Goal: Task Accomplishment & Management: Manage account settings

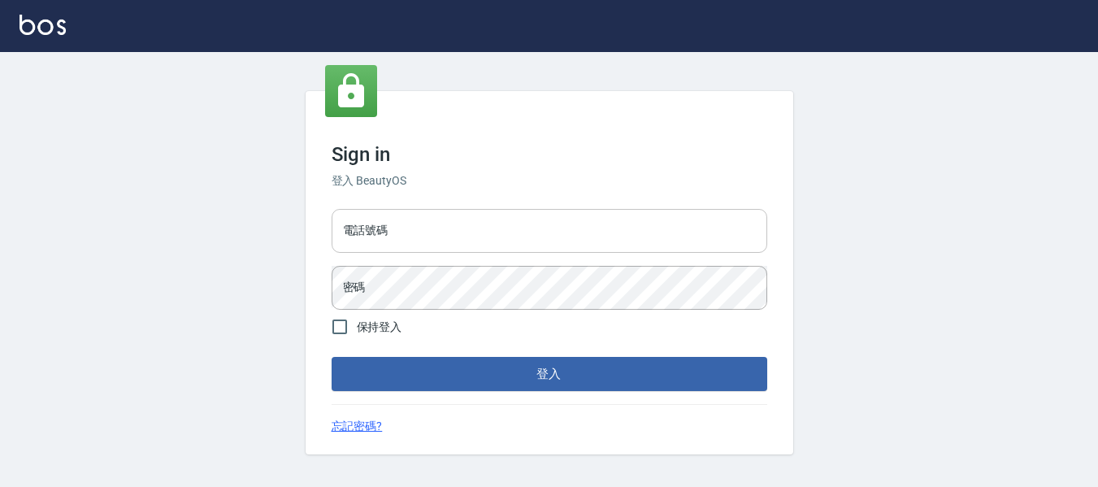
click at [501, 226] on input "電話號碼" at bounding box center [548, 231] width 435 height 44
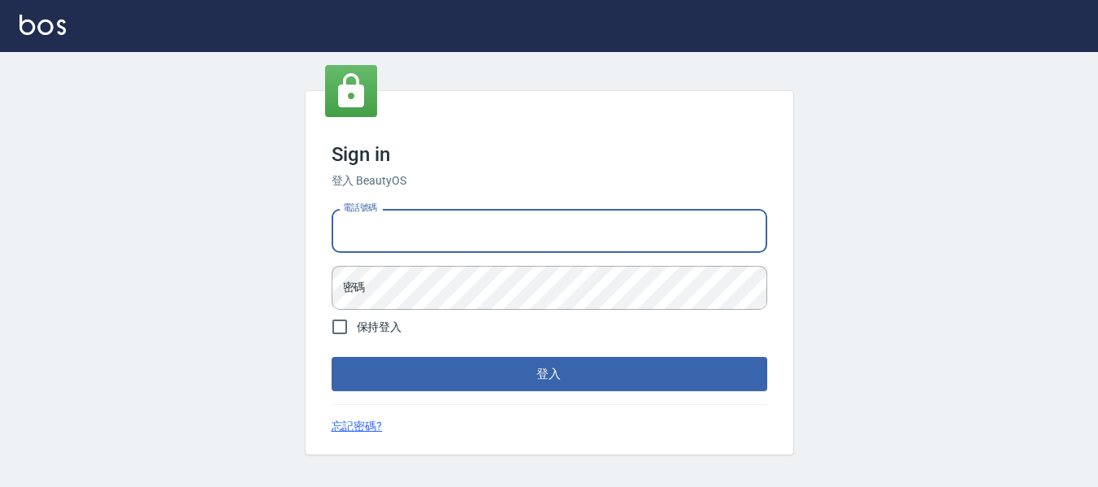
type input "82951313"
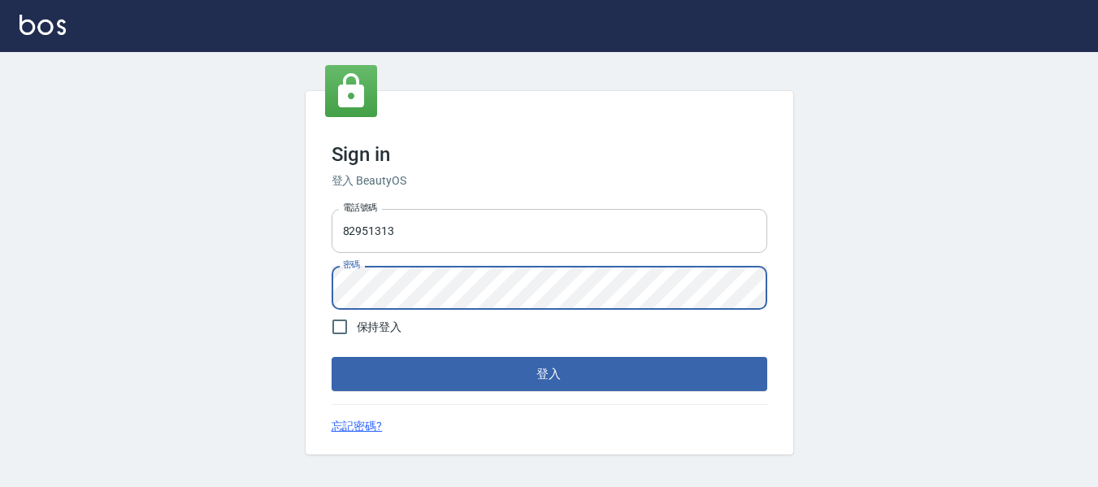
click at [331, 357] on button "登入" at bounding box center [548, 374] width 435 height 34
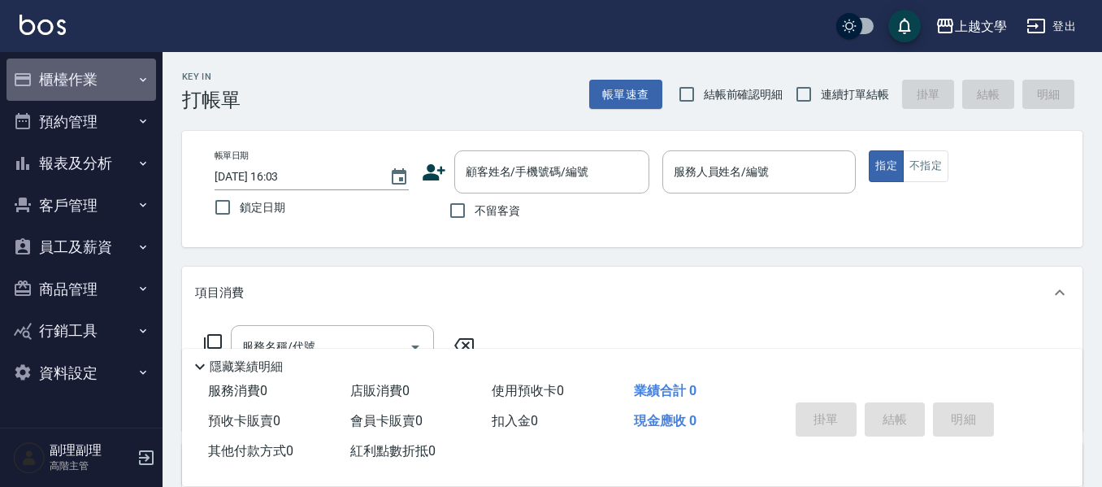
click at [54, 76] on button "櫃檯作業" at bounding box center [80, 79] width 149 height 42
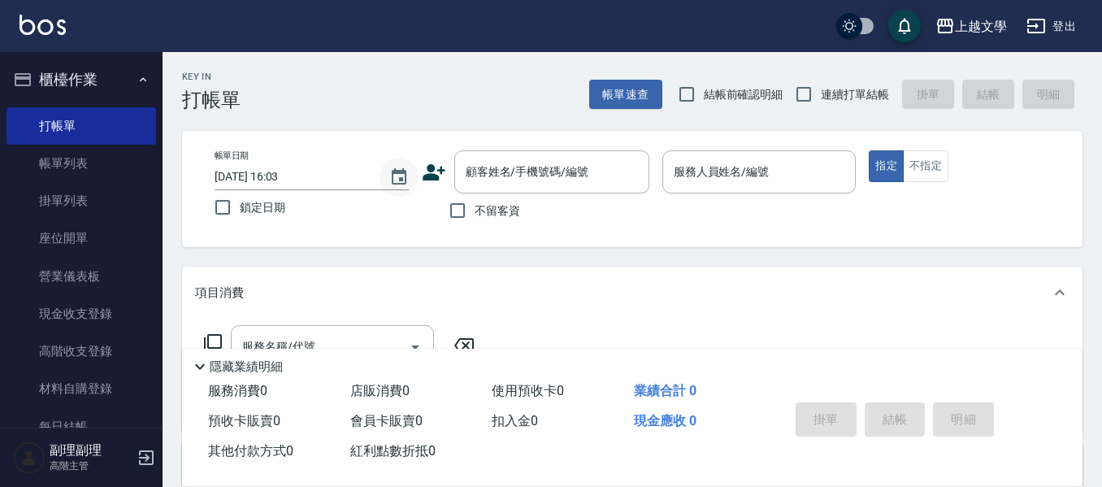
click at [392, 174] on icon "Choose date, selected date is 2025-10-05" at bounding box center [399, 176] width 15 height 16
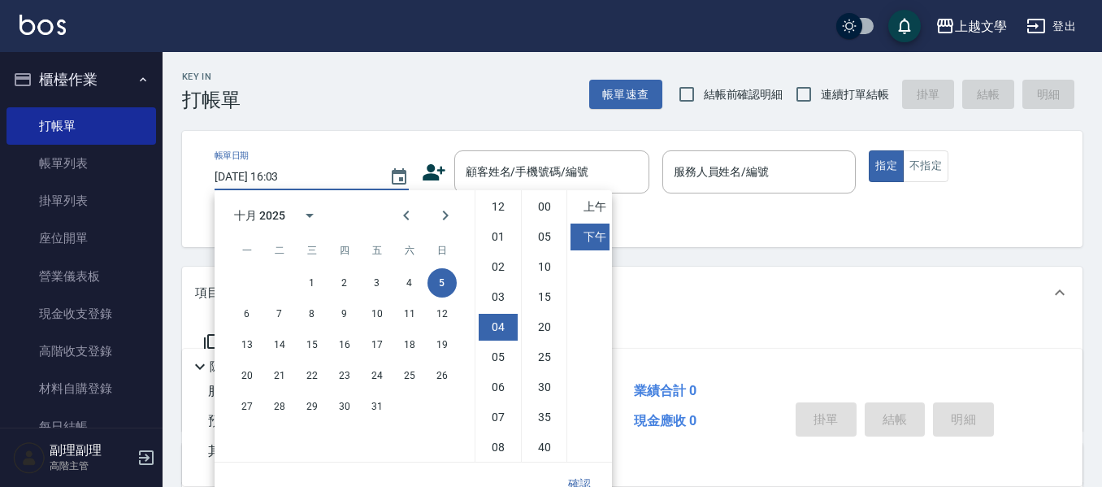
scroll to position [91, 0]
click at [413, 290] on button "4" at bounding box center [409, 282] width 29 height 29
type input "[DATE] 16:03"
click at [583, 481] on button "確認" at bounding box center [579, 484] width 52 height 30
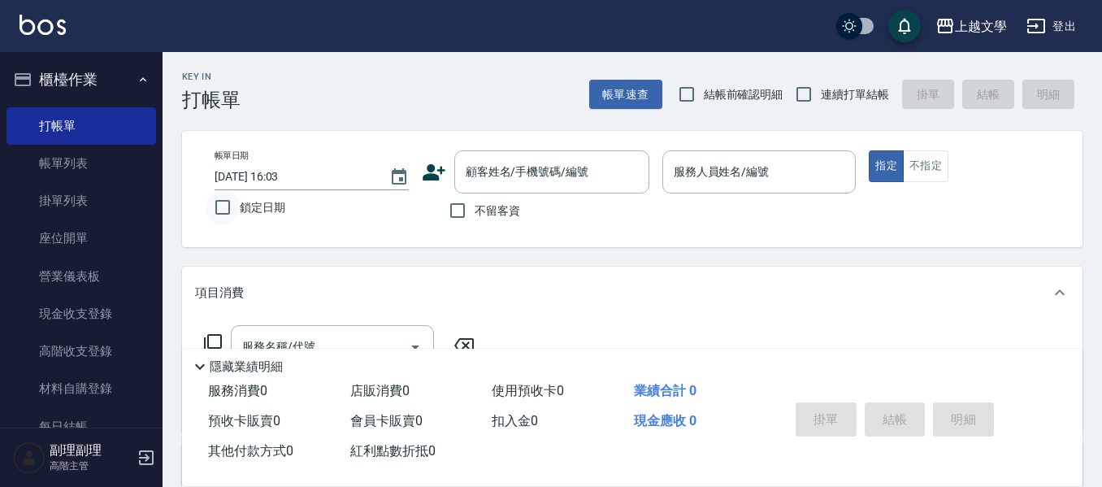
click at [225, 206] on input "鎖定日期" at bounding box center [223, 207] width 34 height 34
checkbox input "true"
click at [810, 90] on input "連續打單結帳" at bounding box center [803, 94] width 34 height 34
checkbox input "true"
drag, startPoint x: 455, startPoint y: 215, endPoint x: 605, endPoint y: 211, distance: 150.4
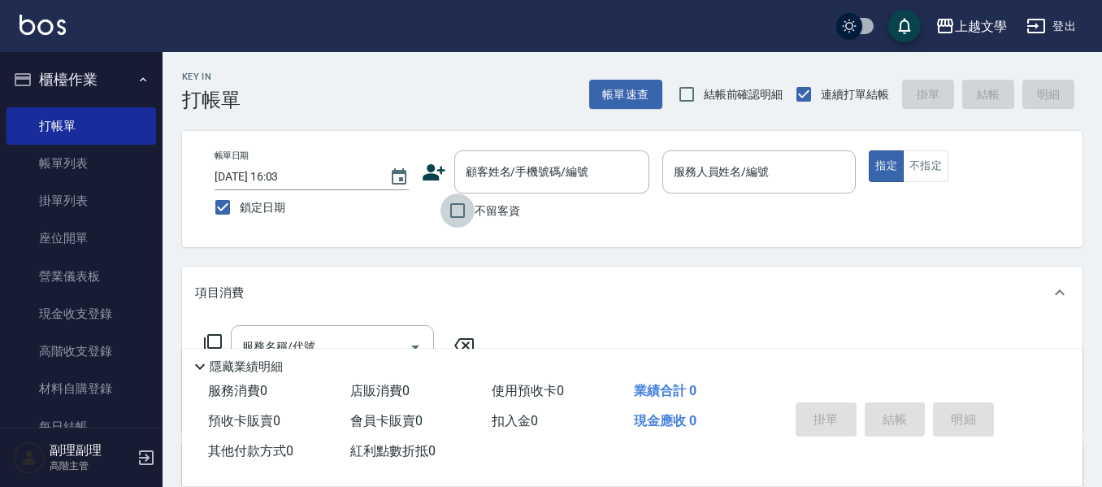
click at [459, 214] on input "不留客資" at bounding box center [457, 210] width 34 height 34
checkbox input "true"
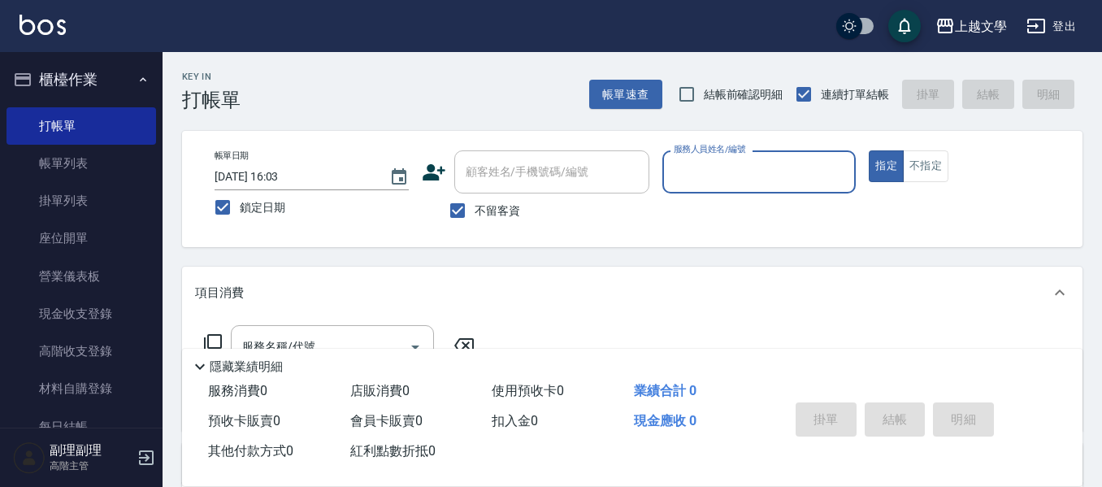
click at [739, 181] on input "服務人員姓名/編號" at bounding box center [759, 172] width 180 height 28
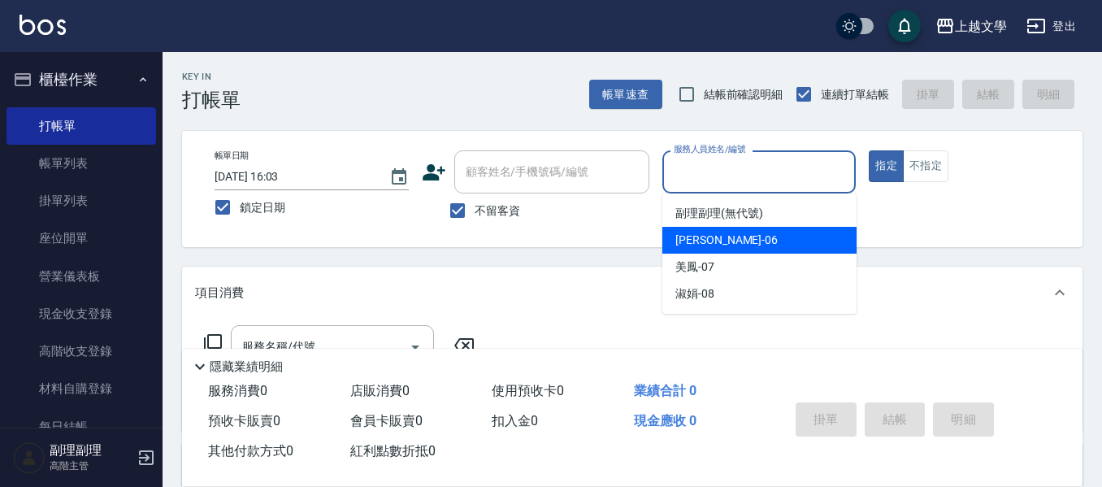
click at [730, 244] on div "佳珍 -06" at bounding box center [759, 240] width 194 height 27
type input "佳珍-06"
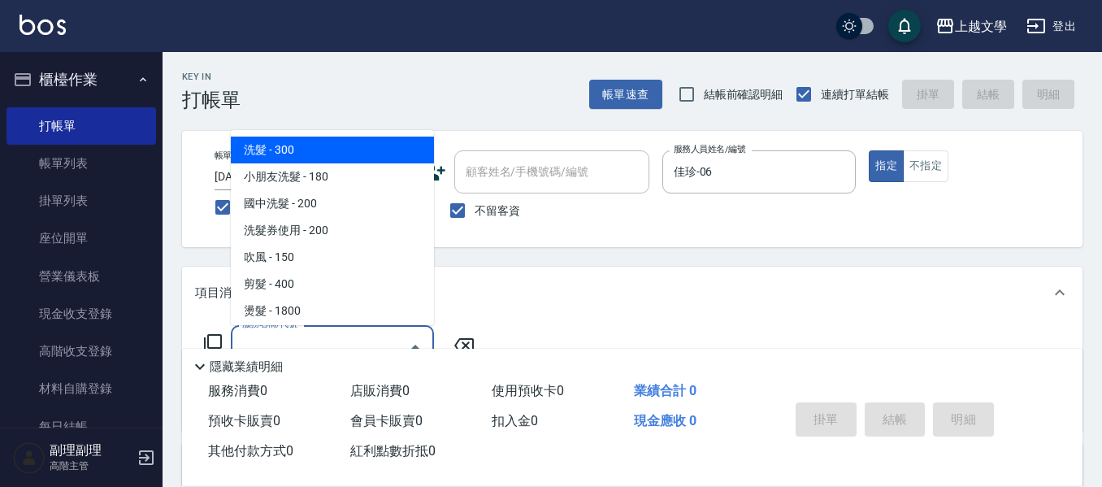
click at [353, 333] on input "服務名稱/代號" at bounding box center [320, 346] width 164 height 28
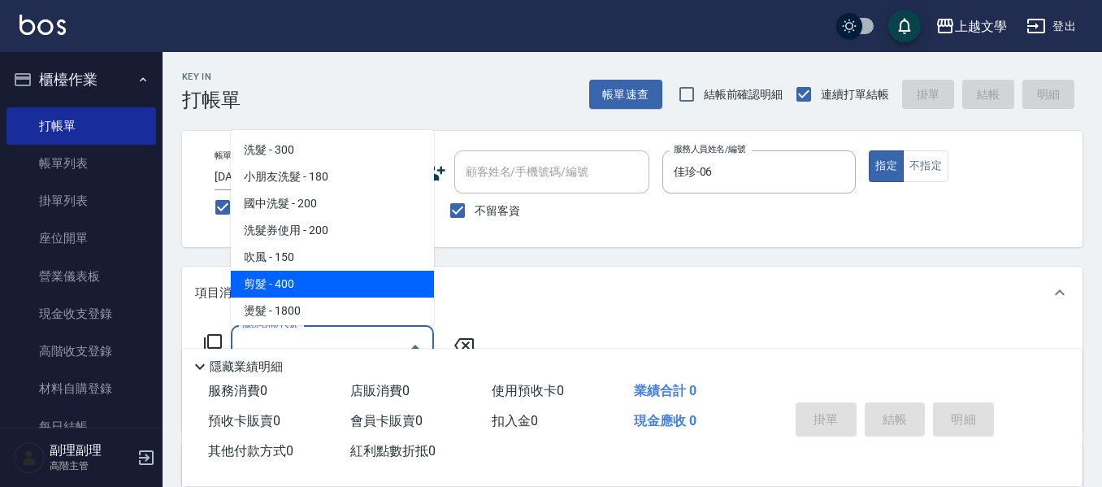
click at [310, 287] on span "剪髮 - 400" at bounding box center [332, 284] width 203 height 27
type input "剪髮(200)"
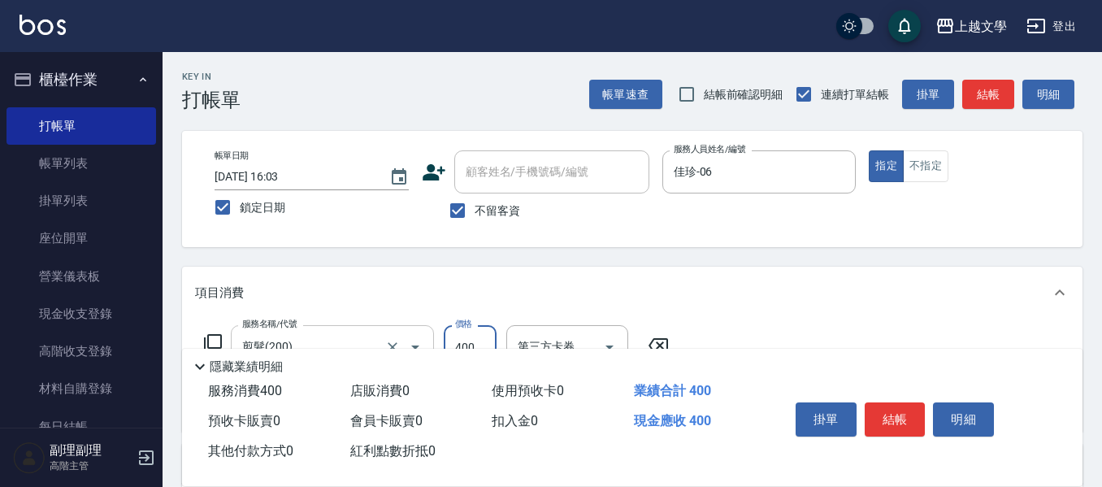
drag, startPoint x: 474, startPoint y: 340, endPoint x: 383, endPoint y: 326, distance: 91.2
click at [475, 339] on input "400" at bounding box center [470, 347] width 53 height 44
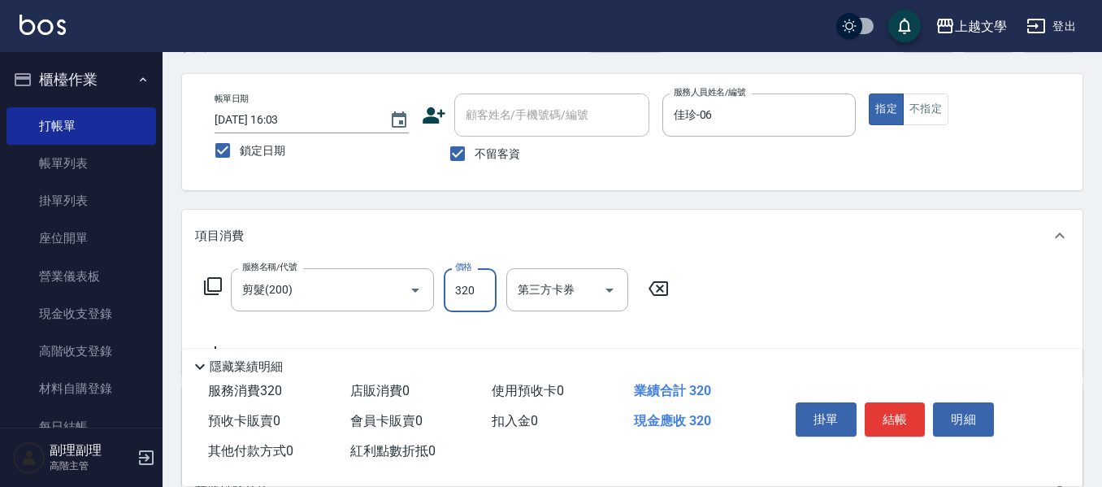
scroll to position [81, 0]
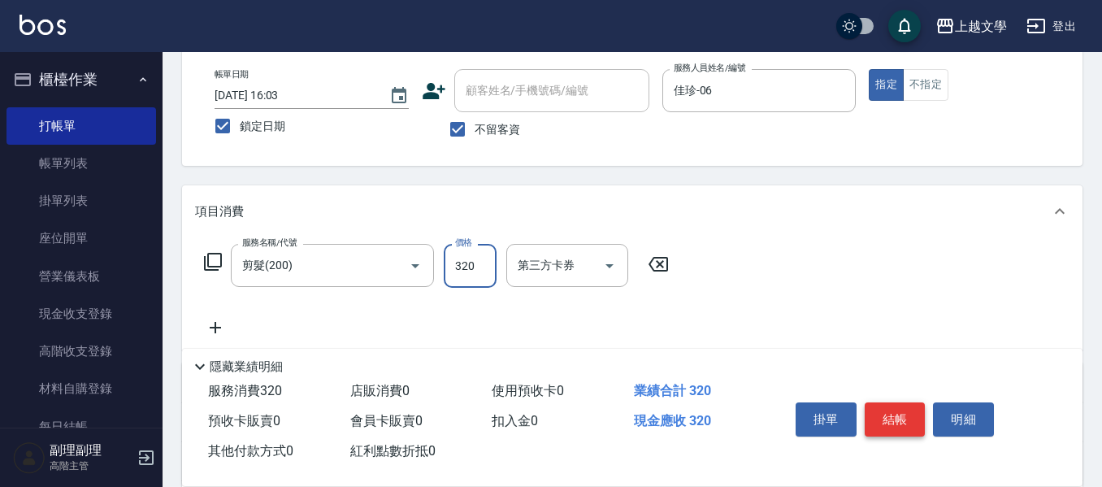
type input "320"
click at [905, 427] on button "結帳" at bounding box center [894, 419] width 61 height 34
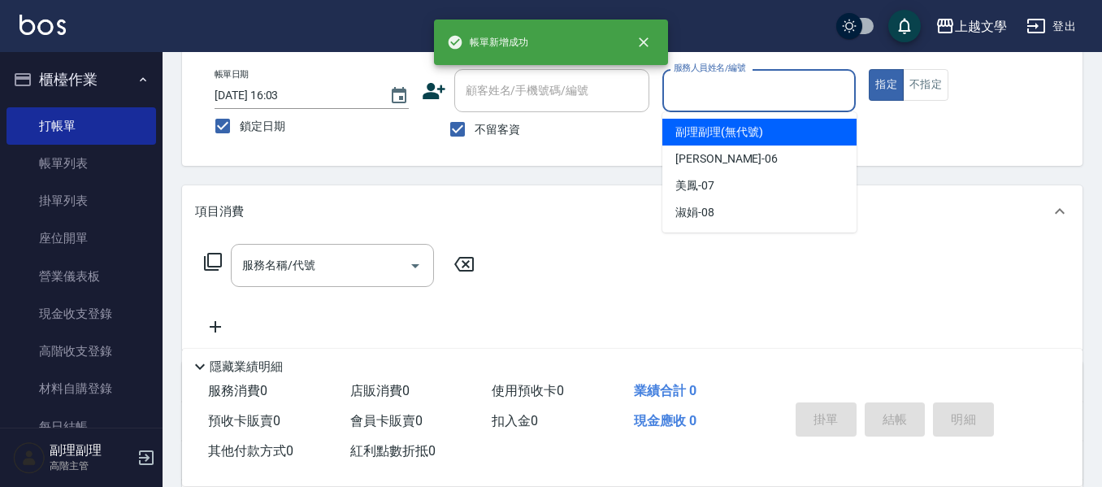
click at [737, 91] on input "服務人員姓名/編號" at bounding box center [759, 90] width 180 height 28
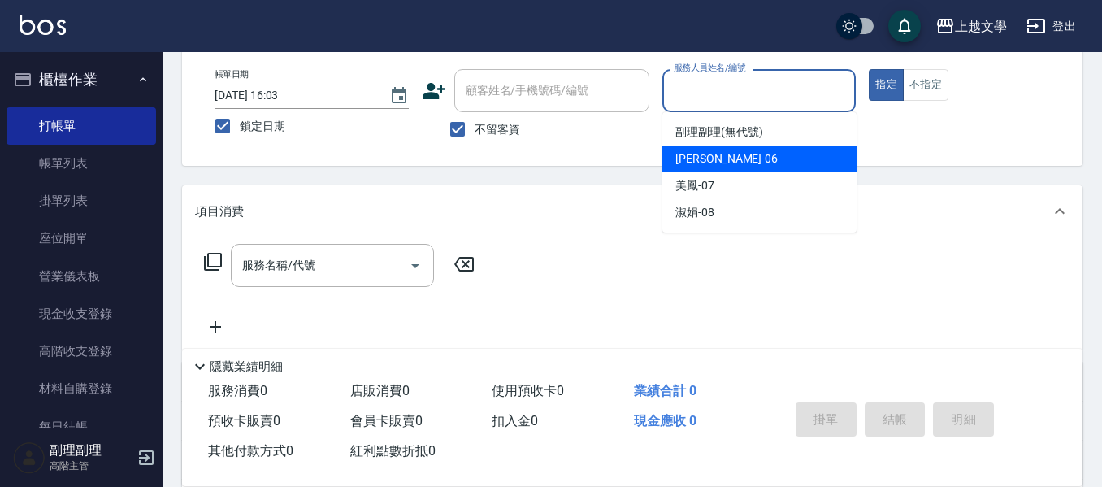
drag, startPoint x: 720, startPoint y: 157, endPoint x: 579, endPoint y: 210, distance: 150.1
click at [720, 158] on div "佳珍 -06" at bounding box center [759, 158] width 194 height 27
type input "佳珍-06"
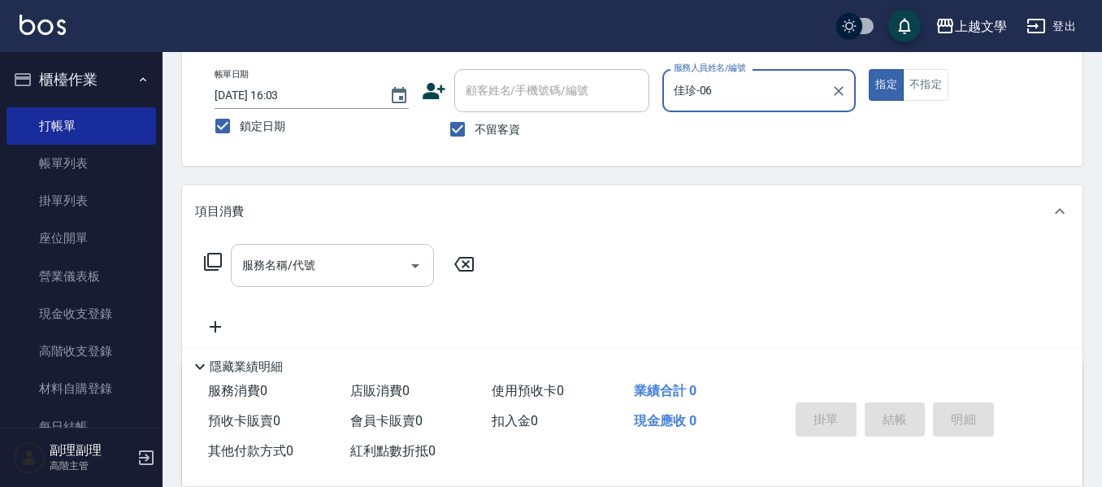
click at [284, 276] on input "服務名稱/代號" at bounding box center [320, 265] width 164 height 28
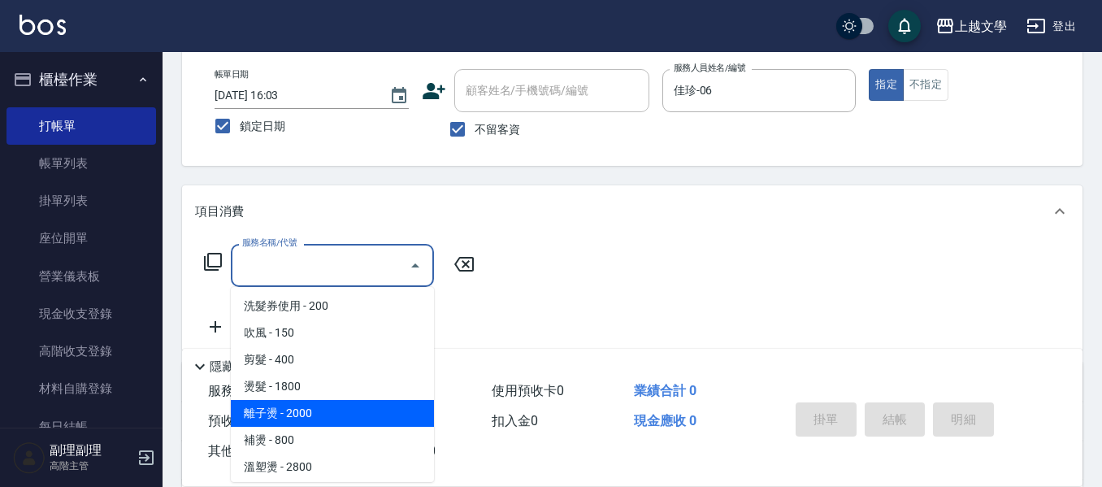
click at [321, 418] on span "離子燙 - 2000" at bounding box center [332, 413] width 203 height 27
type input "離子燙(301)"
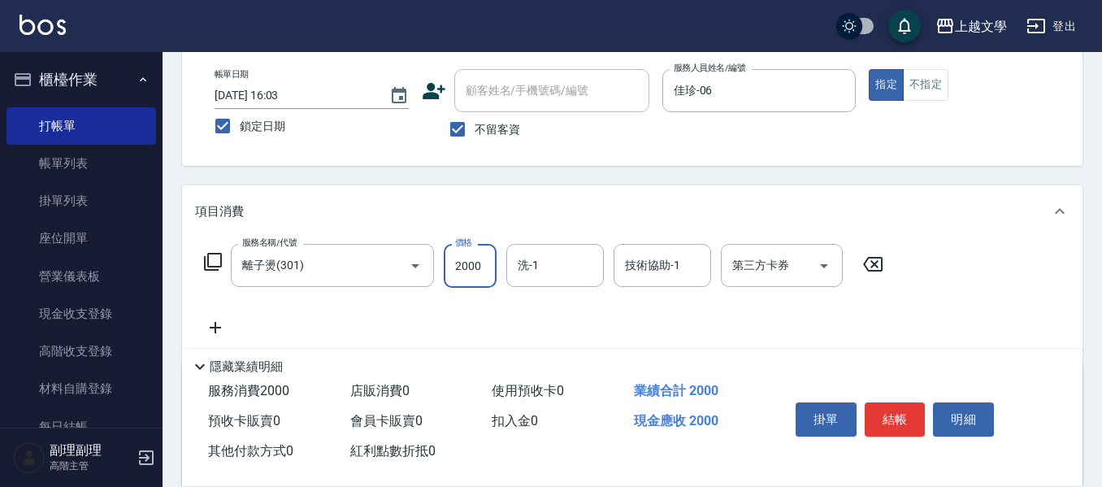
click at [462, 273] on input "2000" at bounding box center [470, 266] width 53 height 44
type input "2700"
click at [561, 271] on input "洗-1" at bounding box center [554, 265] width 83 height 28
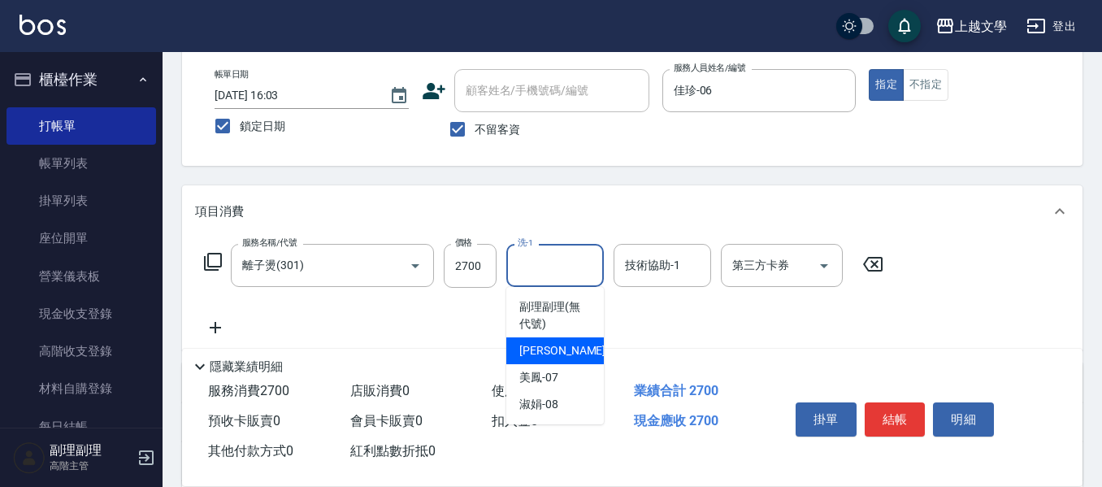
click at [548, 358] on span "佳珍 -06" at bounding box center [570, 350] width 102 height 17
type input "佳珍-06"
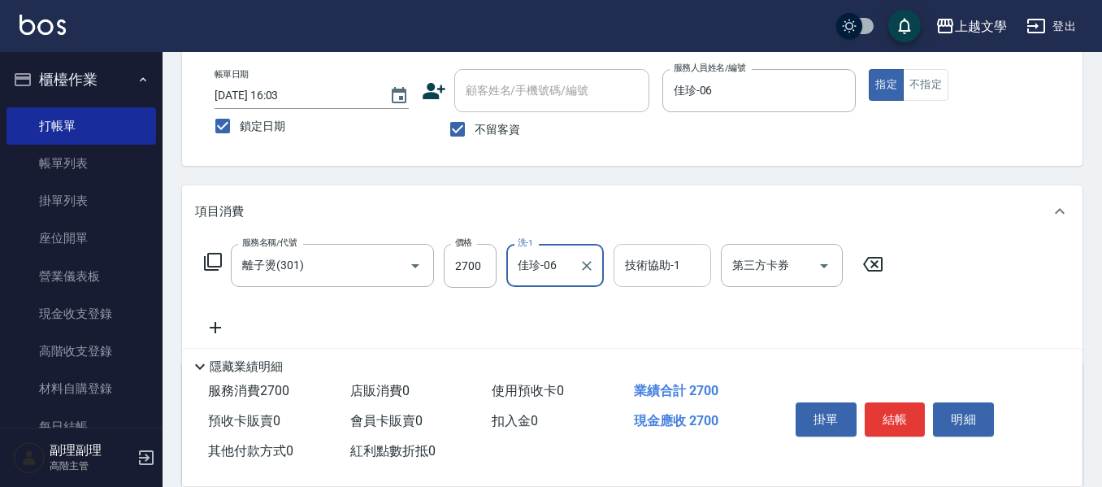
drag, startPoint x: 635, startPoint y: 268, endPoint x: 635, endPoint y: 280, distance: 12.2
click at [635, 269] on input "技術協助-1" at bounding box center [662, 265] width 83 height 28
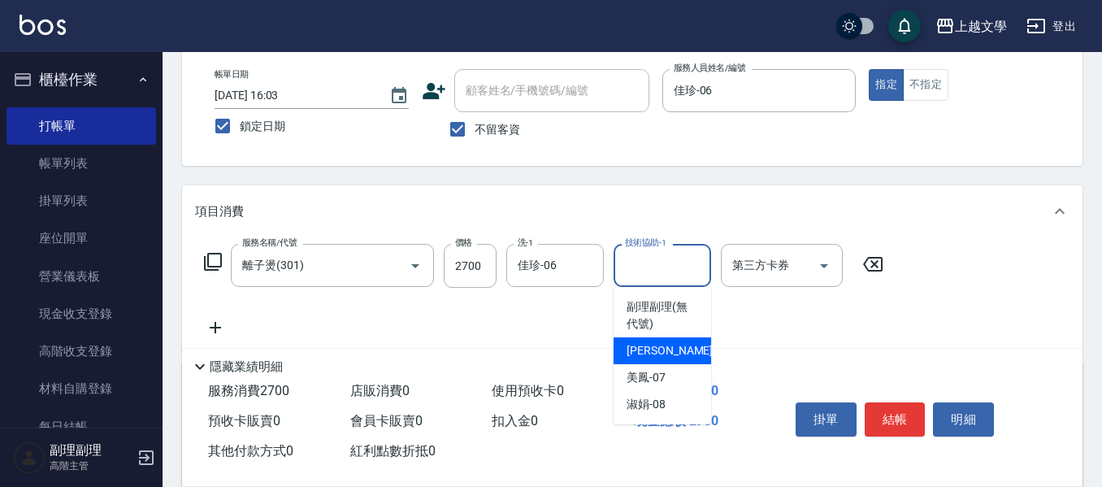
drag, startPoint x: 636, startPoint y: 341, endPoint x: 559, endPoint y: 342, distance: 77.2
click at [635, 344] on div "佳珍 -06" at bounding box center [661, 350] width 97 height 27
type input "佳珍-06"
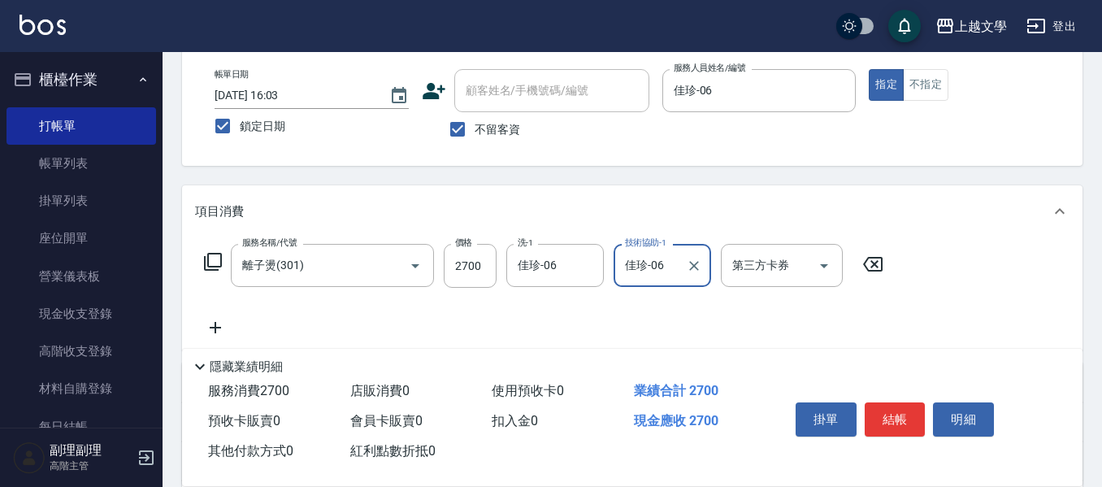
click at [222, 335] on icon at bounding box center [215, 327] width 41 height 19
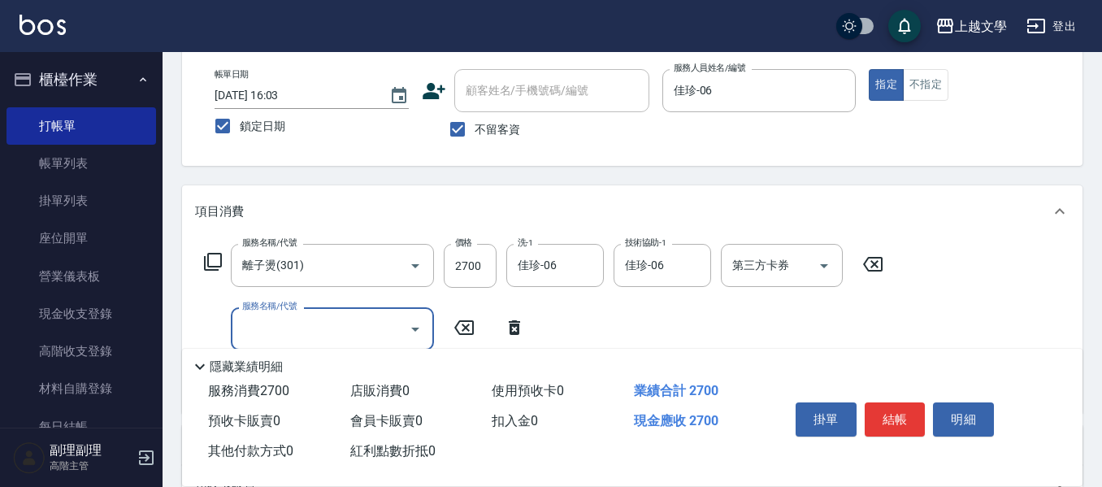
click at [245, 327] on input "服務名稱/代號" at bounding box center [320, 328] width 164 height 28
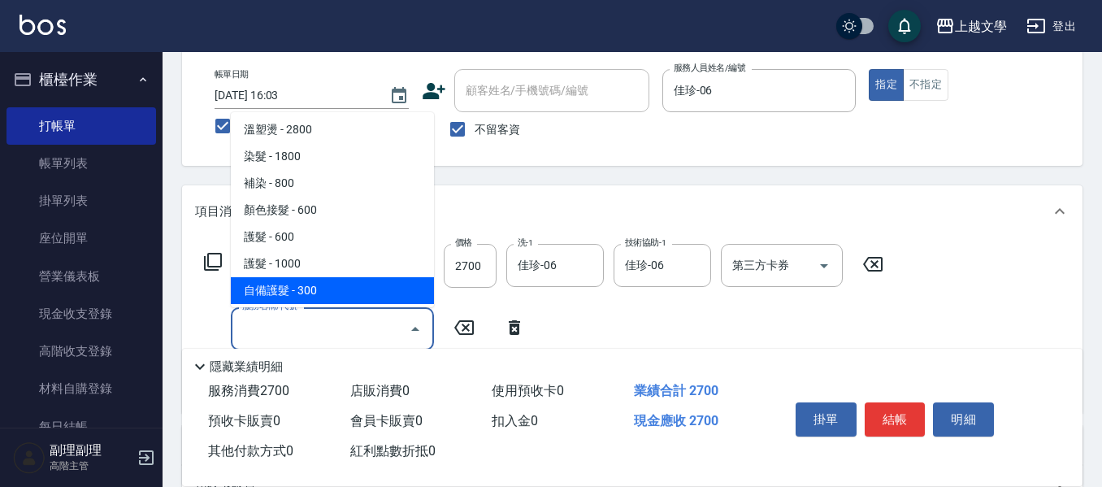
scroll to position [325, 0]
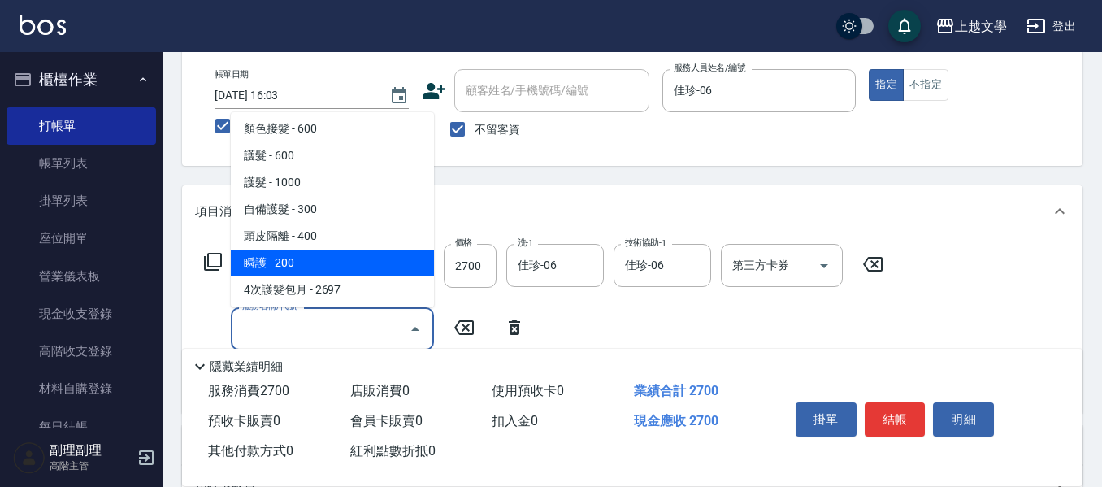
click at [293, 260] on span "瞬護 - 200" at bounding box center [332, 262] width 203 height 27
type input "瞬護(504)"
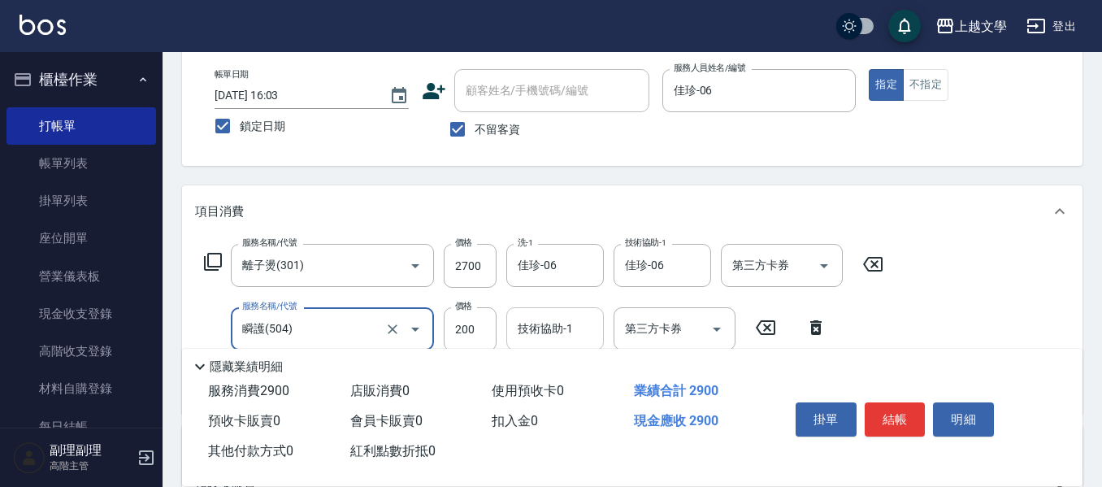
click at [541, 333] on input "技術協助-1" at bounding box center [554, 328] width 83 height 28
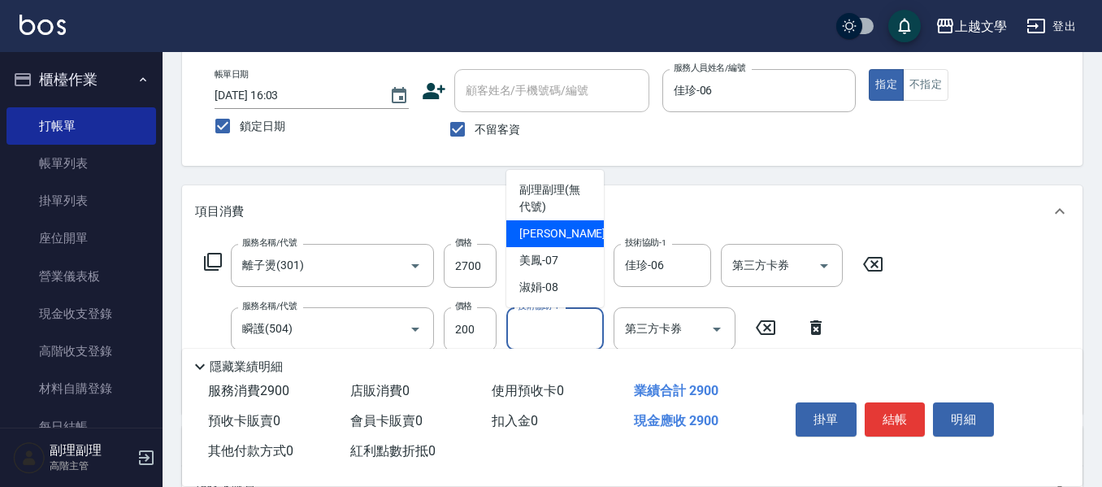
click at [559, 237] on div "佳珍 -06" at bounding box center [554, 233] width 97 height 27
type input "佳珍-06"
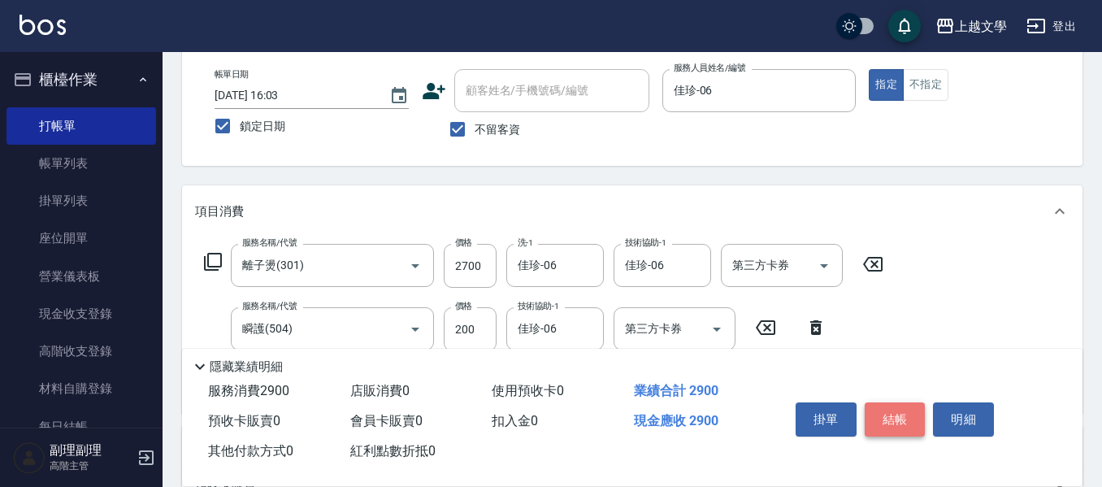
click at [895, 412] on button "結帳" at bounding box center [894, 419] width 61 height 34
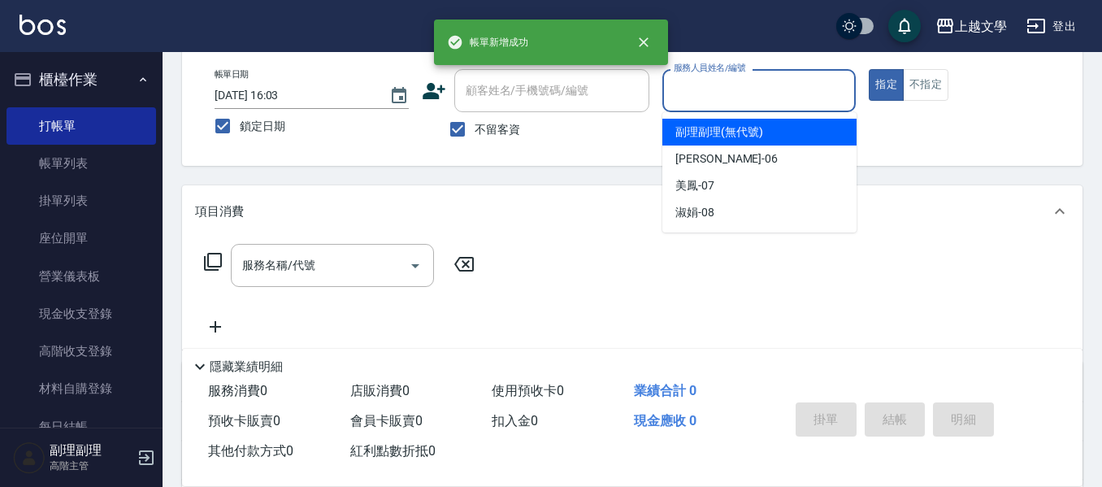
click at [699, 92] on input "服務人員姓名/編號" at bounding box center [759, 90] width 180 height 28
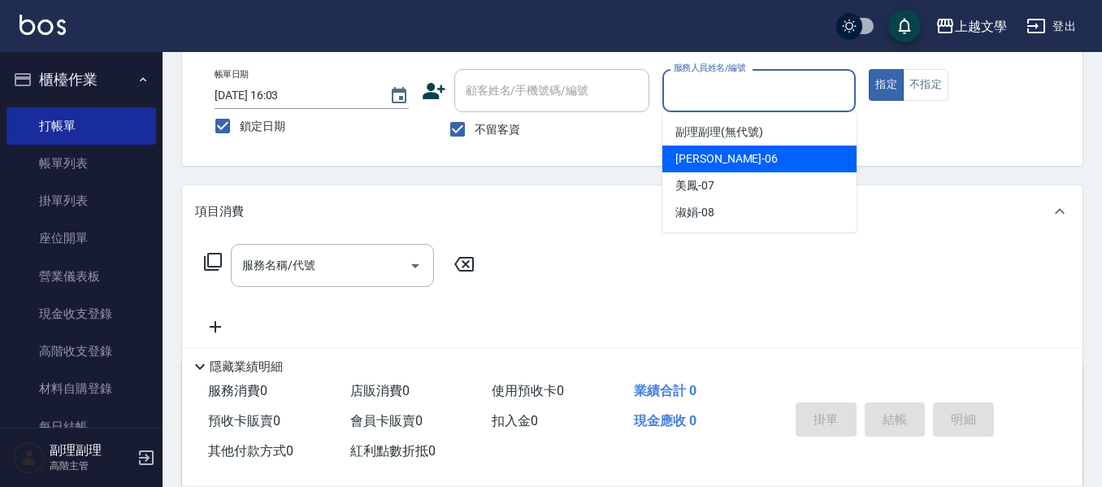
drag, startPoint x: 710, startPoint y: 158, endPoint x: 618, endPoint y: 187, distance: 96.4
click at [704, 160] on span "佳珍 -06" at bounding box center [726, 158] width 102 height 17
type input "佳珍-06"
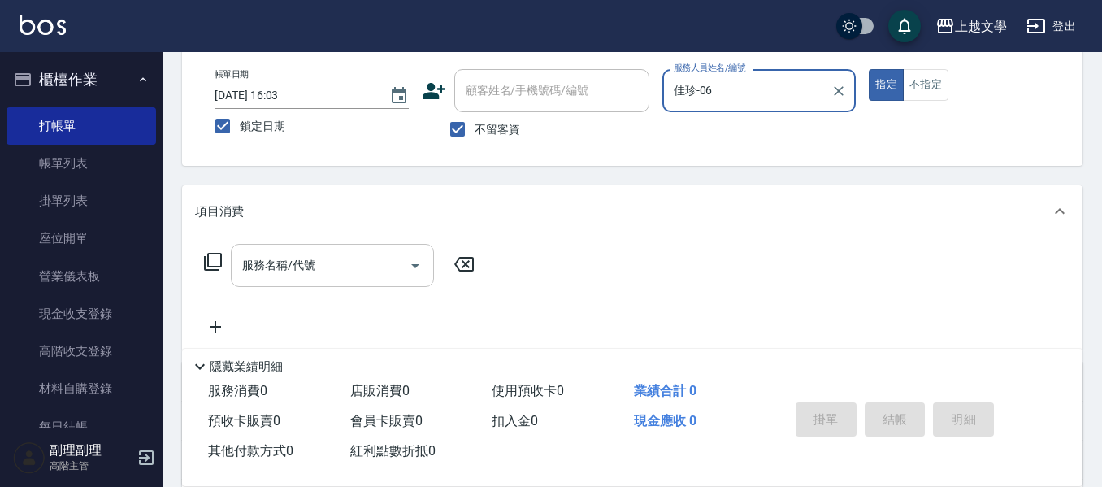
click at [359, 280] on div "服務名稱/代號" at bounding box center [332, 265] width 203 height 43
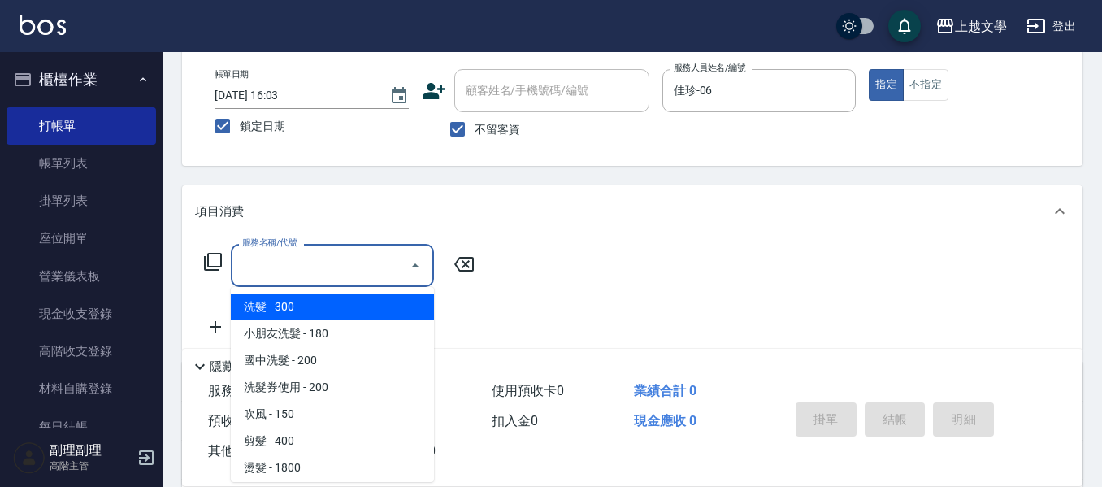
click at [342, 314] on span "洗髮 - 300" at bounding box center [332, 306] width 203 height 27
type input "洗髮(100)"
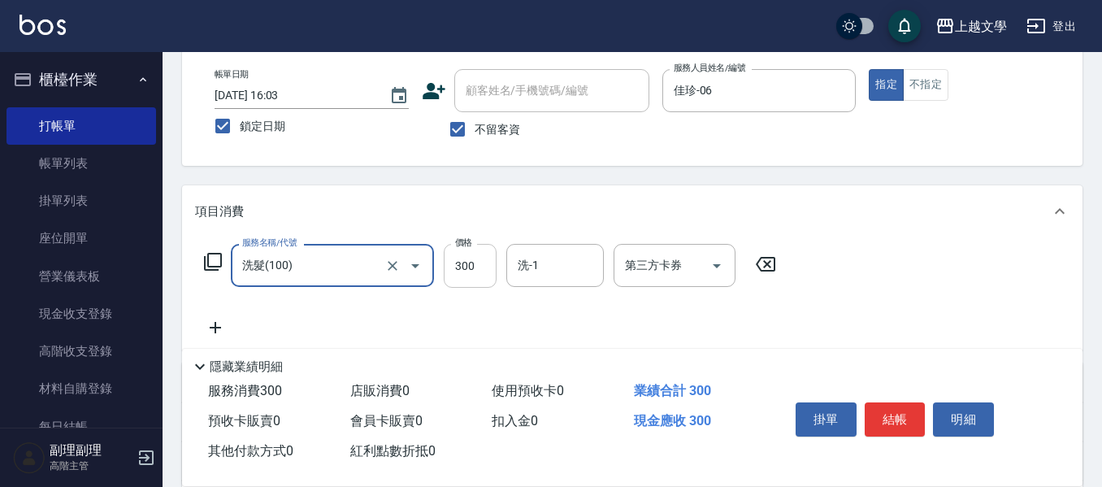
click at [475, 265] on input "300" at bounding box center [470, 266] width 53 height 44
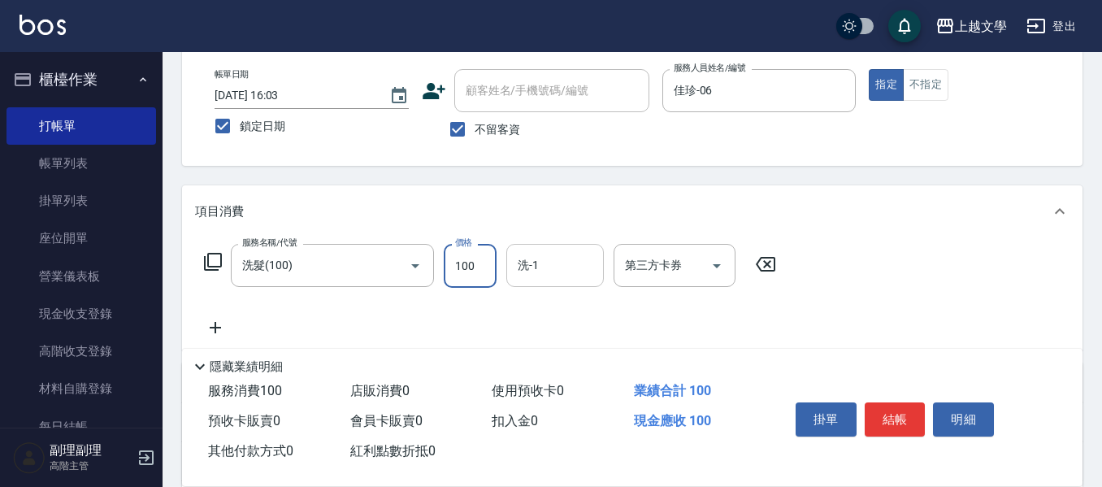
click at [544, 270] on input "洗-1" at bounding box center [554, 265] width 83 height 28
click at [457, 271] on input "100" at bounding box center [470, 266] width 53 height 44
type input "190"
click at [539, 275] on input "洗-1" at bounding box center [554, 265] width 83 height 28
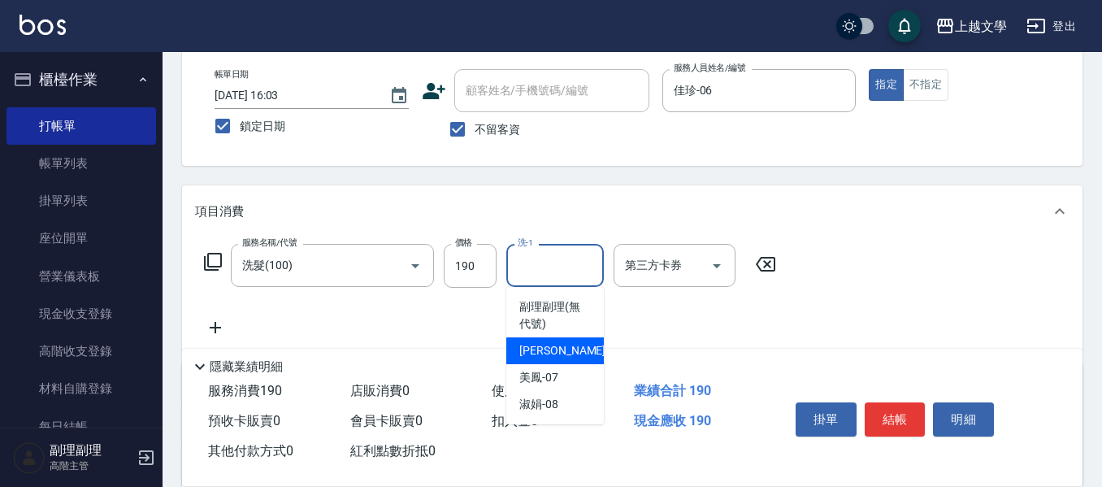
drag, startPoint x: 533, startPoint y: 350, endPoint x: 570, endPoint y: 338, distance: 39.3
click at [534, 351] on span "佳珍 -06" at bounding box center [570, 350] width 102 height 17
type input "佳珍-06"
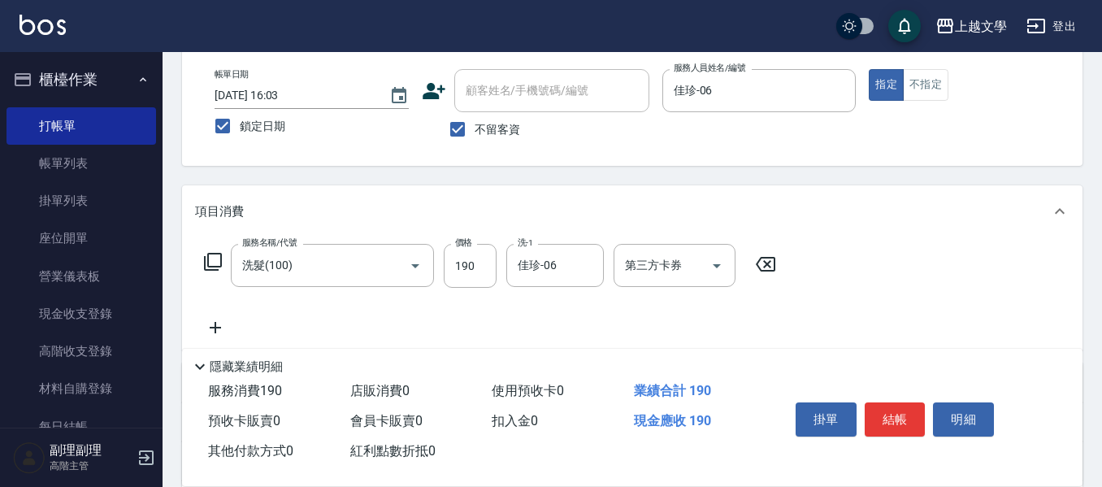
click at [208, 323] on icon at bounding box center [215, 327] width 41 height 19
click at [277, 322] on input "服務名稱/代號" at bounding box center [320, 328] width 164 height 28
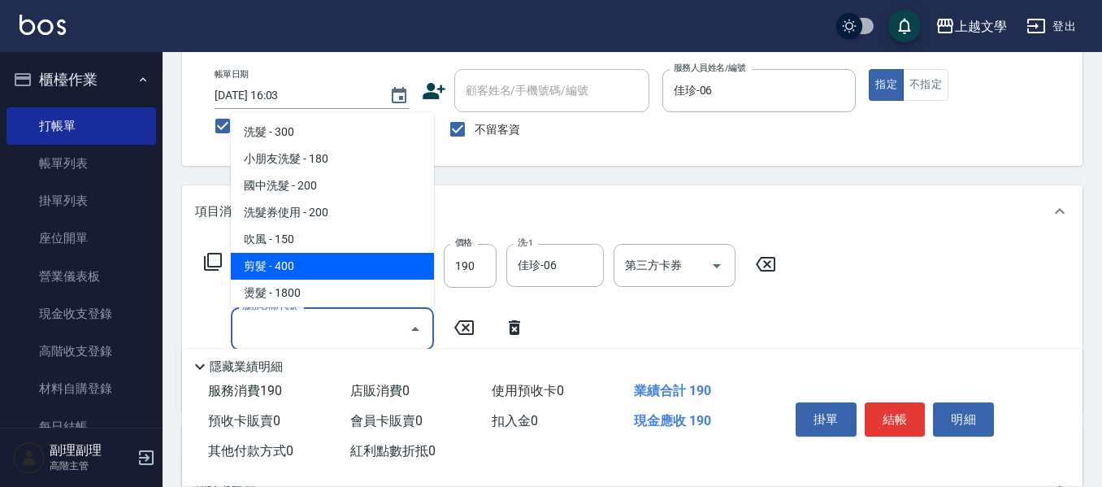
click at [293, 261] on span "剪髮 - 400" at bounding box center [332, 266] width 203 height 27
type input "剪髮(200)"
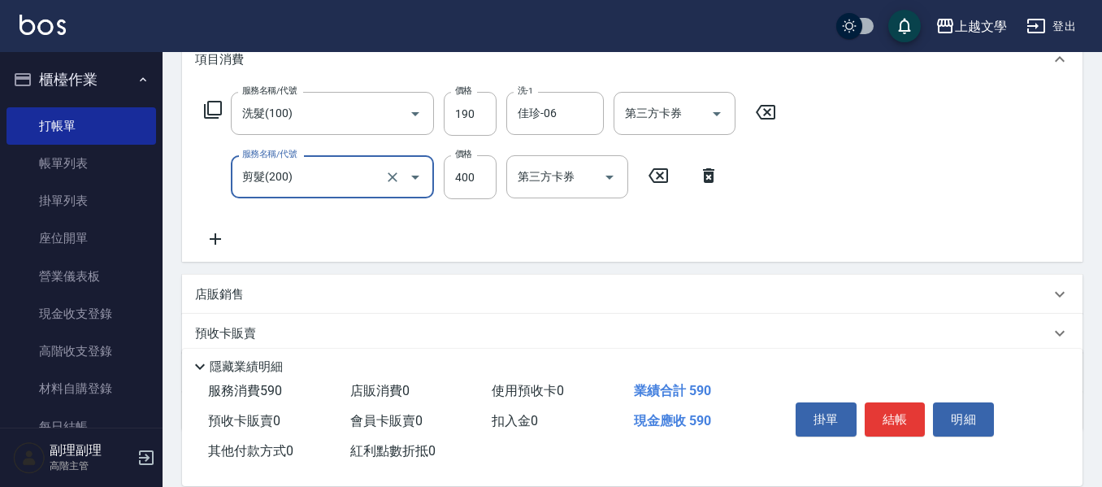
scroll to position [244, 0]
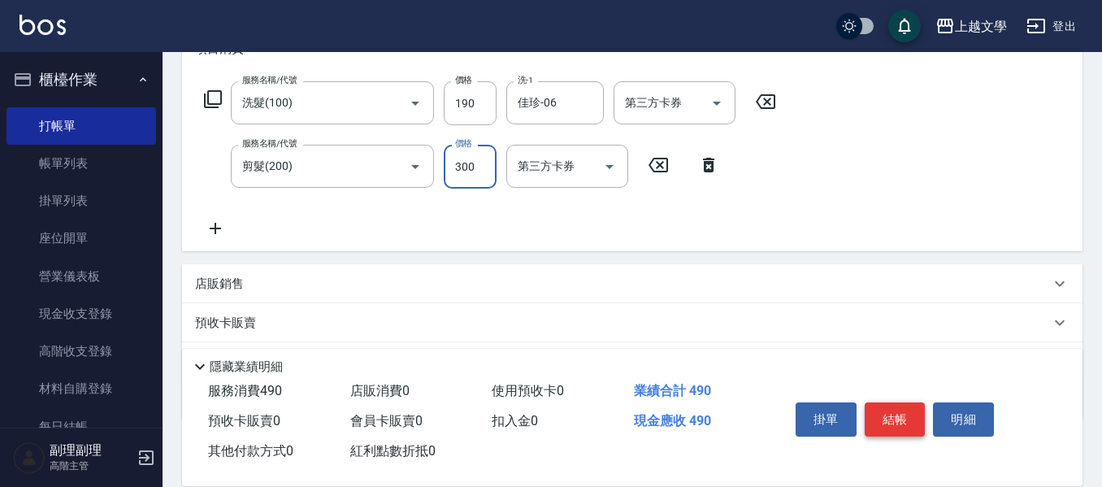
type input "300"
click at [897, 402] on button "結帳" at bounding box center [894, 419] width 61 height 34
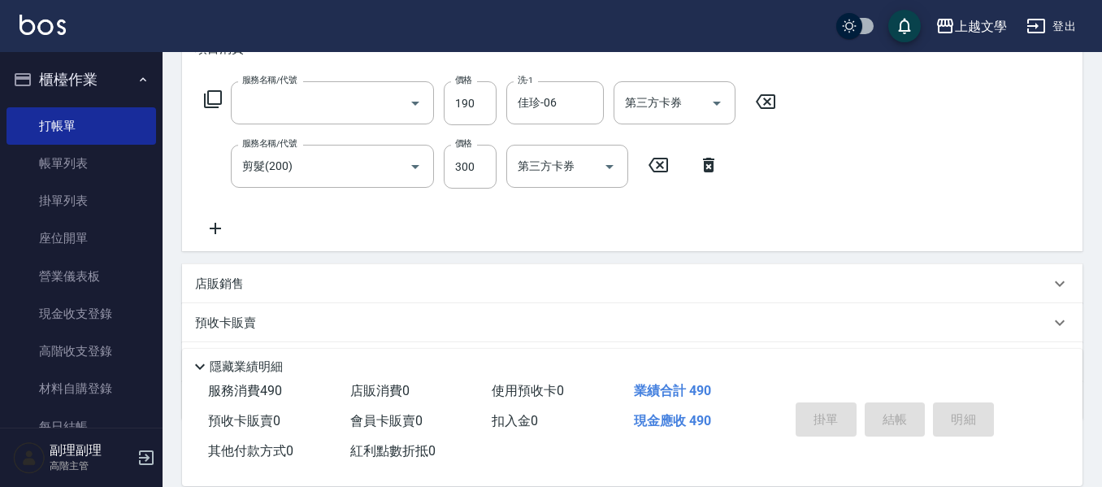
scroll to position [0, 0]
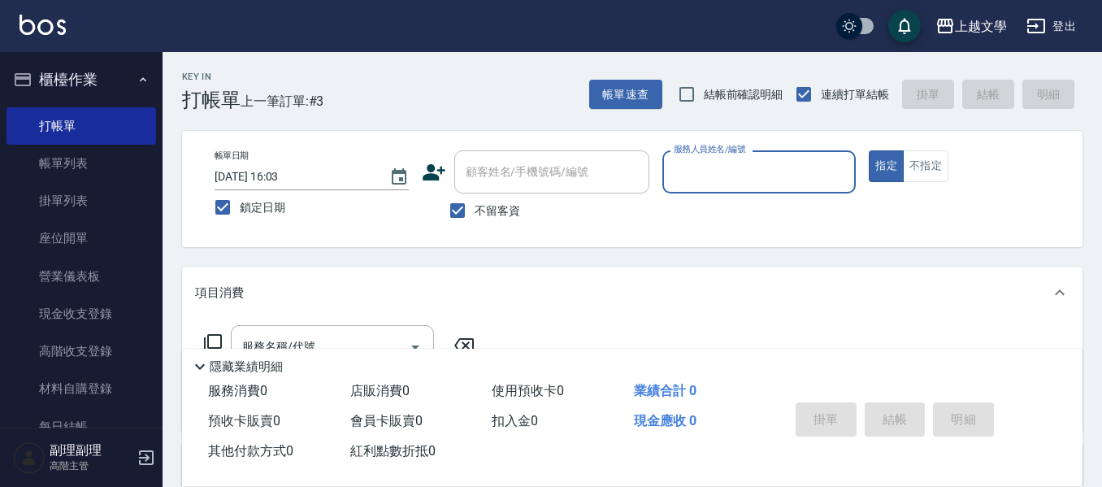
click at [760, 159] on div "服務人員姓名/編號" at bounding box center [759, 171] width 194 height 43
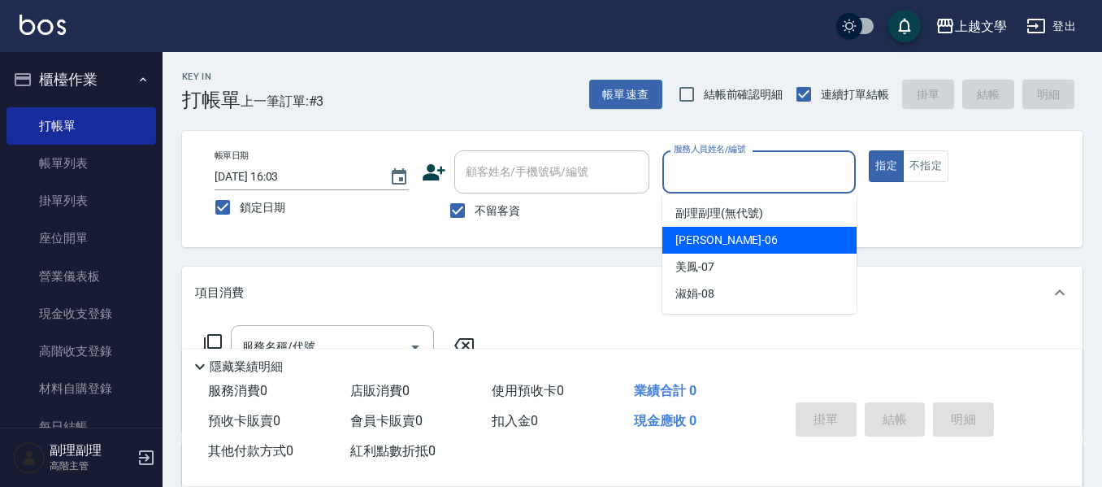
click at [711, 233] on span "佳珍 -06" at bounding box center [726, 240] width 102 height 17
type input "佳珍-06"
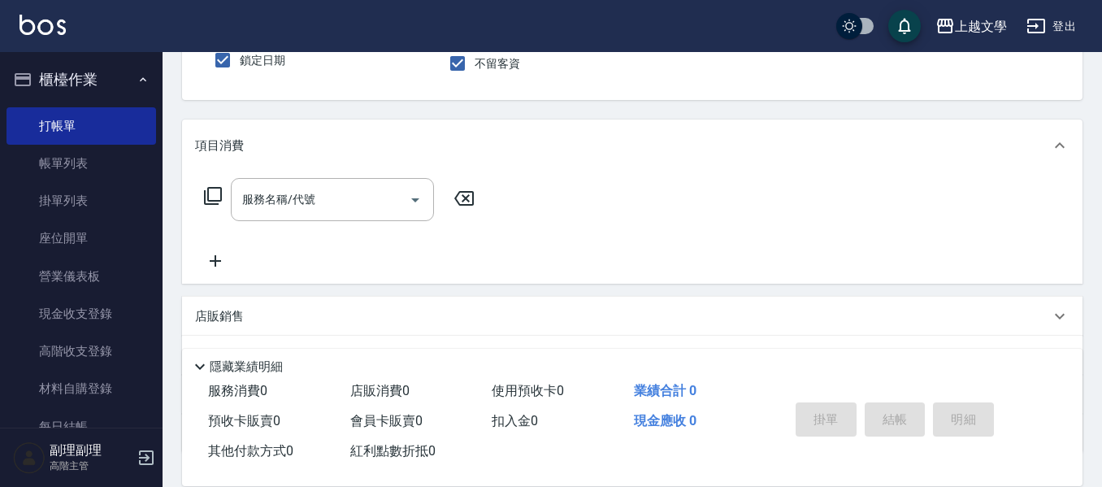
scroll to position [162, 0]
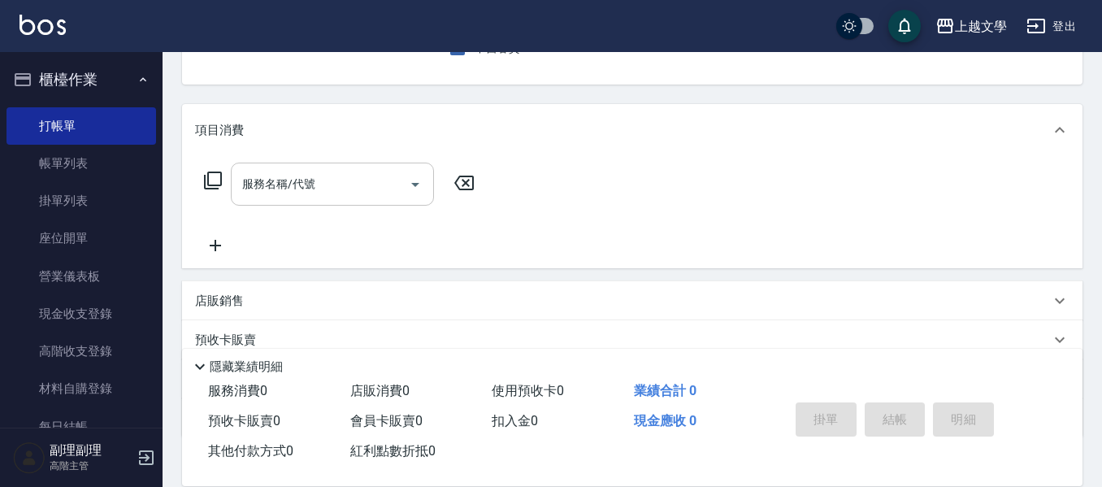
click at [350, 180] on input "服務名稱/代號" at bounding box center [320, 184] width 164 height 28
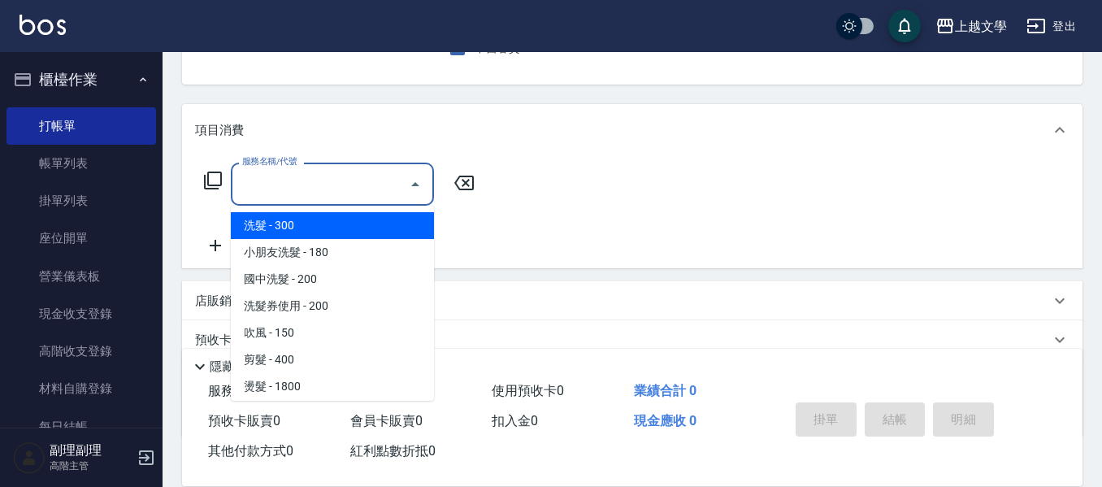
click at [325, 224] on span "洗髮 - 300" at bounding box center [332, 225] width 203 height 27
type input "洗髮(100)"
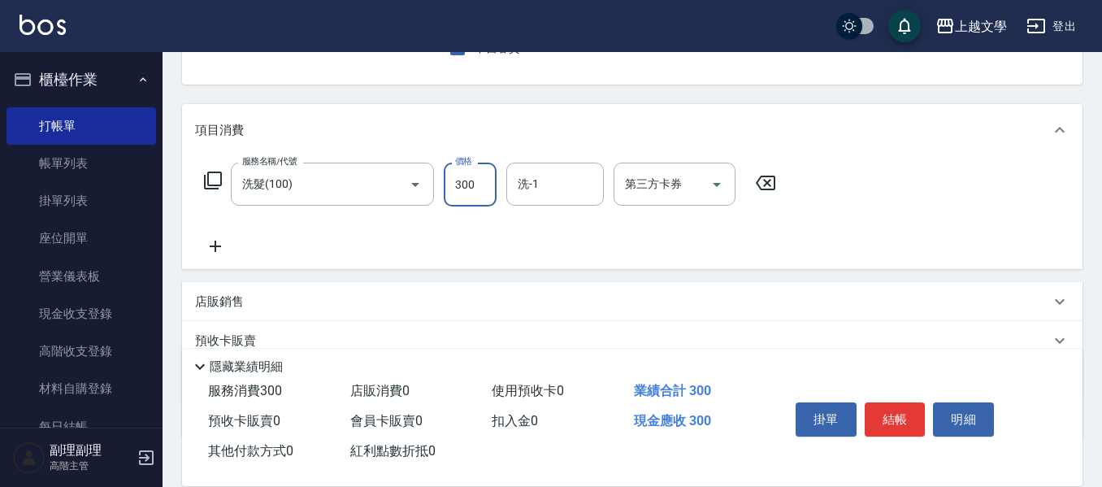
drag, startPoint x: 483, startPoint y: 191, endPoint x: 327, endPoint y: 137, distance: 164.9
click at [483, 191] on input "300" at bounding box center [470, 184] width 53 height 44
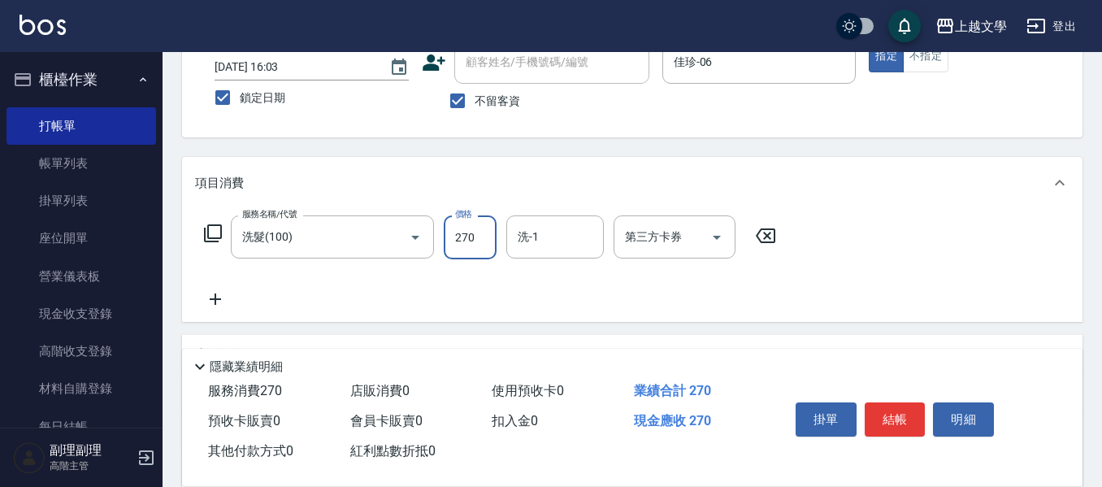
scroll to position [81, 0]
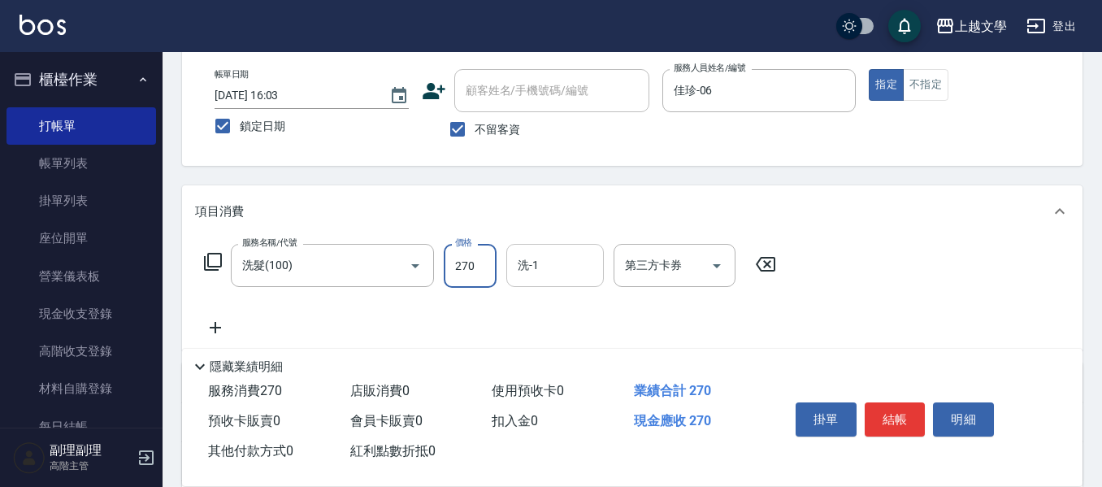
type input "270"
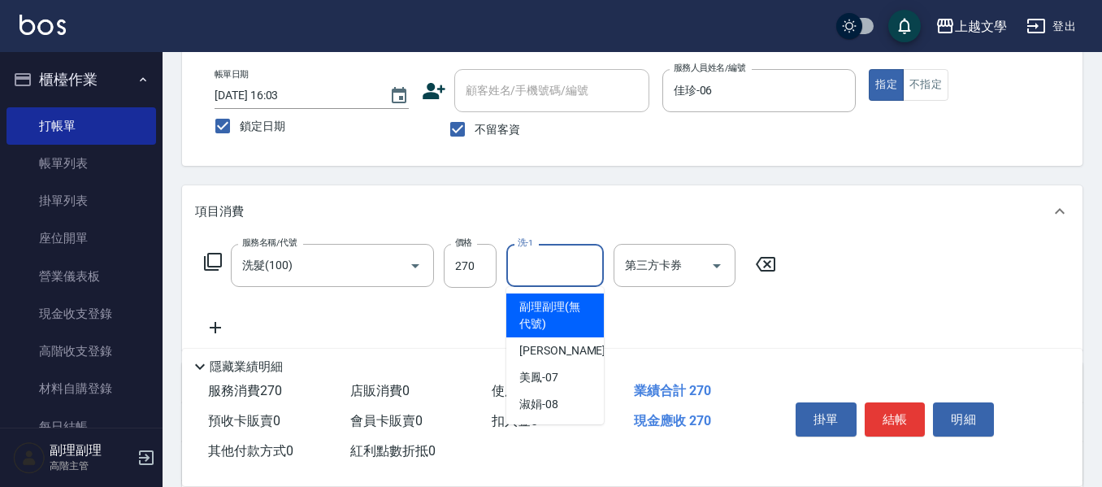
drag, startPoint x: 552, startPoint y: 266, endPoint x: 552, endPoint y: 309, distance: 42.2
click at [552, 268] on input "洗-1" at bounding box center [554, 265] width 83 height 28
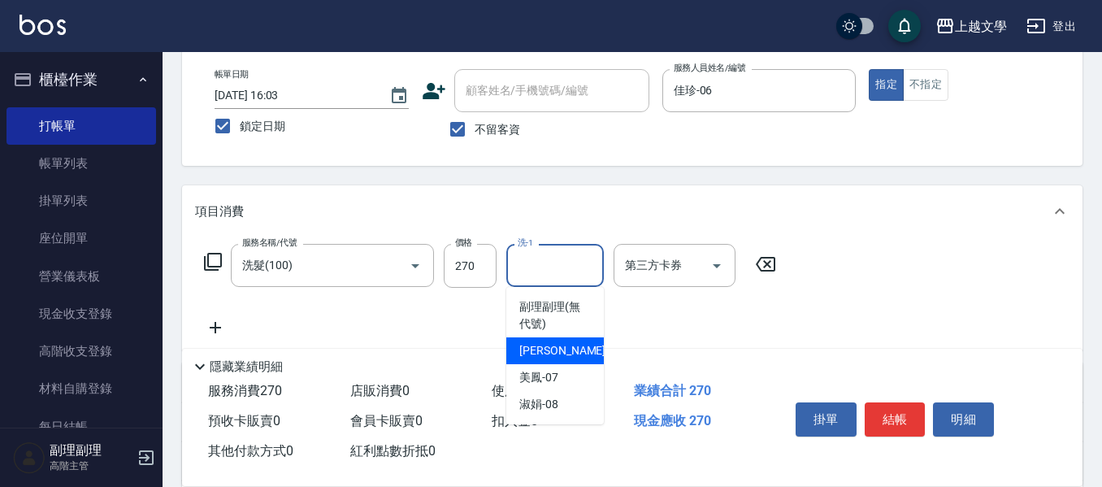
click at [557, 344] on span "佳珍 -06" at bounding box center [570, 350] width 102 height 17
type input "佳珍-06"
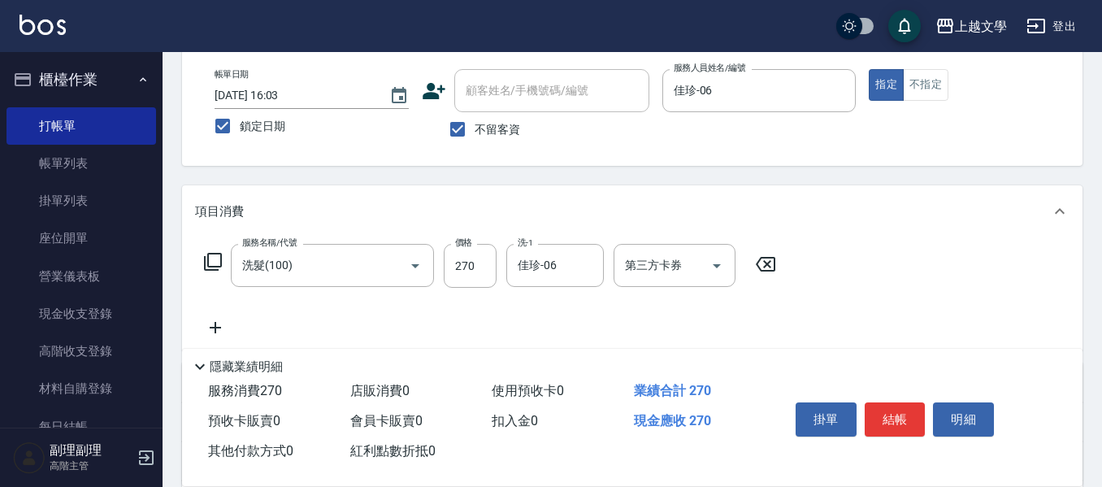
drag, startPoint x: 210, startPoint y: 325, endPoint x: 224, endPoint y: 322, distance: 15.0
click at [224, 322] on icon at bounding box center [215, 327] width 41 height 19
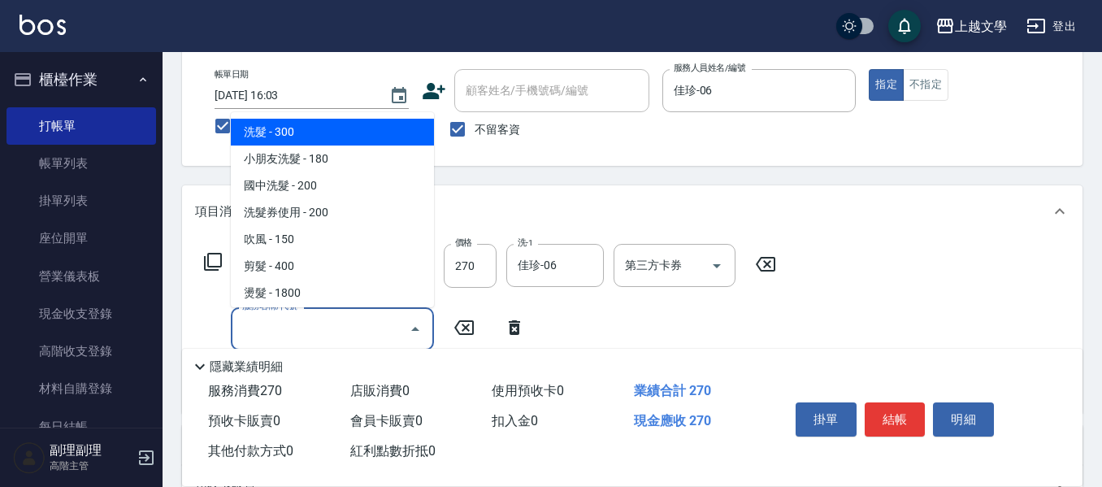
click at [279, 319] on input "服務名稱/代號" at bounding box center [320, 328] width 164 height 28
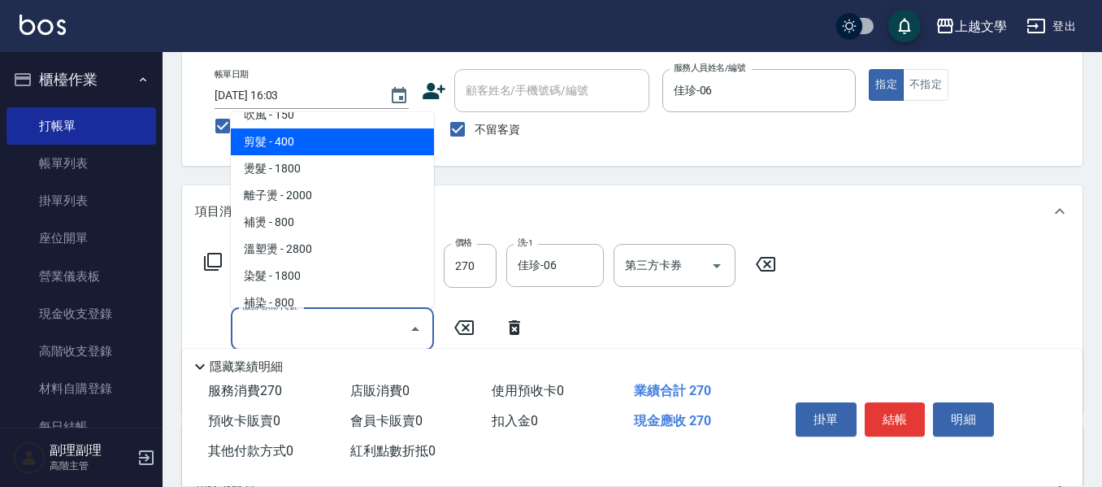
scroll to position [162, 0]
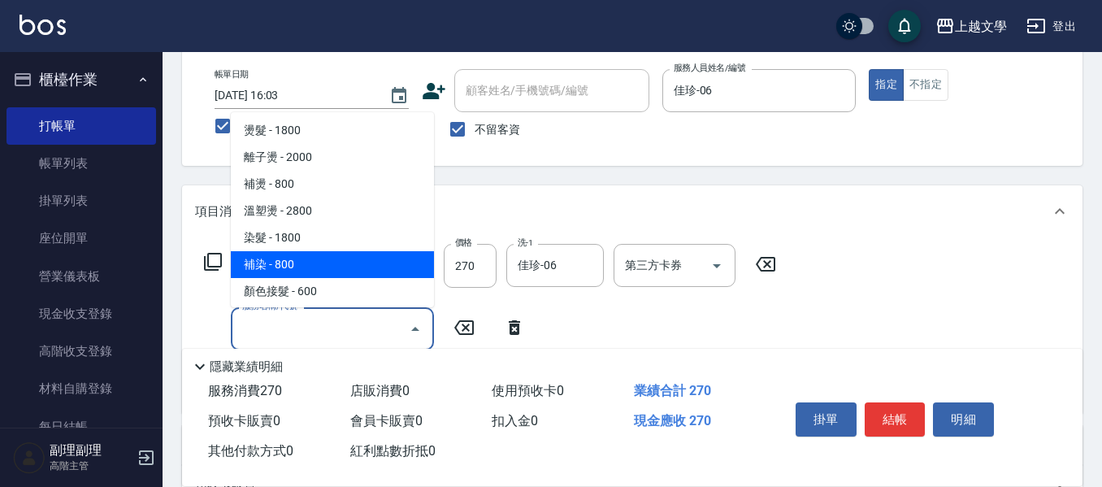
click at [338, 266] on span "補染 - 800" at bounding box center [332, 264] width 203 height 27
type input "補染(401)"
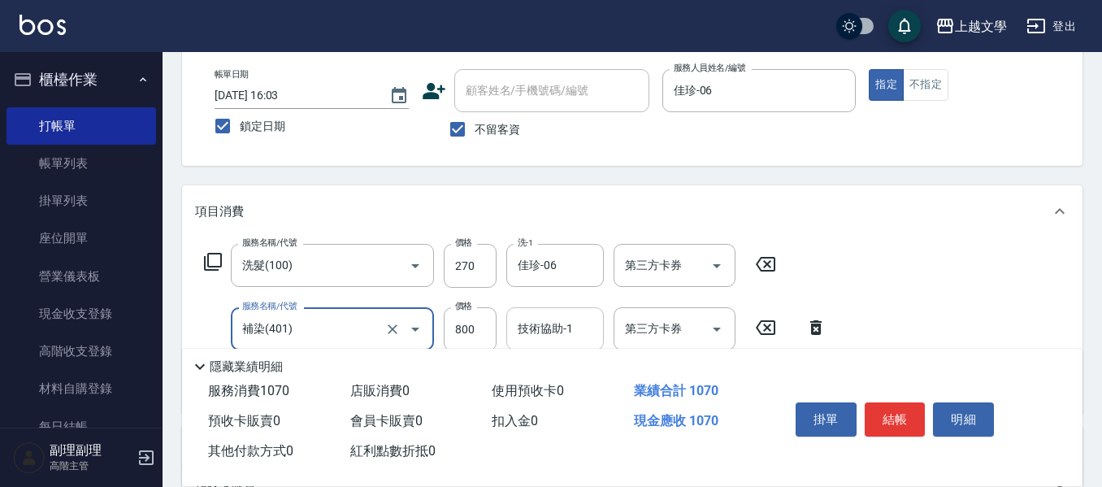
click at [536, 327] on input "技術協助-1" at bounding box center [554, 328] width 83 height 28
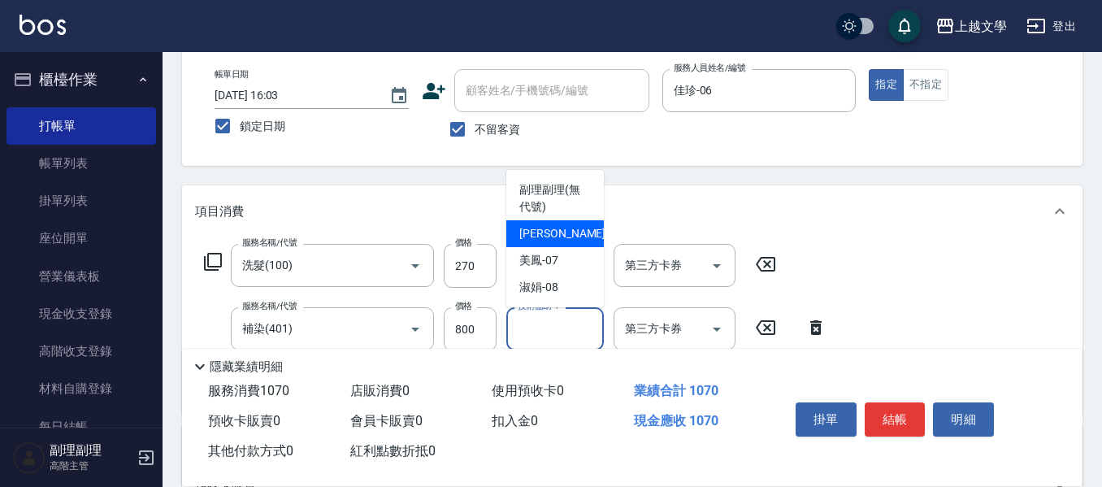
click at [567, 246] on div "佳珍 -06" at bounding box center [554, 233] width 97 height 27
type input "佳珍-06"
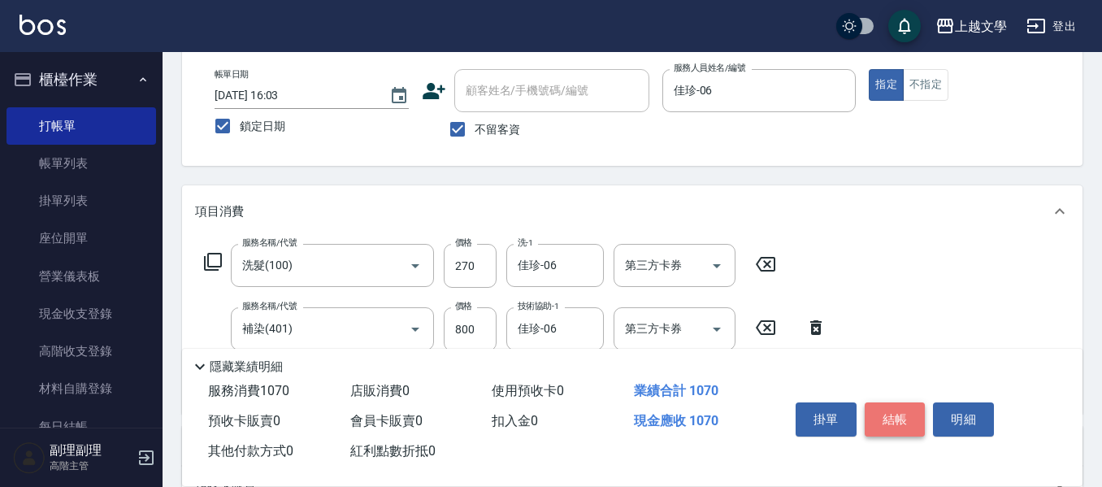
click at [903, 402] on button "結帳" at bounding box center [894, 419] width 61 height 34
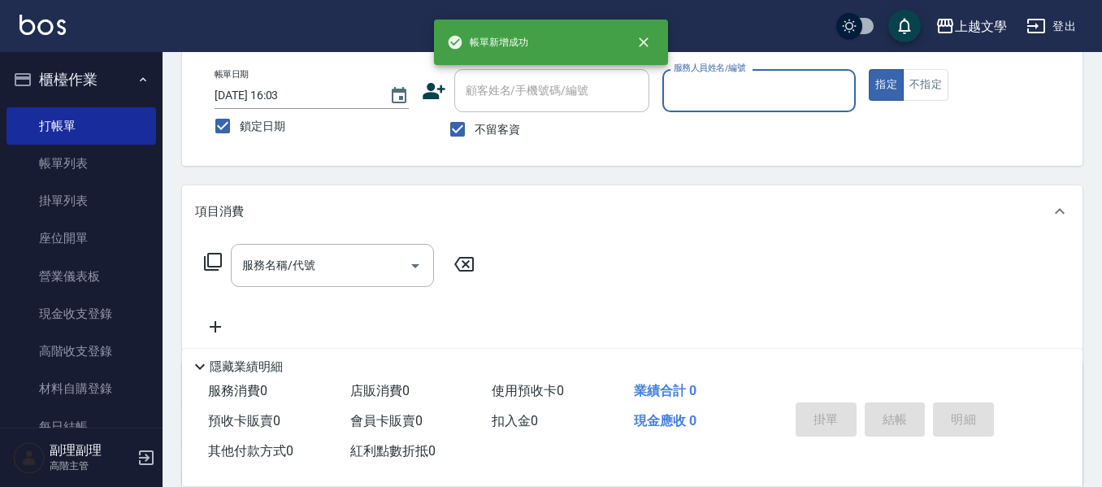
click at [738, 86] on input "服務人員姓名/編號" at bounding box center [759, 90] width 180 height 28
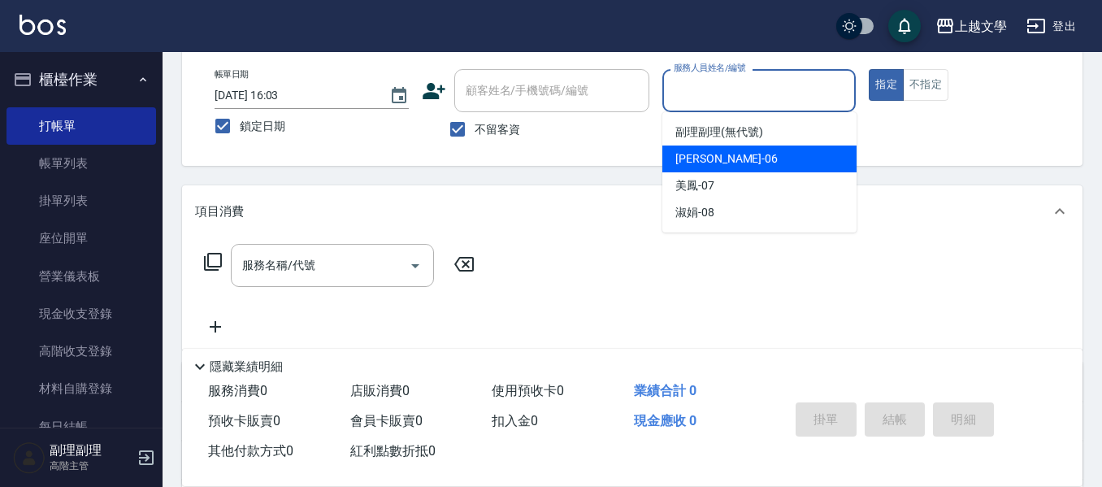
drag, startPoint x: 725, startPoint y: 159, endPoint x: 457, endPoint y: 227, distance: 276.5
click at [719, 161] on div "佳珍 -06" at bounding box center [759, 158] width 194 height 27
type input "佳珍-06"
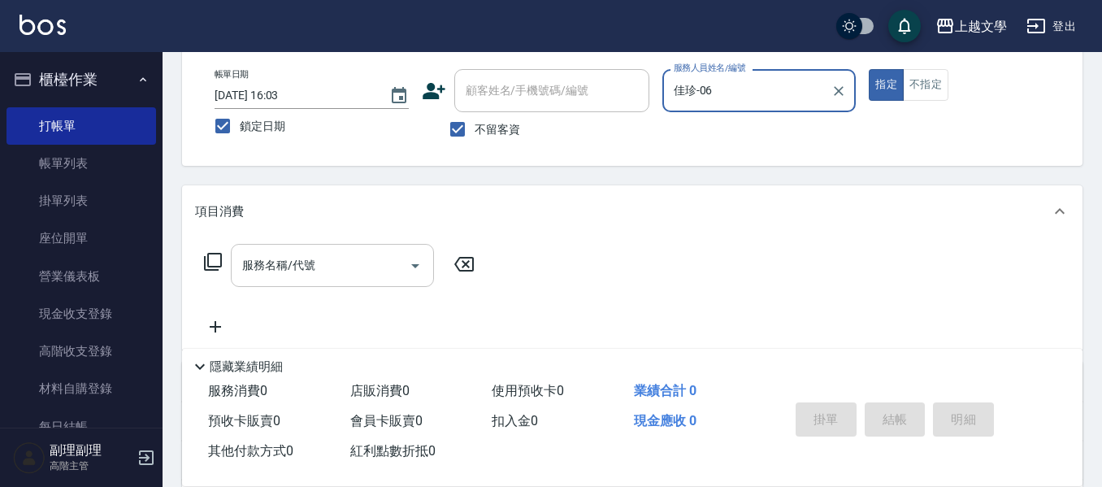
click at [339, 271] on input "服務名稱/代號" at bounding box center [320, 265] width 164 height 28
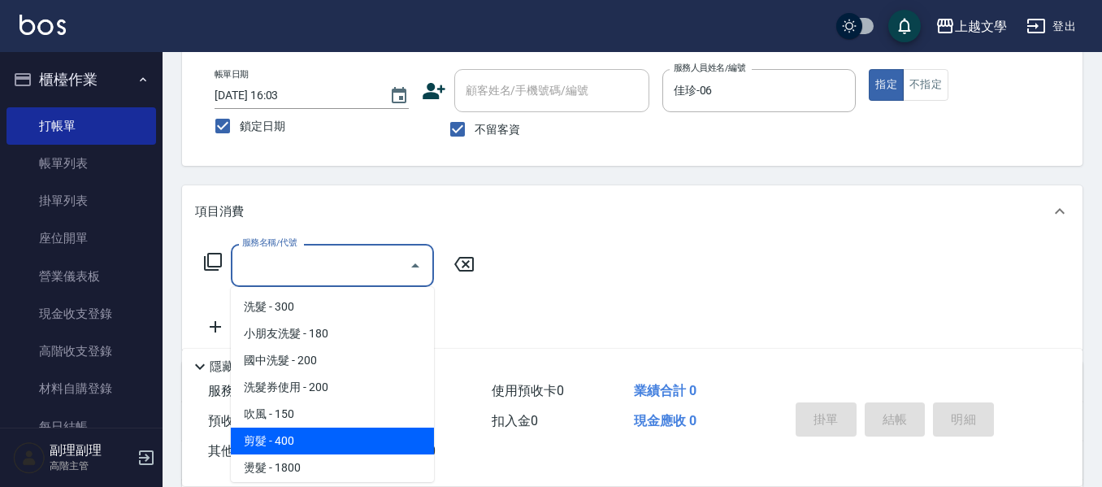
click at [302, 444] on span "剪髮 - 400" at bounding box center [332, 440] width 203 height 27
type input "剪髮(200)"
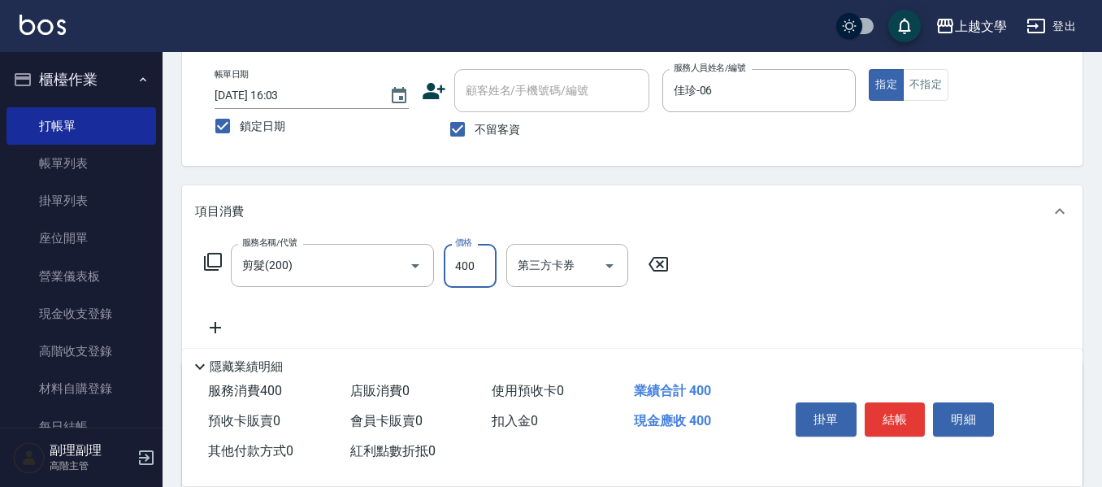
click at [469, 261] on input "400" at bounding box center [470, 266] width 53 height 44
type input "300"
click at [890, 411] on button "結帳" at bounding box center [894, 419] width 61 height 34
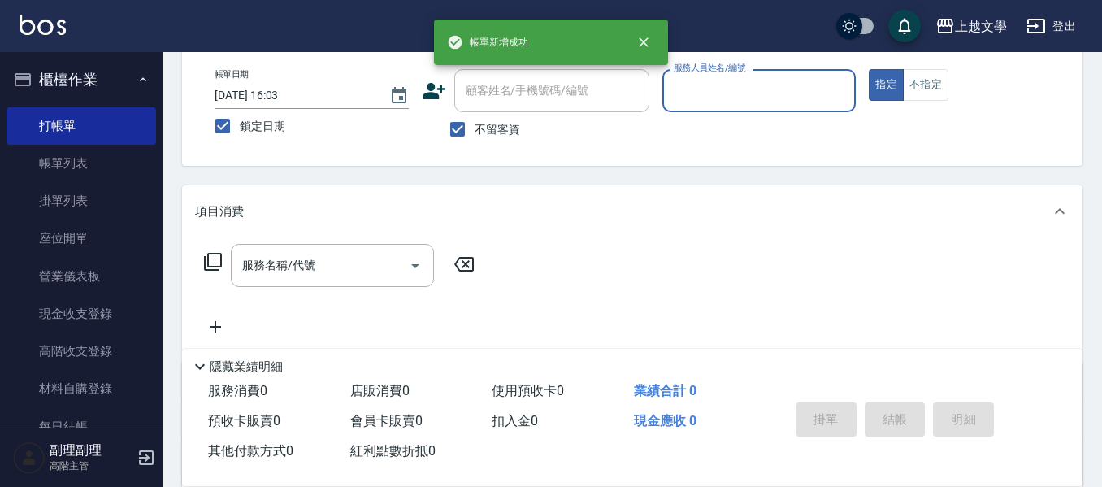
click at [726, 104] on div "服務人員姓名/編號" at bounding box center [759, 90] width 194 height 43
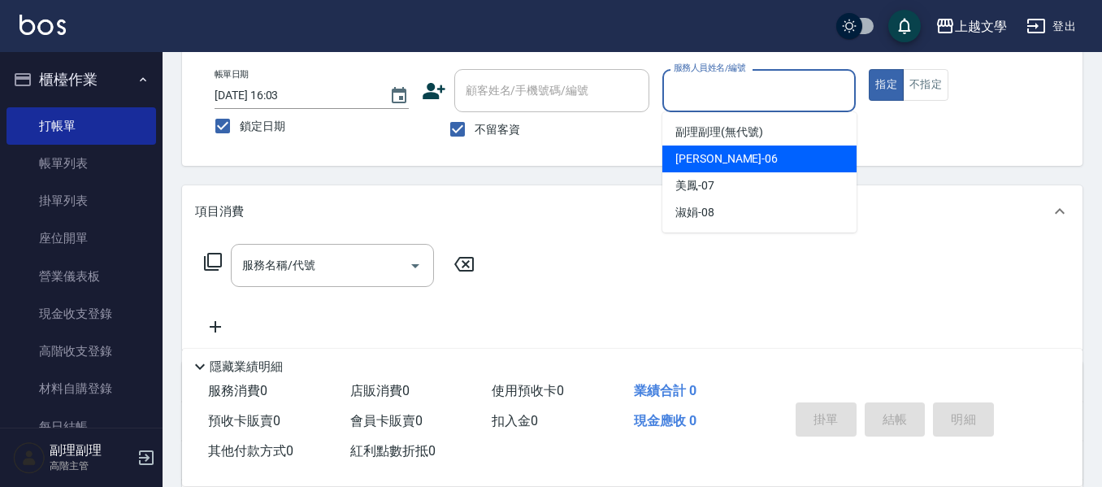
drag, startPoint x: 713, startPoint y: 150, endPoint x: 588, endPoint y: 190, distance: 131.3
click at [711, 152] on div "佳珍 -06" at bounding box center [759, 158] width 194 height 27
type input "佳珍-06"
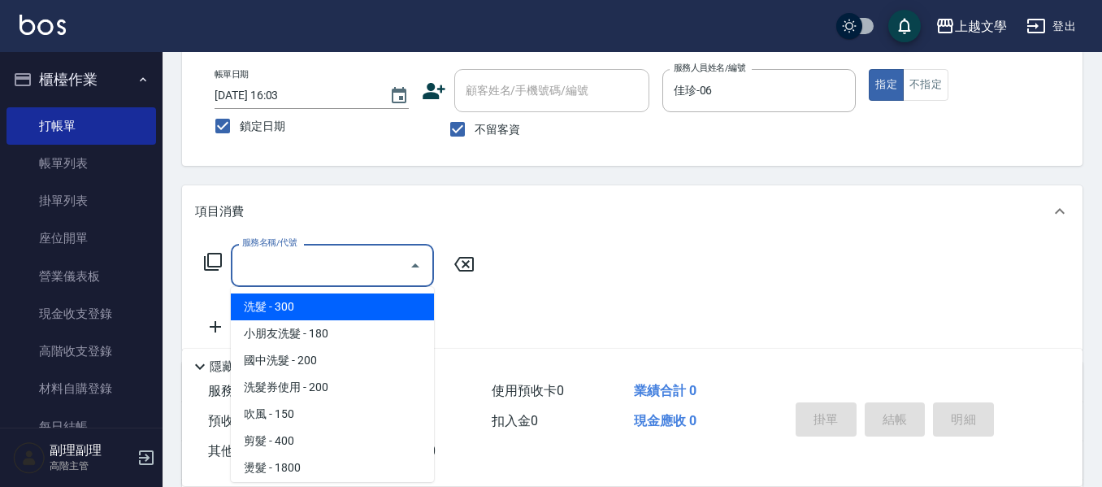
drag, startPoint x: 363, startPoint y: 262, endPoint x: 345, endPoint y: 291, distance: 34.3
click at [362, 262] on input "服務名稱/代號" at bounding box center [320, 265] width 164 height 28
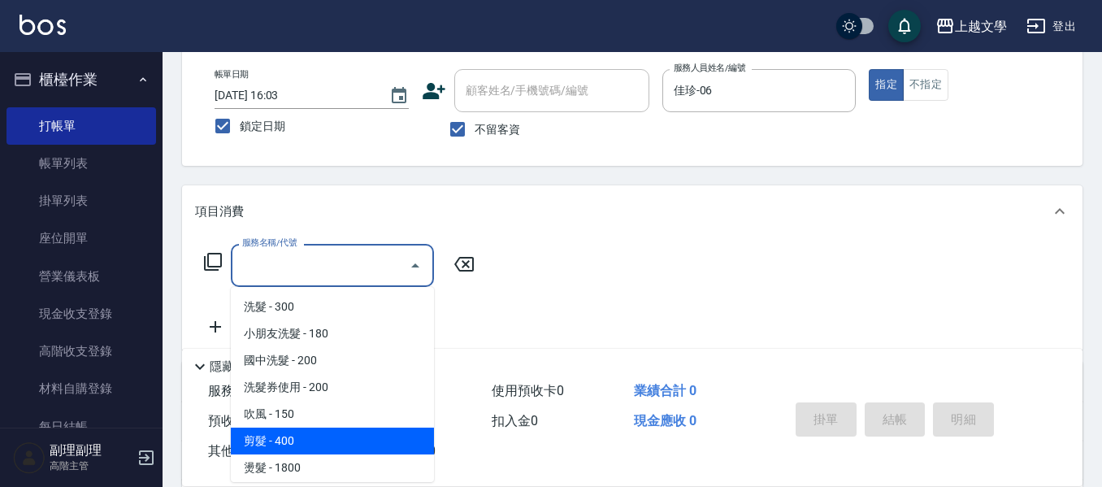
click at [311, 437] on span "剪髮 - 400" at bounding box center [332, 440] width 203 height 27
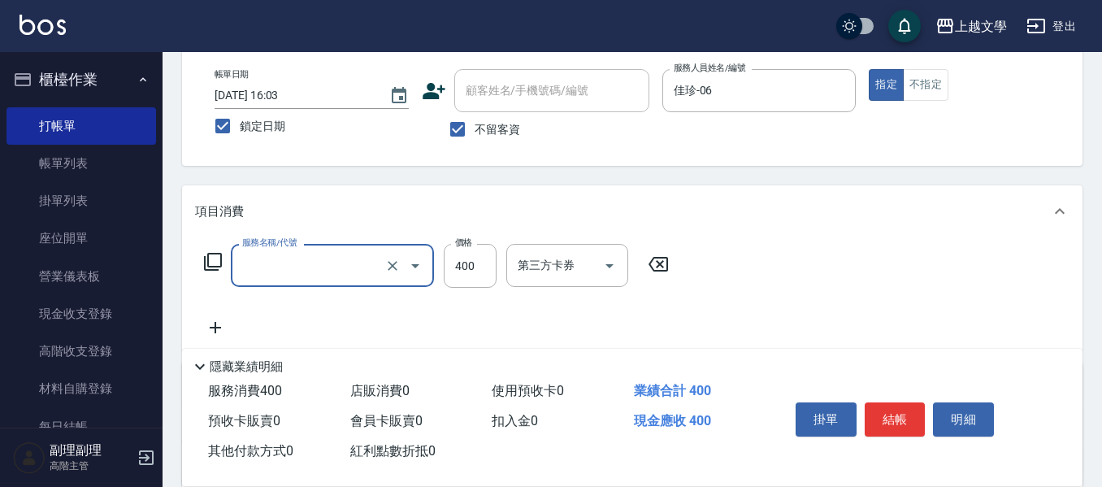
type input "剪髮(200)"
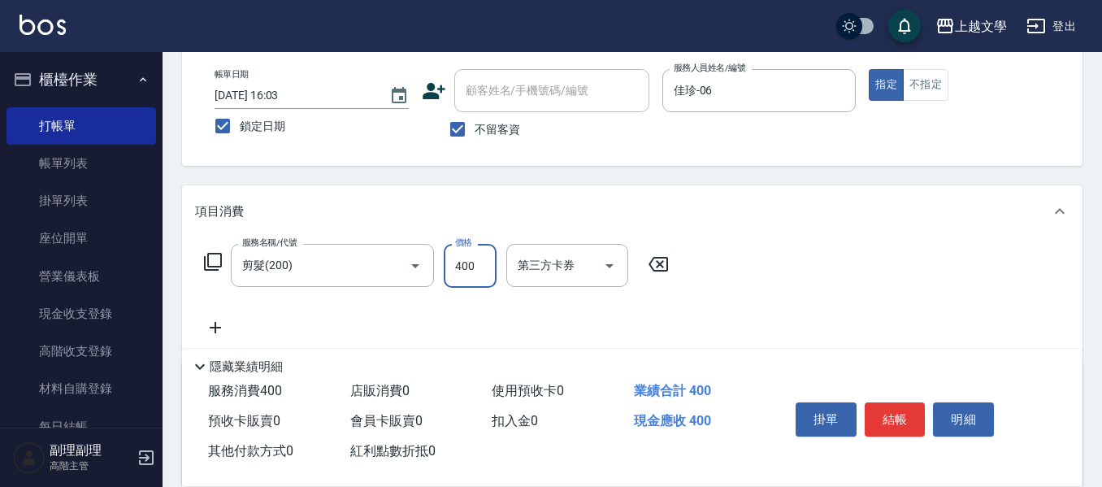
click at [485, 260] on input "400" at bounding box center [470, 266] width 53 height 44
type input "240"
click at [890, 416] on button "結帳" at bounding box center [894, 419] width 61 height 34
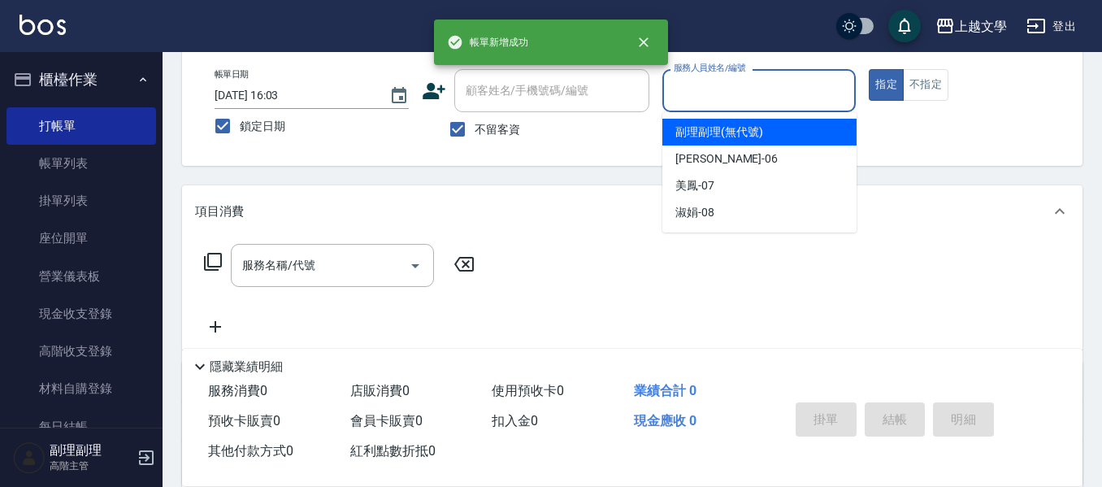
click at [773, 83] on input "服務人員姓名/編號" at bounding box center [759, 90] width 180 height 28
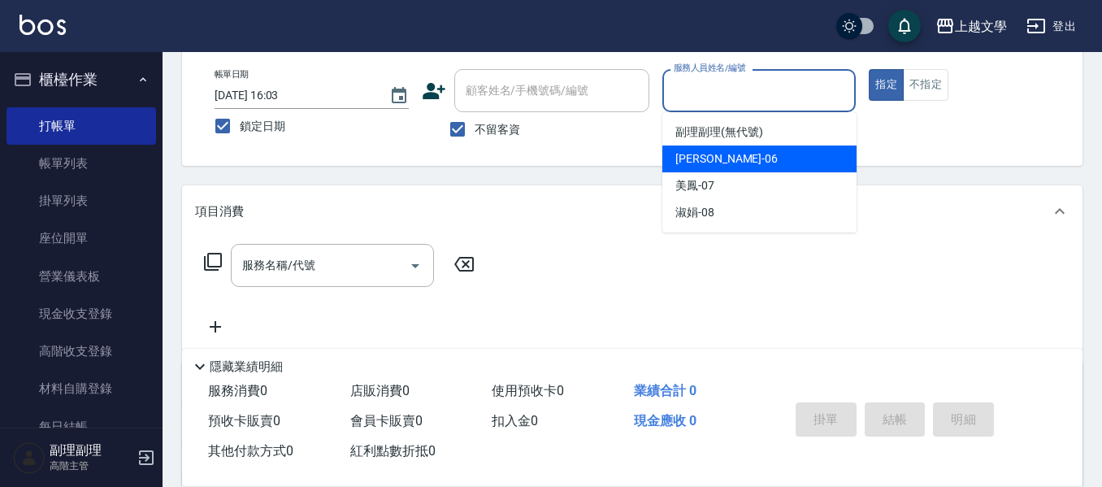
drag, startPoint x: 730, startPoint y: 161, endPoint x: 716, endPoint y: 162, distance: 14.6
click at [726, 161] on div "佳珍 -06" at bounding box center [759, 158] width 194 height 27
type input "佳珍-06"
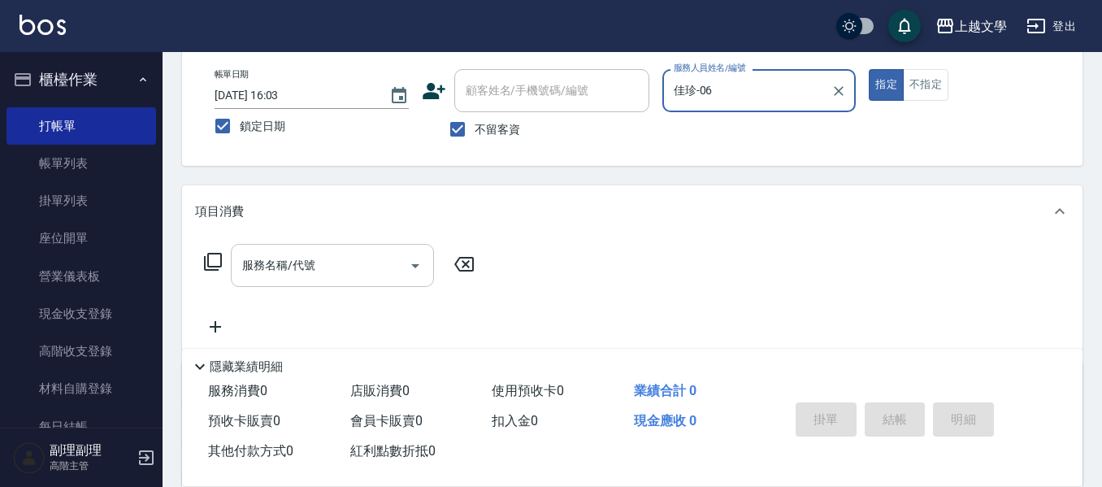
click at [325, 262] on input "服務名稱/代號" at bounding box center [320, 265] width 164 height 28
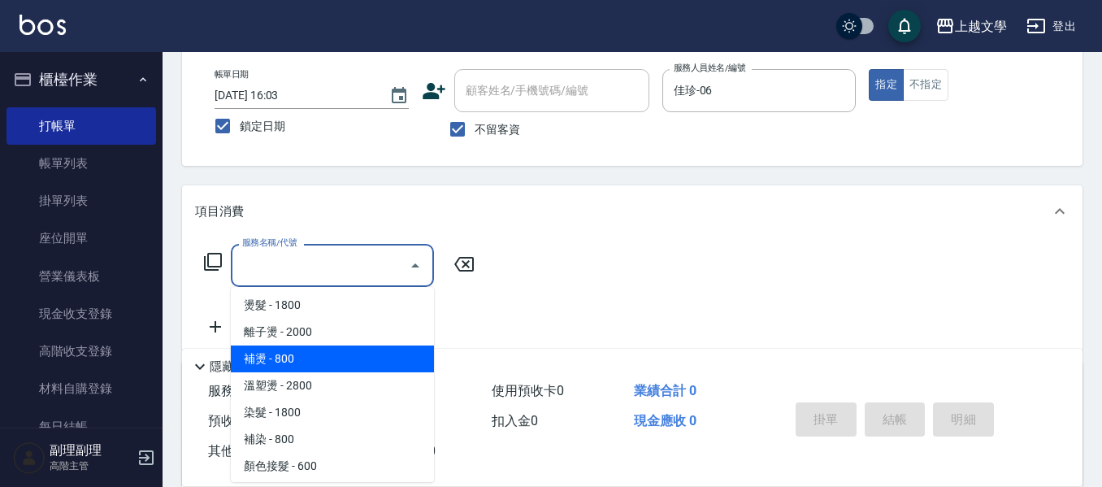
click at [328, 360] on span "補燙 - 800" at bounding box center [332, 358] width 203 height 27
type input "補燙(302)"
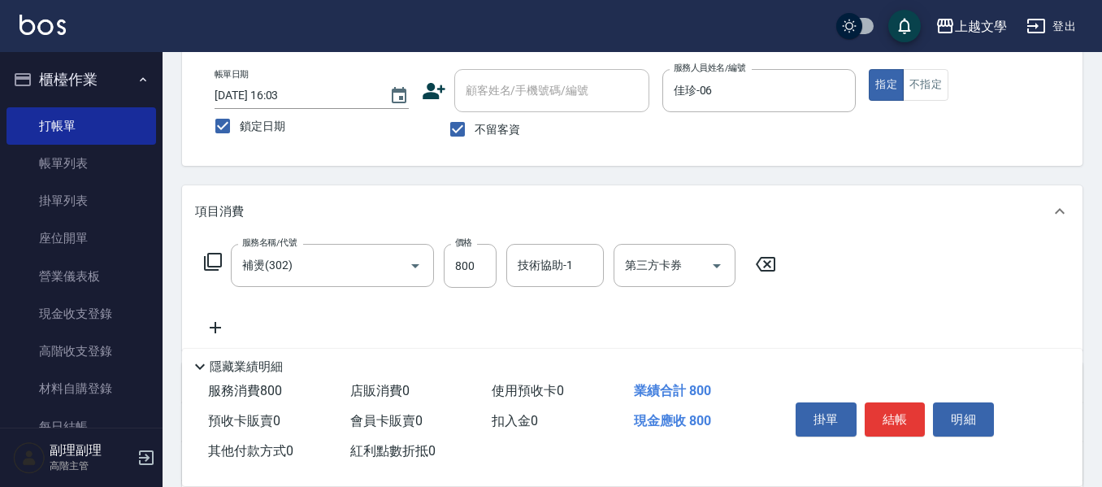
click at [502, 271] on div "服務名稱/代號 補燙(302) 服務名稱/代號 價格 800 價格 技術協助-1 技術協助-1 第三方卡券 第三方卡券" at bounding box center [490, 266] width 591 height 44
click at [485, 264] on input "800" at bounding box center [470, 266] width 53 height 44
type input "1200"
click at [515, 278] on input "技術協助-1" at bounding box center [554, 265] width 83 height 28
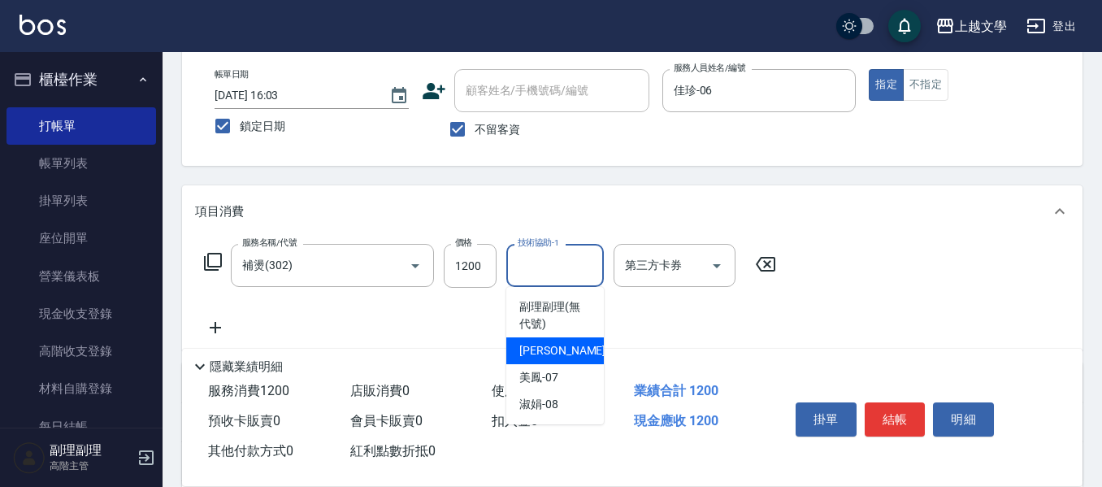
click at [508, 341] on div "佳珍 -06" at bounding box center [554, 350] width 97 height 27
type input "佳珍-06"
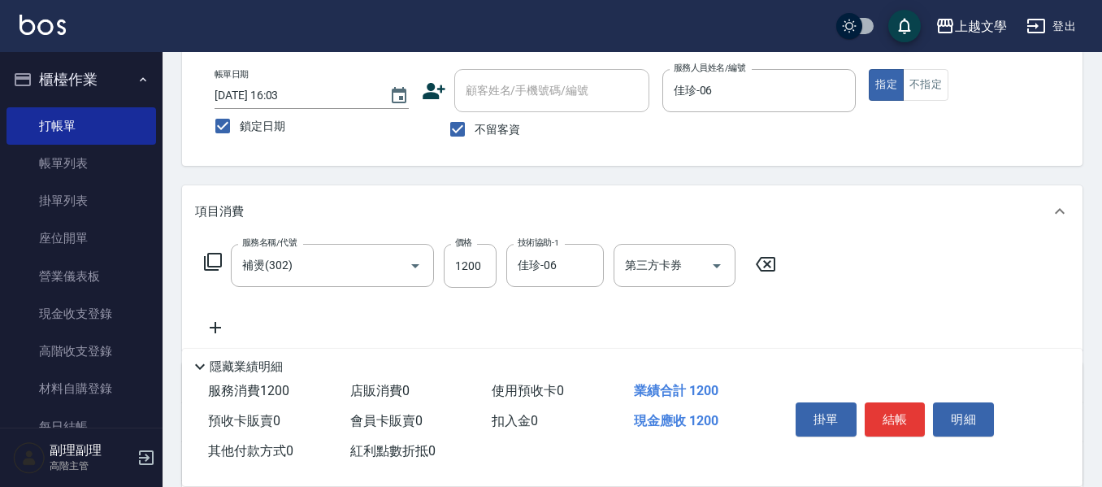
click at [227, 329] on icon at bounding box center [215, 327] width 41 height 19
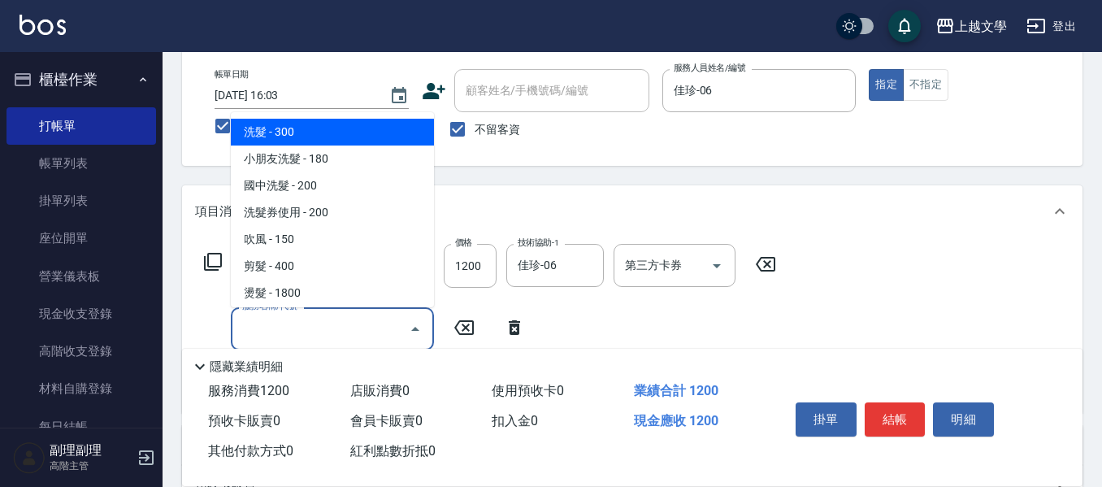
drag, startPoint x: 245, startPoint y: 323, endPoint x: 275, endPoint y: 260, distance: 70.5
click at [245, 323] on input "服務名稱/代號" at bounding box center [320, 328] width 164 height 28
click at [305, 133] on span "洗髮 - 300" at bounding box center [332, 132] width 203 height 27
type input "洗髮(100)"
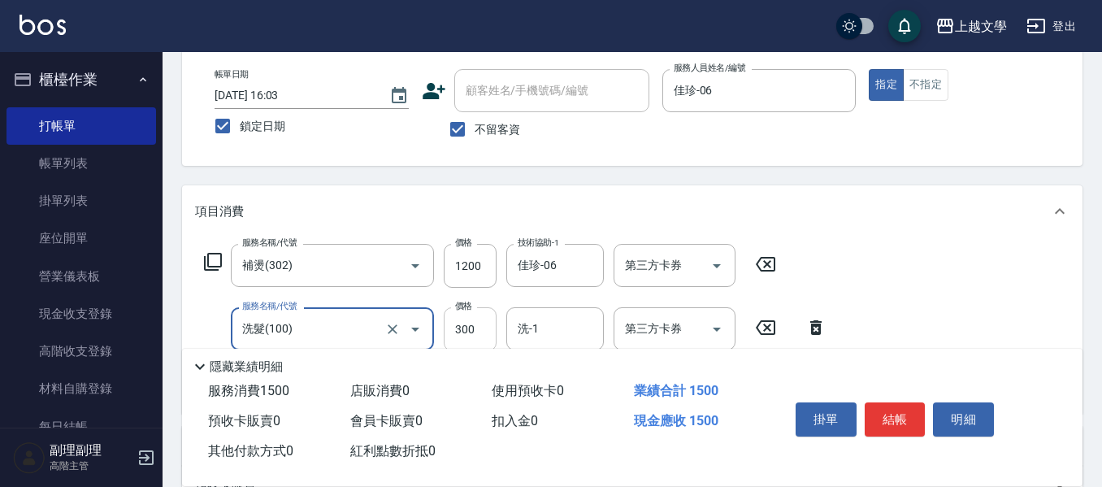
click at [469, 318] on input "300" at bounding box center [470, 329] width 53 height 44
type input "240"
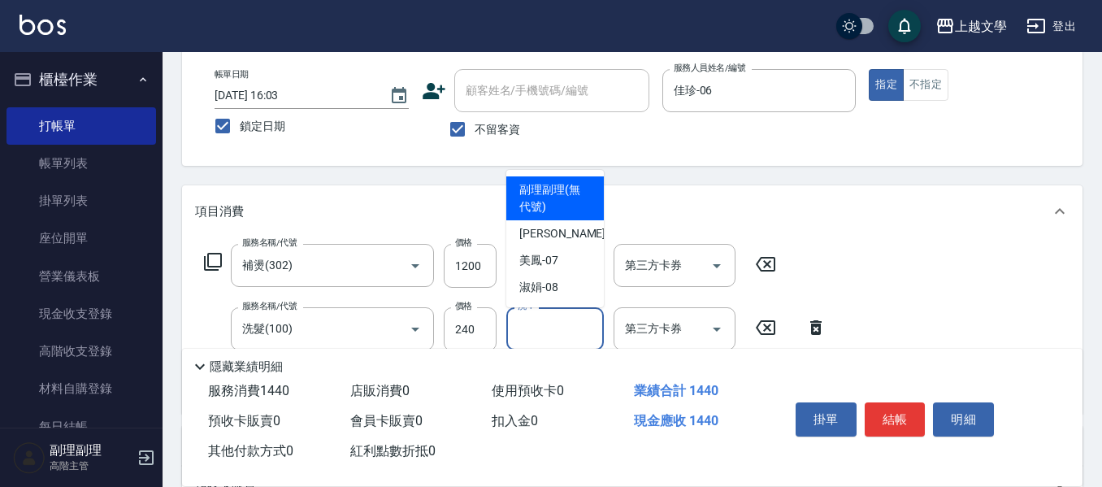
click at [536, 321] on input "洗-1" at bounding box center [554, 328] width 83 height 28
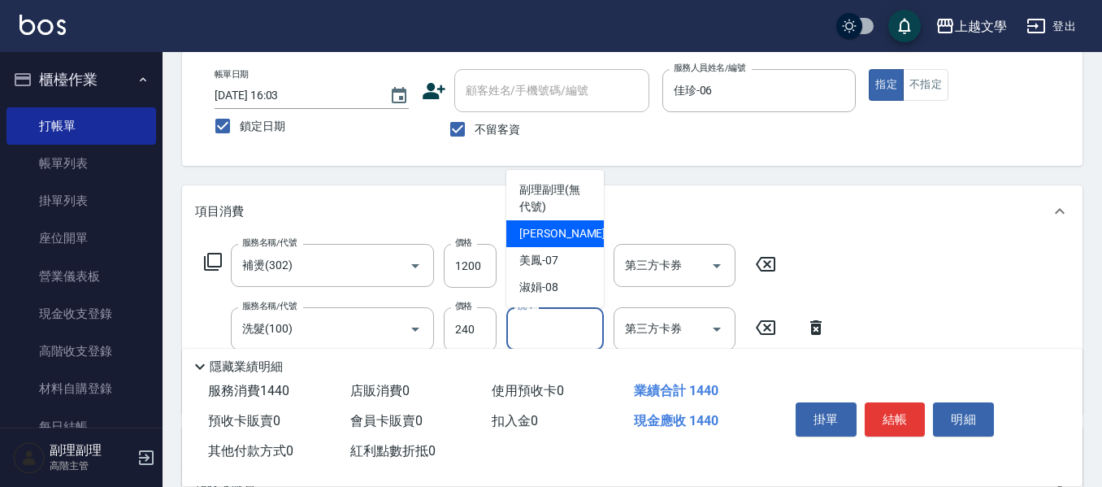
click at [553, 244] on div "佳珍 -06" at bounding box center [554, 233] width 97 height 27
type input "佳珍-06"
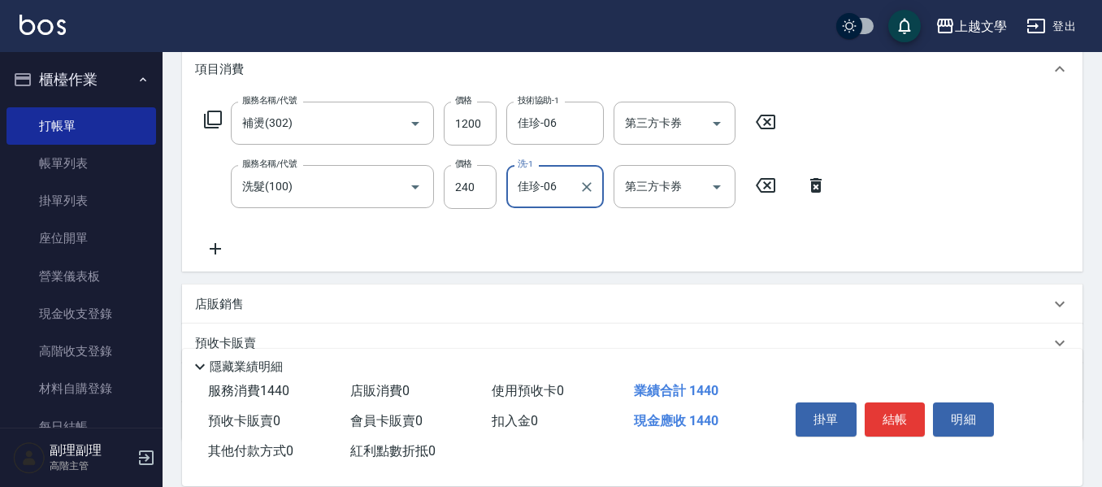
scroll to position [244, 0]
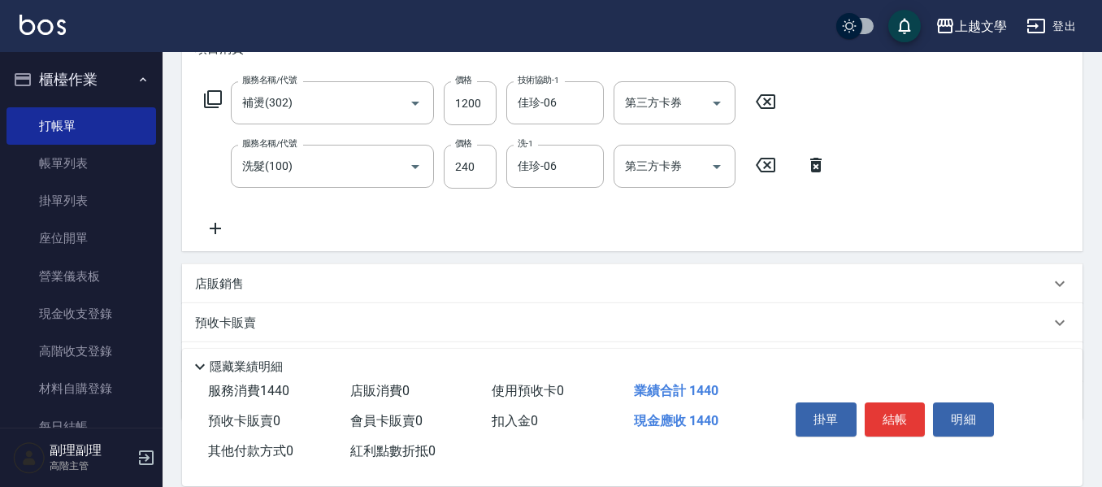
click at [214, 231] on icon at bounding box center [215, 228] width 41 height 19
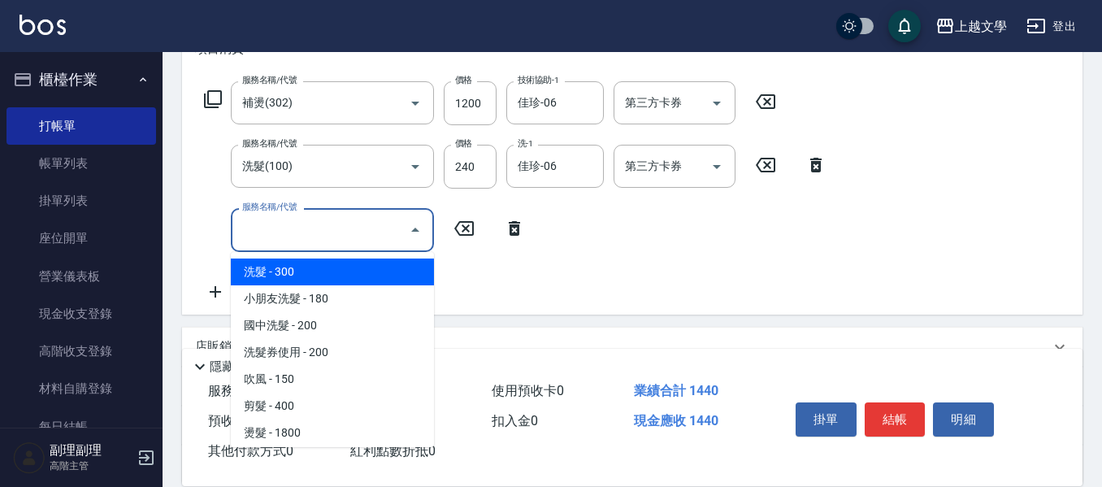
click at [263, 240] on input "服務名稱/代號" at bounding box center [320, 229] width 164 height 28
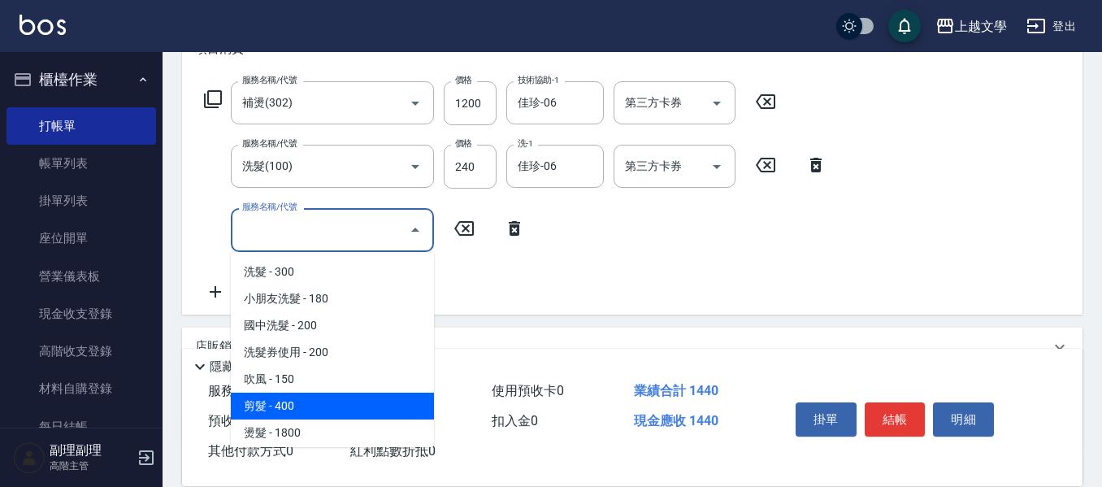
click at [295, 401] on span "剪髮 - 400" at bounding box center [332, 405] width 203 height 27
type input "剪髮(200)"
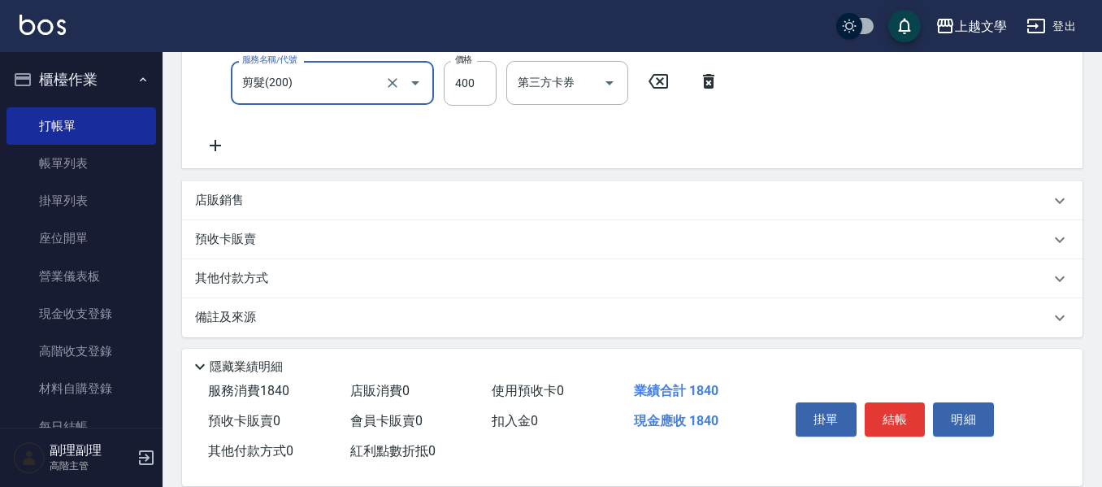
scroll to position [397, 0]
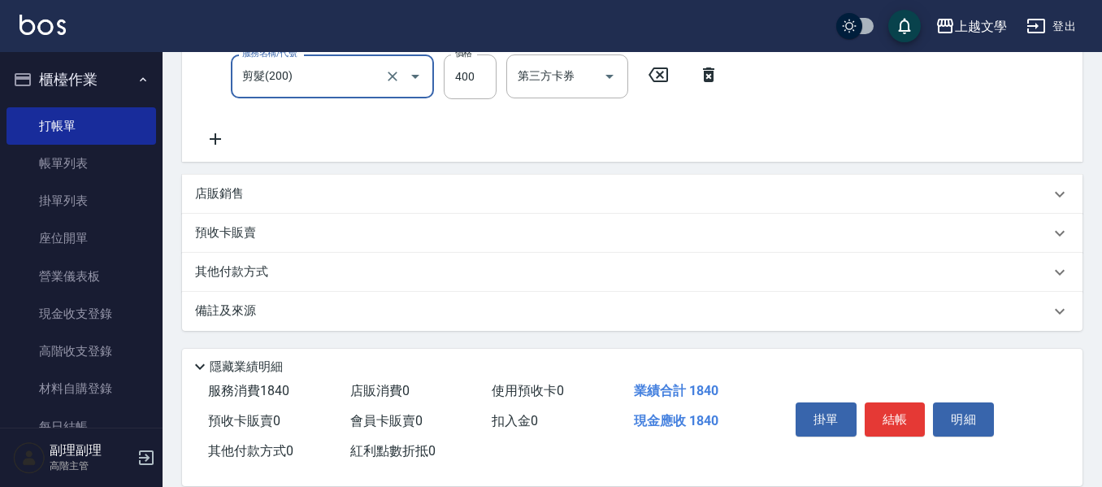
click at [271, 271] on p "其他付款方式" at bounding box center [235, 272] width 81 height 18
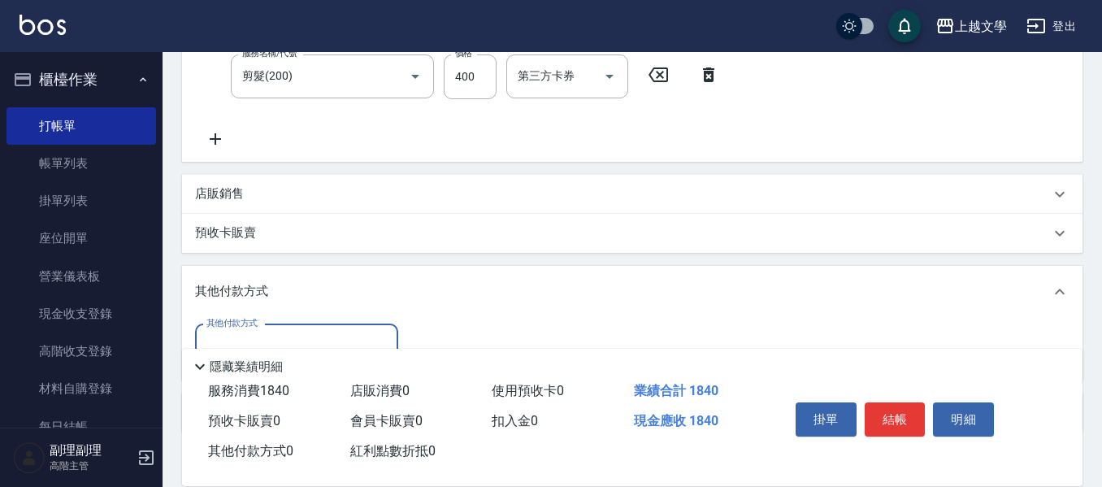
scroll to position [0, 0]
click at [268, 322] on div "其他付款方式 其他付款方式" at bounding box center [632, 349] width 900 height 63
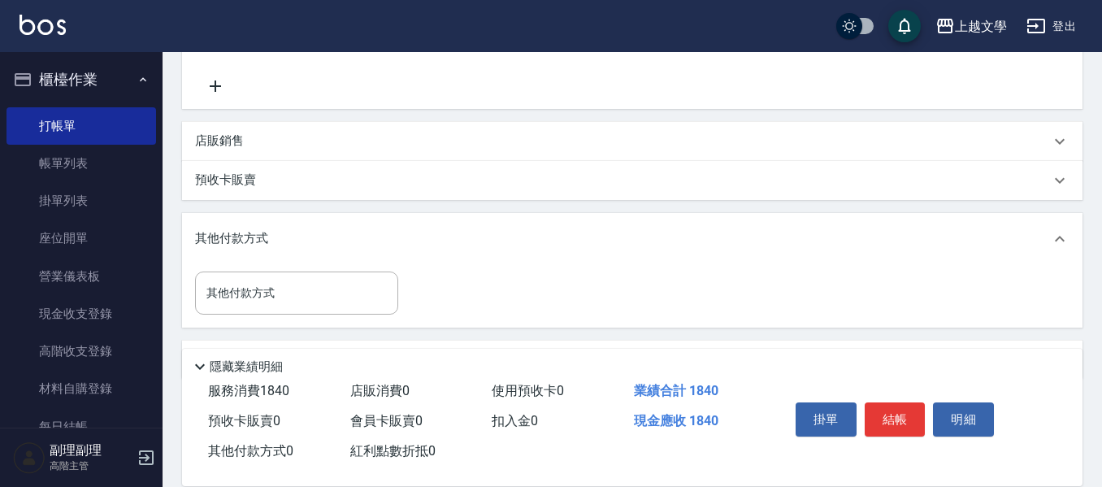
scroll to position [479, 0]
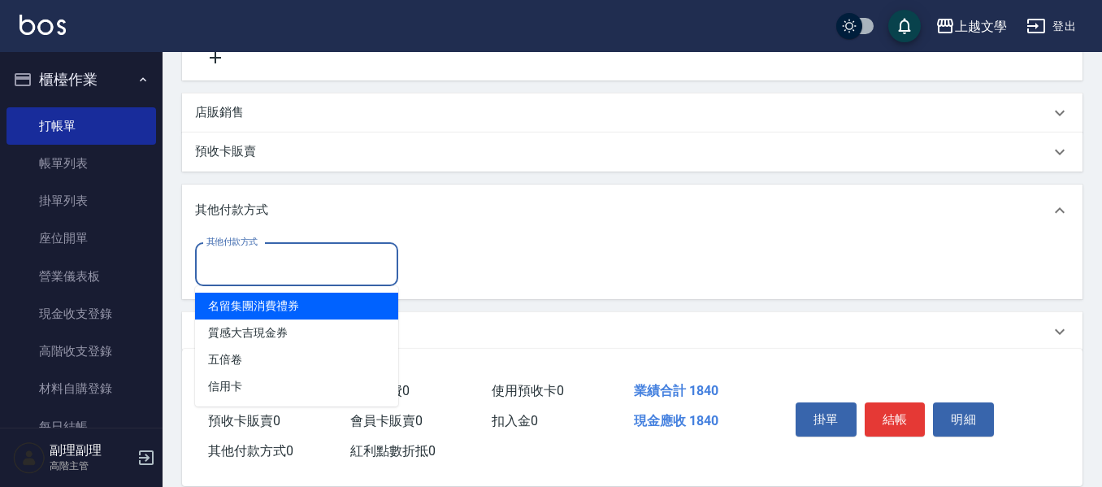
click at [275, 278] on input "其他付款方式" at bounding box center [296, 264] width 188 height 28
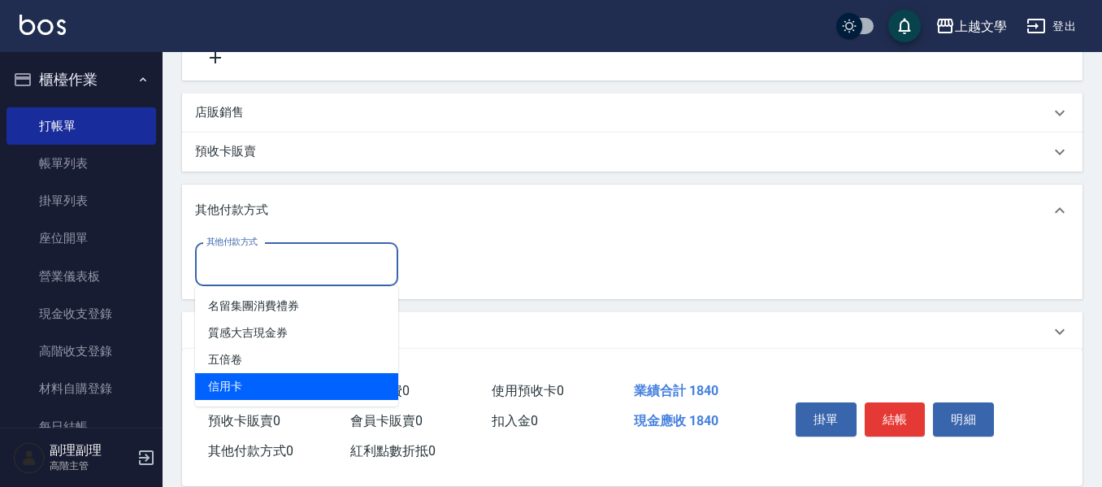
click at [279, 386] on span "信用卡" at bounding box center [296, 386] width 203 height 27
type input "信用卡"
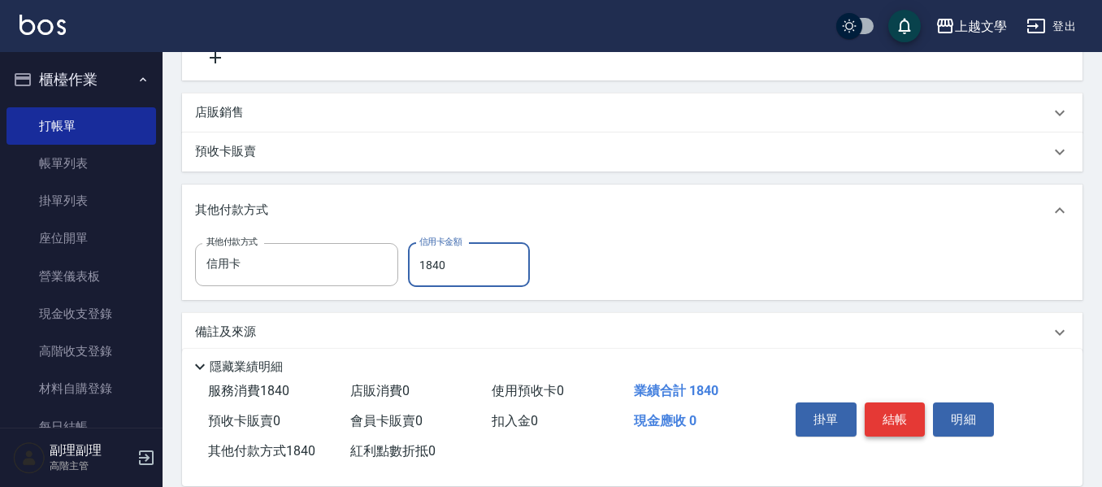
type input "1840"
click at [899, 402] on button "結帳" at bounding box center [894, 419] width 61 height 34
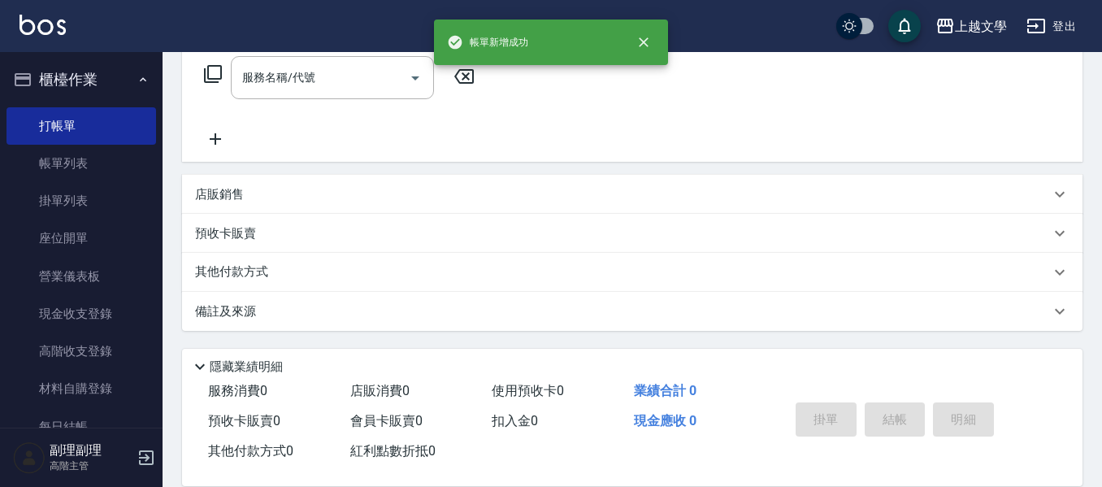
scroll to position [0, 0]
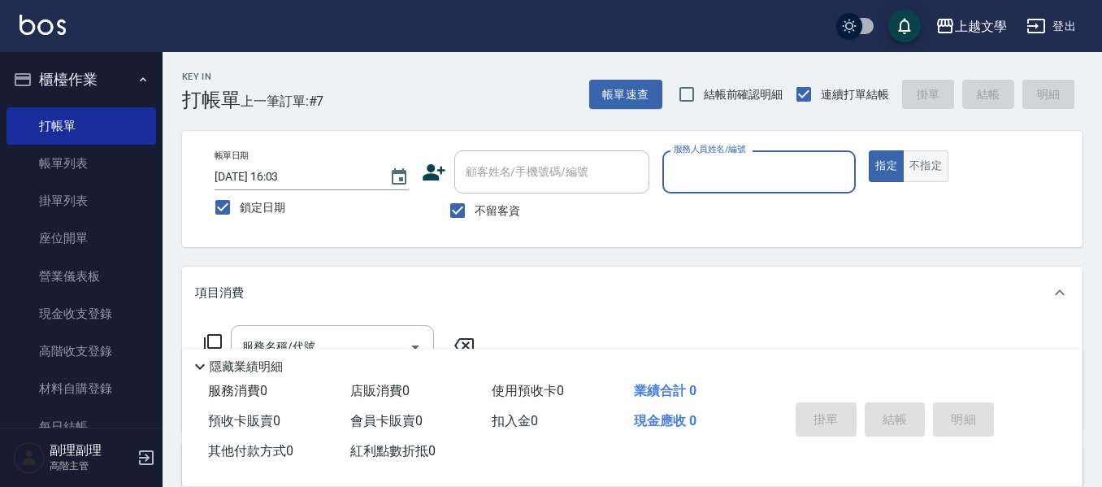
click at [922, 175] on button "不指定" at bounding box center [925, 166] width 45 height 32
click at [756, 177] on input "服務人員姓名/編號" at bounding box center [759, 172] width 180 height 28
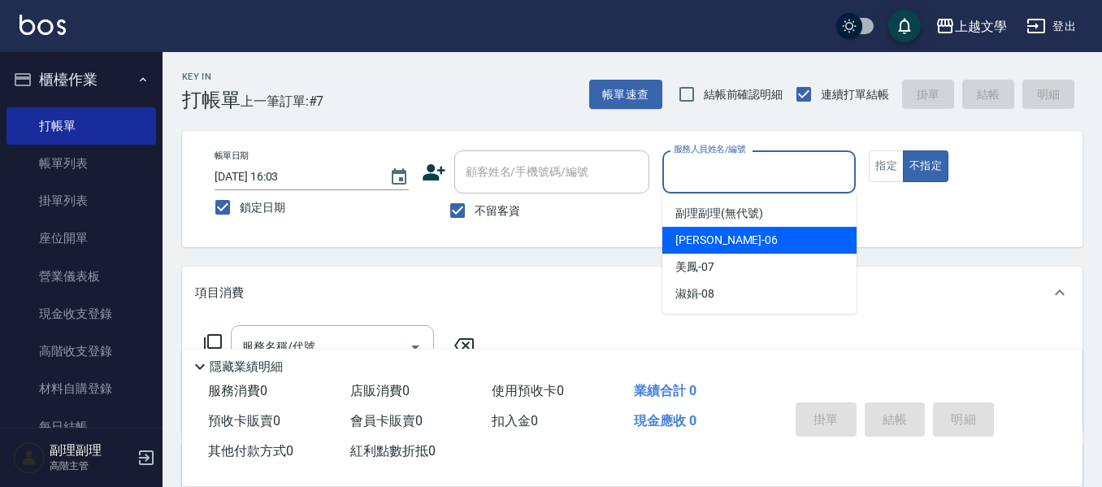
drag, startPoint x: 714, startPoint y: 236, endPoint x: 687, endPoint y: 236, distance: 26.8
click at [704, 236] on div "佳珍 -06" at bounding box center [759, 240] width 194 height 27
type input "佳珍-06"
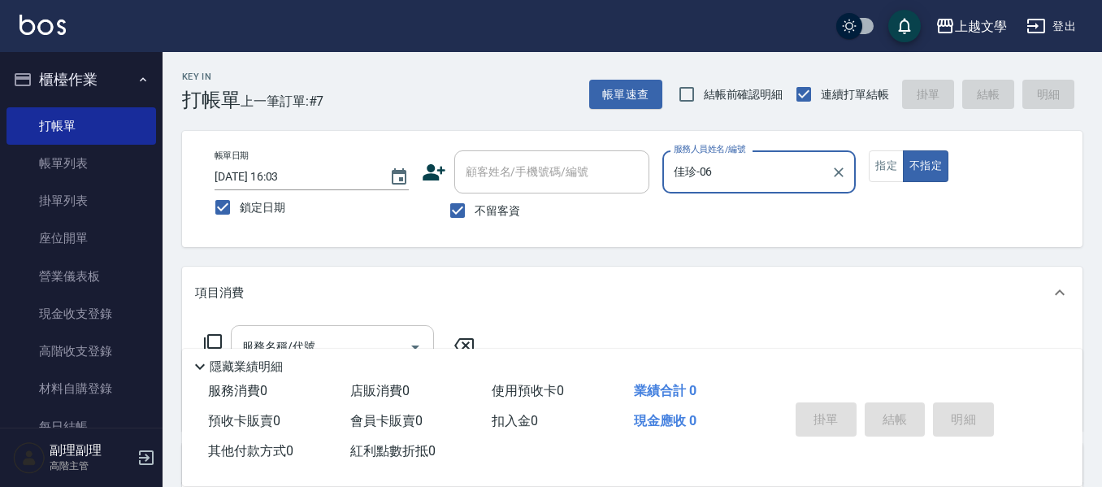
click at [384, 327] on div "服務名稱/代號" at bounding box center [332, 346] width 203 height 43
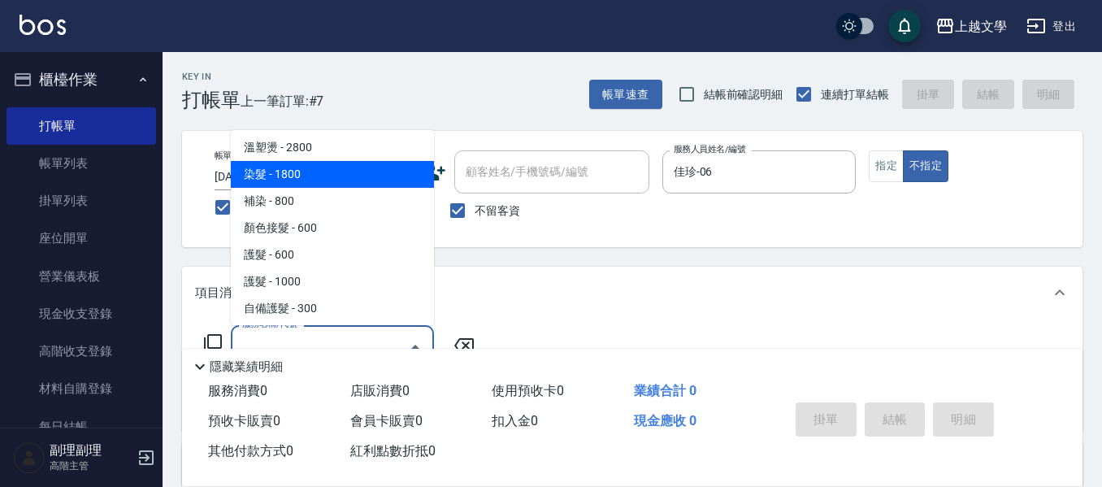
scroll to position [162, 0]
click at [314, 182] on span "離子燙 - 2000" at bounding box center [332, 175] width 203 height 27
type input "離子燙(301)"
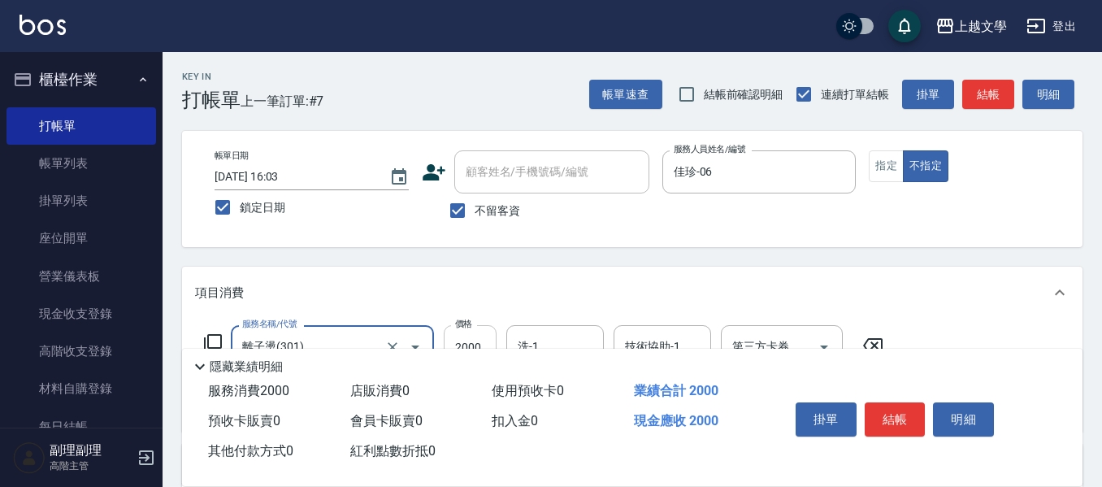
click at [463, 337] on input "2000" at bounding box center [470, 347] width 53 height 44
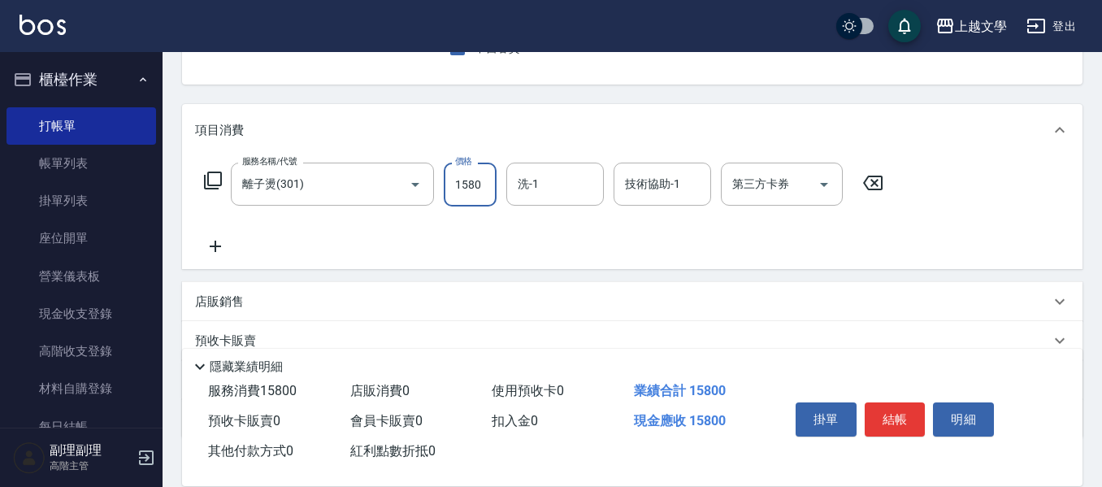
scroll to position [0, 0]
click at [565, 163] on div "洗-1" at bounding box center [554, 183] width 97 height 43
type input "1800"
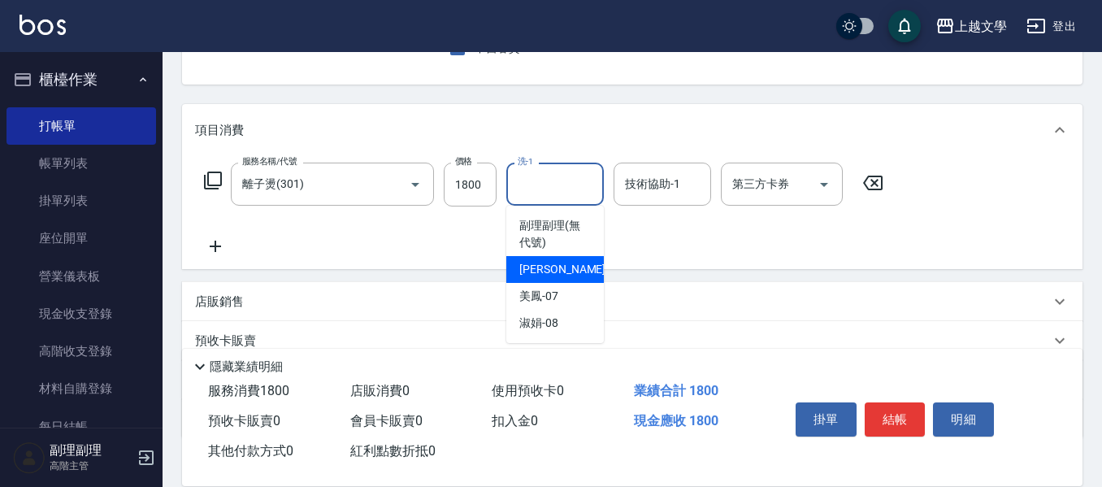
drag, startPoint x: 560, startPoint y: 278, endPoint x: 569, endPoint y: 270, distance: 12.1
click at [561, 275] on div "佳珍 -06" at bounding box center [554, 269] width 97 height 27
type input "佳珍-06"
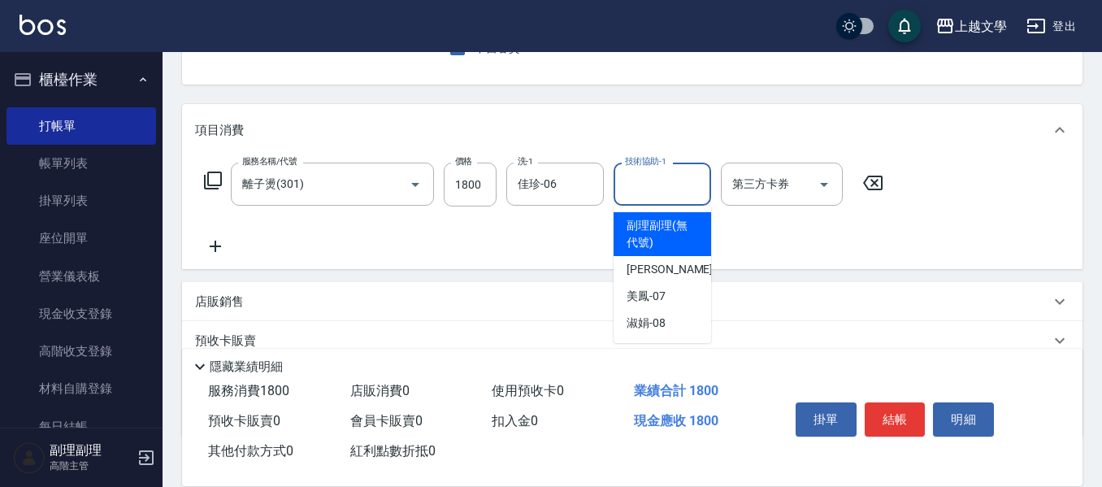
click at [652, 187] on input "技術協助-1" at bounding box center [662, 184] width 83 height 28
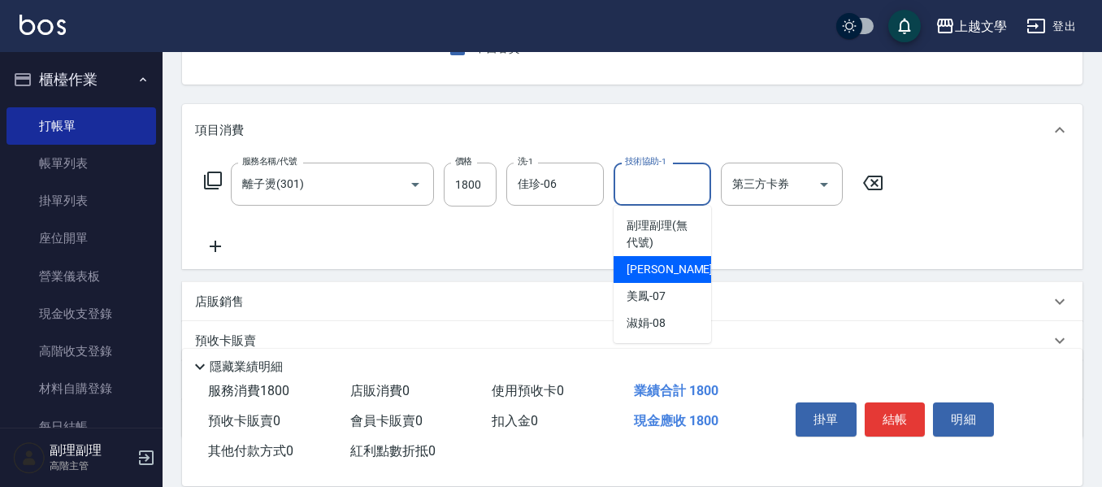
click at [652, 261] on span "佳珍 -06" at bounding box center [677, 269] width 102 height 17
type input "佳珍-06"
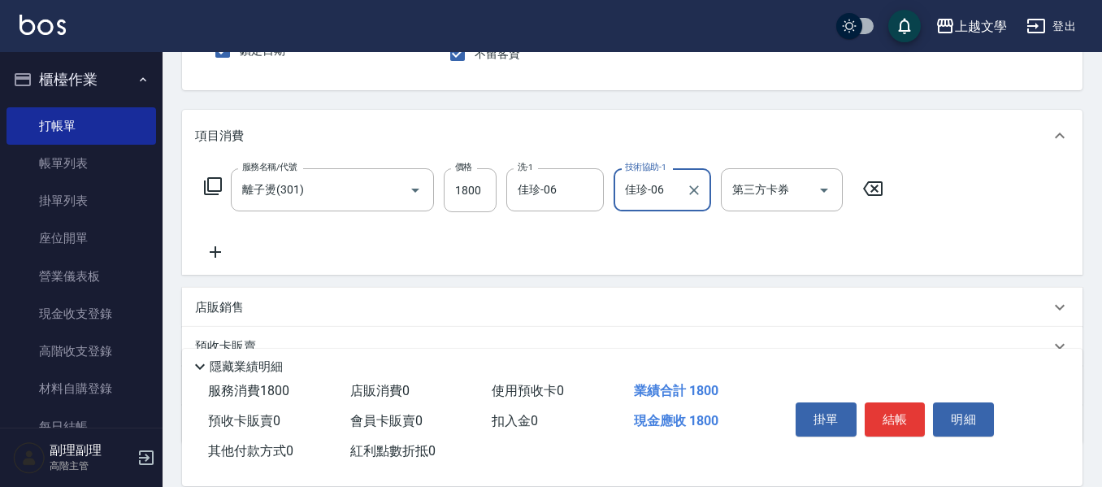
scroll to position [26, 0]
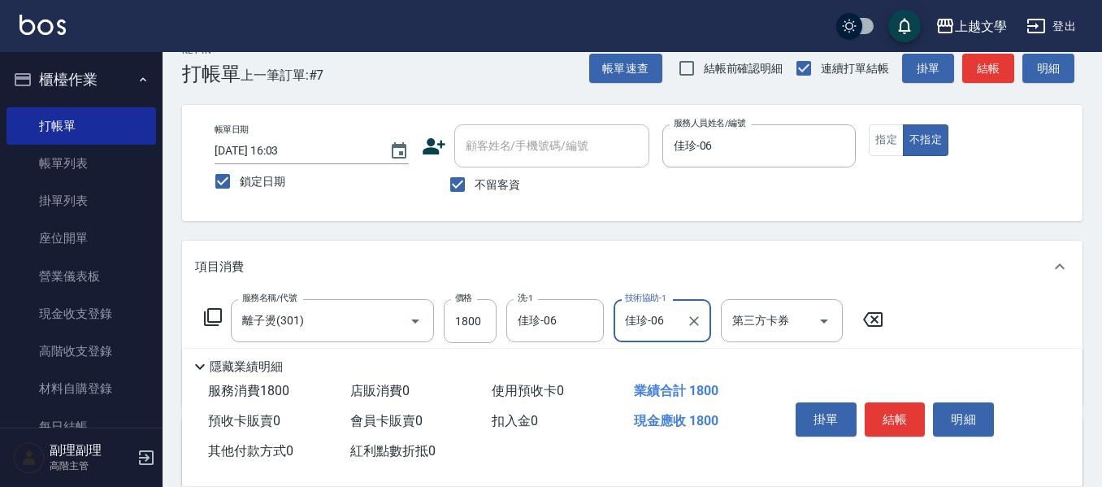
click at [894, 418] on button "結帳" at bounding box center [894, 419] width 61 height 34
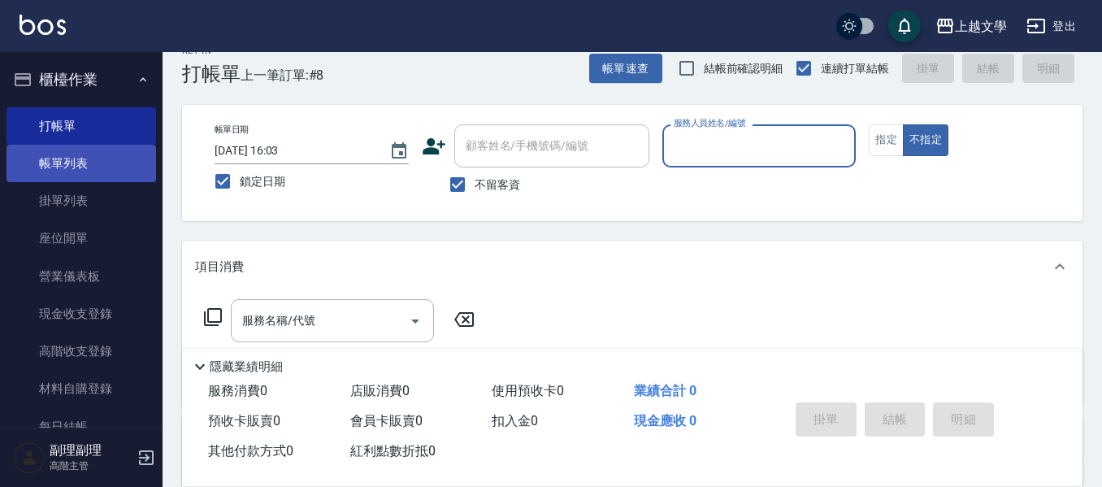
click at [106, 172] on link "帳單列表" at bounding box center [80, 163] width 149 height 37
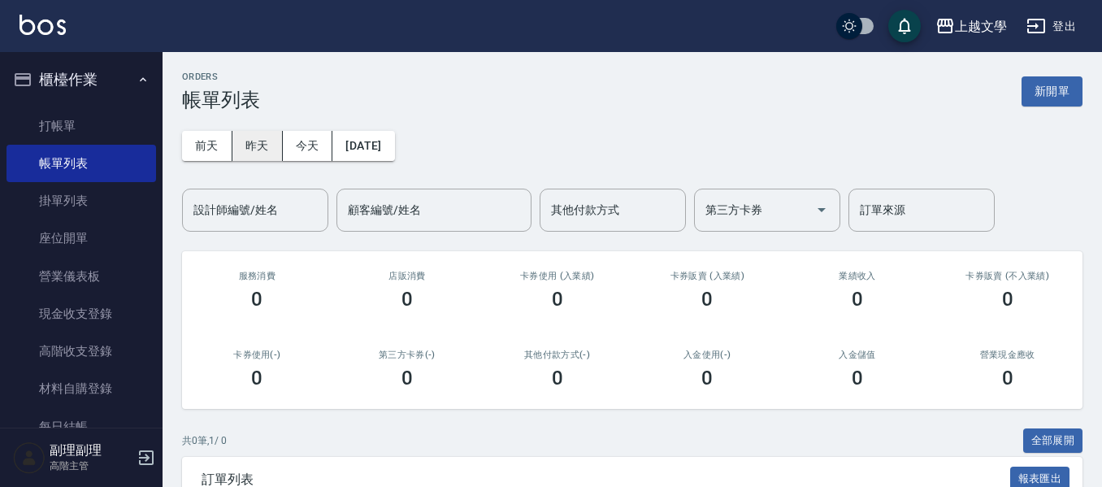
click at [241, 145] on button "昨天" at bounding box center [257, 146] width 50 height 30
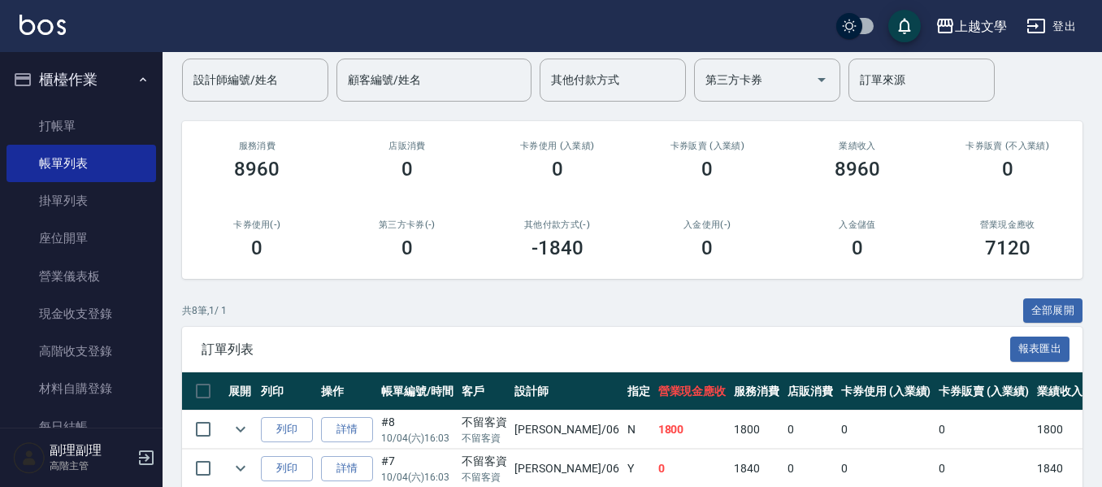
scroll to position [406, 0]
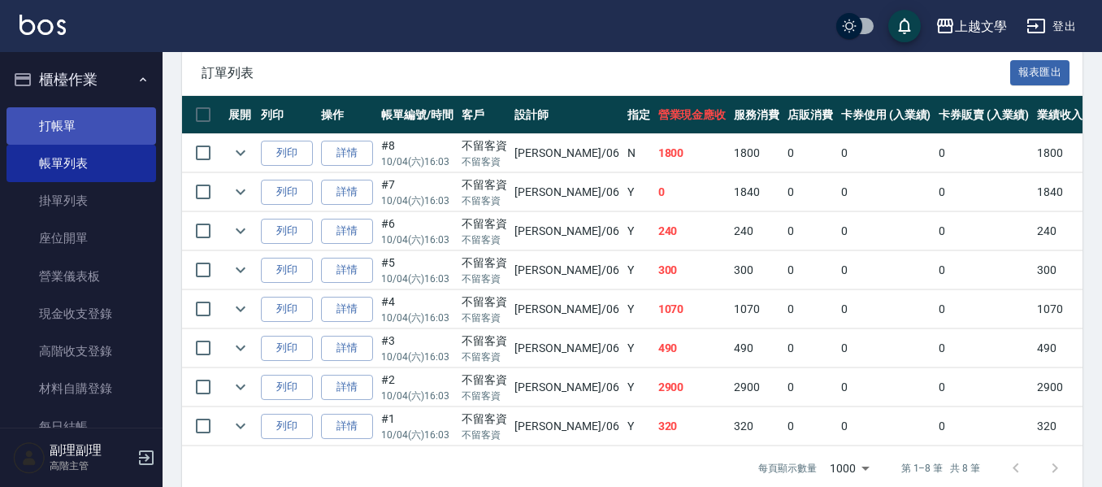
click at [64, 136] on link "打帳單" at bounding box center [80, 125] width 149 height 37
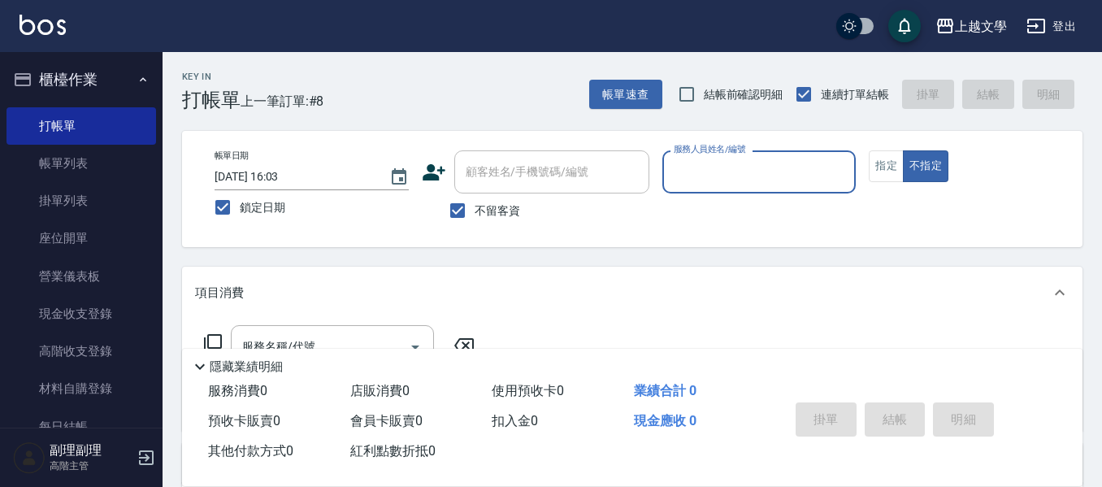
click at [778, 167] on input "服務人員姓名/編號" at bounding box center [759, 172] width 180 height 28
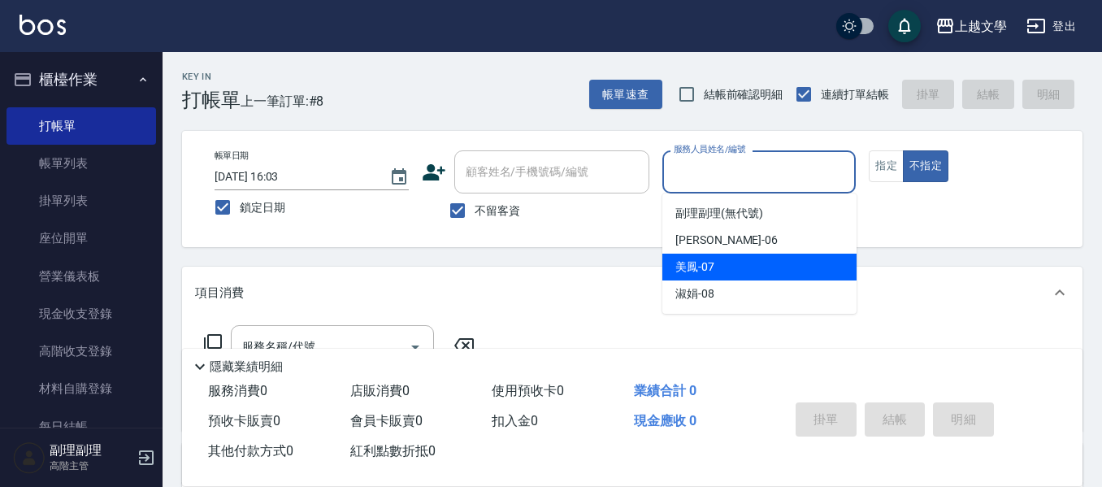
drag, startPoint x: 739, startPoint y: 267, endPoint x: 606, endPoint y: 293, distance: 135.8
click at [725, 270] on div "美鳳 -07" at bounding box center [759, 266] width 194 height 27
type input "美鳳-07"
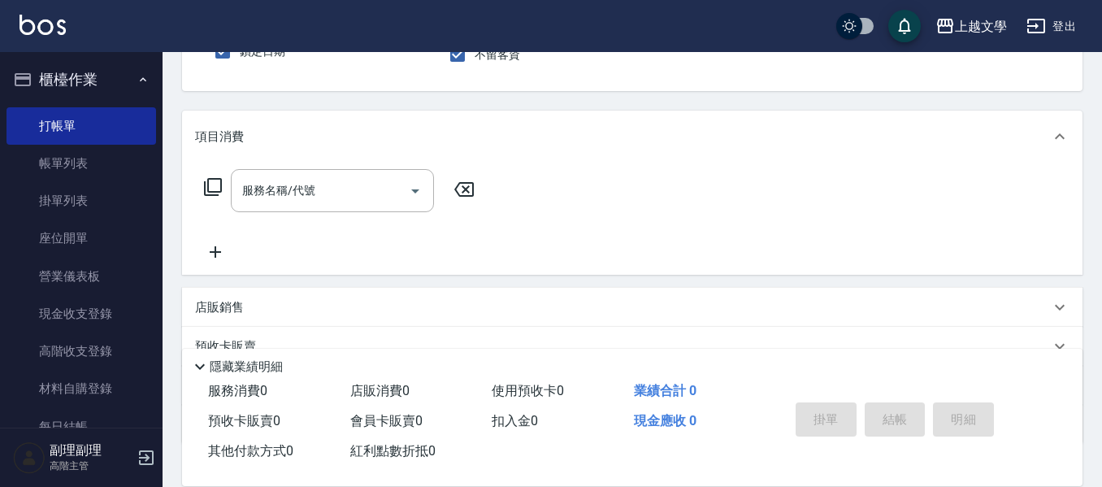
scroll to position [162, 0]
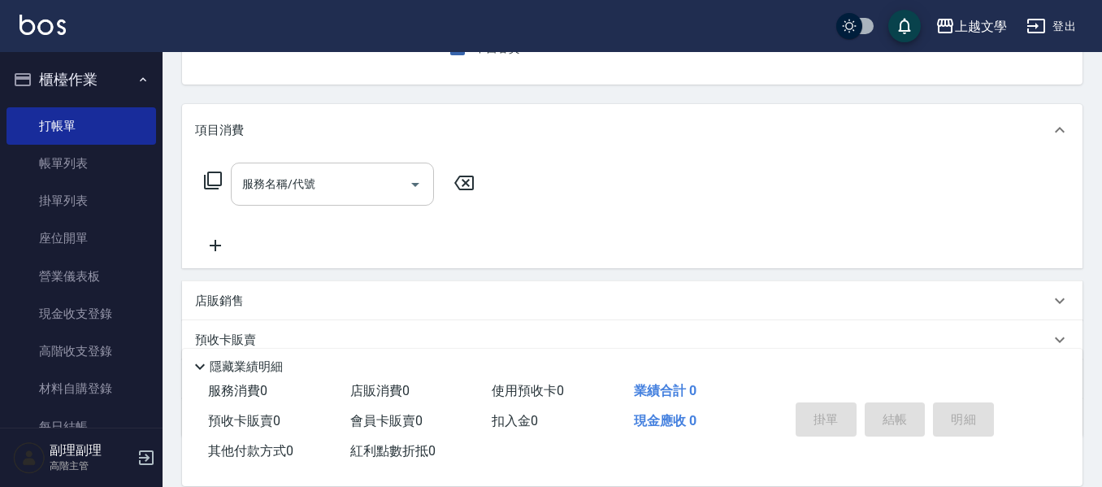
click at [357, 193] on input "服務名稱/代號" at bounding box center [320, 184] width 164 height 28
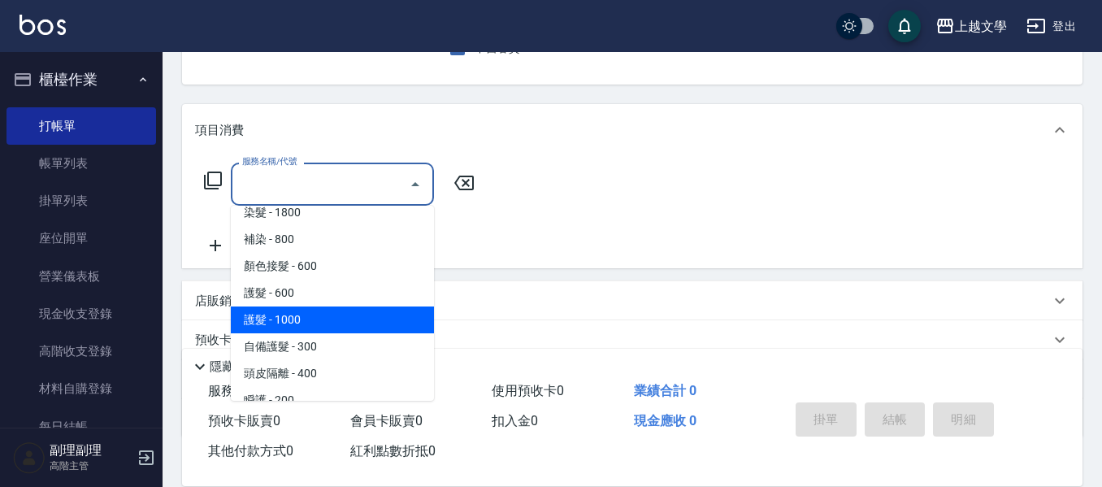
scroll to position [488, 0]
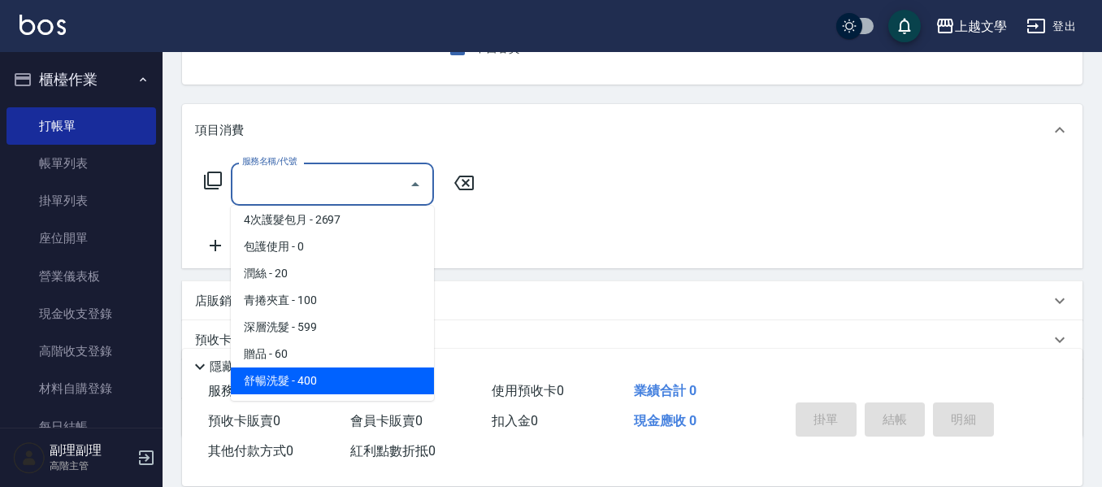
click at [375, 406] on div "會員卡販賣 0" at bounding box center [415, 421] width 142 height 30
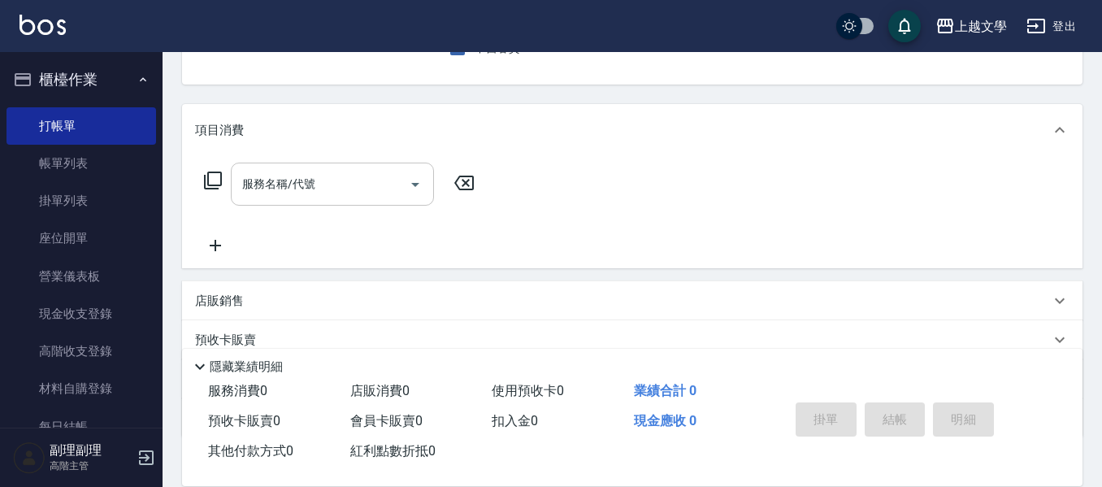
drag, startPoint x: 340, startPoint y: 178, endPoint x: 340, endPoint y: 204, distance: 26.0
click at [341, 179] on input "服務名稱/代號" at bounding box center [320, 184] width 164 height 28
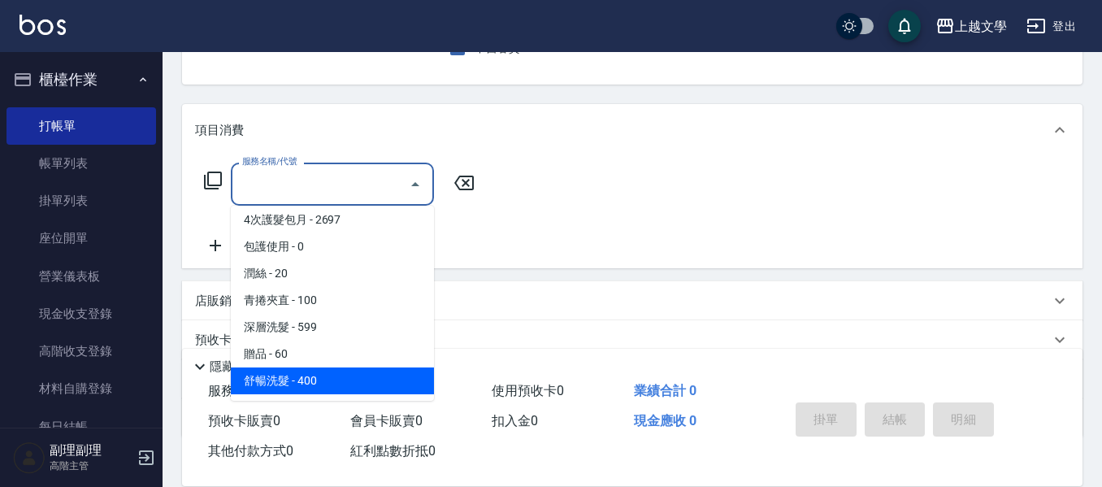
click at [321, 382] on span "舒暢洗髮 - 400" at bounding box center [332, 380] width 203 height 27
type input "舒暢洗髮(10333)"
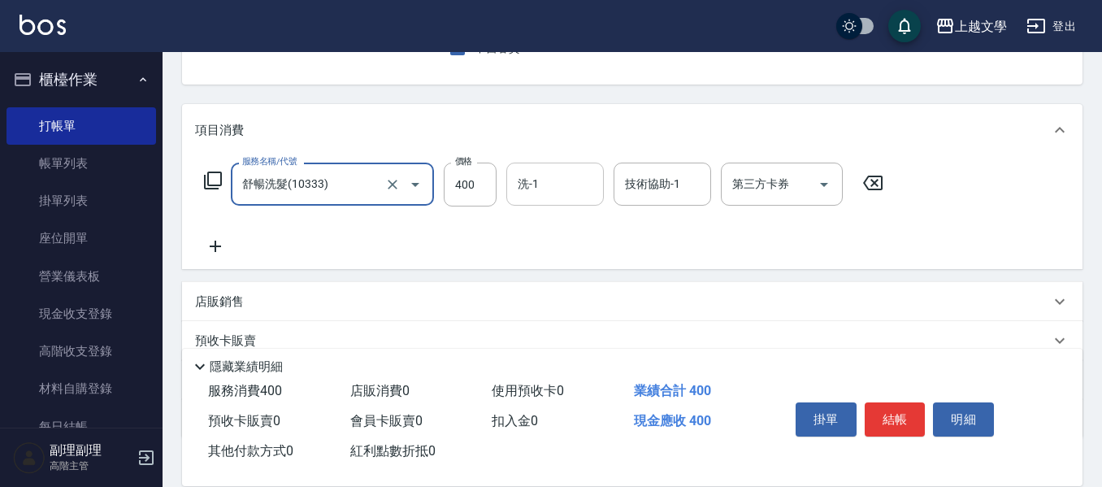
click at [526, 198] on input "洗-1" at bounding box center [554, 184] width 83 height 28
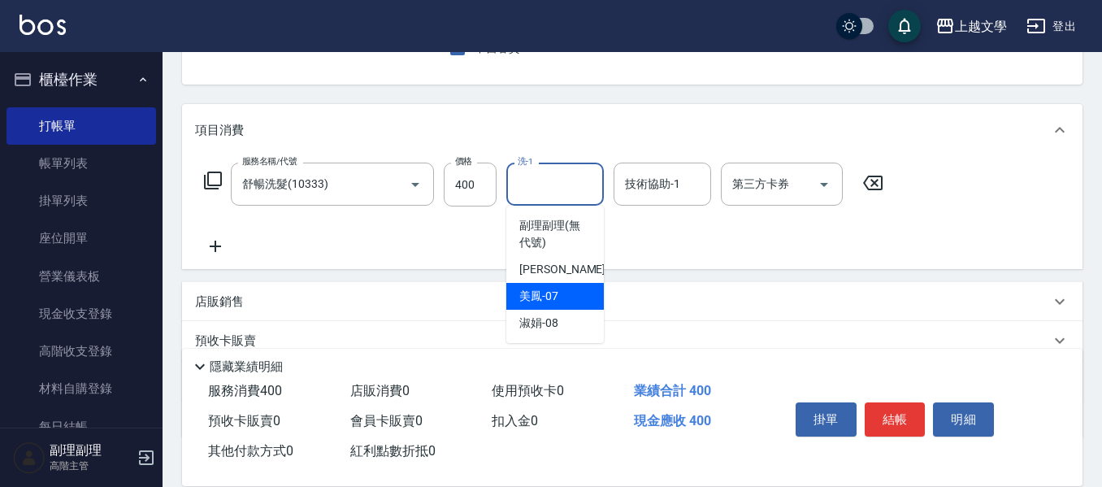
click at [539, 291] on span "美鳳 -07" at bounding box center [538, 296] width 39 height 17
type input "美鳳-07"
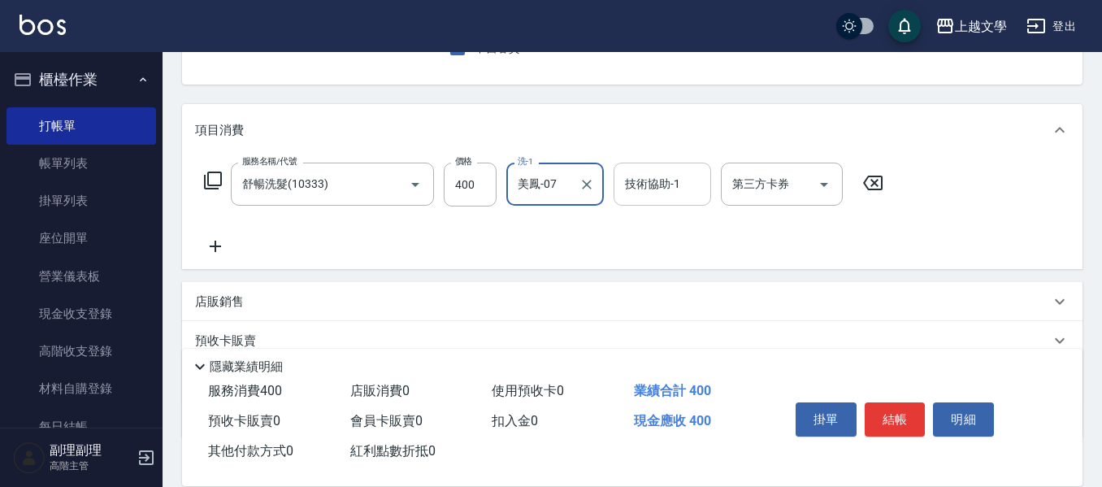
drag, startPoint x: 624, startPoint y: 182, endPoint x: 629, endPoint y: 203, distance: 21.7
click at [625, 184] on input "技術協助-1" at bounding box center [662, 184] width 83 height 28
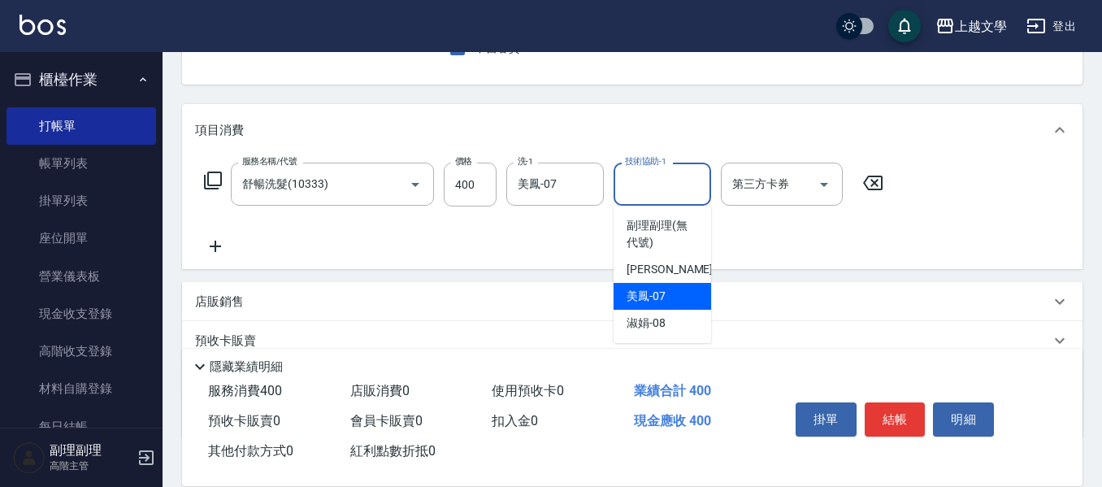
click at [626, 300] on div "美鳳 -07" at bounding box center [661, 296] width 97 height 27
type input "美鳳-07"
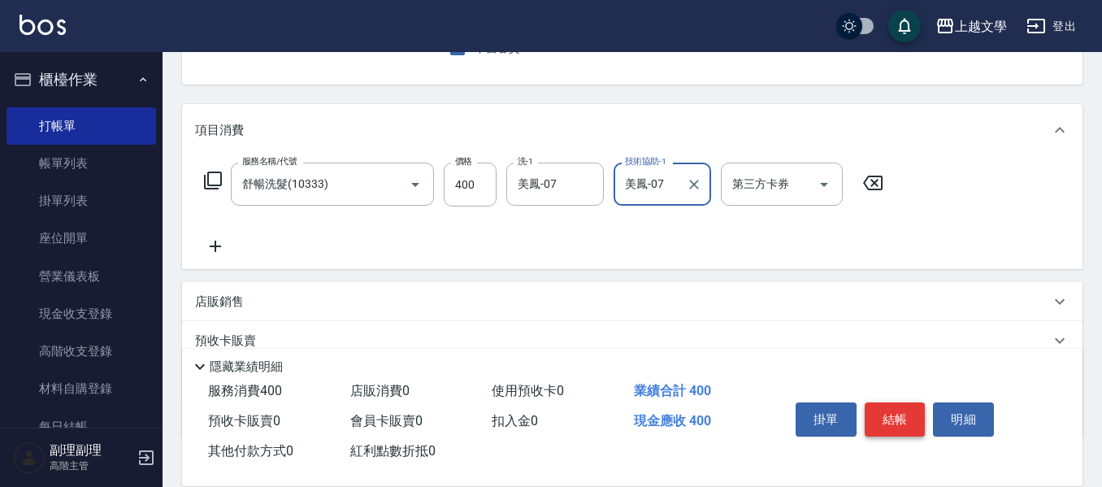
click at [905, 418] on button "結帳" at bounding box center [894, 419] width 61 height 34
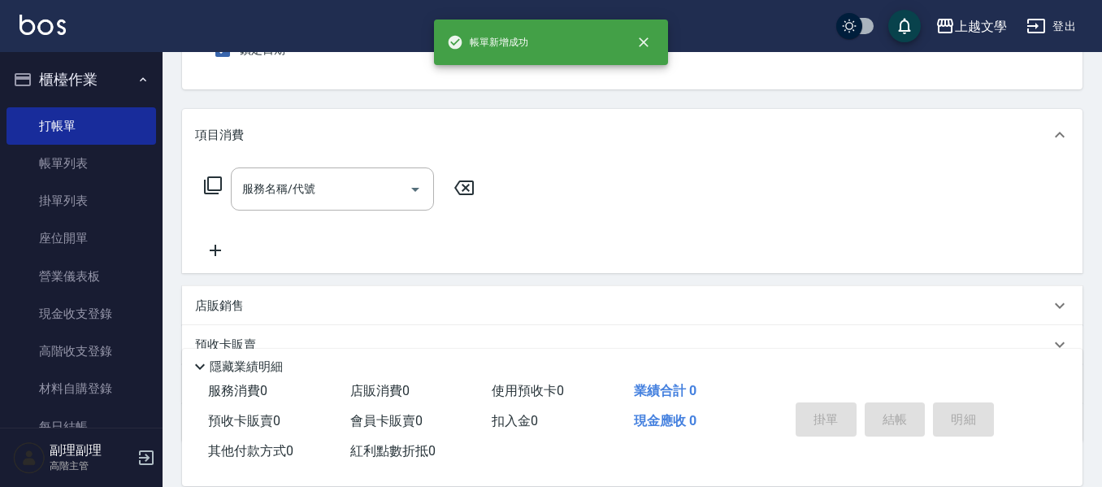
scroll to position [76, 0]
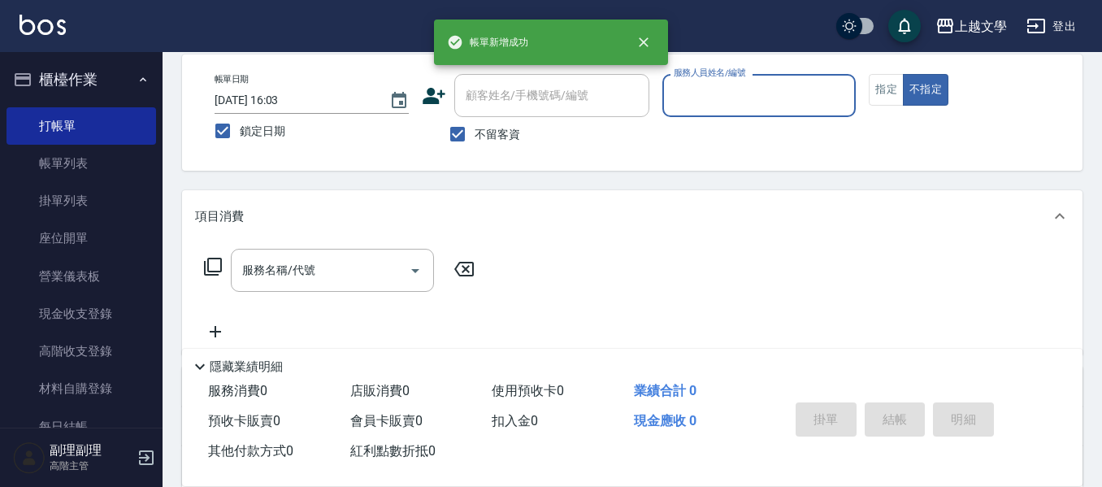
click at [774, 103] on input "服務人員姓名/編號" at bounding box center [759, 95] width 180 height 28
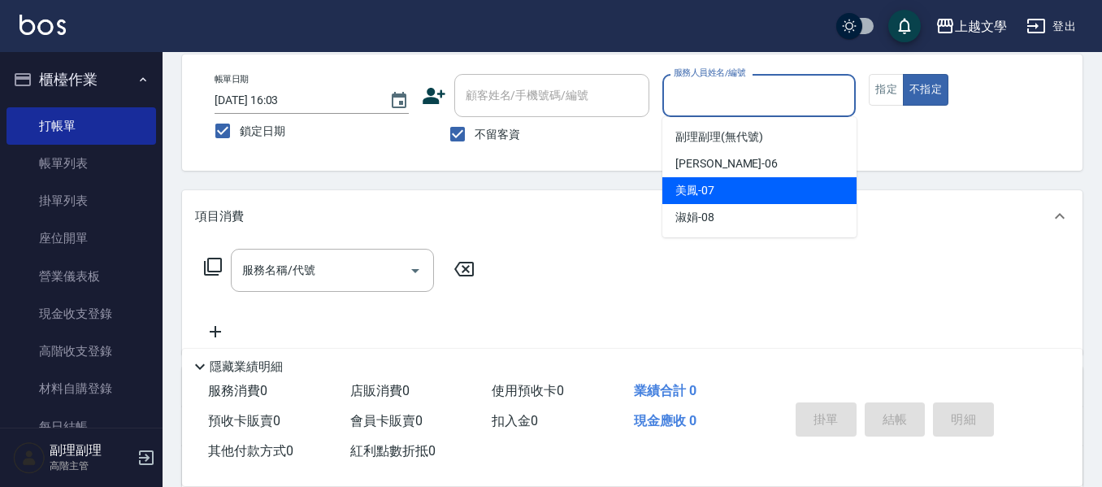
drag, startPoint x: 750, startPoint y: 188, endPoint x: 730, endPoint y: 188, distance: 20.3
click at [743, 188] on div "美鳳 -07" at bounding box center [759, 190] width 194 height 27
type input "美鳳-07"
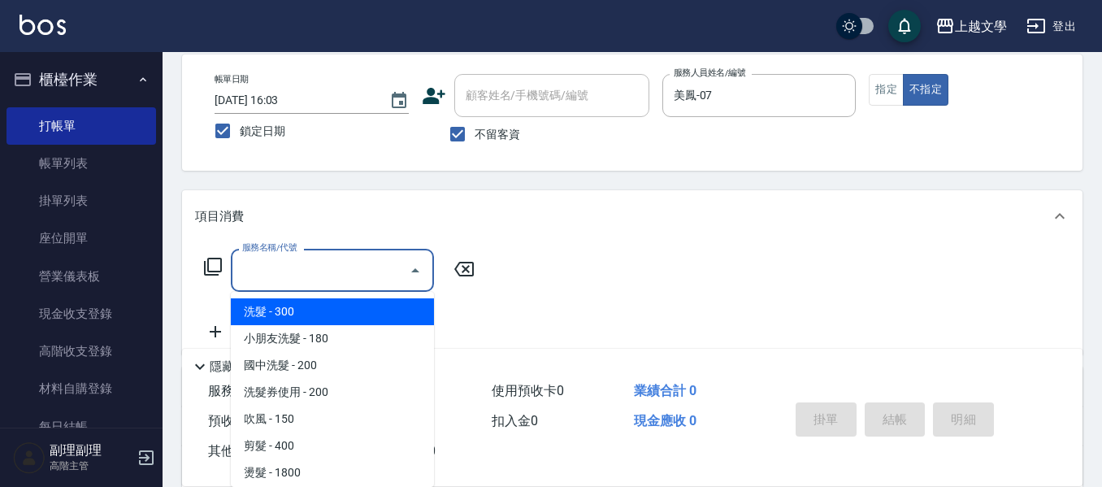
click at [362, 278] on input "服務名稱/代號" at bounding box center [320, 270] width 164 height 28
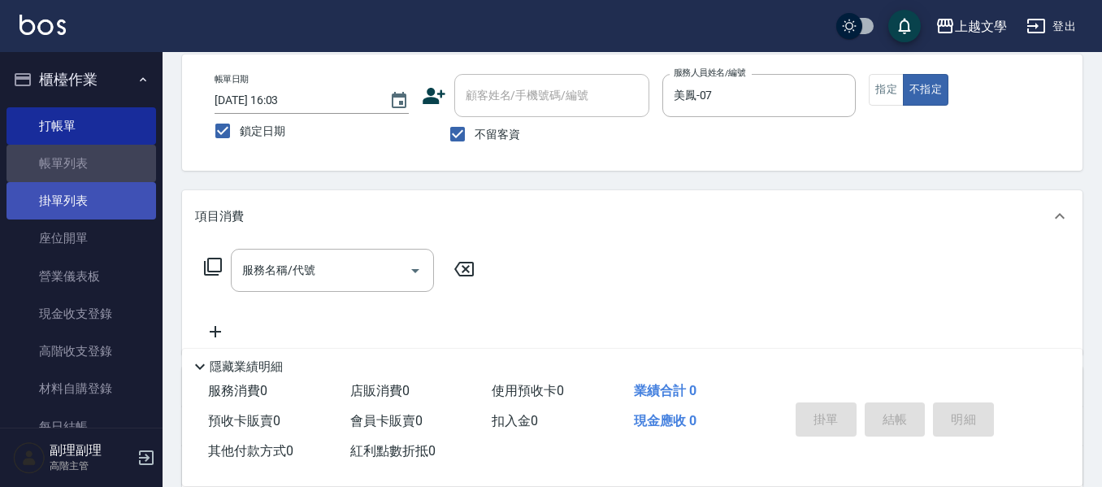
drag, startPoint x: 85, startPoint y: 176, endPoint x: 119, endPoint y: 209, distance: 46.5
click at [85, 175] on link "帳單列表" at bounding box center [80, 163] width 149 height 37
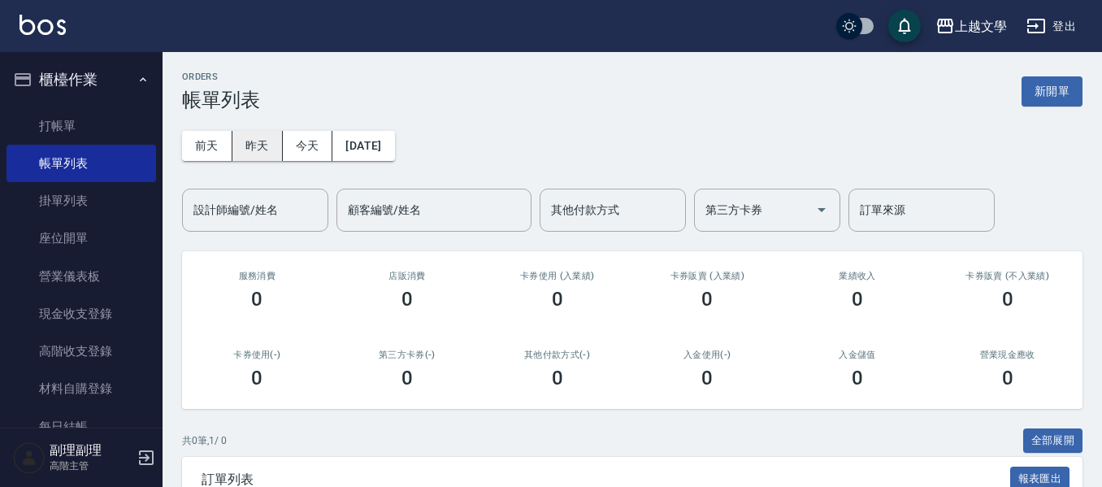
click at [267, 149] on button "昨天" at bounding box center [257, 146] width 50 height 30
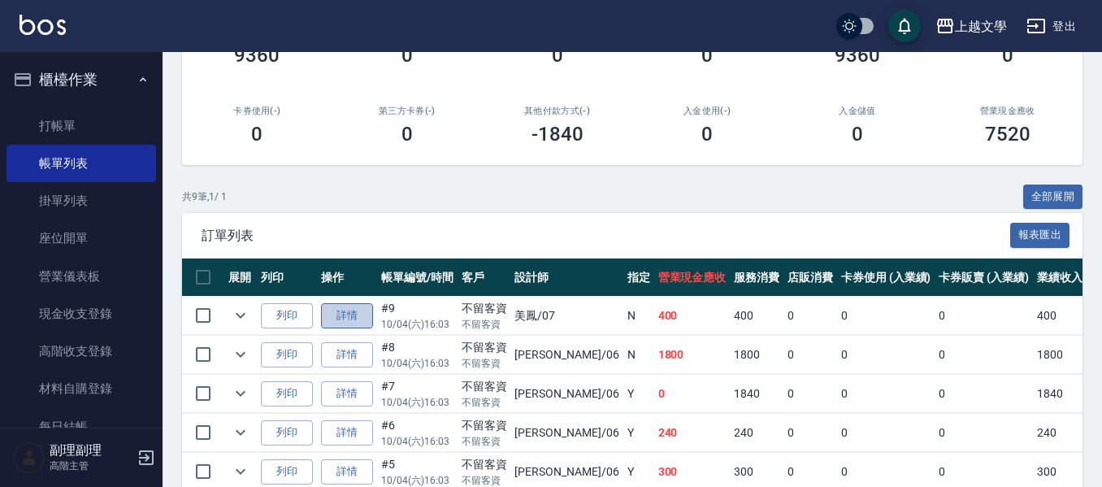
click at [337, 314] on link "詳情" at bounding box center [347, 315] width 52 height 25
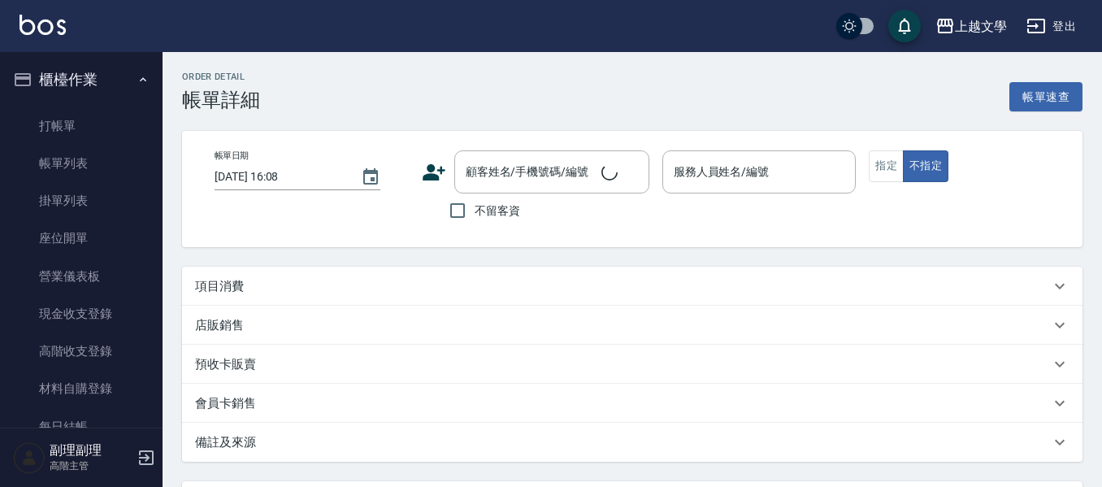
type input "[DATE] 16:03"
checkbox input "true"
type input "美鳳-07"
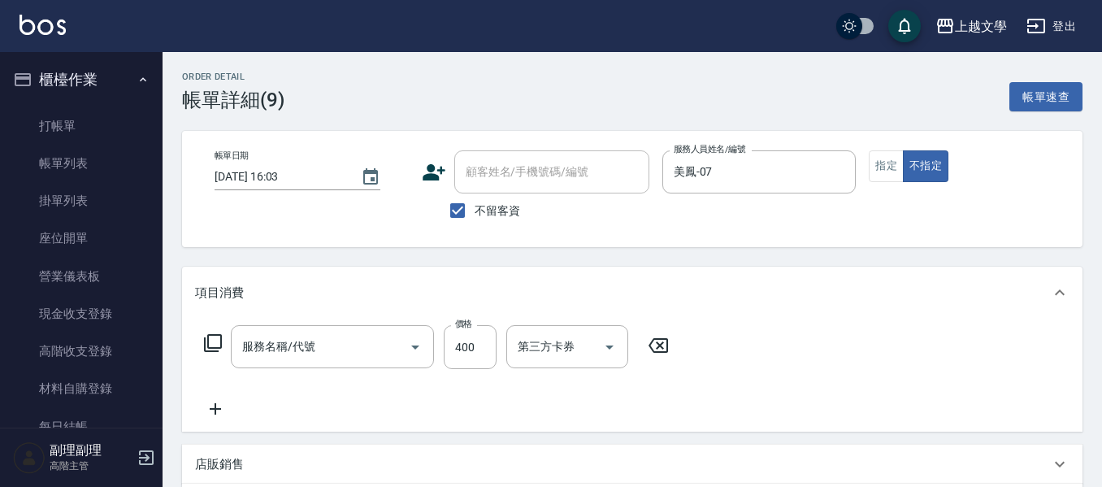
type input "舒暢洗髮(10333)"
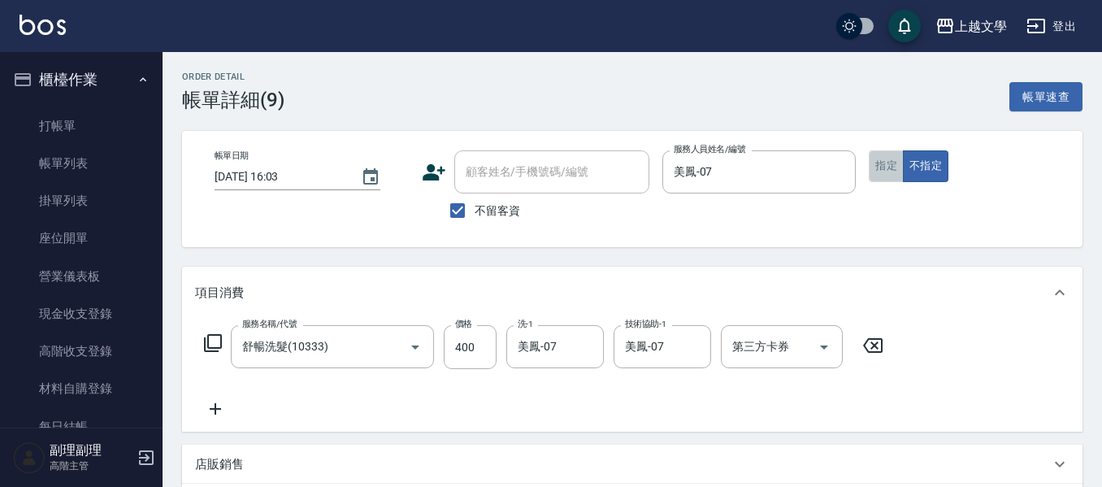
click at [888, 174] on button "指定" at bounding box center [885, 166] width 35 height 32
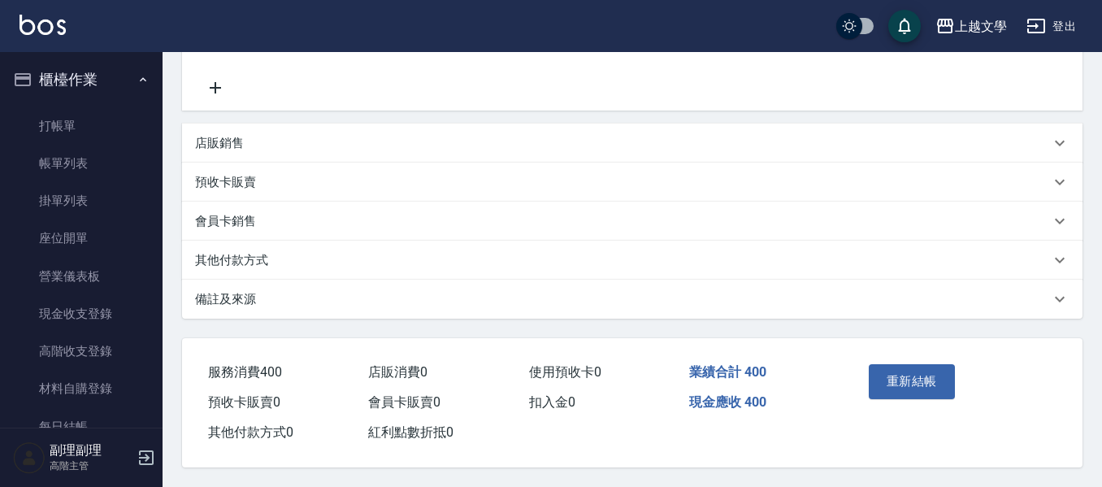
scroll to position [325, 0]
click at [908, 382] on button "重新結帳" at bounding box center [911, 381] width 86 height 34
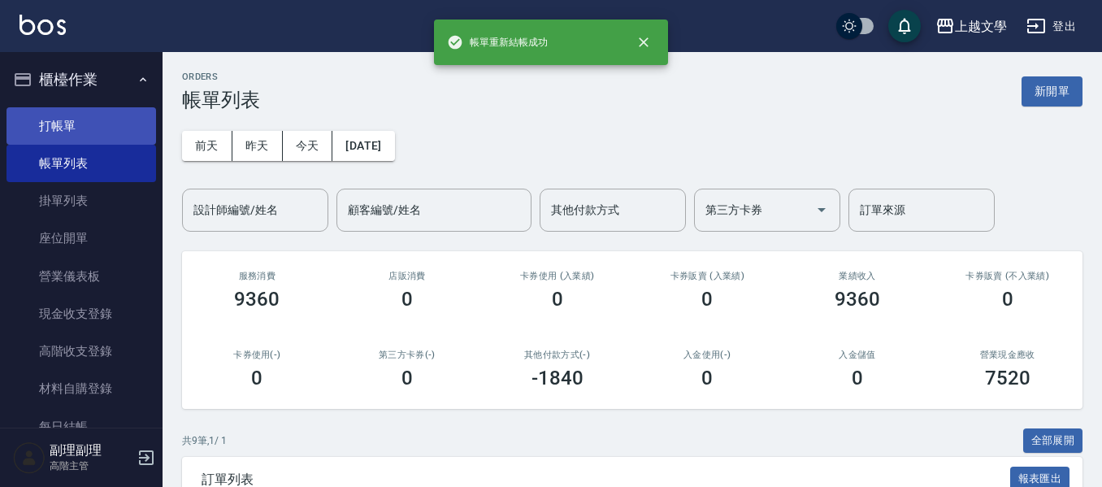
click at [84, 125] on link "打帳單" at bounding box center [80, 125] width 149 height 37
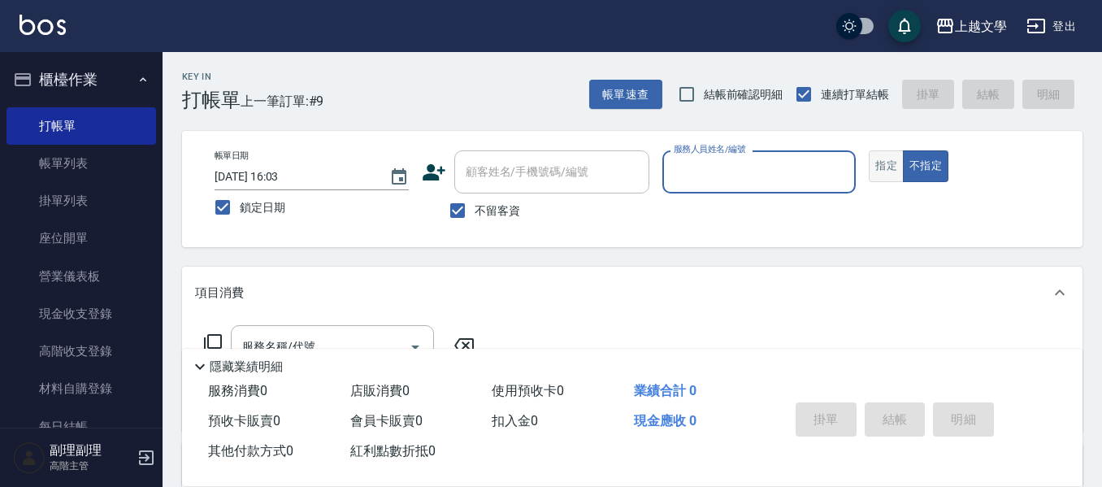
click at [888, 167] on button "指定" at bounding box center [885, 166] width 35 height 32
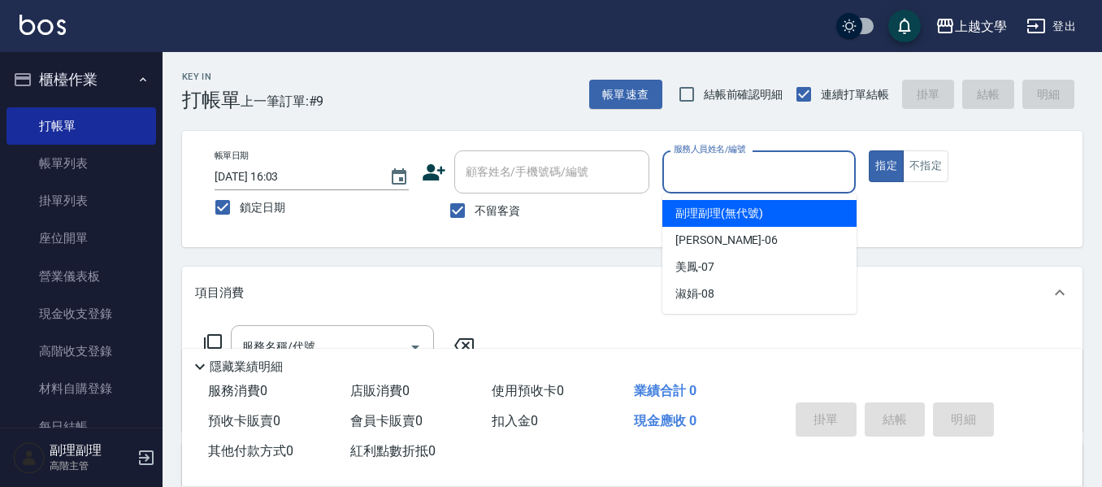
drag, startPoint x: 759, startPoint y: 163, endPoint x: 726, endPoint y: 219, distance: 64.8
click at [758, 163] on input "服務人員姓名/編號" at bounding box center [759, 172] width 180 height 28
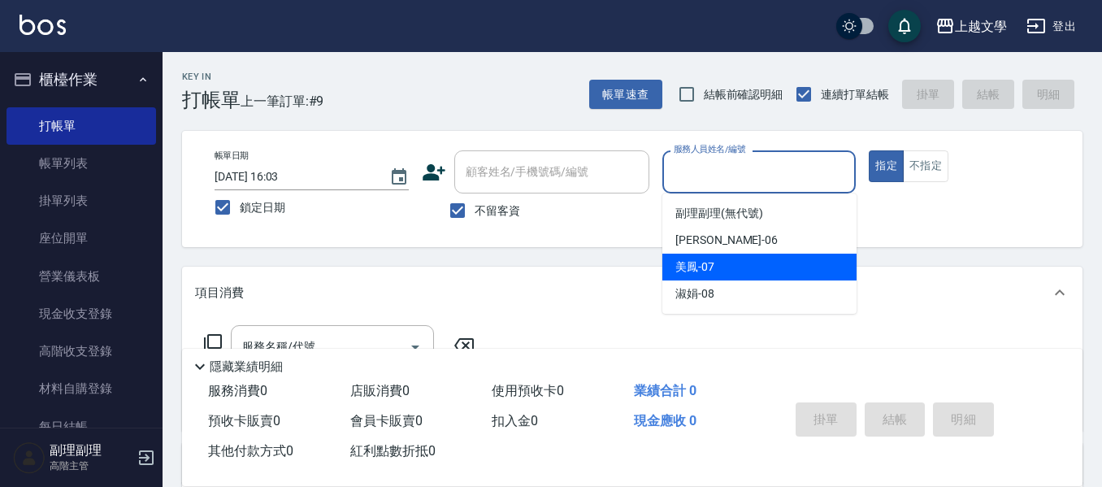
drag, startPoint x: 717, startPoint y: 266, endPoint x: 562, endPoint y: 297, distance: 158.4
click at [717, 266] on div "美鳳 -07" at bounding box center [759, 266] width 194 height 27
type input "美鳳-07"
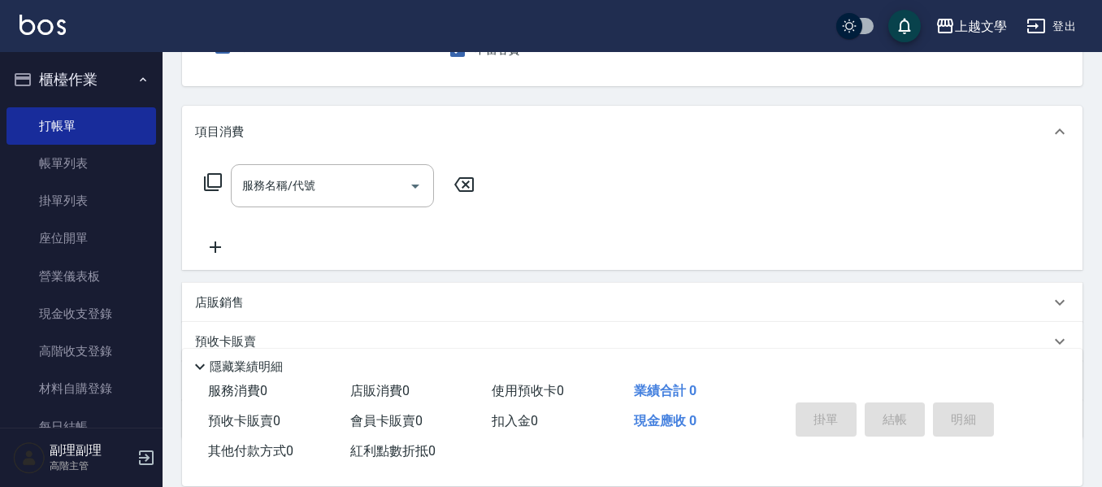
scroll to position [162, 0]
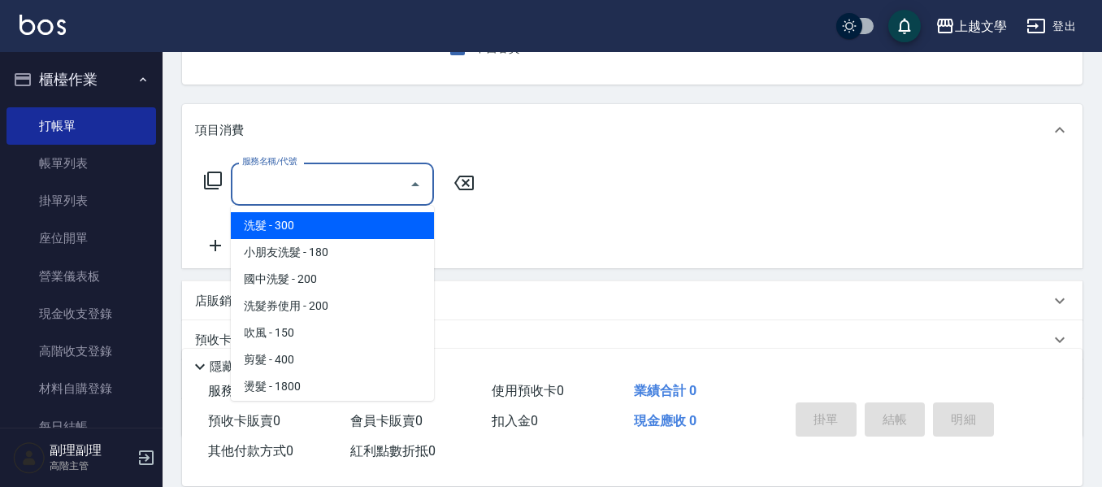
drag, startPoint x: 327, startPoint y: 191, endPoint x: 339, endPoint y: 269, distance: 78.8
click at [329, 191] on input "服務名稱/代號" at bounding box center [320, 184] width 164 height 28
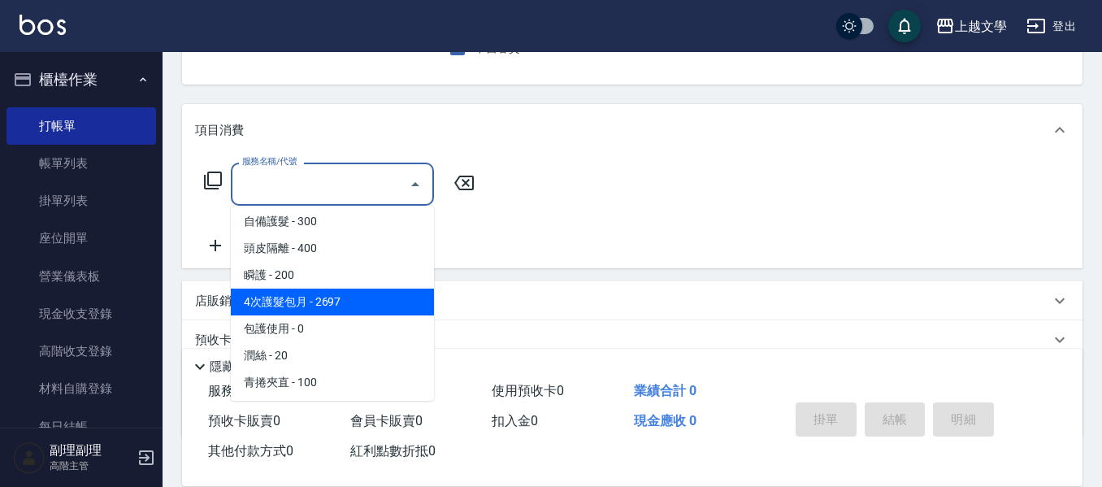
scroll to position [488, 0]
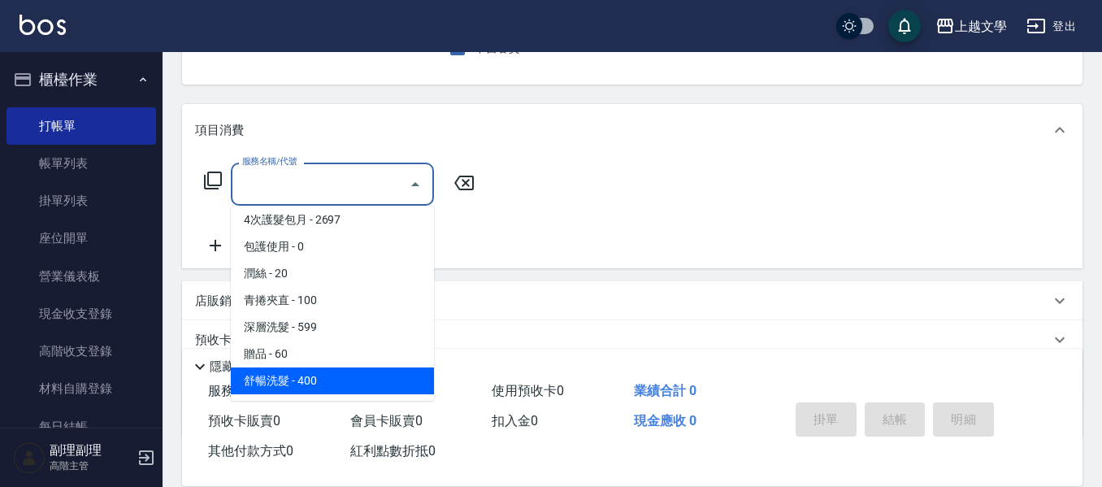
click at [331, 372] on span "舒暢洗髮 - 400" at bounding box center [332, 380] width 203 height 27
type input "舒暢洗髮(10333)"
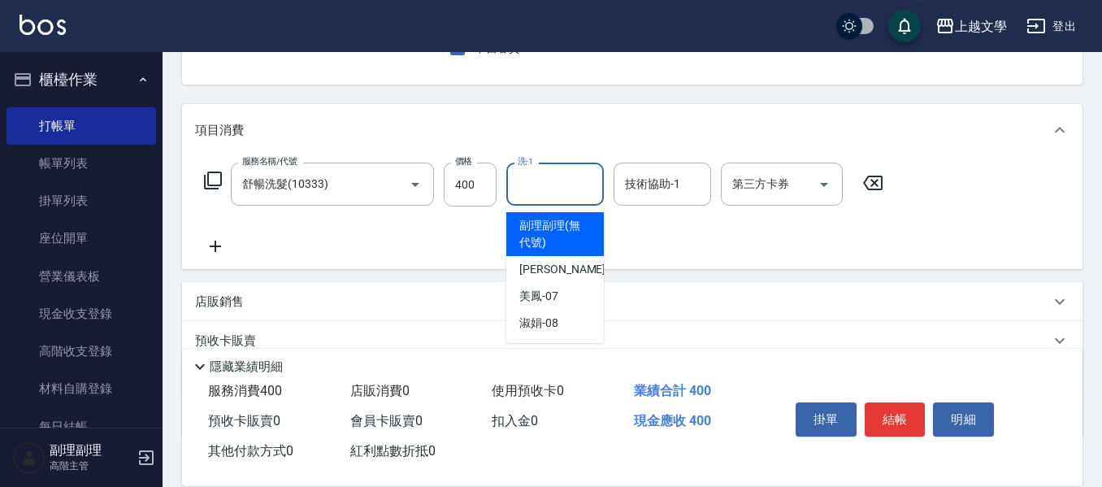
click at [540, 186] on input "洗-1" at bounding box center [554, 184] width 83 height 28
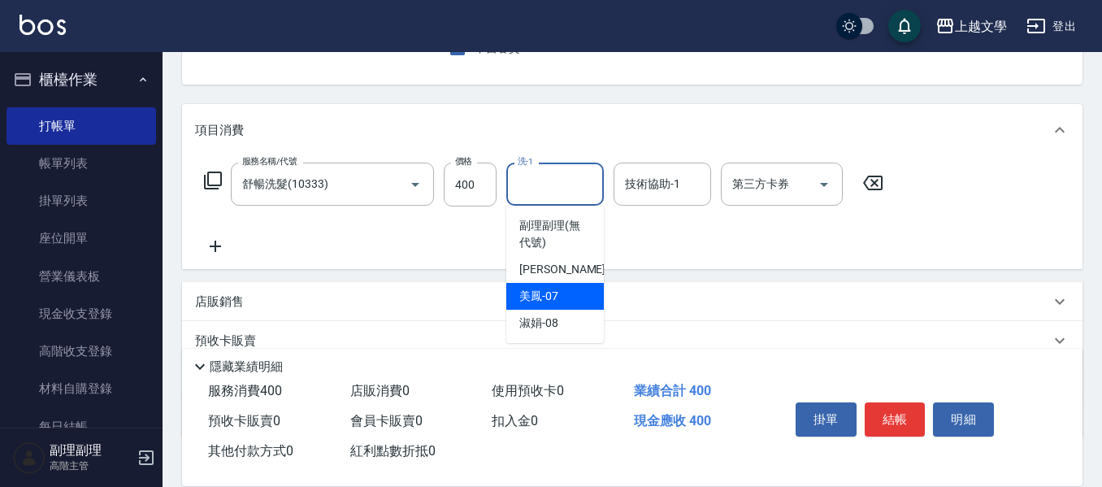
click at [544, 289] on span "美鳳 -07" at bounding box center [538, 296] width 39 height 17
type input "美鳳-07"
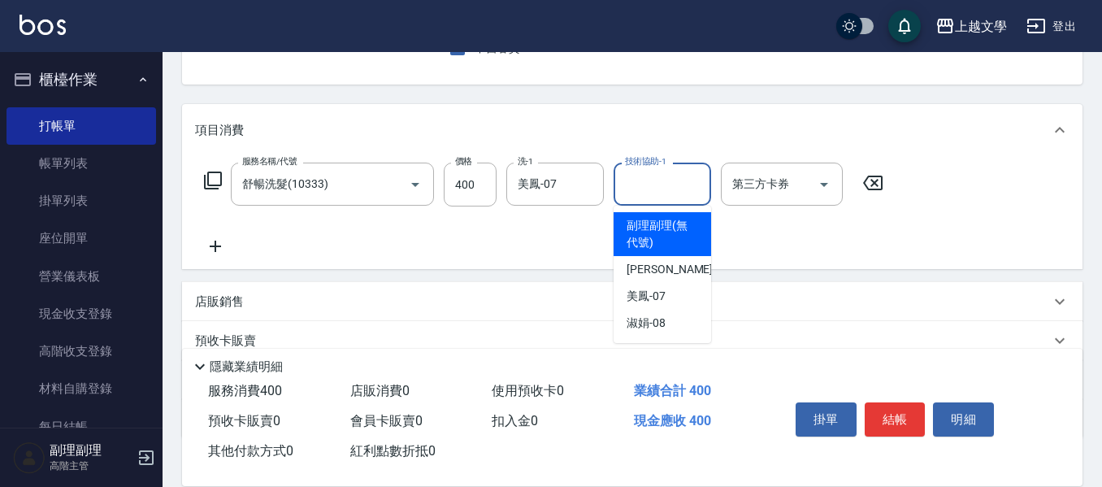
click at [643, 192] on input "技術協助-1" at bounding box center [662, 184] width 83 height 28
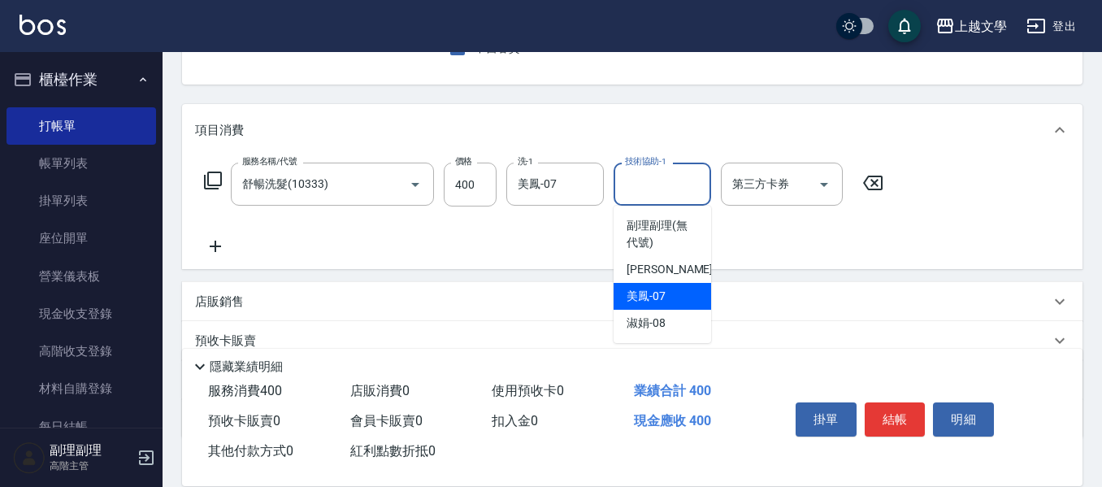
click at [646, 294] on span "美鳳 -07" at bounding box center [645, 296] width 39 height 17
type input "美鳳-07"
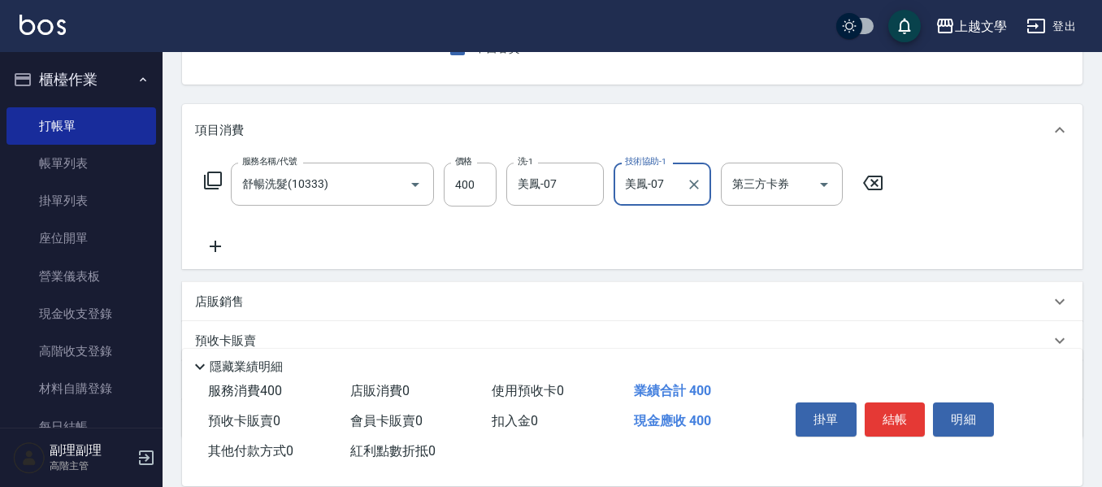
click at [223, 252] on icon at bounding box center [215, 245] width 41 height 19
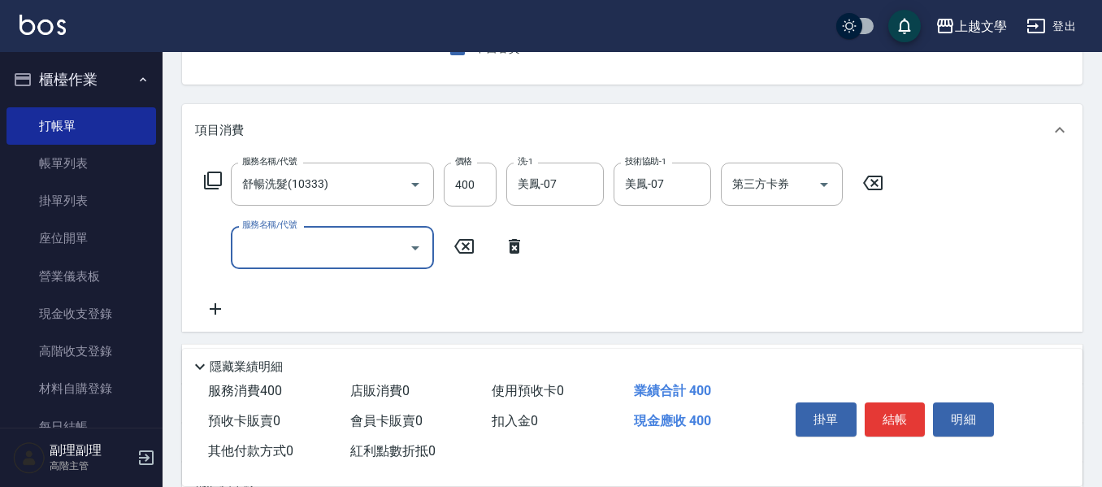
click at [266, 255] on input "服務名稱/代號" at bounding box center [320, 247] width 164 height 28
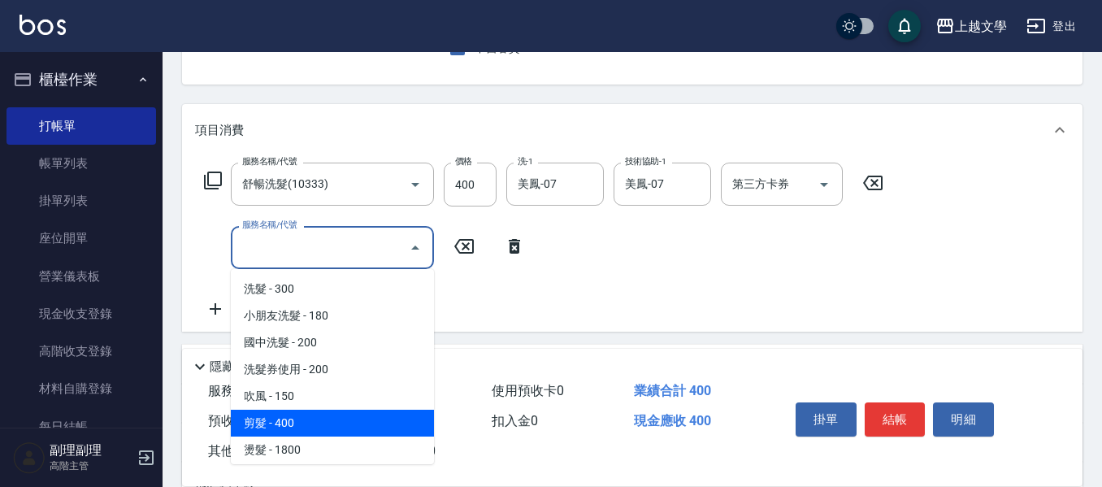
click at [287, 421] on span "剪髮 - 400" at bounding box center [332, 422] width 203 height 27
type input "剪髮(200)"
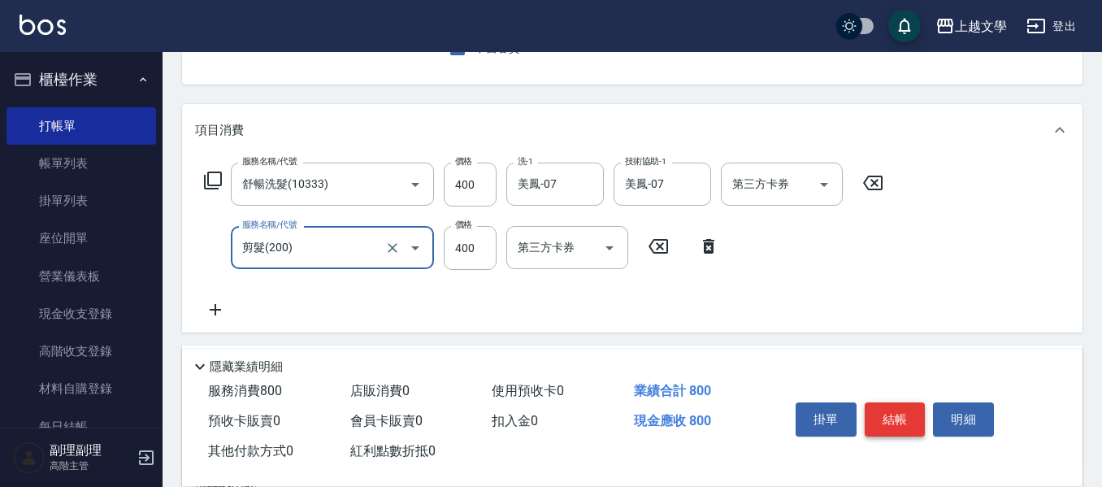
click at [877, 415] on button "結帳" at bounding box center [894, 419] width 61 height 34
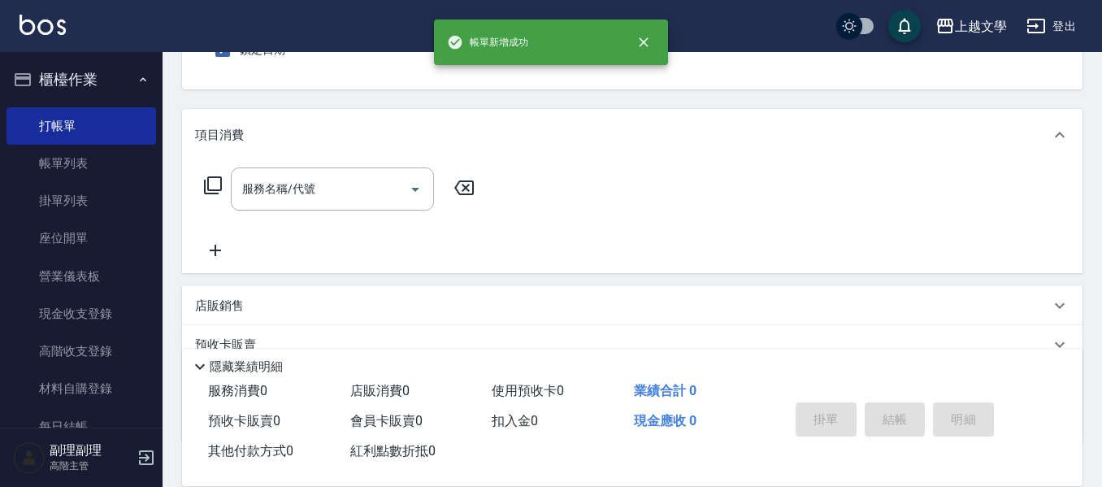
scroll to position [76, 0]
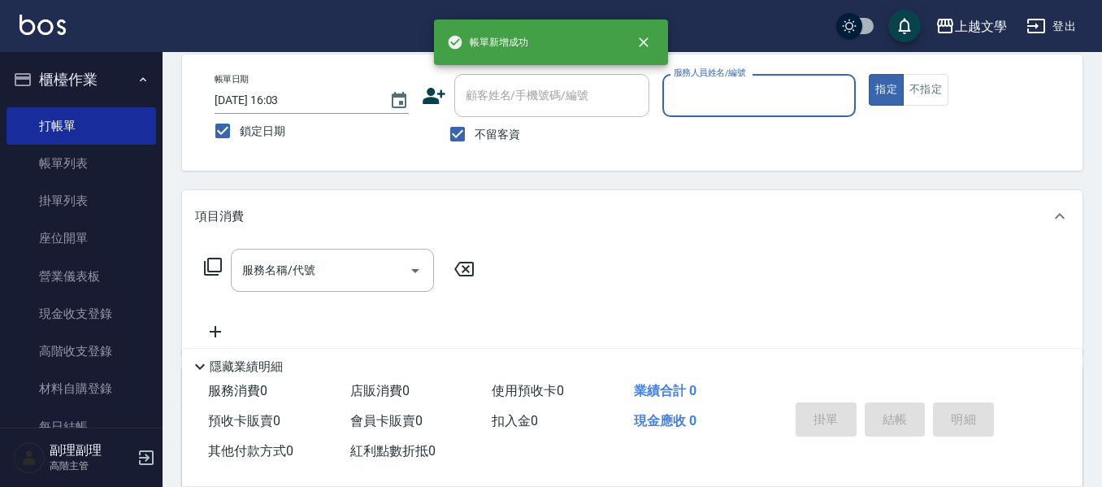
click at [747, 102] on input "服務人員姓名/編號" at bounding box center [759, 95] width 180 height 28
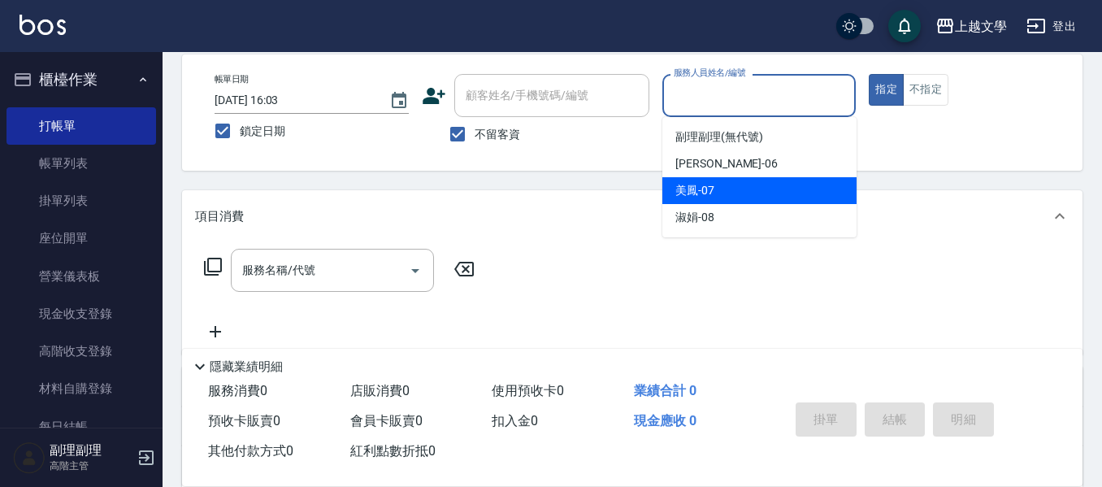
click at [704, 202] on div "美鳳 -07" at bounding box center [759, 190] width 194 height 27
type input "美鳳-07"
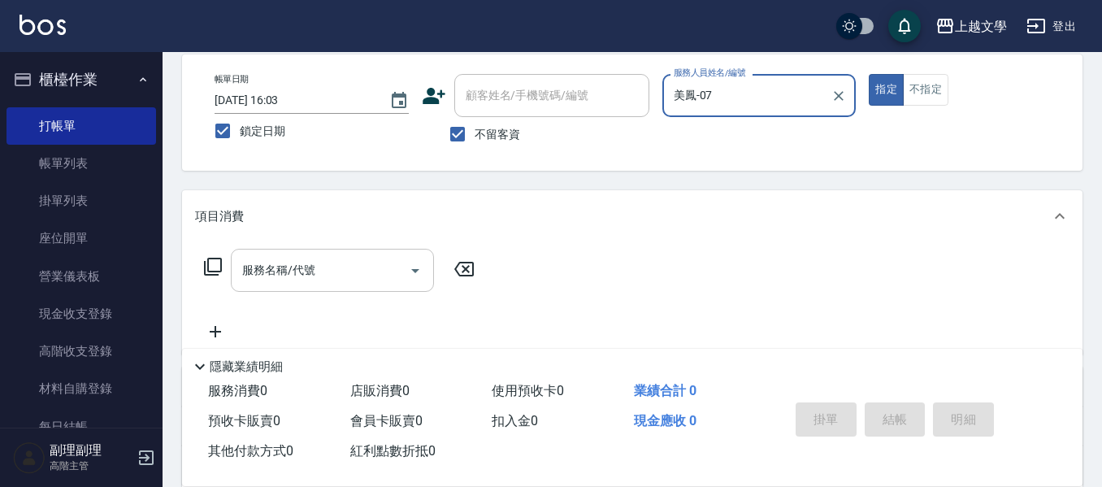
click at [343, 280] on input "服務名稱/代號" at bounding box center [320, 270] width 164 height 28
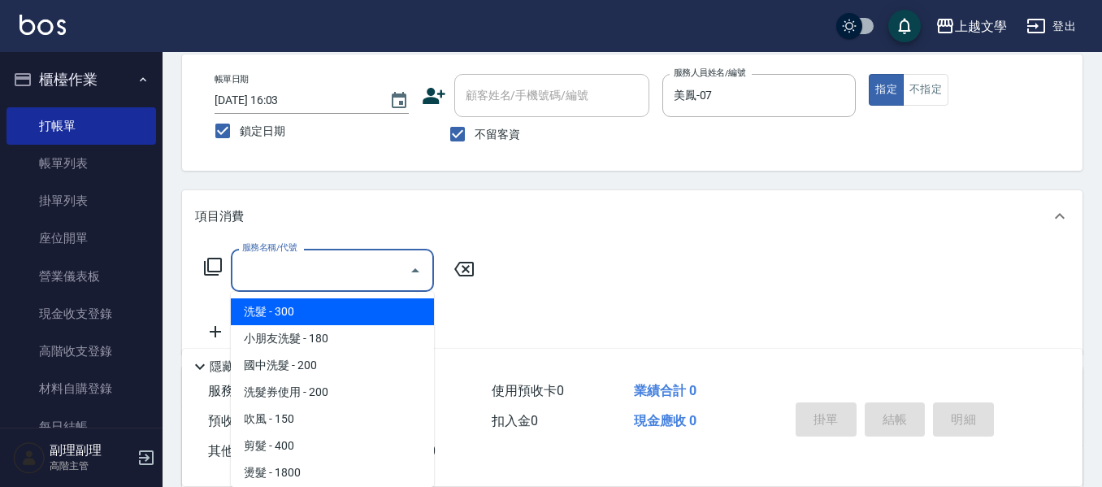
drag, startPoint x: 310, startPoint y: 318, endPoint x: 349, endPoint y: 318, distance: 39.8
click at [314, 318] on span "洗髮 - 300" at bounding box center [332, 311] width 203 height 27
type input "洗髮(100)"
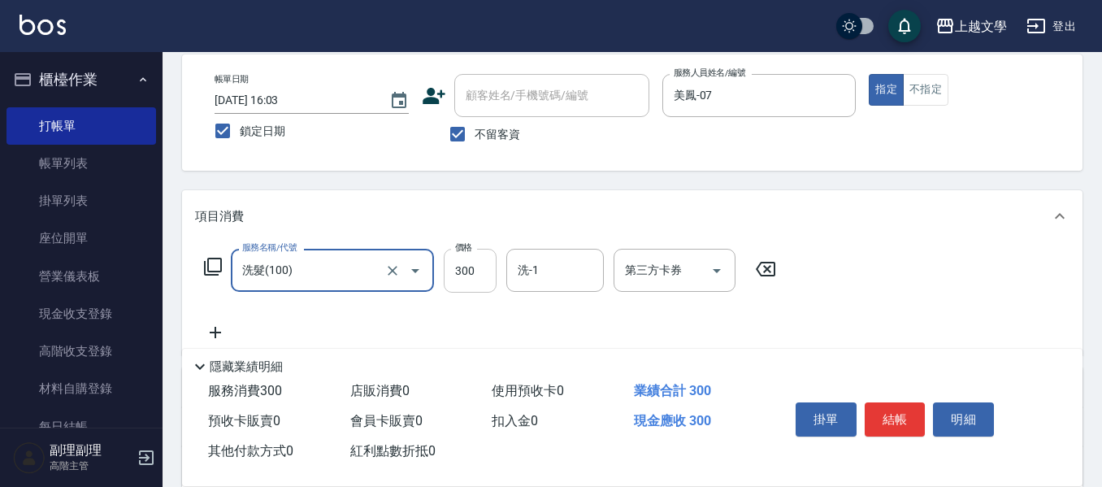
drag, startPoint x: 457, startPoint y: 285, endPoint x: 447, endPoint y: 282, distance: 11.1
click at [457, 285] on input "300" at bounding box center [470, 271] width 53 height 44
type input "240"
drag, startPoint x: 528, startPoint y: 272, endPoint x: 541, endPoint y: 289, distance: 21.4
click at [529, 272] on input "洗-1" at bounding box center [554, 270] width 83 height 28
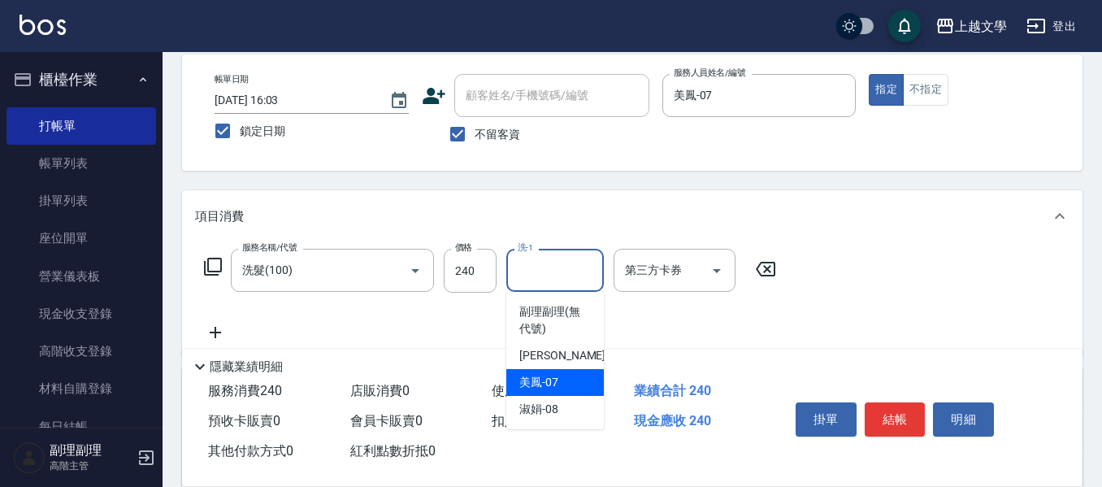
drag, startPoint x: 538, startPoint y: 374, endPoint x: 419, endPoint y: 377, distance: 118.7
click at [535, 377] on span "美鳳 -07" at bounding box center [538, 382] width 39 height 17
type input "美鳳-07"
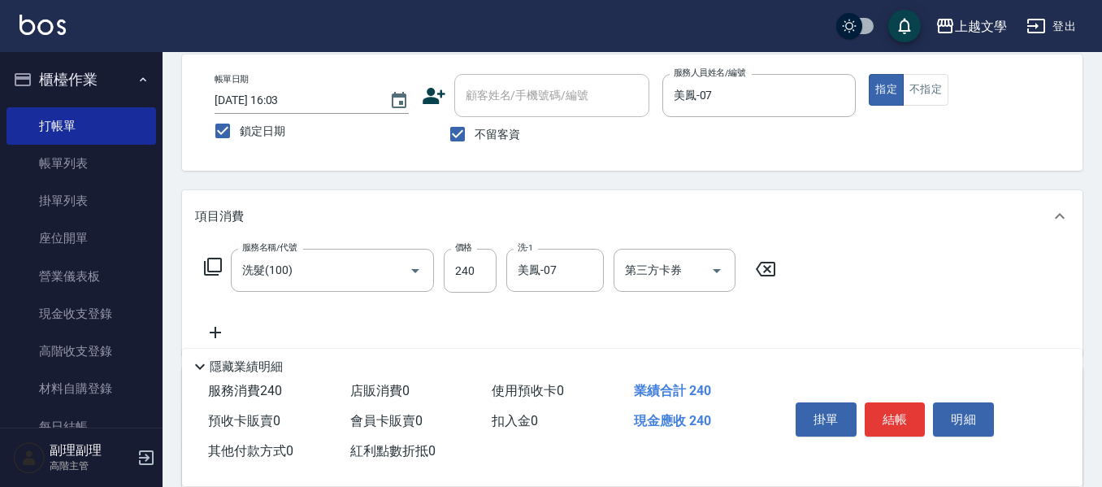
click at [219, 324] on icon at bounding box center [215, 332] width 41 height 19
click at [274, 332] on input "服務名稱/代號" at bounding box center [320, 333] width 164 height 28
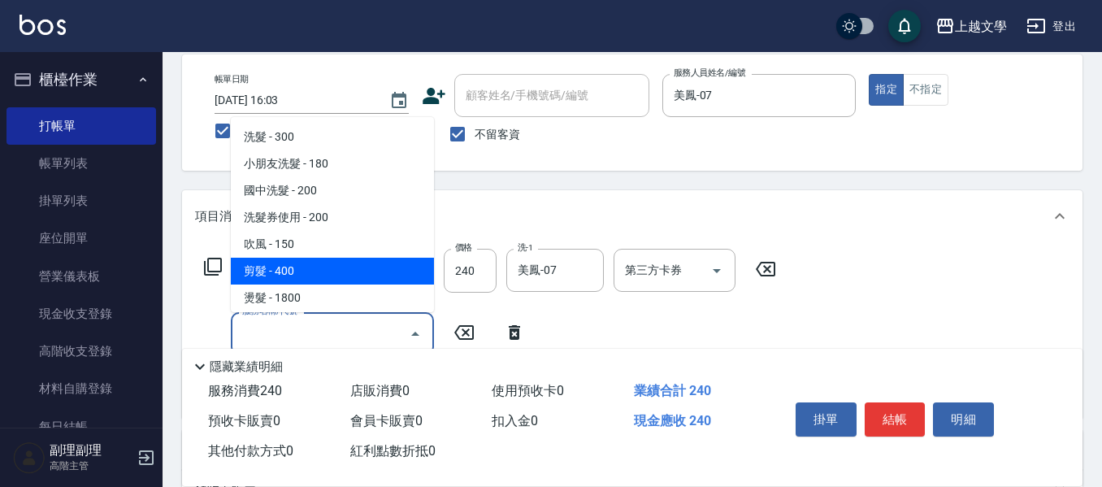
click at [266, 279] on span "剪髮 - 400" at bounding box center [332, 271] width 203 height 27
type input "剪髮(200)"
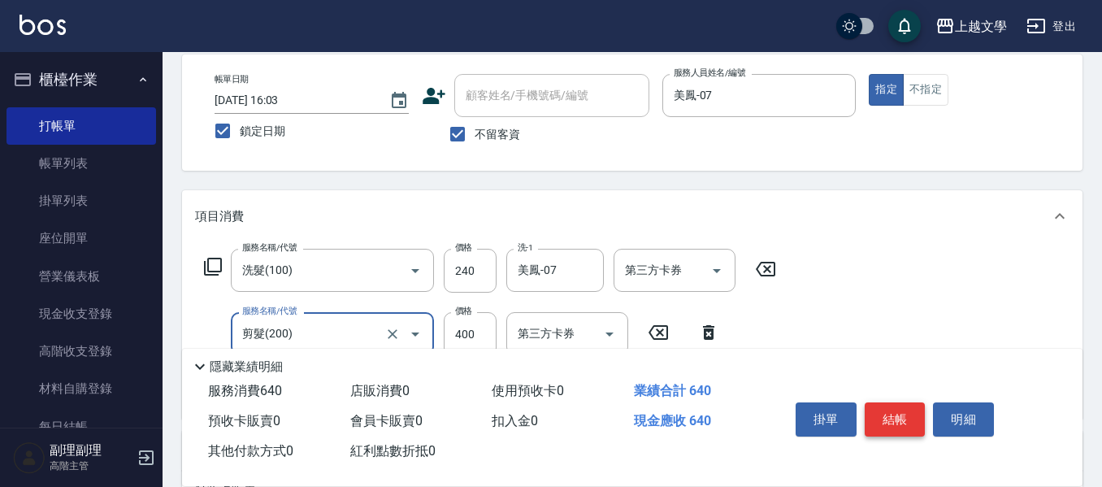
click at [879, 411] on button "結帳" at bounding box center [894, 419] width 61 height 34
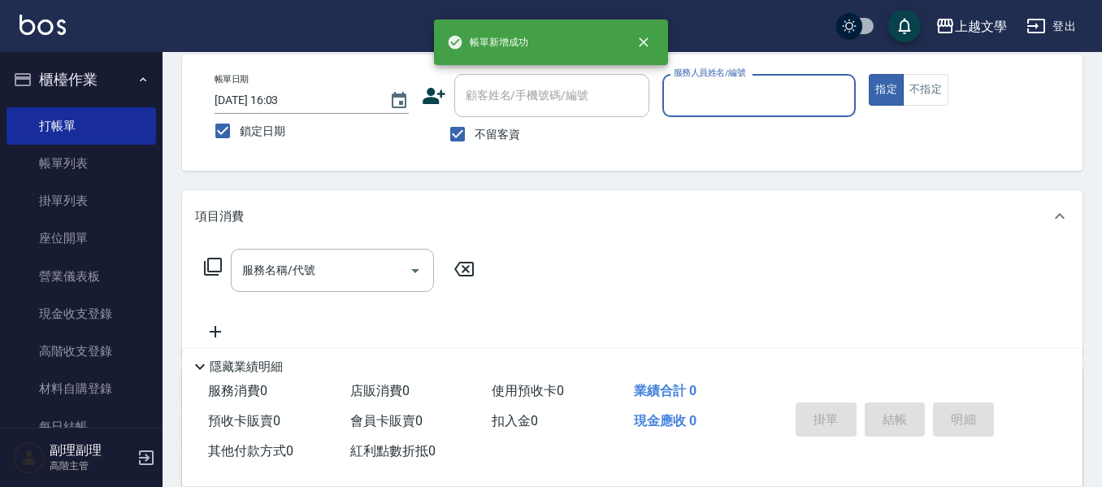
click at [733, 100] on input "服務人員姓名/編號" at bounding box center [759, 95] width 180 height 28
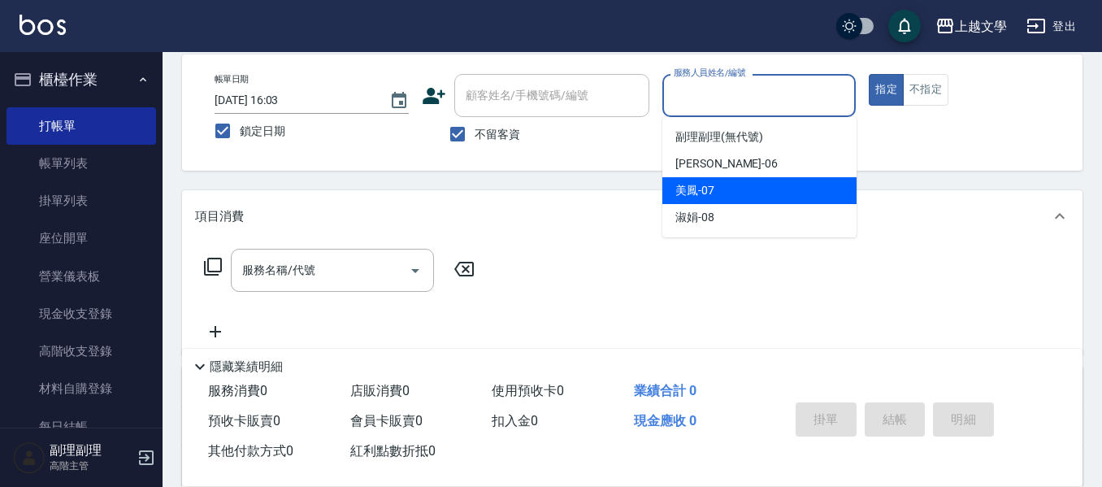
drag, startPoint x: 729, startPoint y: 188, endPoint x: 626, endPoint y: 210, distance: 105.3
click at [720, 189] on div "美鳳 -07" at bounding box center [759, 190] width 194 height 27
type input "美鳳-07"
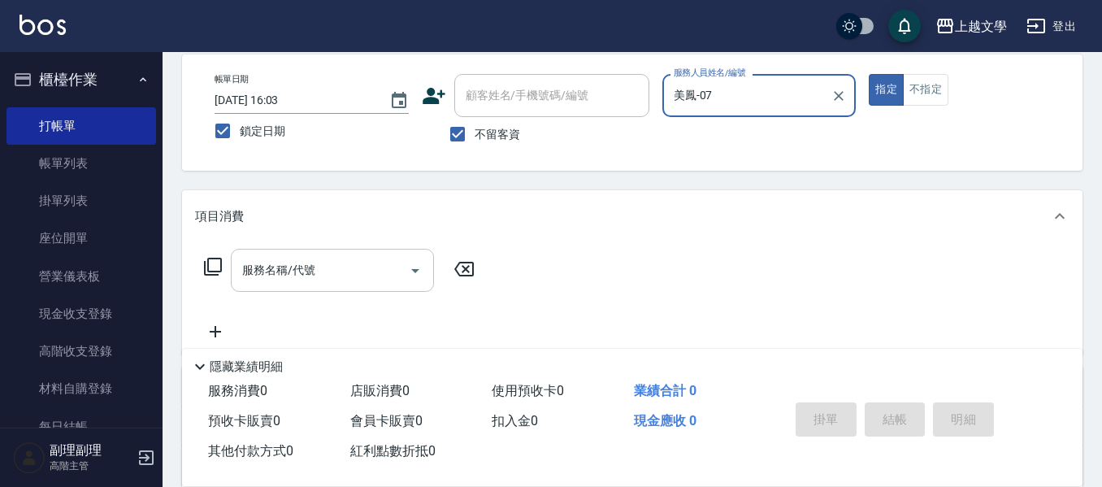
click at [380, 268] on input "服務名稱/代號" at bounding box center [320, 270] width 164 height 28
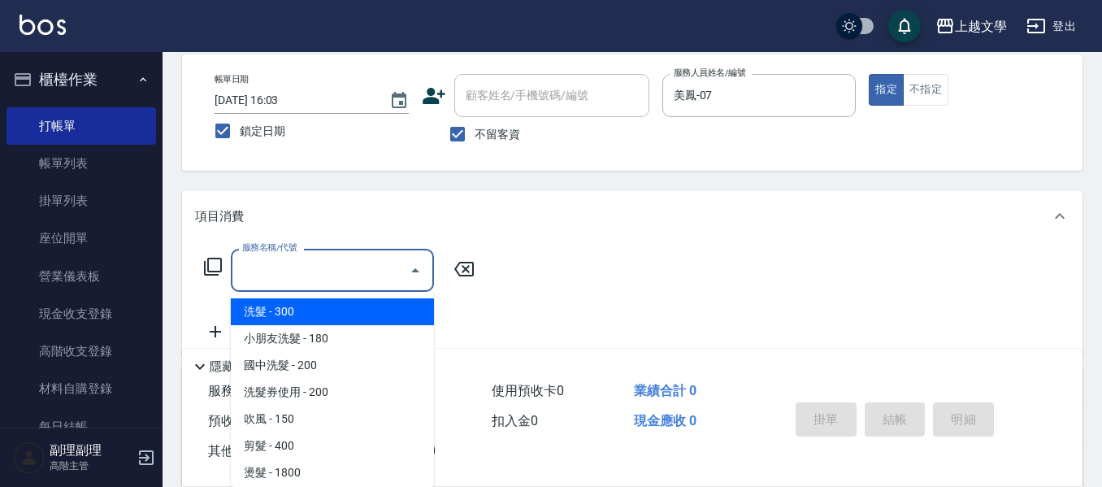
drag, startPoint x: 341, startPoint y: 318, endPoint x: 365, endPoint y: 313, distance: 24.1
click at [341, 316] on span "洗髮 - 300" at bounding box center [332, 311] width 203 height 27
type input "洗髮(100)"
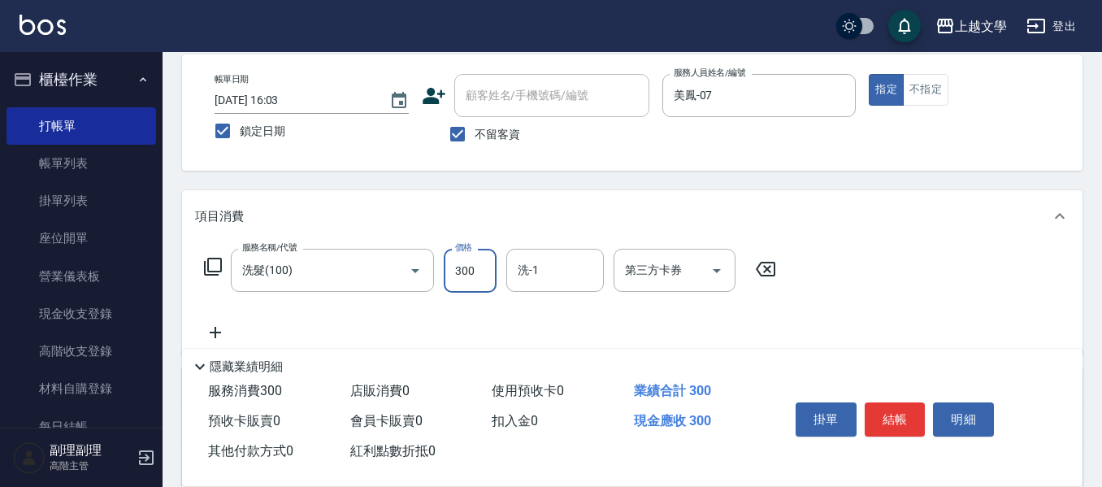
click at [458, 275] on input "300" at bounding box center [470, 271] width 53 height 44
type input "240"
click at [537, 271] on input "洗-1" at bounding box center [554, 270] width 83 height 28
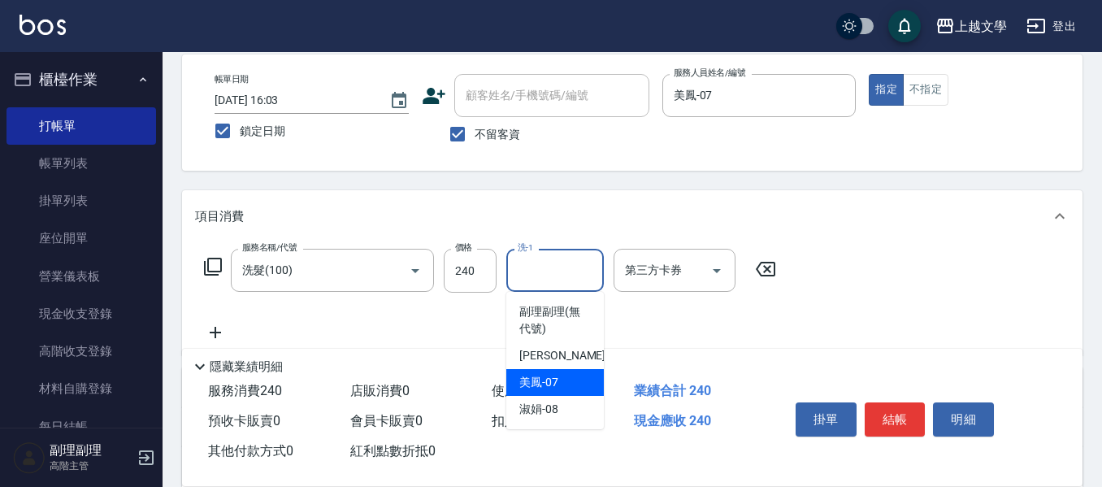
click at [535, 379] on span "美鳳 -07" at bounding box center [538, 382] width 39 height 17
type input "美鳳-07"
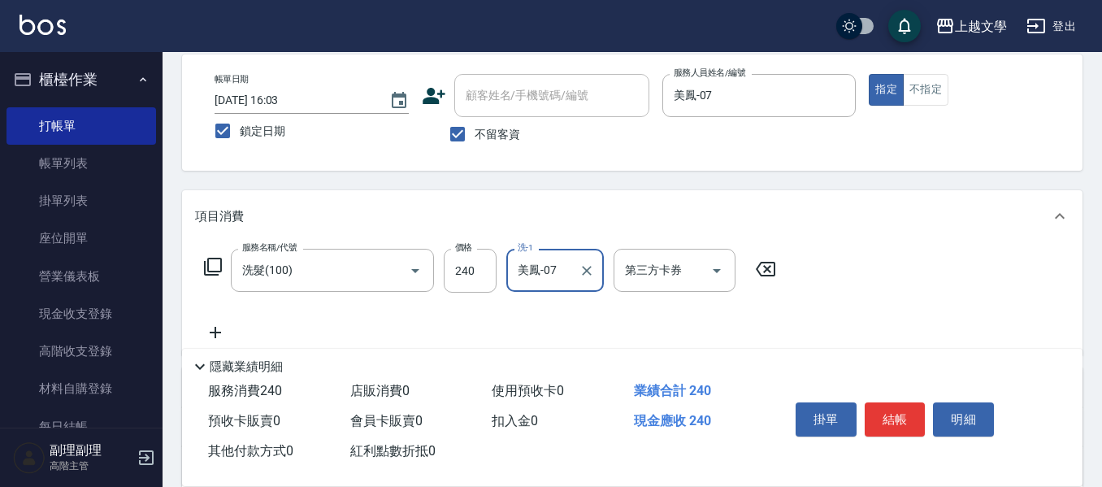
drag, startPoint x: 206, startPoint y: 323, endPoint x: 227, endPoint y: 323, distance: 21.1
click at [206, 322] on div "服務名稱/代號 洗髮(100) 服務名稱/代號 價格 240 價格 洗-1 美鳳-07 洗-1 第三方卡券 第三方卡券" at bounding box center [490, 295] width 591 height 93
click at [216, 329] on icon at bounding box center [215, 332] width 11 height 11
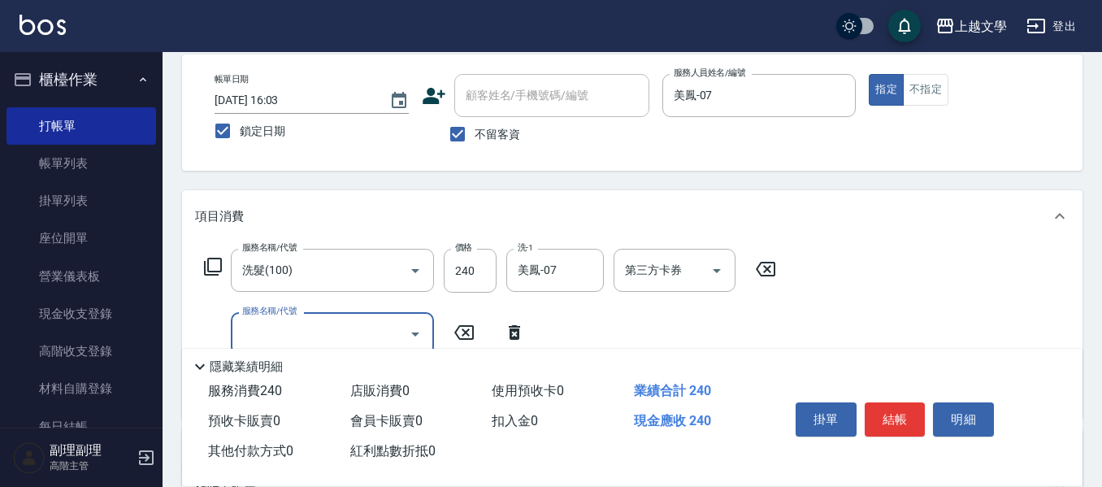
click at [260, 331] on input "服務名稱/代號" at bounding box center [320, 333] width 164 height 28
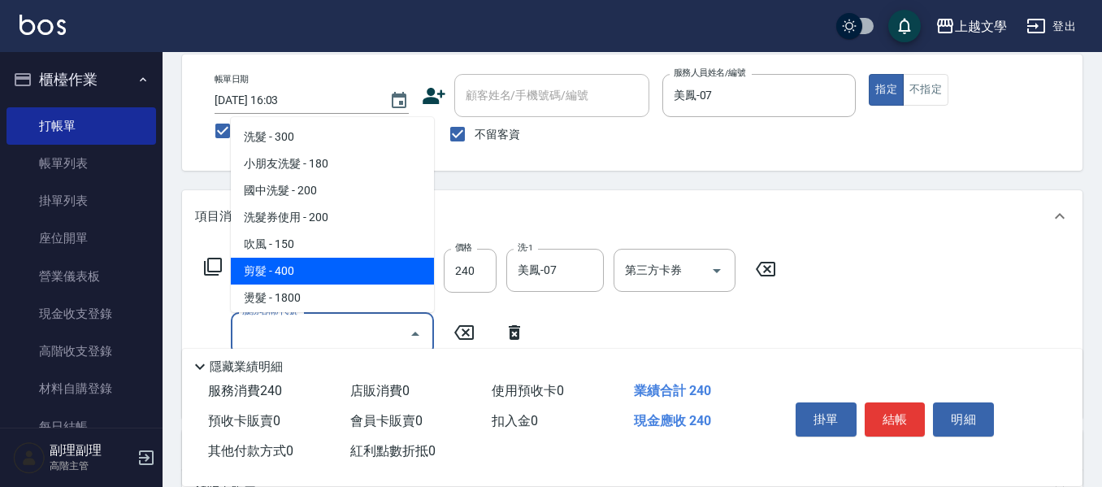
click at [296, 270] on span "剪髮 - 400" at bounding box center [332, 271] width 203 height 27
type input "剪髮(200)"
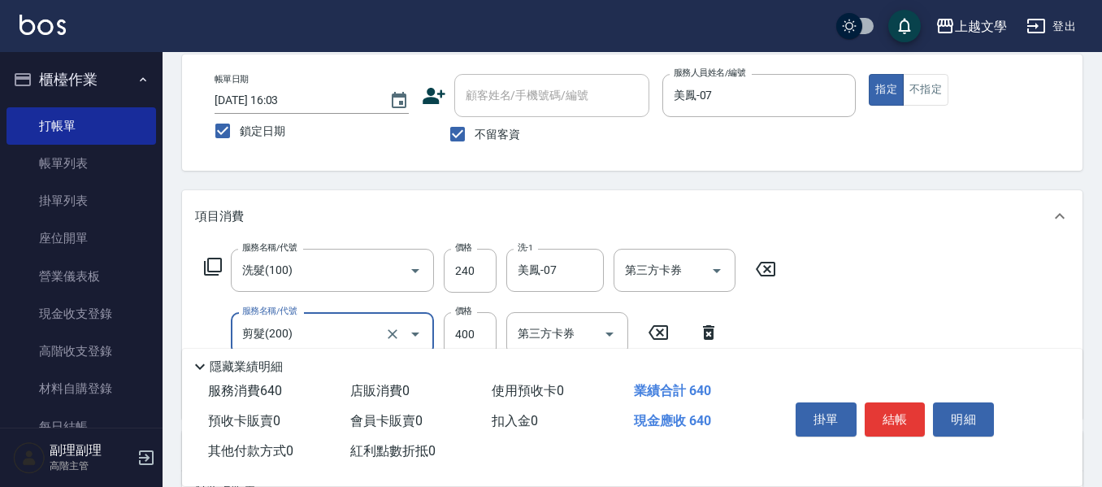
click at [886, 409] on button "結帳" at bounding box center [894, 419] width 61 height 34
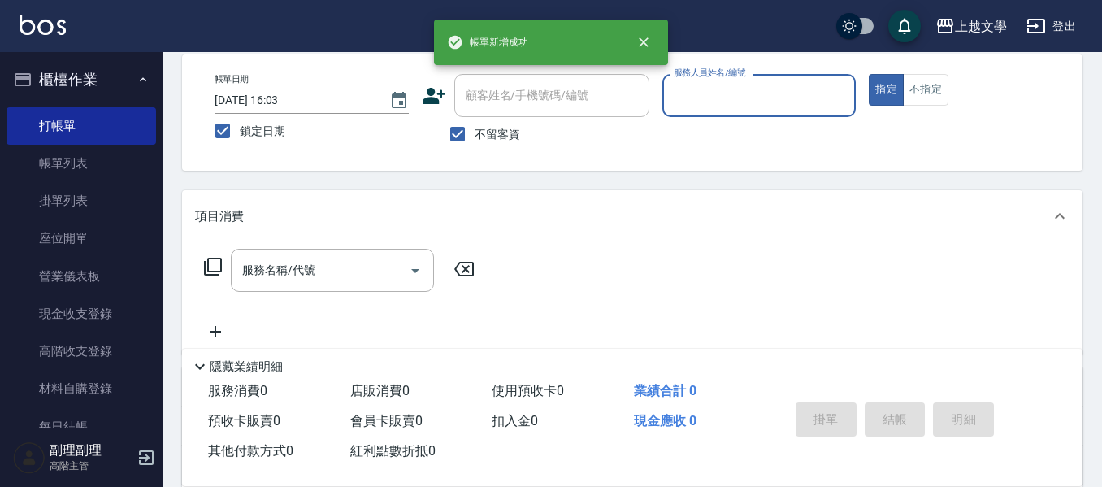
click at [696, 115] on div "服務人員姓名/編號" at bounding box center [759, 95] width 194 height 43
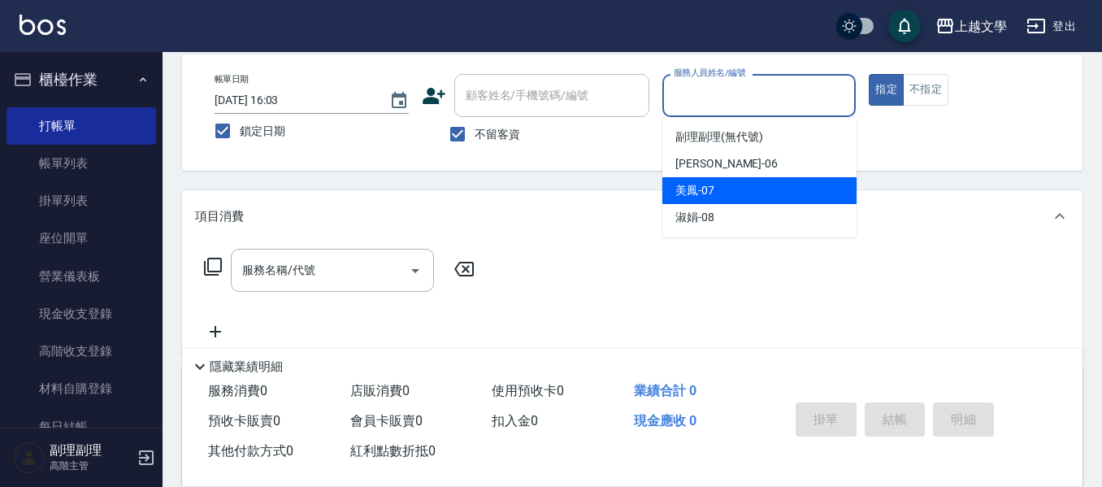
drag, startPoint x: 706, startPoint y: 183, endPoint x: 578, endPoint y: 213, distance: 131.0
click at [704, 184] on div "美鳳 -07" at bounding box center [759, 190] width 194 height 27
type input "美鳳-07"
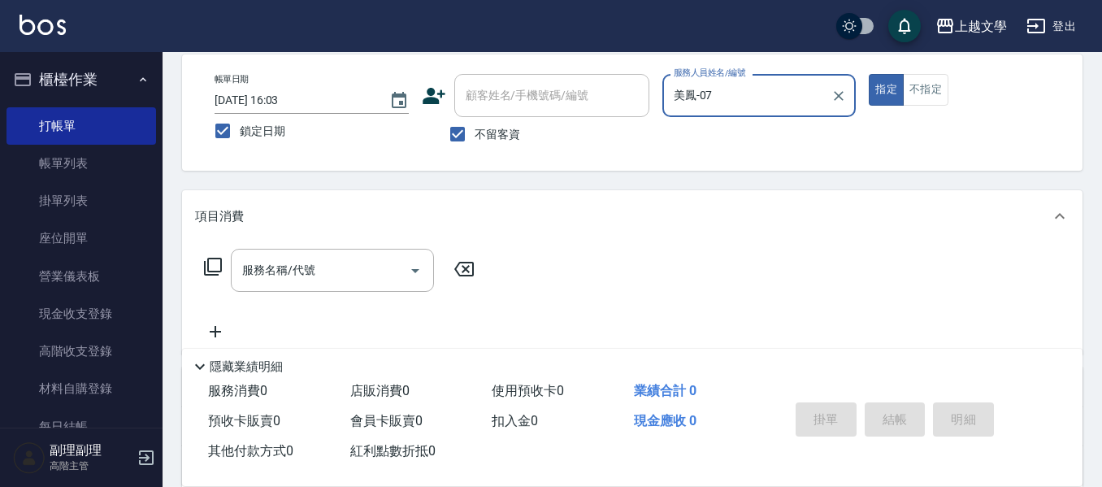
click at [292, 294] on div "服務名稱/代號 服務名稱/代號" at bounding box center [339, 295] width 289 height 93
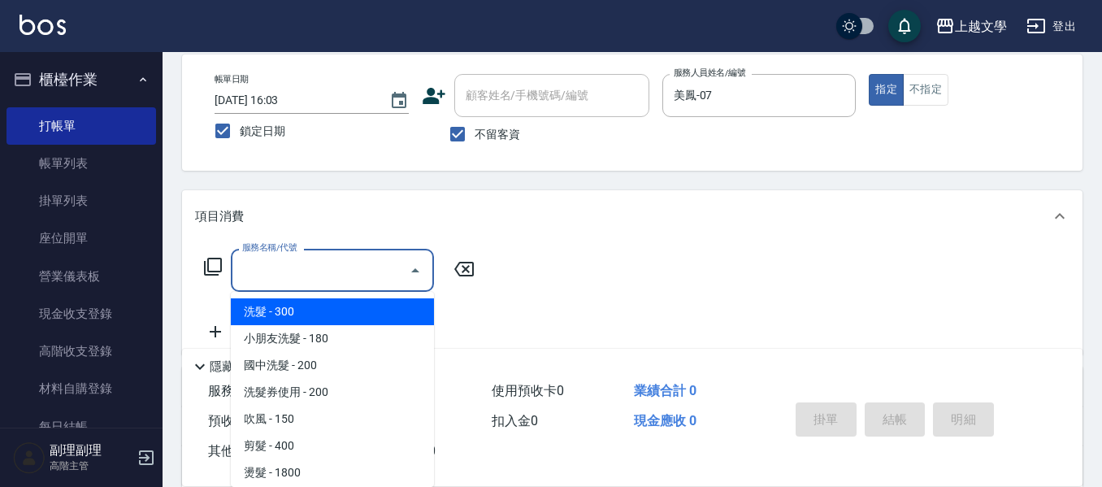
click at [305, 279] on input "服務名稱/代號" at bounding box center [320, 270] width 164 height 28
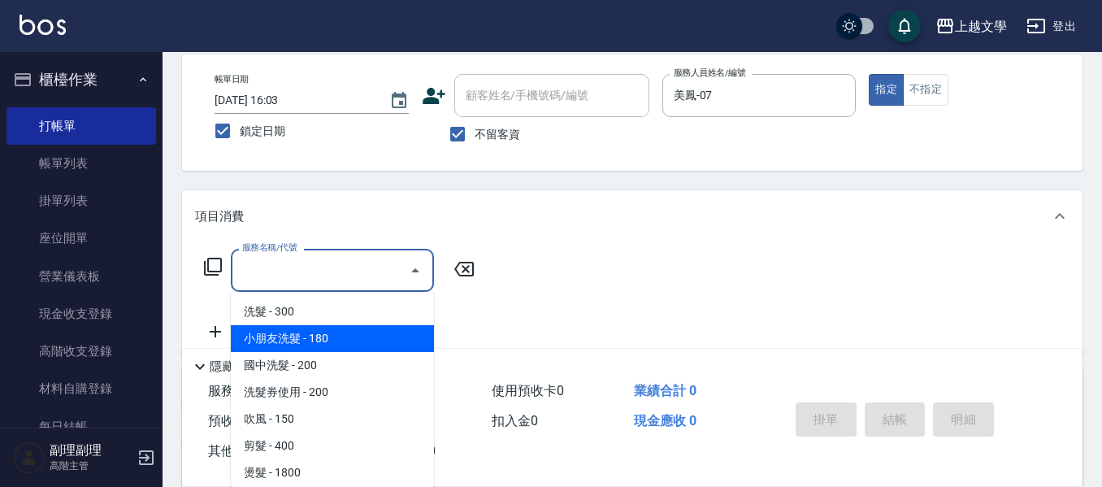
drag, startPoint x: 305, startPoint y: 325, endPoint x: 335, endPoint y: 318, distance: 30.0
click at [306, 323] on ul "洗髮 - 300 小朋友洗髮 - 180 國中洗髮 - 200 洗髮券使用 - 200 吹風 - 150 剪髮 - 400 燙髮 - 1800 離子燙 - 2…" at bounding box center [332, 389] width 203 height 195
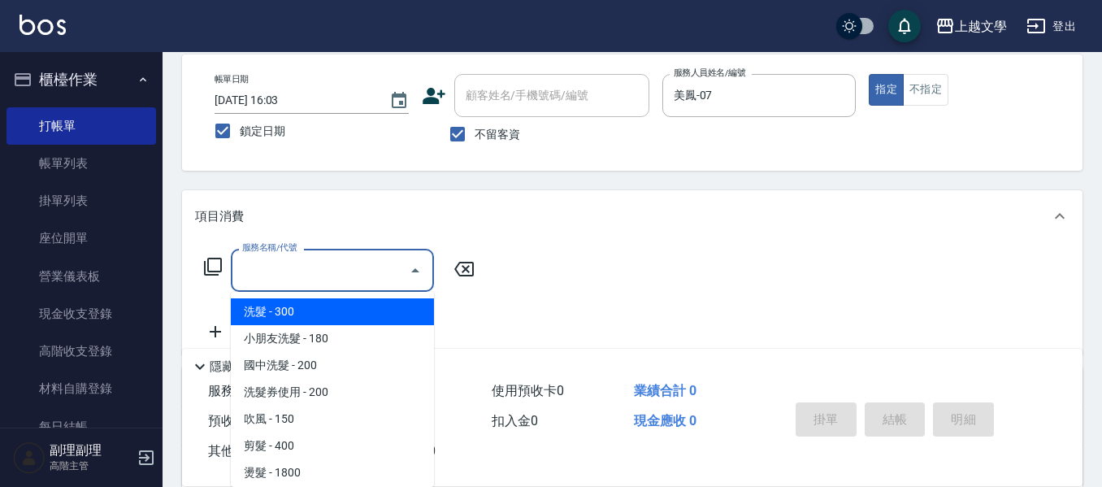
click at [366, 307] on span "洗髮 - 300" at bounding box center [332, 311] width 203 height 27
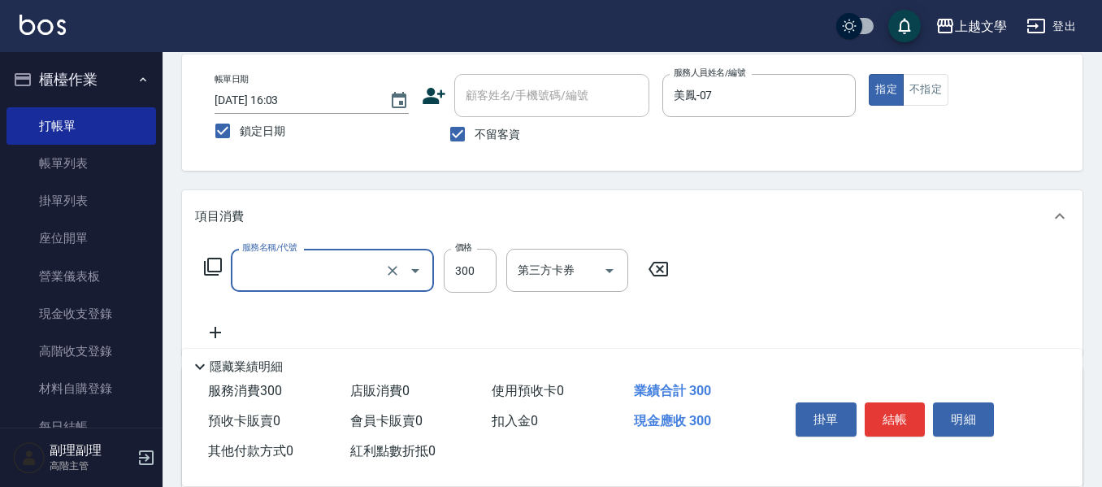
type input "洗髮(100)"
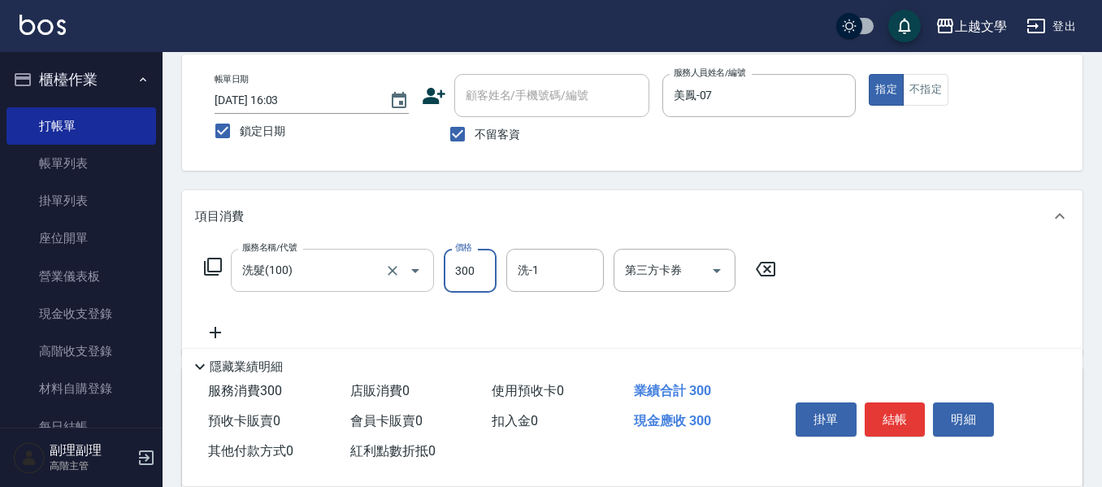
drag, startPoint x: 457, startPoint y: 275, endPoint x: 418, endPoint y: 260, distance: 41.9
click at [457, 275] on input "300" at bounding box center [470, 271] width 53 height 44
type input "240"
click at [570, 279] on input "洗-1" at bounding box center [554, 270] width 83 height 28
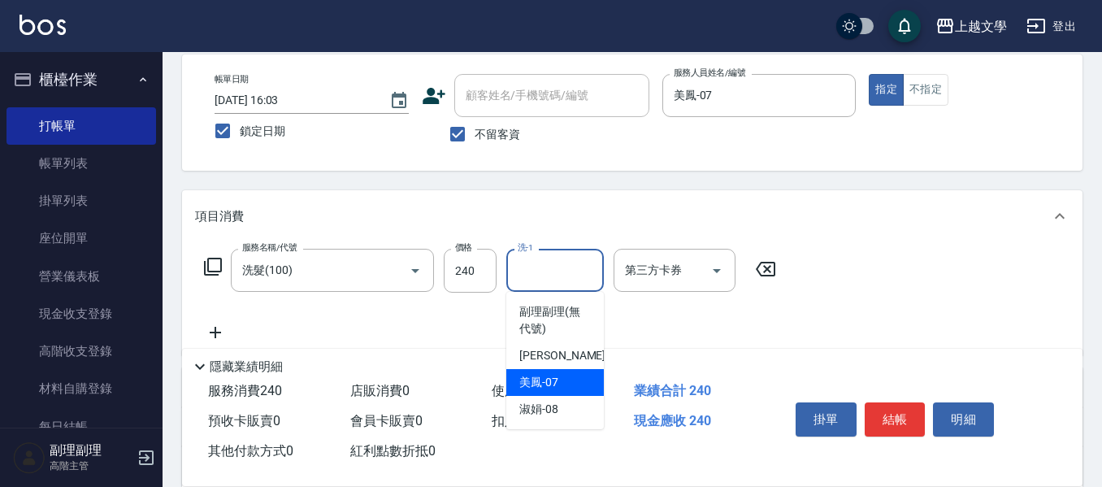
drag, startPoint x: 531, startPoint y: 371, endPoint x: 474, endPoint y: 376, distance: 56.3
click at [526, 375] on div "美鳳 -07" at bounding box center [554, 382] width 97 height 27
type input "美鳳-07"
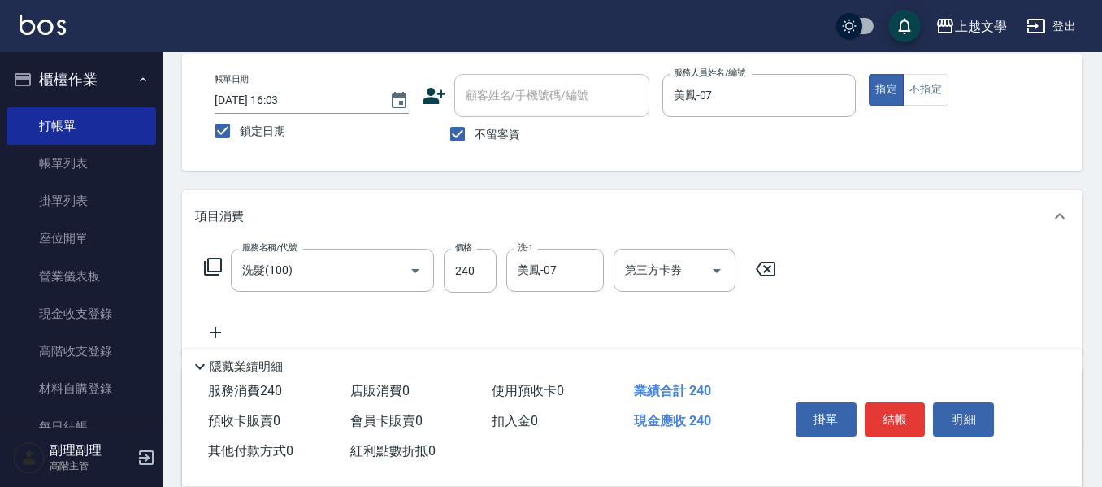
click at [228, 332] on icon at bounding box center [215, 332] width 41 height 19
click at [265, 330] on input "服務名稱/代號" at bounding box center [320, 333] width 164 height 28
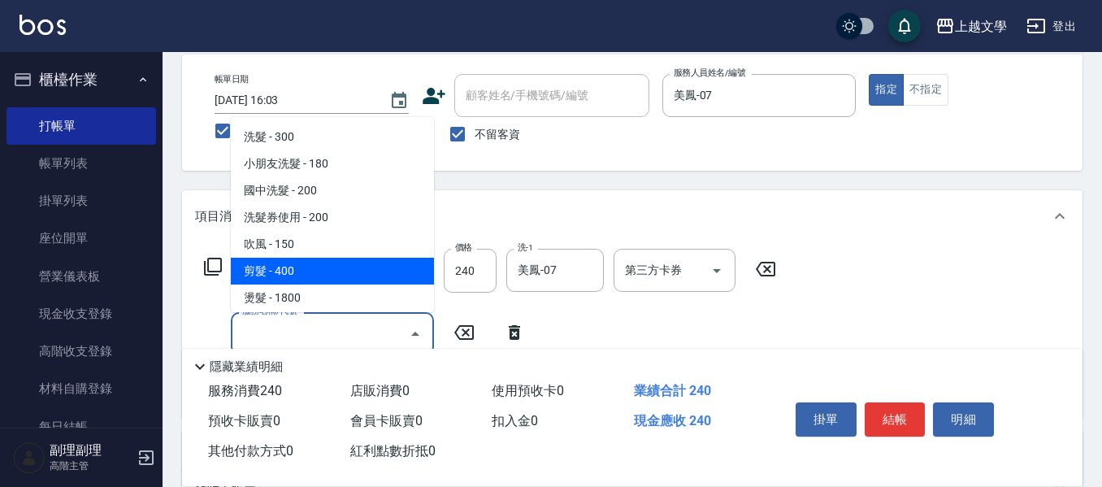
click at [277, 279] on span "剪髮 - 400" at bounding box center [332, 271] width 203 height 27
type input "剪髮(200)"
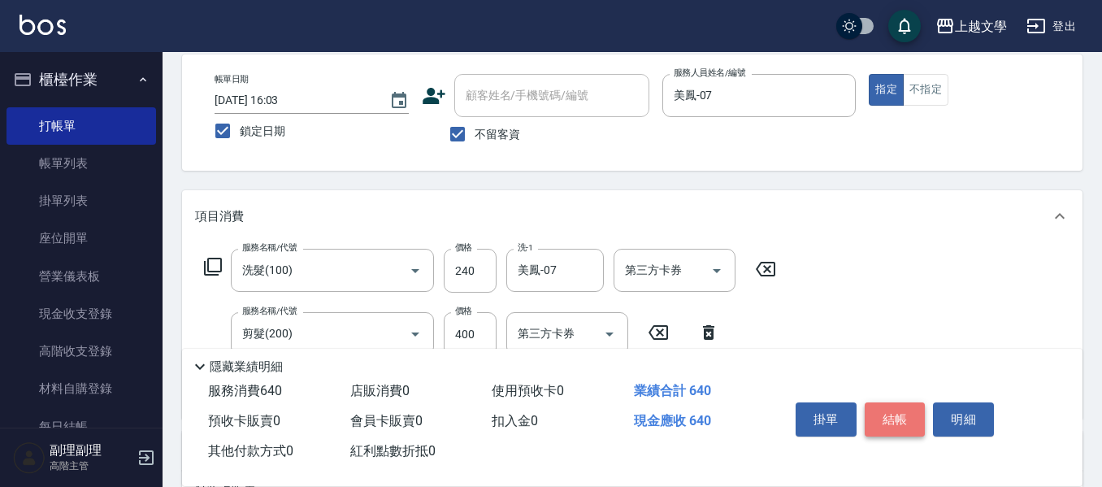
click at [878, 402] on button "結帳" at bounding box center [894, 419] width 61 height 34
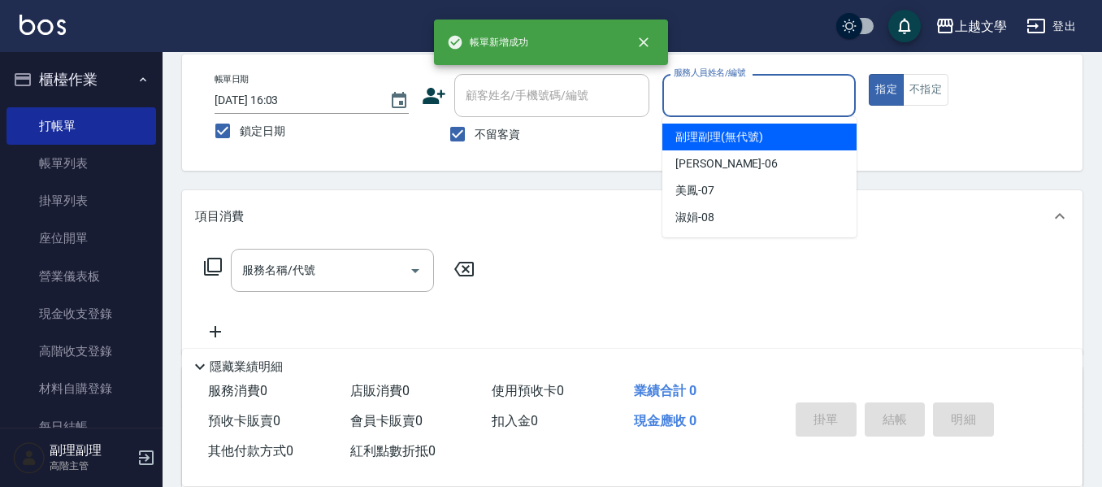
click at [761, 89] on input "服務人員姓名/編號" at bounding box center [759, 95] width 180 height 28
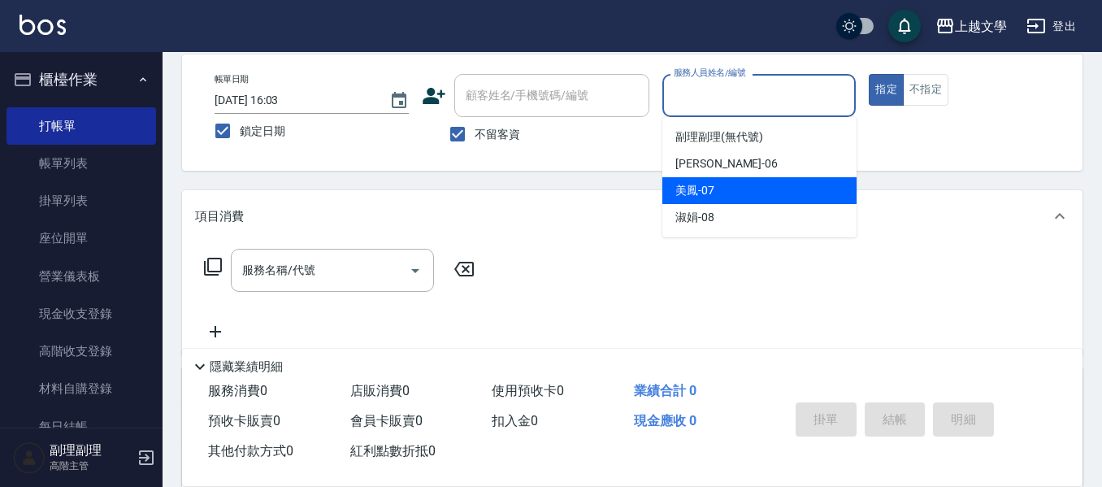
drag, startPoint x: 735, startPoint y: 190, endPoint x: 576, endPoint y: 198, distance: 159.4
click at [734, 190] on div "美鳳 -07" at bounding box center [759, 190] width 194 height 27
type input "美鳳-07"
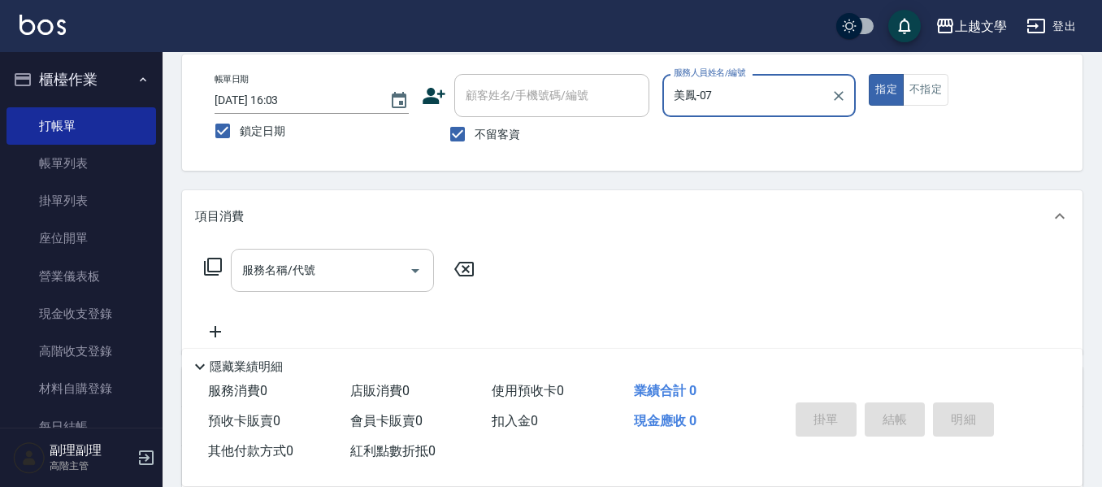
click at [348, 263] on input "服務名稱/代號" at bounding box center [320, 270] width 164 height 28
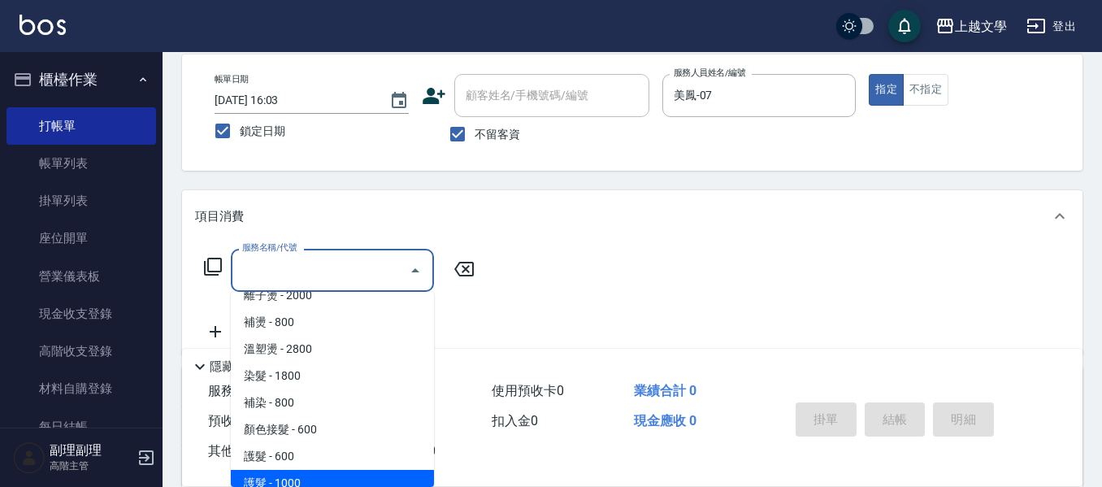
scroll to position [487, 0]
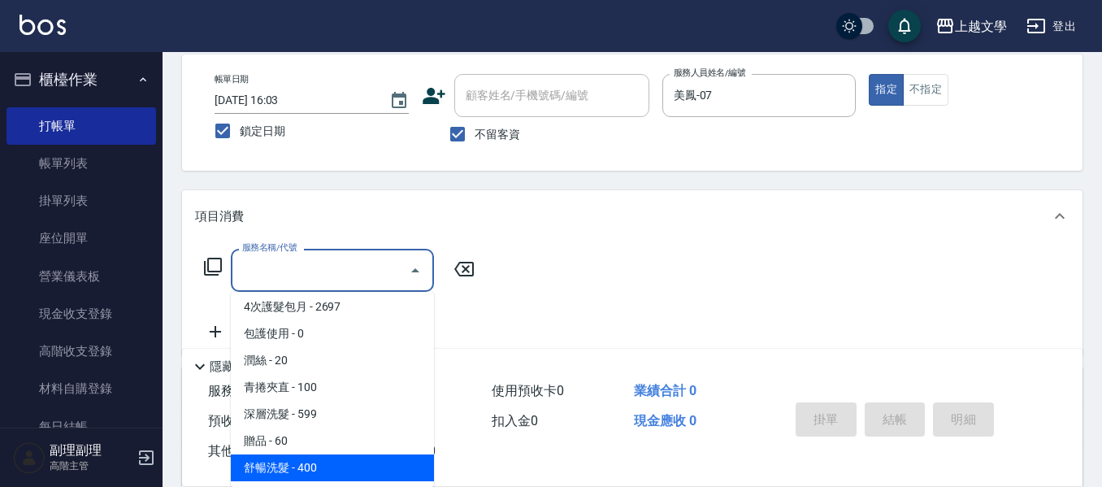
click at [344, 461] on span "舒暢洗髮 - 400" at bounding box center [332, 467] width 203 height 27
type input "舒暢洗髮(10333)"
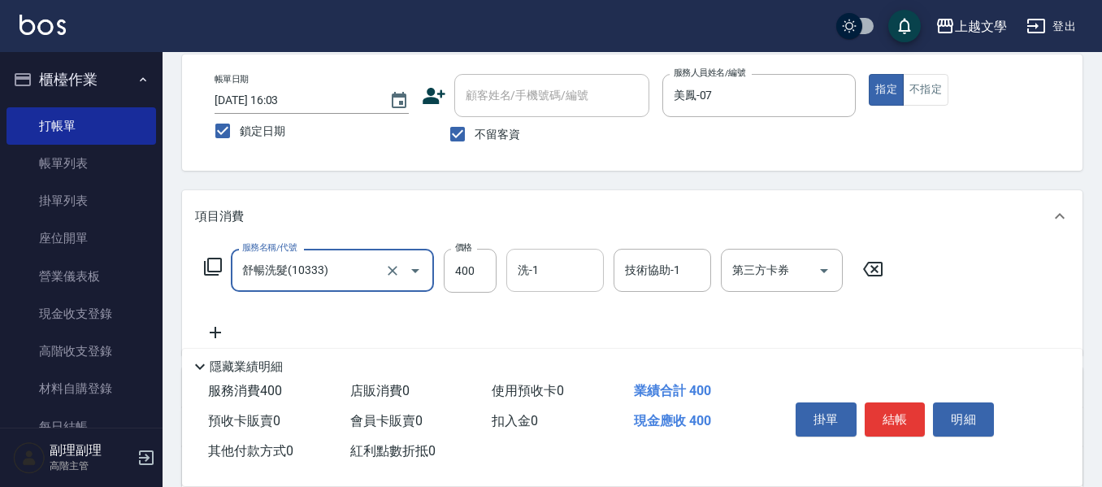
click at [525, 288] on div "洗-1" at bounding box center [554, 270] width 97 height 43
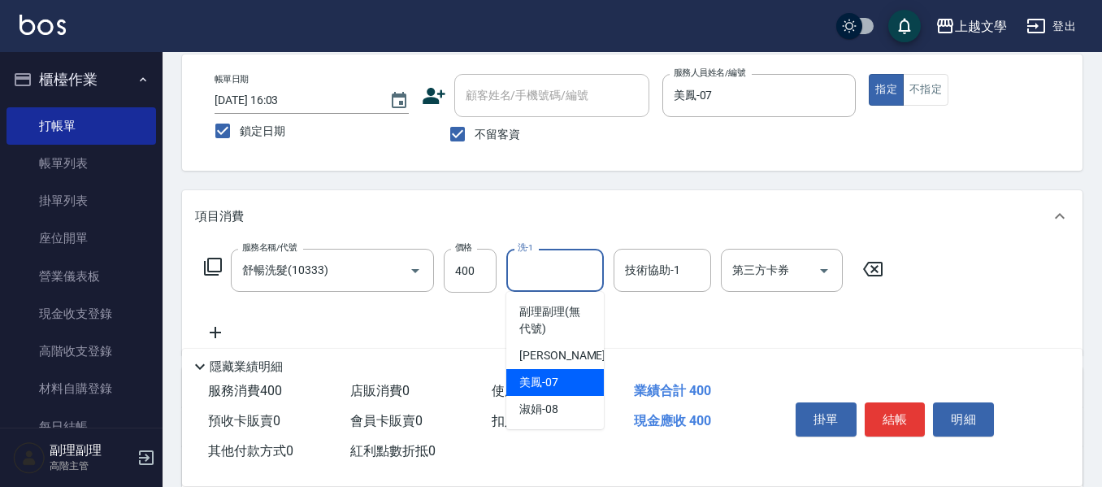
click at [539, 375] on span "美鳳 -07" at bounding box center [538, 382] width 39 height 17
type input "美鳳-07"
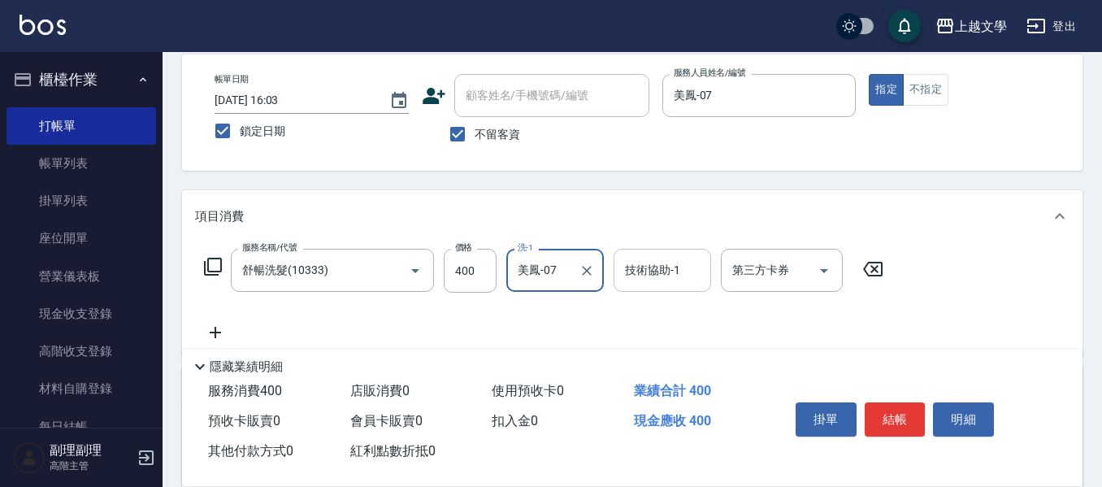
click at [623, 269] on input "技術協助-1" at bounding box center [662, 270] width 83 height 28
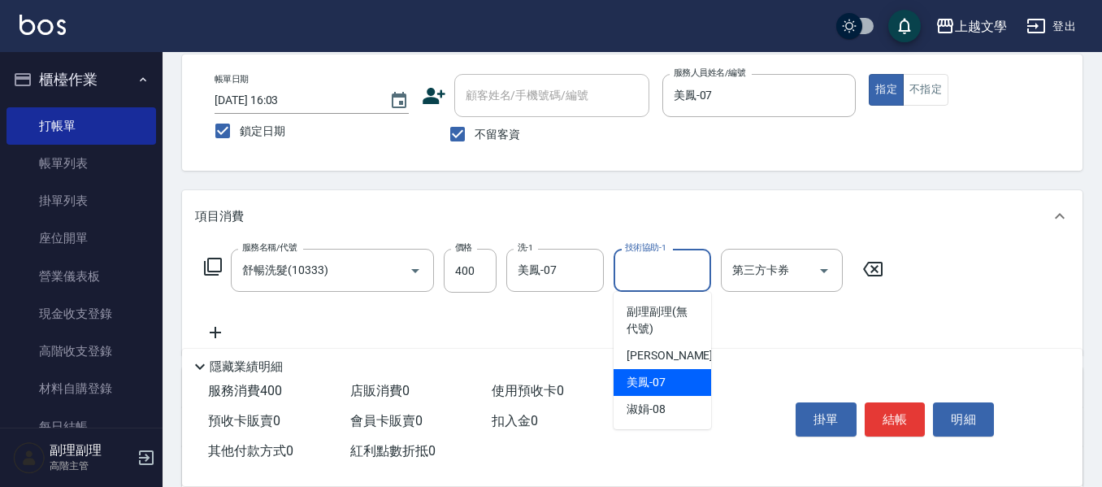
drag, startPoint x: 631, startPoint y: 391, endPoint x: 454, endPoint y: 379, distance: 177.5
click at [626, 391] on div "美鳳 -07" at bounding box center [661, 382] width 97 height 27
type input "美鳳-07"
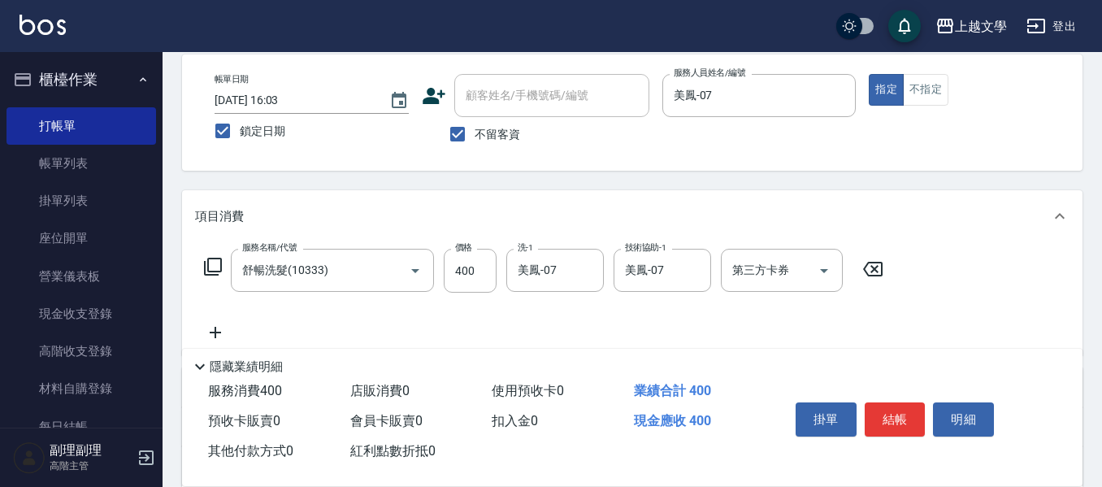
click at [226, 325] on icon at bounding box center [215, 332] width 41 height 19
click at [254, 321] on input "服務名稱/代號" at bounding box center [320, 333] width 164 height 28
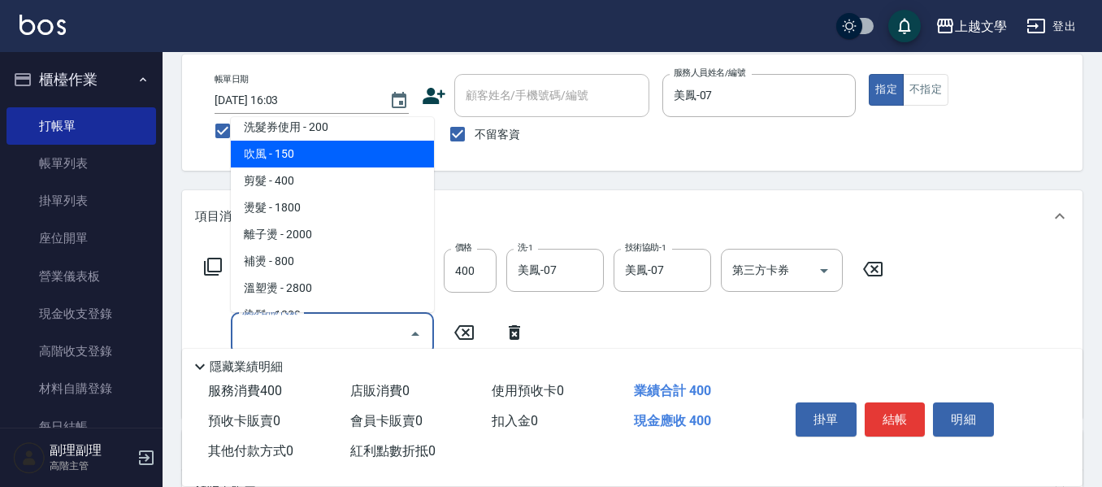
scroll to position [244, 0]
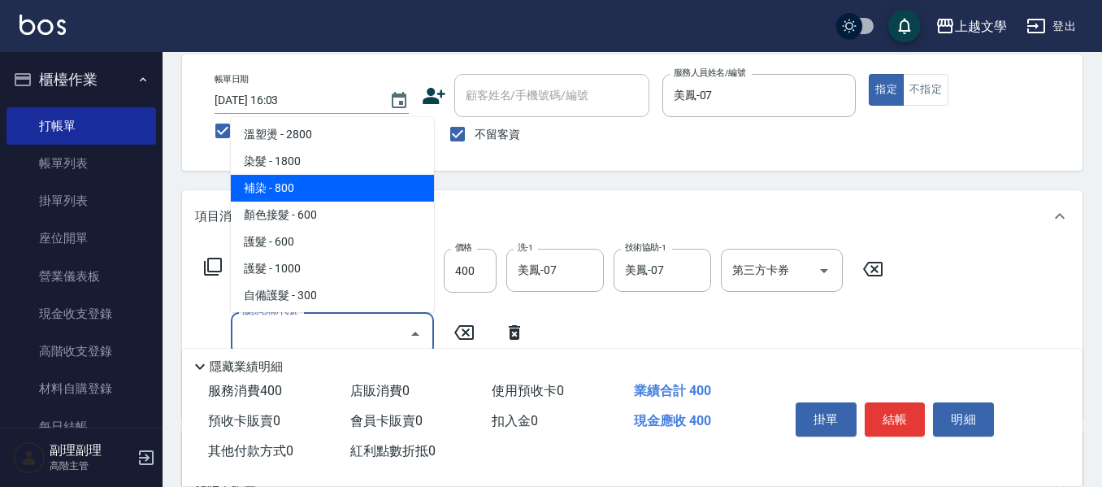
click at [320, 197] on span "補染 - 800" at bounding box center [332, 188] width 203 height 27
type input "補染(401)"
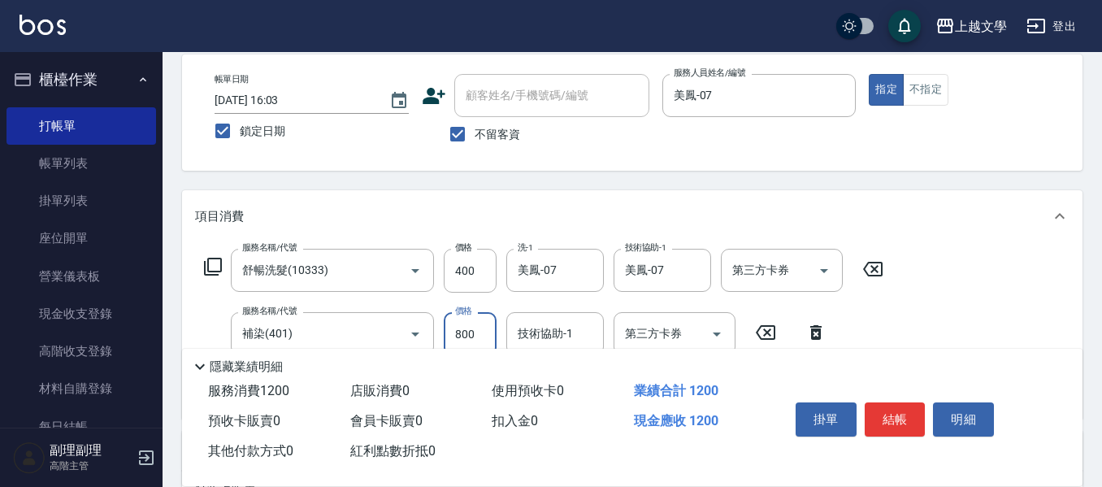
click at [457, 336] on input "800" at bounding box center [470, 334] width 53 height 44
type input "1000"
click at [543, 319] on div "技術協助-1 技術協助-1" at bounding box center [554, 333] width 97 height 43
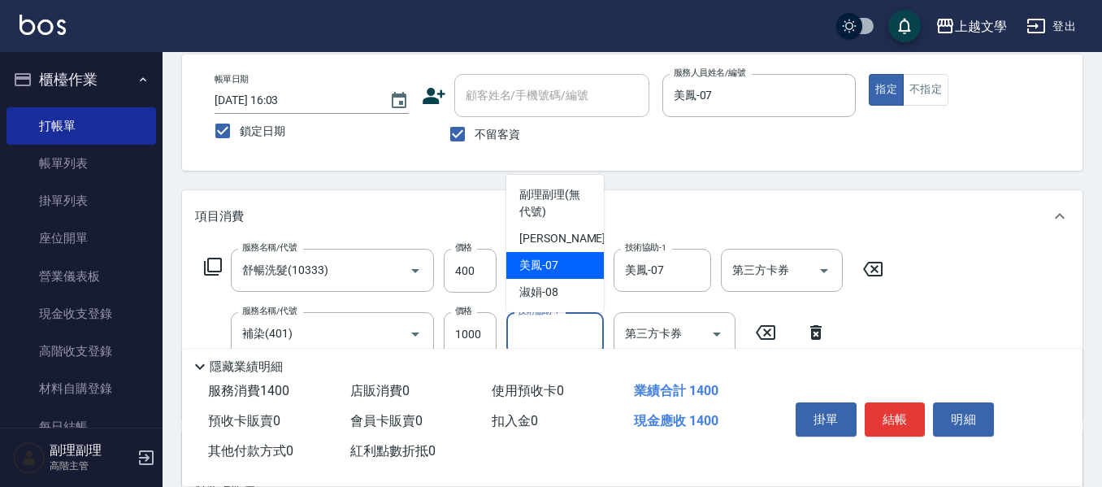
click at [555, 266] on span "美鳳 -07" at bounding box center [538, 265] width 39 height 17
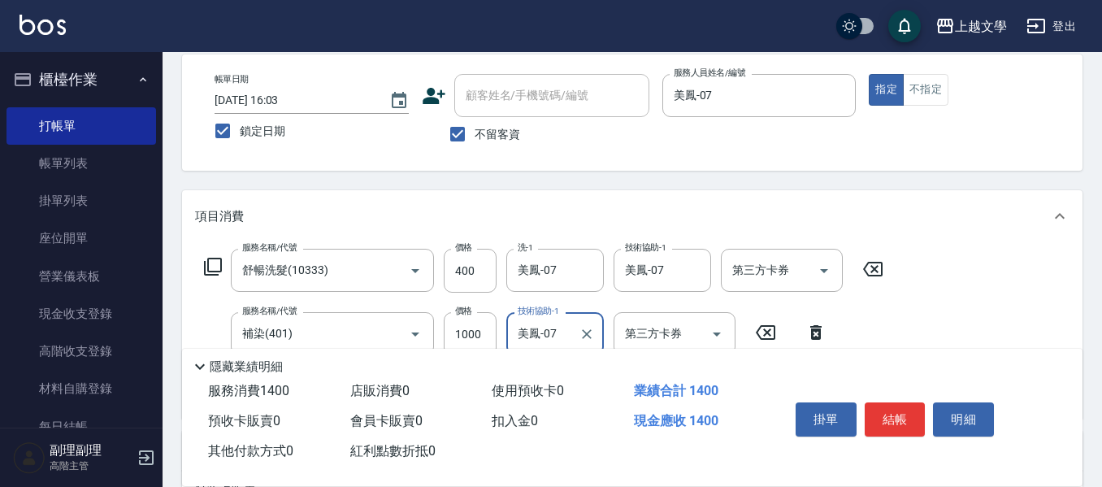
type input "美鳳-07"
click at [910, 409] on button "結帳" at bounding box center [894, 419] width 61 height 34
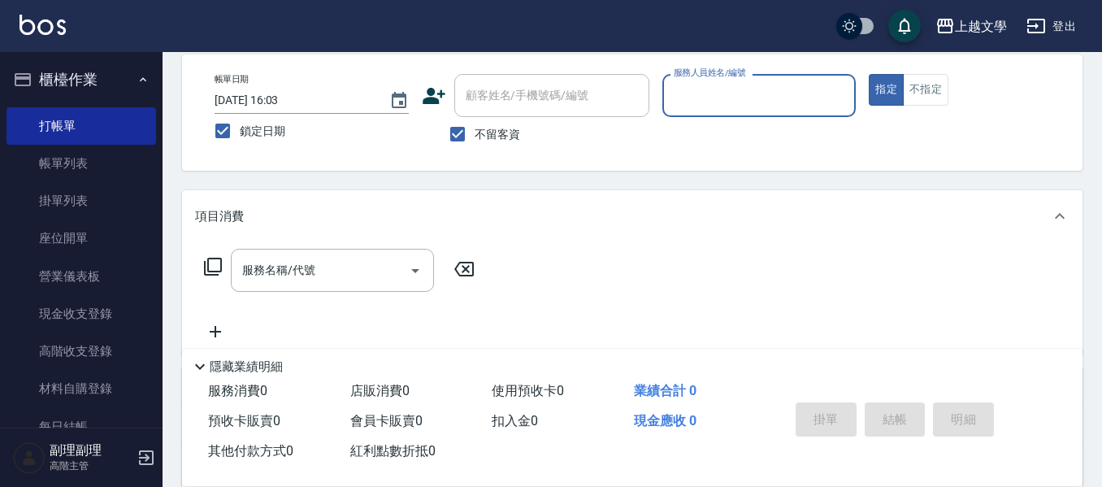
click at [818, 101] on input "服務人員姓名/編號" at bounding box center [759, 95] width 180 height 28
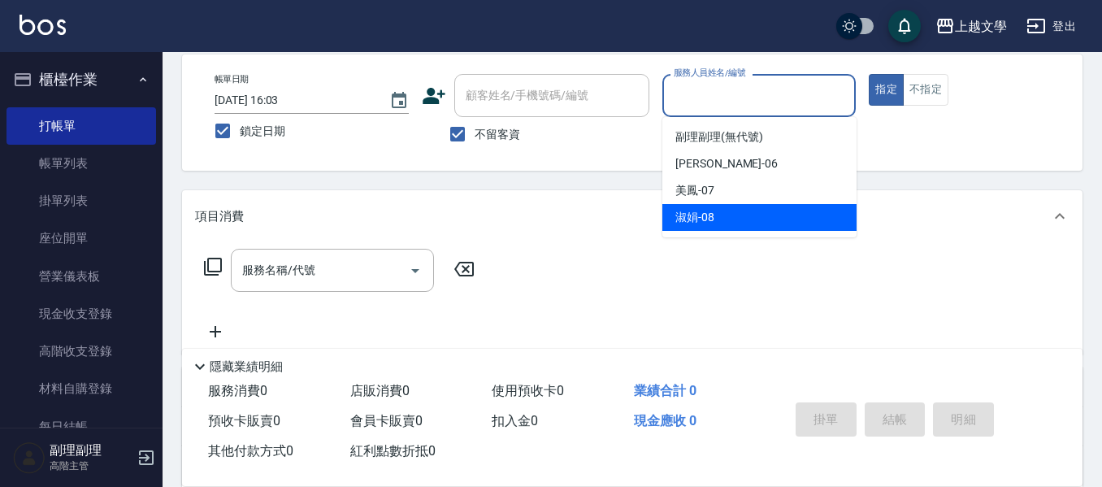
drag, startPoint x: 733, startPoint y: 217, endPoint x: 652, endPoint y: 229, distance: 82.2
click at [729, 219] on div "淑娟 -08" at bounding box center [759, 217] width 194 height 27
type input "淑娟-08"
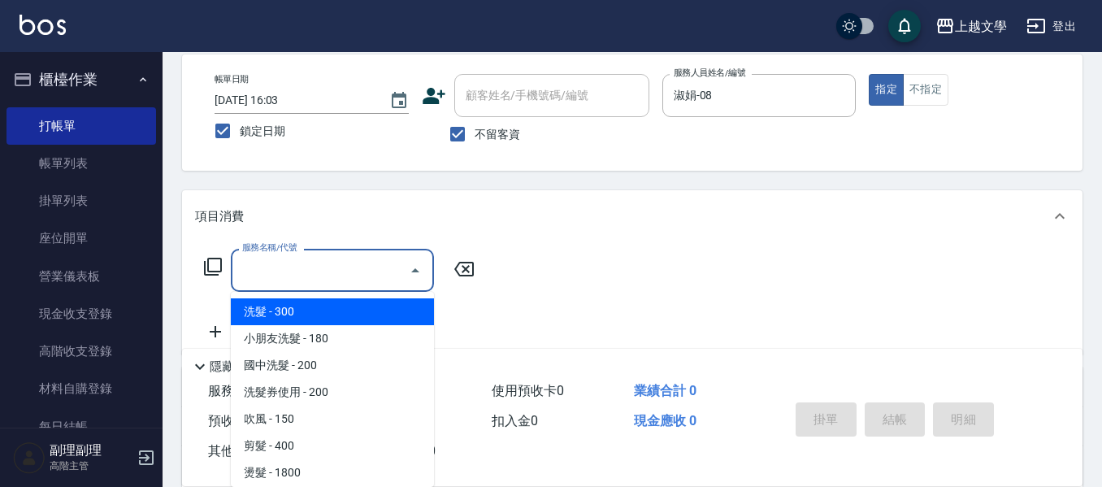
click at [356, 266] on input "服務名稱/代號" at bounding box center [320, 270] width 164 height 28
drag, startPoint x: 338, startPoint y: 314, endPoint x: 349, endPoint y: 306, distance: 13.3
click at [338, 312] on span "洗髮 - 300" at bounding box center [332, 311] width 203 height 27
type input "洗髮(100)"
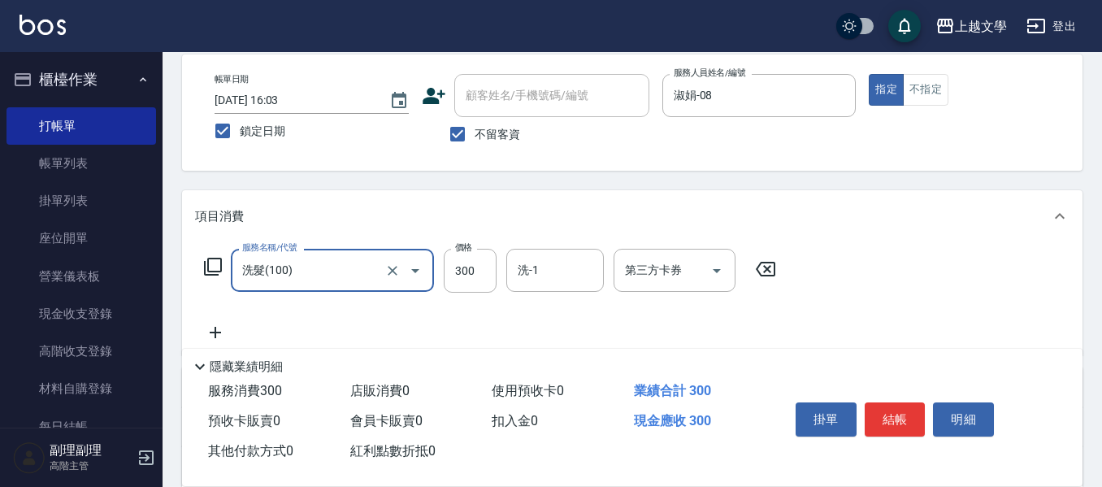
drag, startPoint x: 463, startPoint y: 278, endPoint x: 435, endPoint y: 270, distance: 28.8
click at [466, 278] on input "300" at bounding box center [470, 271] width 53 height 44
type input "100"
click at [541, 266] on input "洗-1" at bounding box center [554, 270] width 83 height 28
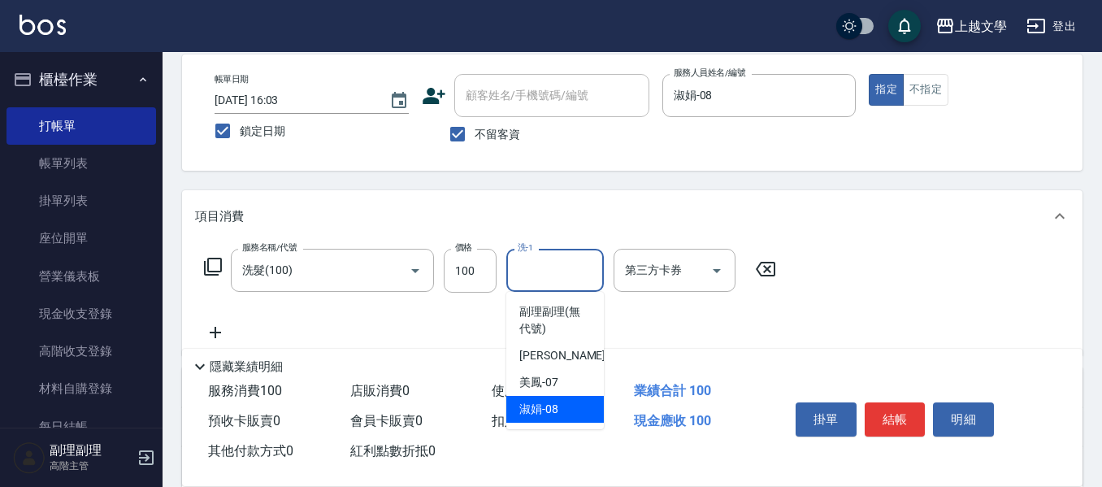
drag, startPoint x: 535, startPoint y: 414, endPoint x: 524, endPoint y: 414, distance: 10.6
click at [534, 414] on span "淑娟 -08" at bounding box center [538, 409] width 39 height 17
type input "淑娟-08"
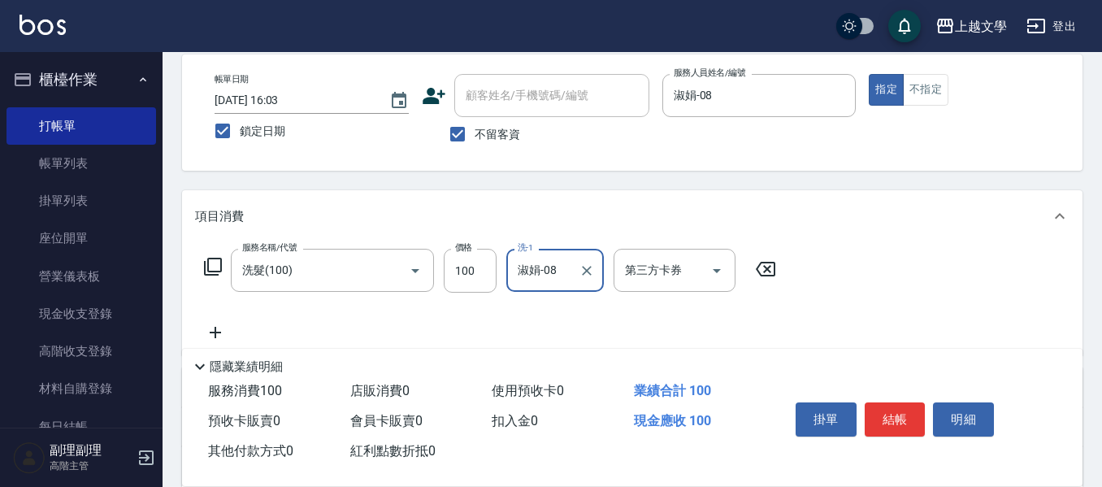
click at [220, 331] on icon at bounding box center [215, 332] width 41 height 19
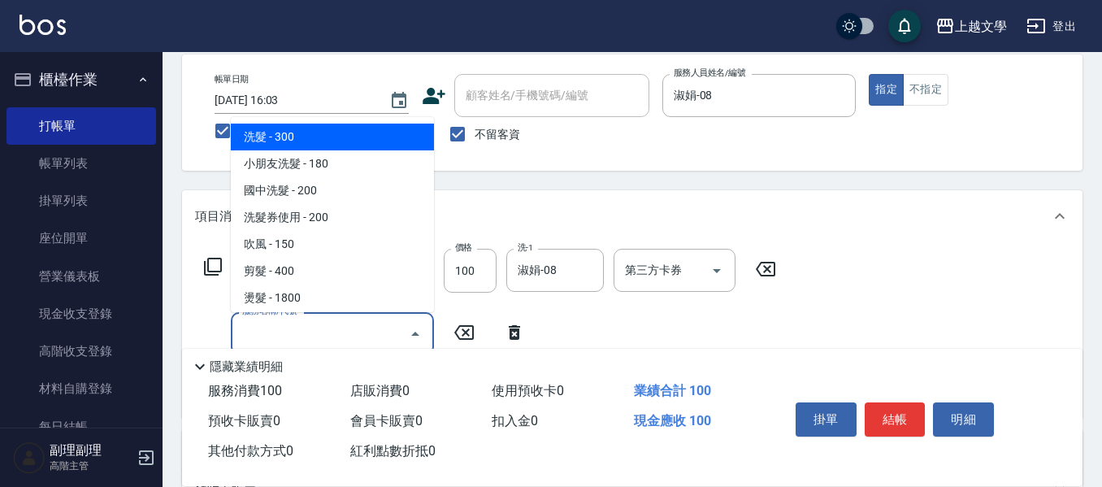
click at [257, 329] on input "服務名稱/代號" at bounding box center [320, 333] width 164 height 28
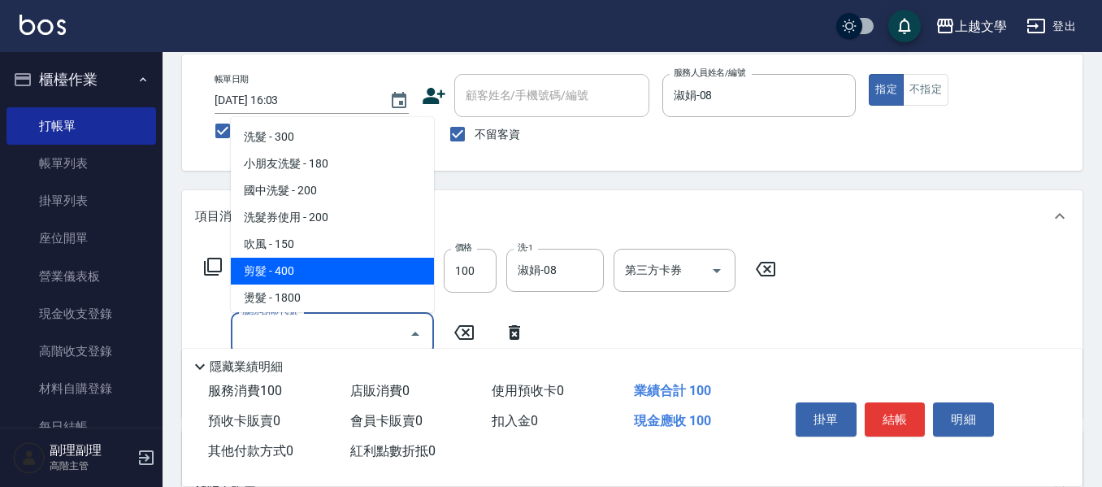
click at [289, 275] on span "剪髮 - 400" at bounding box center [332, 271] width 203 height 27
type input "剪髮(200)"
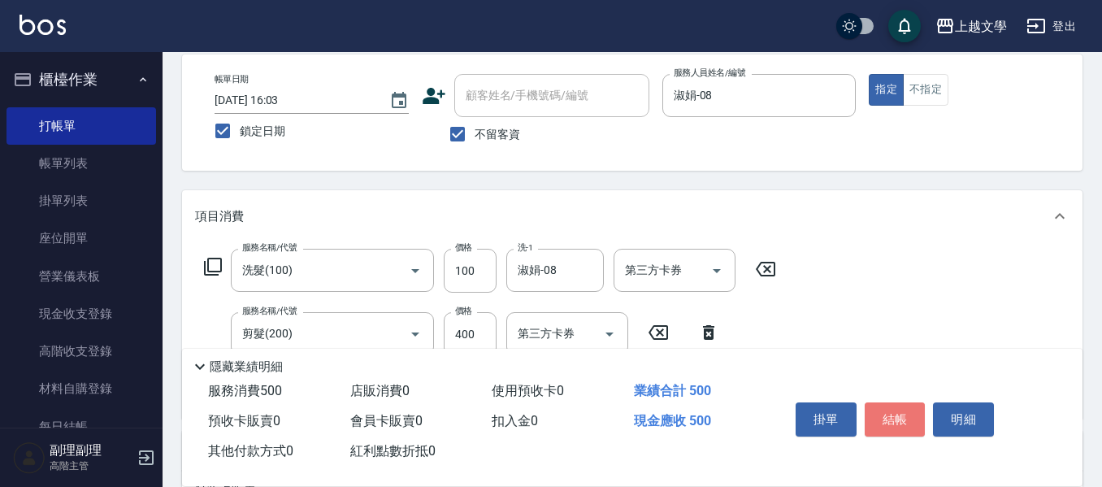
click at [889, 418] on button "結帳" at bounding box center [894, 419] width 61 height 34
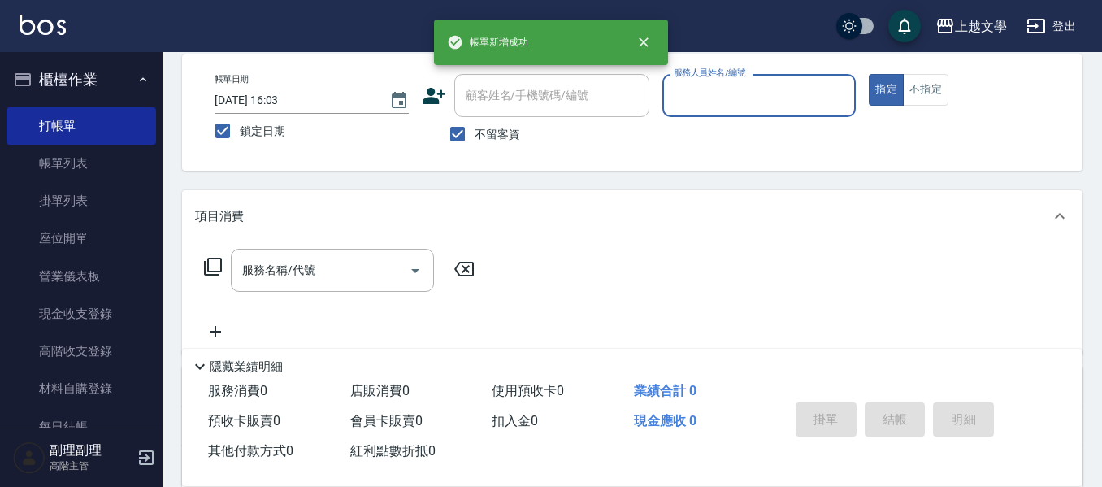
click at [773, 97] on input "服務人員姓名/編號" at bounding box center [759, 95] width 180 height 28
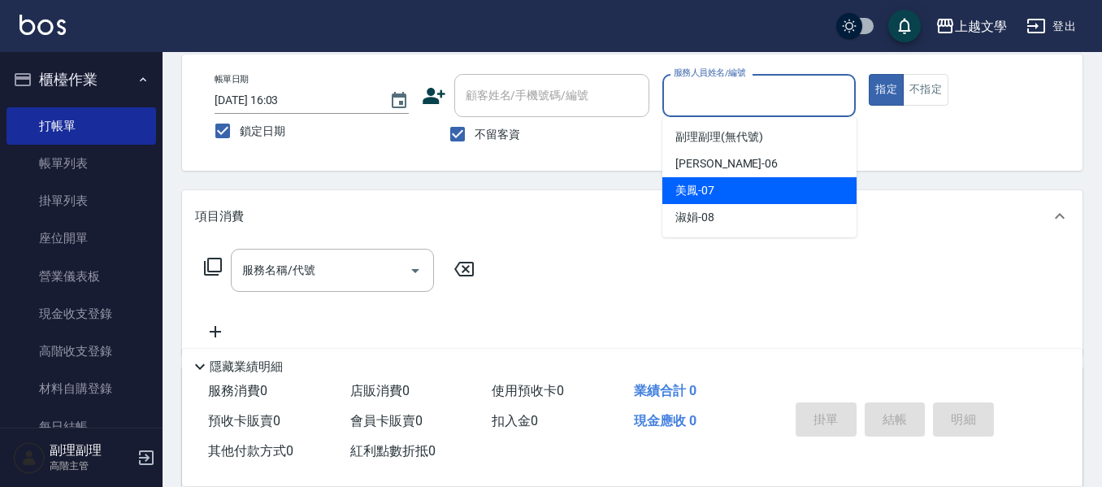
drag, startPoint x: 744, startPoint y: 193, endPoint x: 656, endPoint y: 213, distance: 90.1
click at [742, 193] on div "美鳳 -07" at bounding box center [759, 190] width 194 height 27
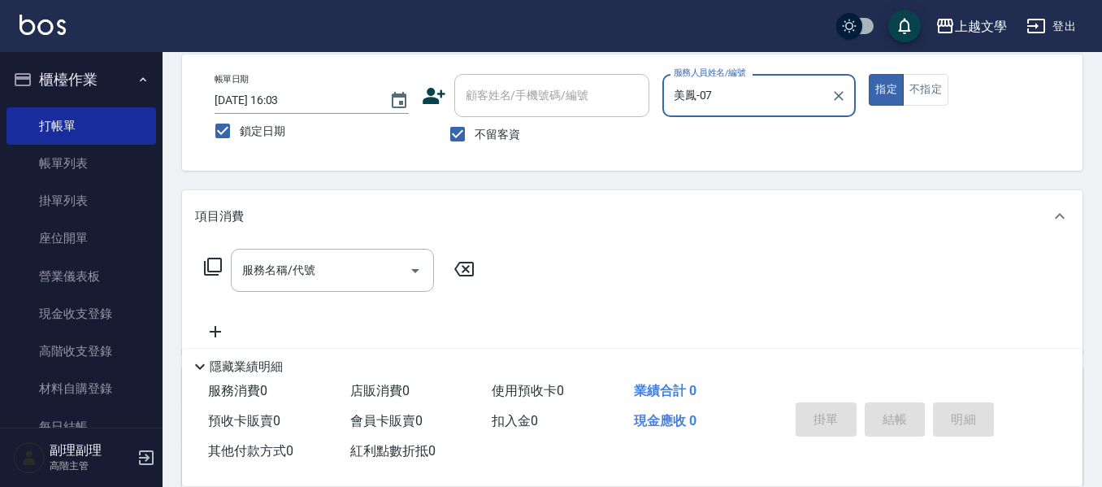
click at [713, 97] on input "美鳳-07" at bounding box center [746, 95] width 155 height 28
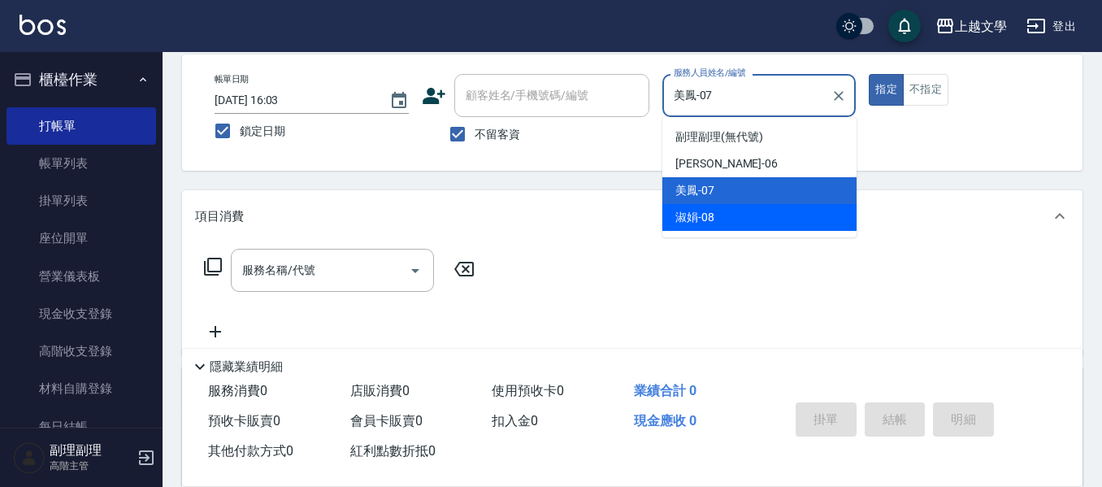
drag, startPoint x: 695, startPoint y: 223, endPoint x: 500, endPoint y: 276, distance: 202.0
click at [693, 223] on span "淑娟 -08" at bounding box center [694, 217] width 39 height 17
type input "淑娟-08"
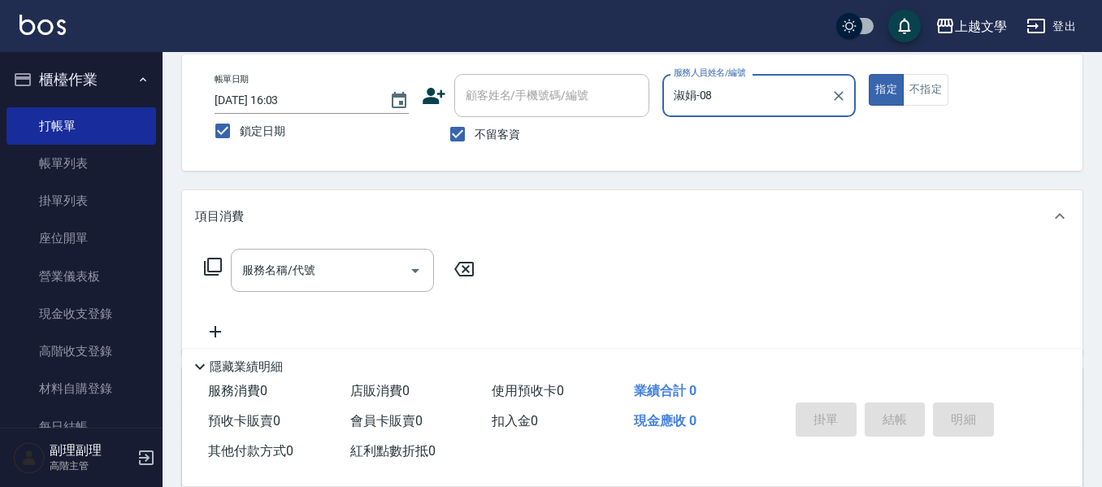
click at [329, 300] on div "服務名稱/代號 服務名稱/代號" at bounding box center [339, 295] width 289 height 93
click at [334, 280] on input "服務名稱/代號" at bounding box center [320, 270] width 164 height 28
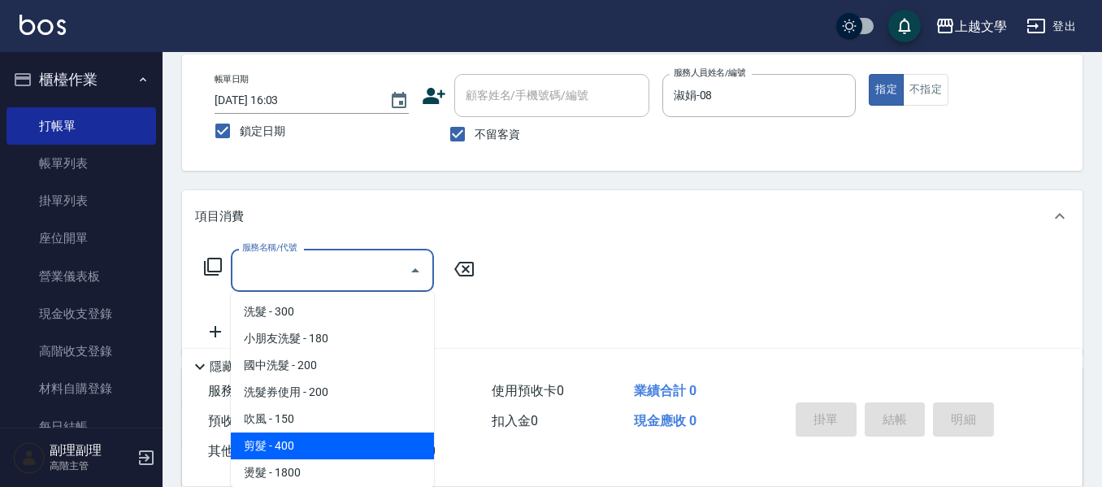
drag, startPoint x: 318, startPoint y: 456, endPoint x: 428, endPoint y: 375, distance: 137.1
click at [318, 454] on span "剪髮 - 400" at bounding box center [332, 445] width 203 height 27
type input "剪髮(200)"
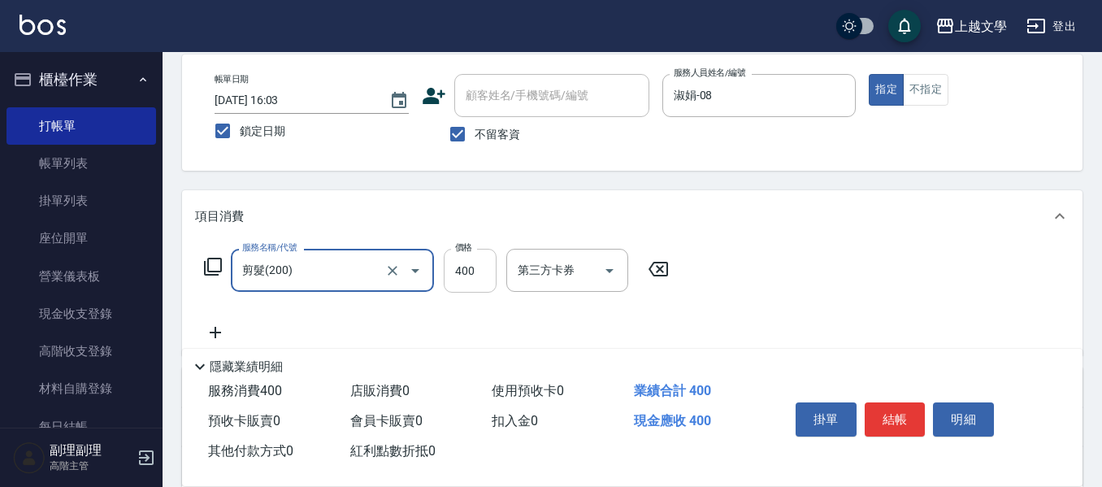
click at [479, 292] on input "400" at bounding box center [470, 271] width 53 height 44
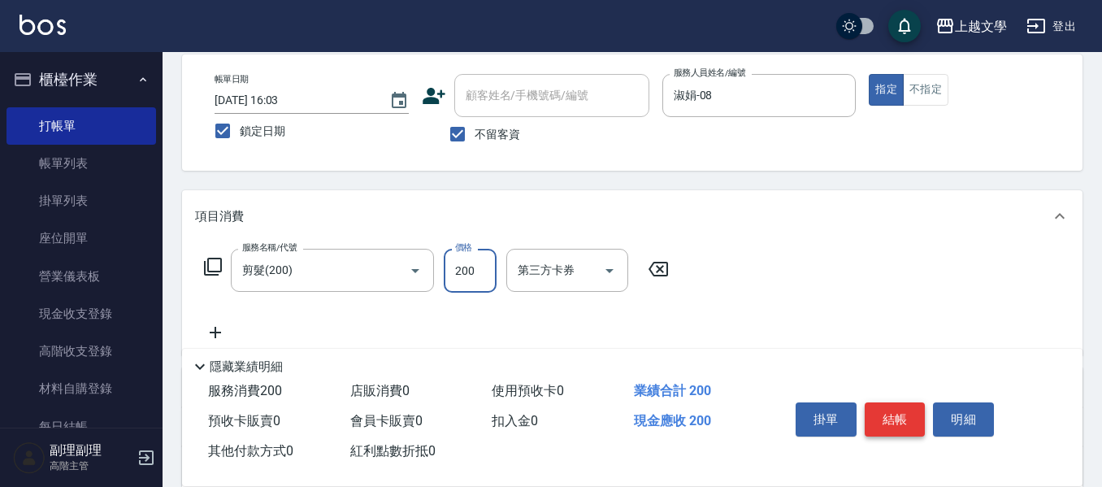
type input "200"
click at [903, 402] on button "結帳" at bounding box center [894, 419] width 61 height 34
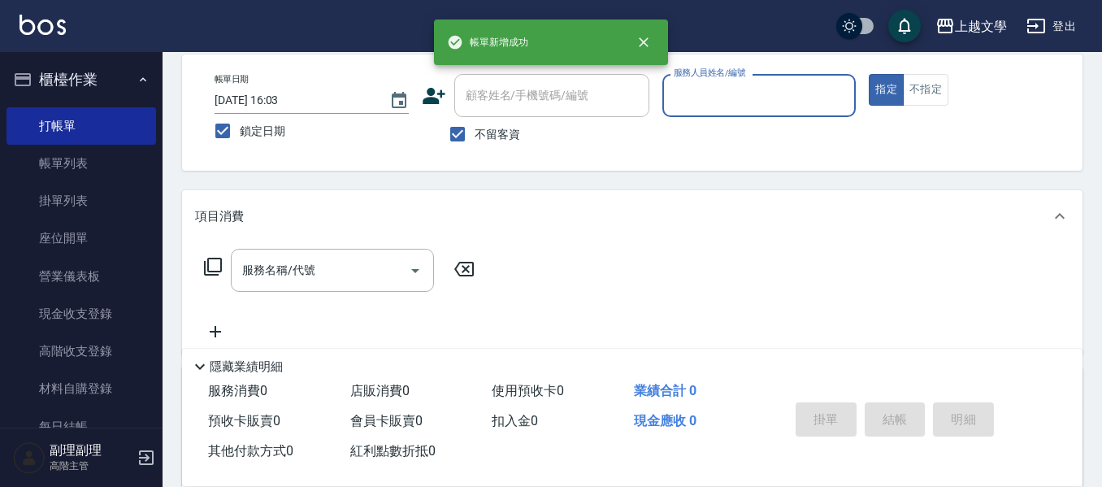
click at [756, 107] on input "服務人員姓名/編號" at bounding box center [759, 95] width 180 height 28
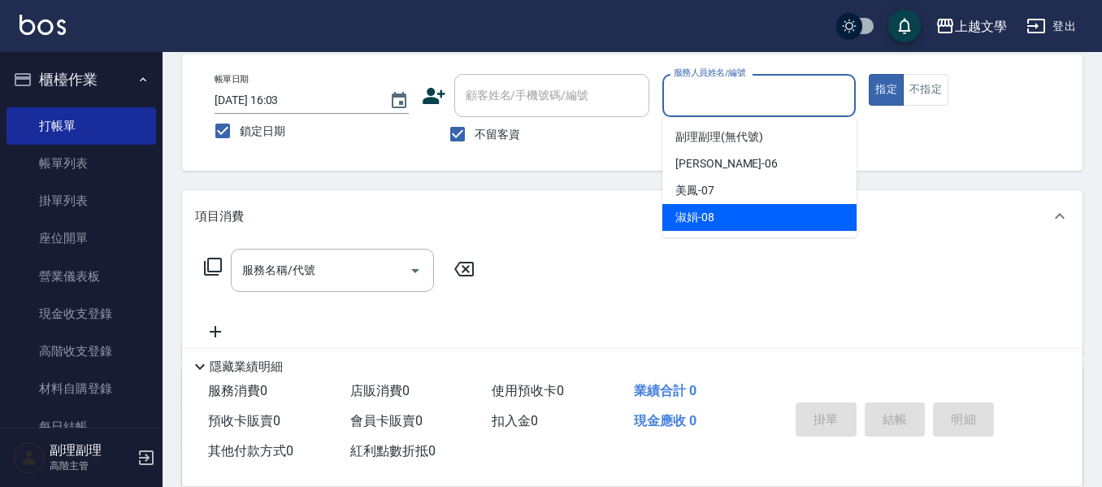
drag, startPoint x: 727, startPoint y: 225, endPoint x: 578, endPoint y: 215, distance: 149.0
click at [726, 225] on div "淑娟 -08" at bounding box center [759, 217] width 194 height 27
type input "淑娟-08"
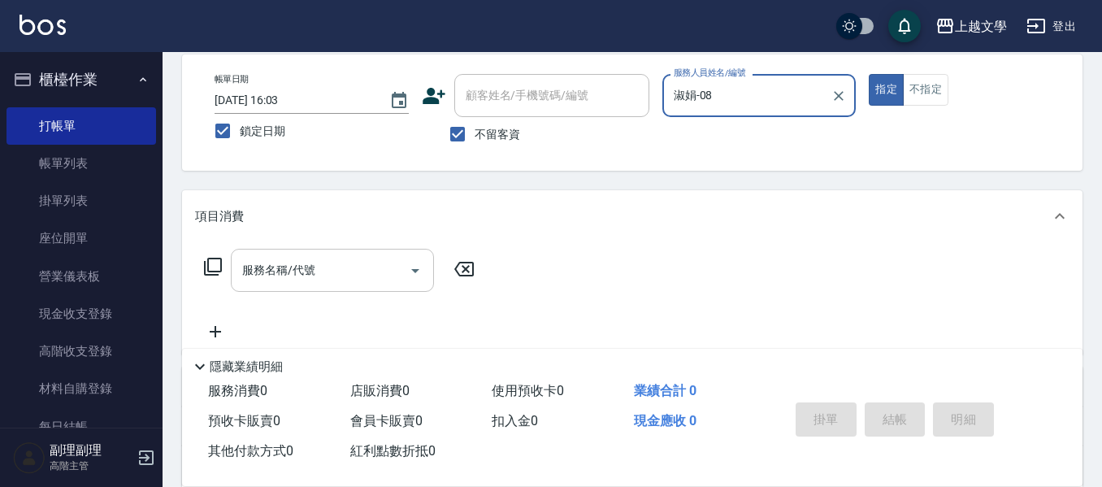
click at [318, 249] on div "服務名稱/代號 服務名稱/代號" at bounding box center [632, 298] width 900 height 112
click at [318, 249] on div "服務名稱/代號" at bounding box center [332, 270] width 203 height 43
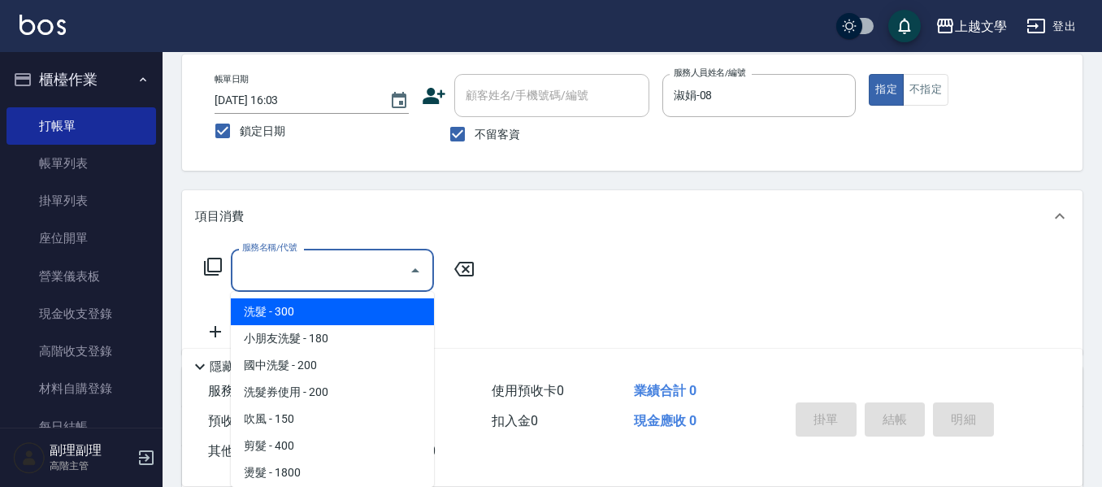
drag, startPoint x: 254, startPoint y: 309, endPoint x: 363, endPoint y: 280, distance: 112.5
click at [256, 310] on span "洗髮 - 300" at bounding box center [332, 311] width 203 height 27
type input "洗髮(100)"
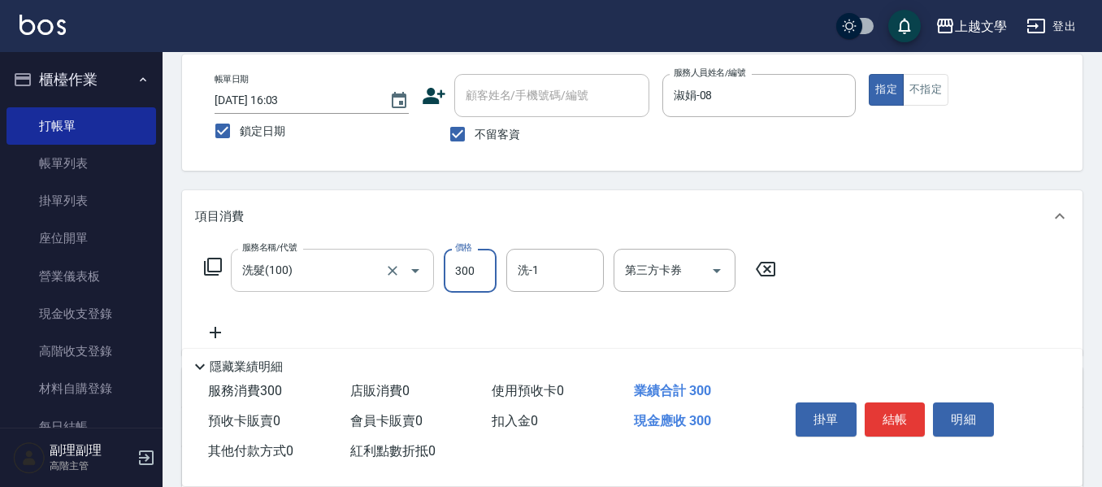
drag, startPoint x: 457, startPoint y: 270, endPoint x: 432, endPoint y: 262, distance: 25.7
click at [457, 271] on input "300" at bounding box center [470, 271] width 53 height 44
type input "240"
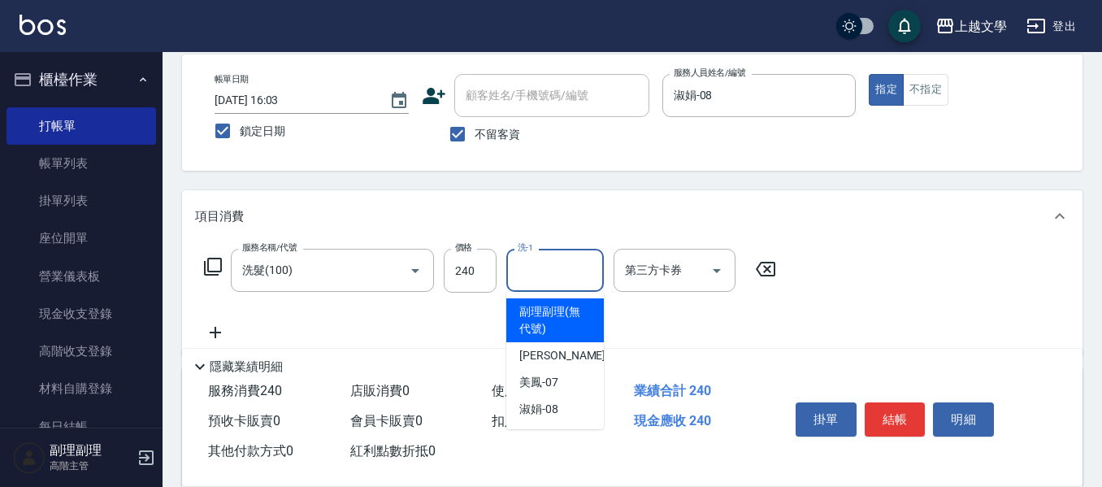
click at [578, 271] on input "洗-1" at bounding box center [554, 270] width 83 height 28
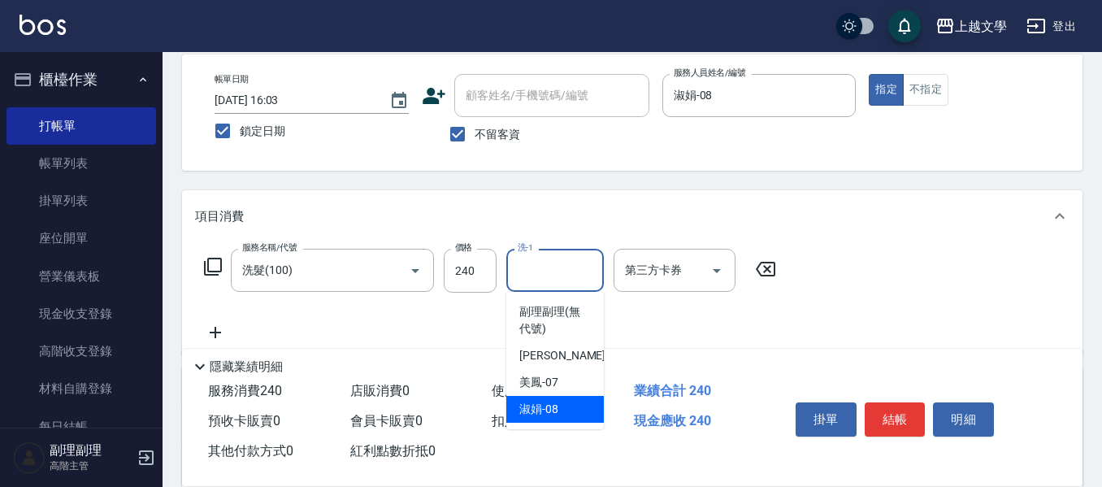
click at [560, 399] on div "淑娟 -08" at bounding box center [554, 409] width 97 height 27
type input "淑娟-08"
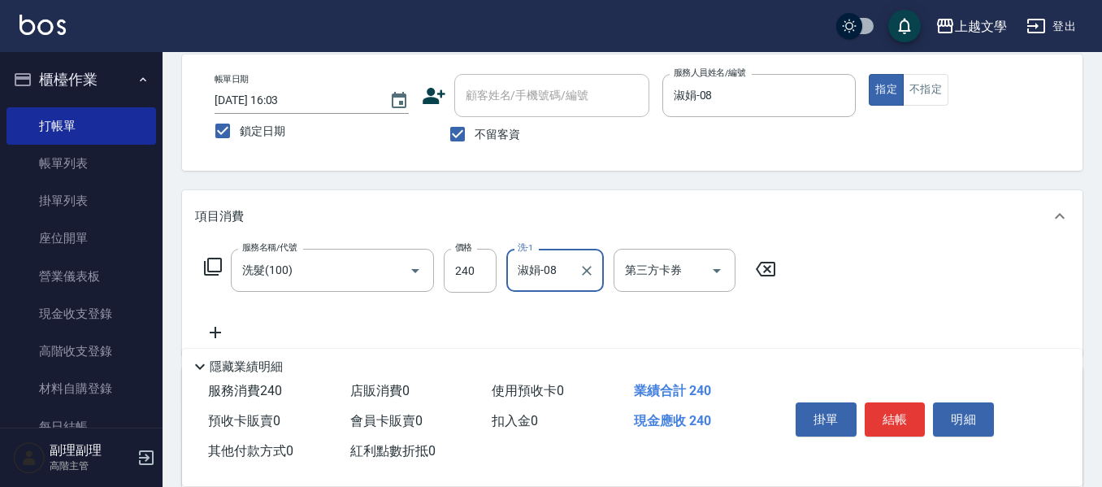
click at [211, 323] on icon at bounding box center [215, 332] width 41 height 19
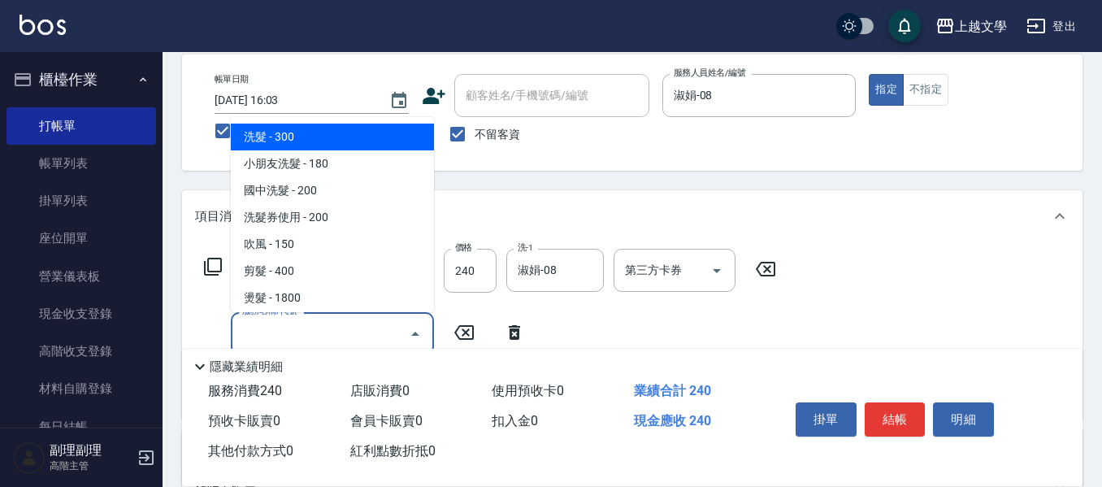
click at [275, 329] on input "服務名稱/代號" at bounding box center [320, 333] width 164 height 28
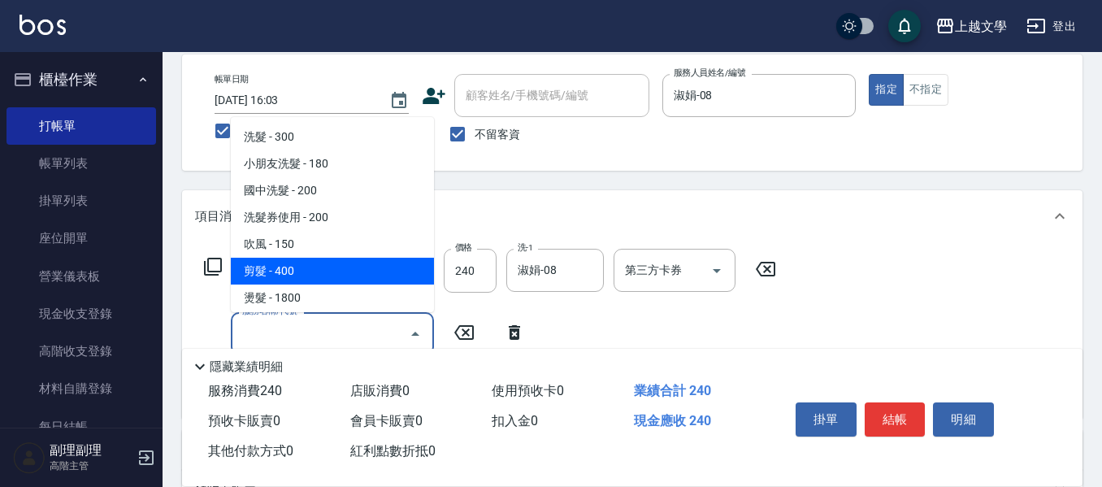
click at [306, 279] on span "剪髮 - 400" at bounding box center [332, 271] width 203 height 27
type input "剪髮(200)"
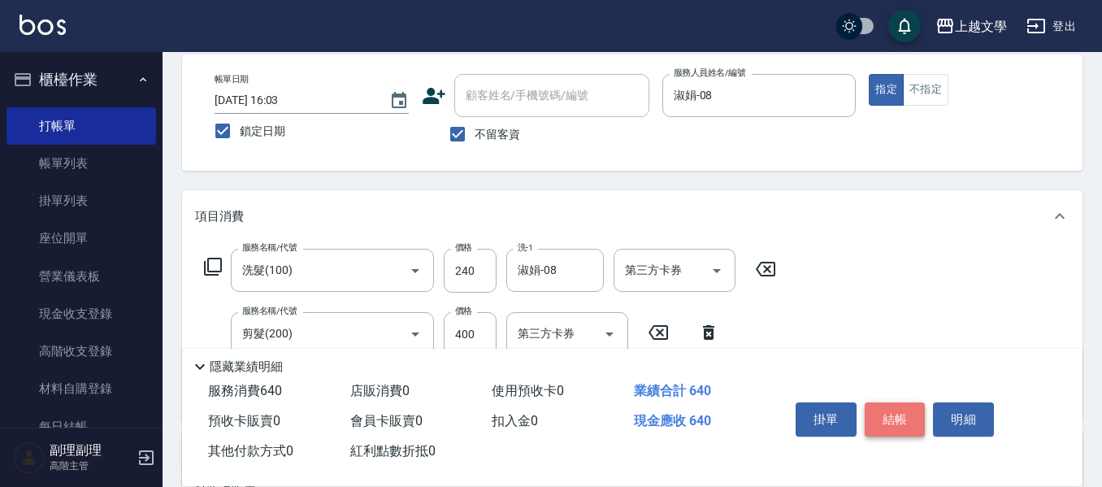
click at [919, 417] on button "結帳" at bounding box center [894, 419] width 61 height 34
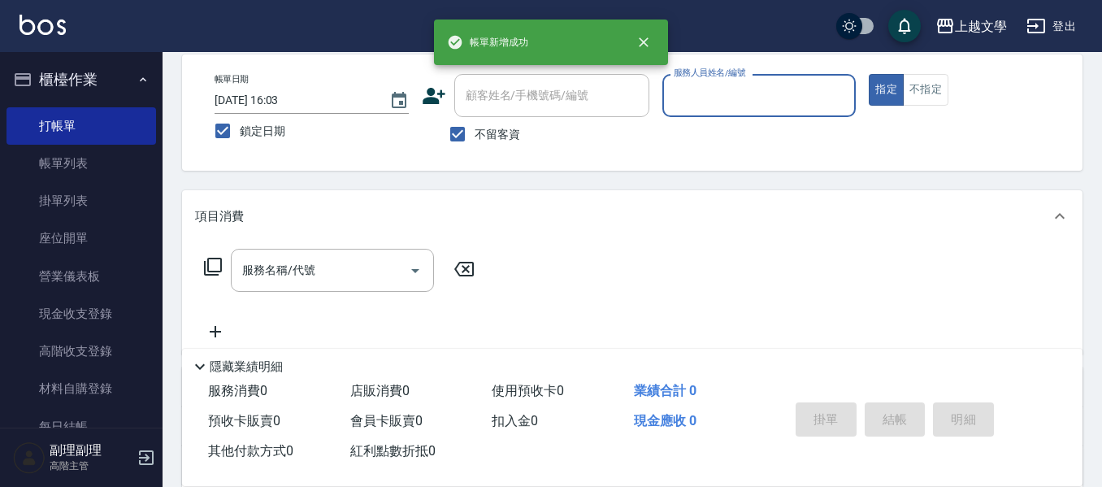
click at [760, 96] on input "服務人員姓名/編號" at bounding box center [759, 95] width 180 height 28
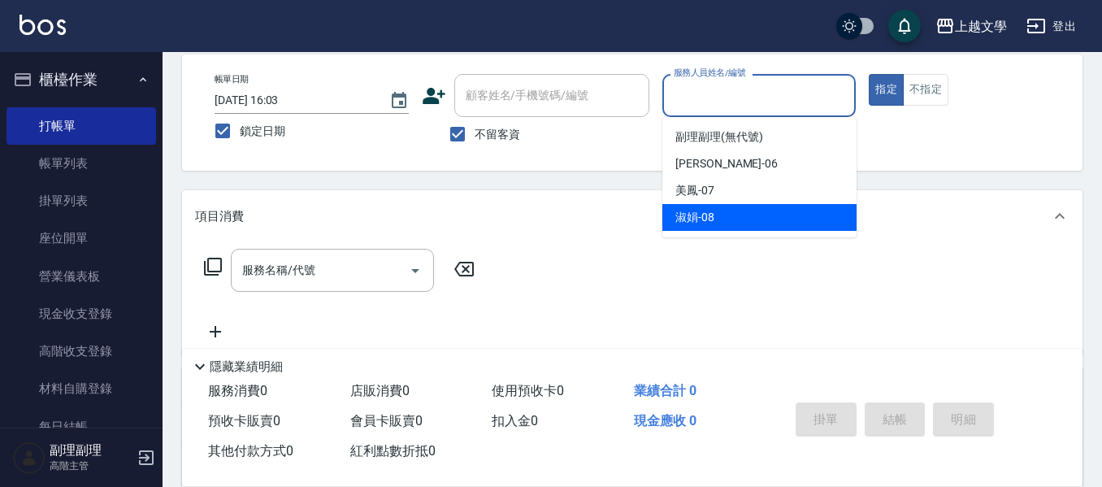
click at [712, 214] on span "淑娟 -08" at bounding box center [694, 217] width 39 height 17
type input "淑娟-08"
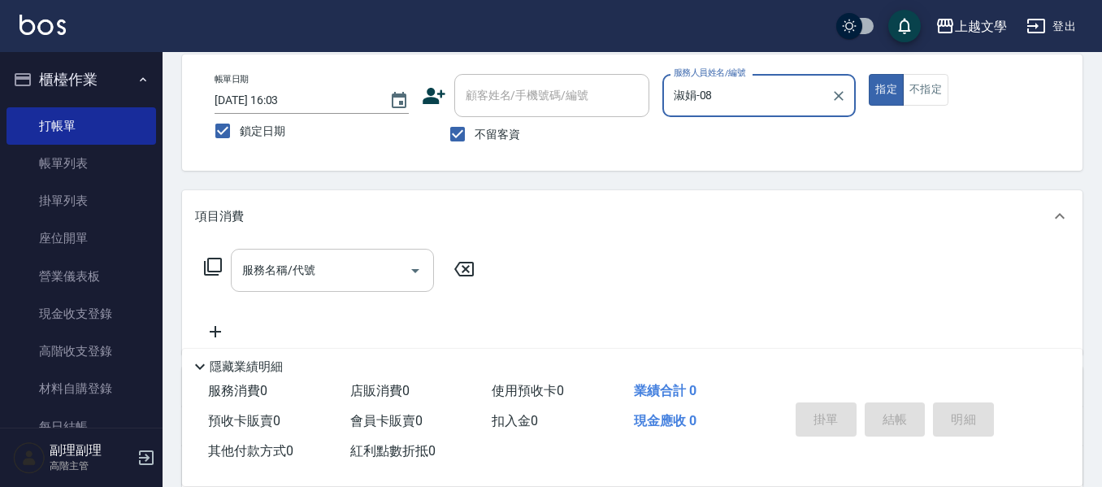
click at [365, 262] on input "服務名稱/代號" at bounding box center [320, 270] width 164 height 28
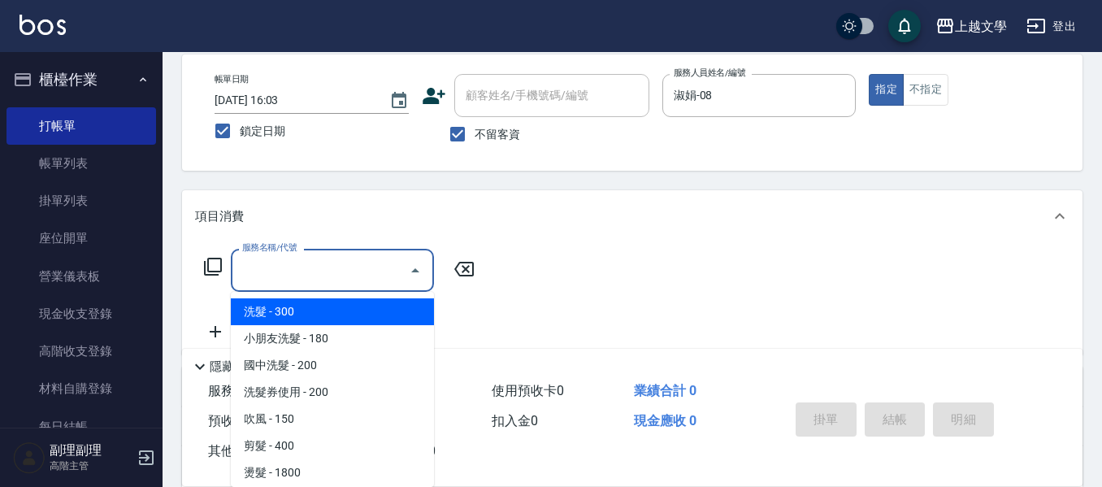
drag, startPoint x: 356, startPoint y: 314, endPoint x: 425, endPoint y: 310, distance: 69.1
click at [357, 312] on span "洗髮 - 300" at bounding box center [332, 311] width 203 height 27
type input "洗髮(100)"
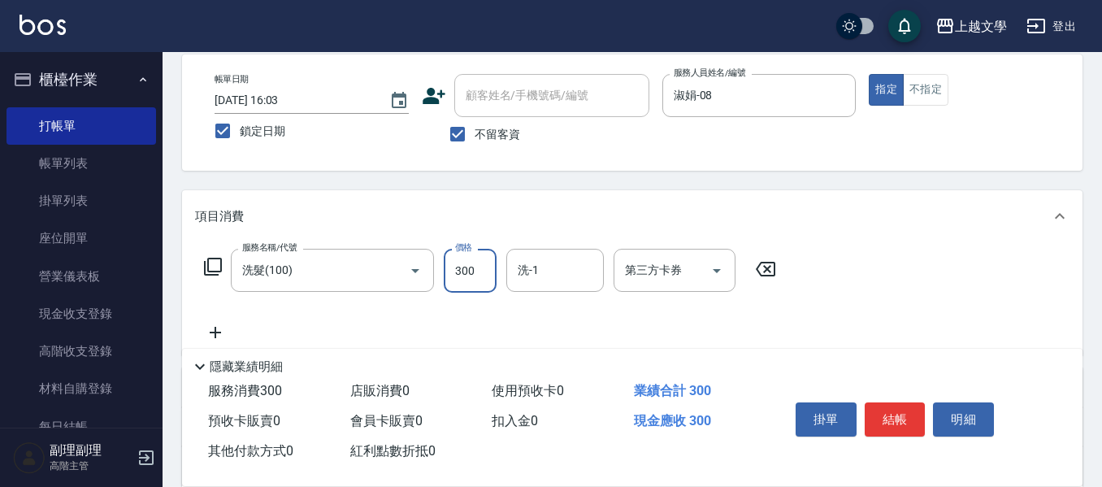
click at [468, 272] on input "300" at bounding box center [470, 271] width 53 height 44
type input "240"
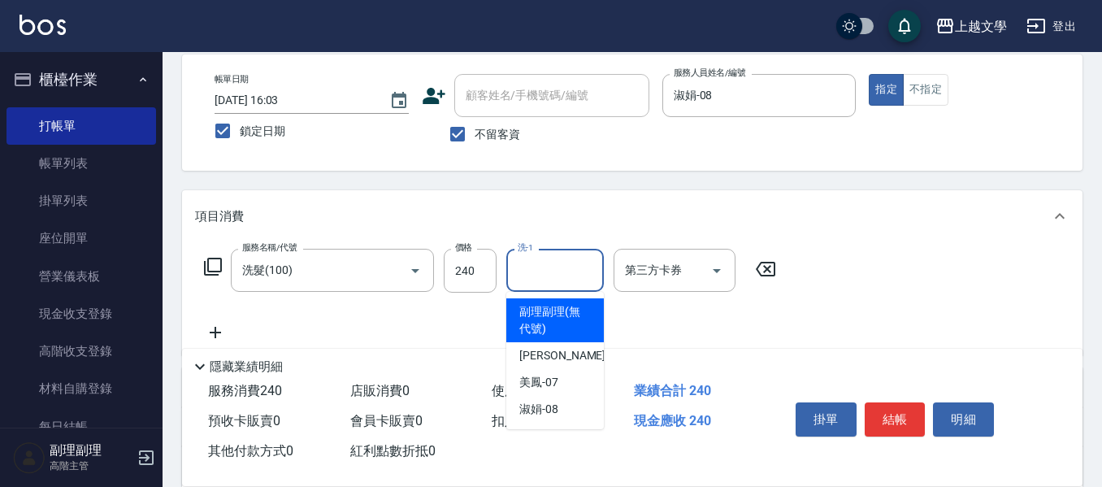
click at [541, 271] on input "洗-1" at bounding box center [554, 270] width 83 height 28
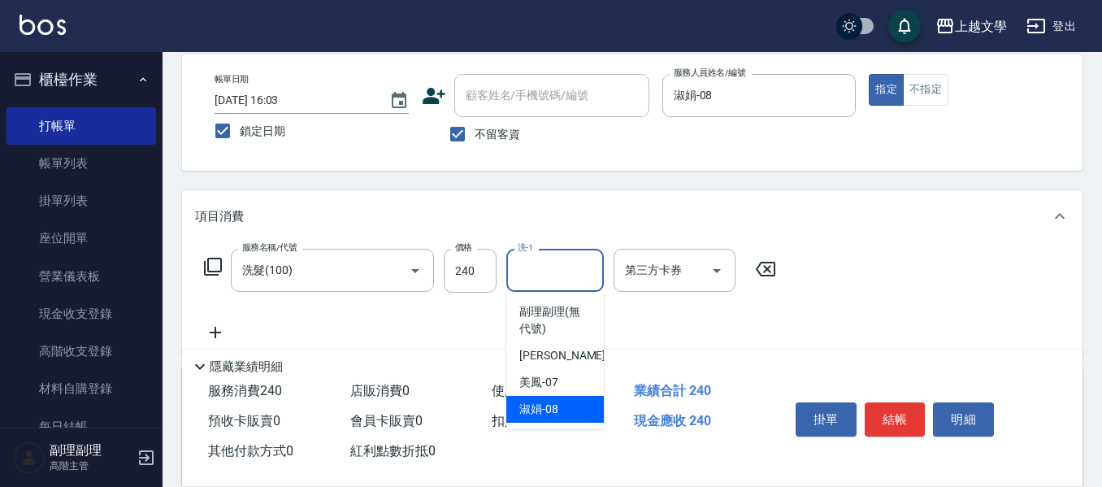
drag, startPoint x: 555, startPoint y: 405, endPoint x: 463, endPoint y: 406, distance: 91.8
click at [548, 406] on span "淑娟 -08" at bounding box center [538, 409] width 39 height 17
type input "淑娟-08"
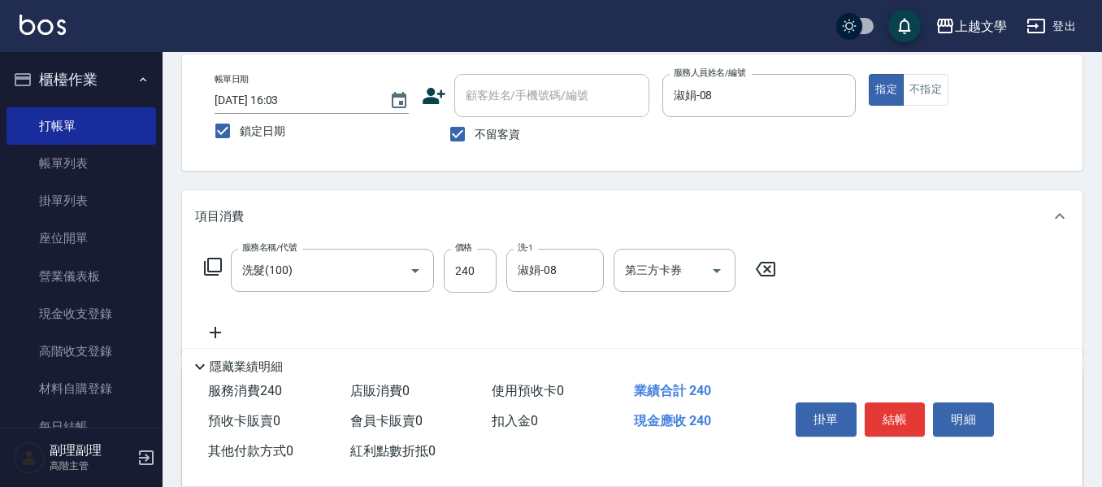
click at [219, 332] on icon at bounding box center [215, 332] width 11 height 11
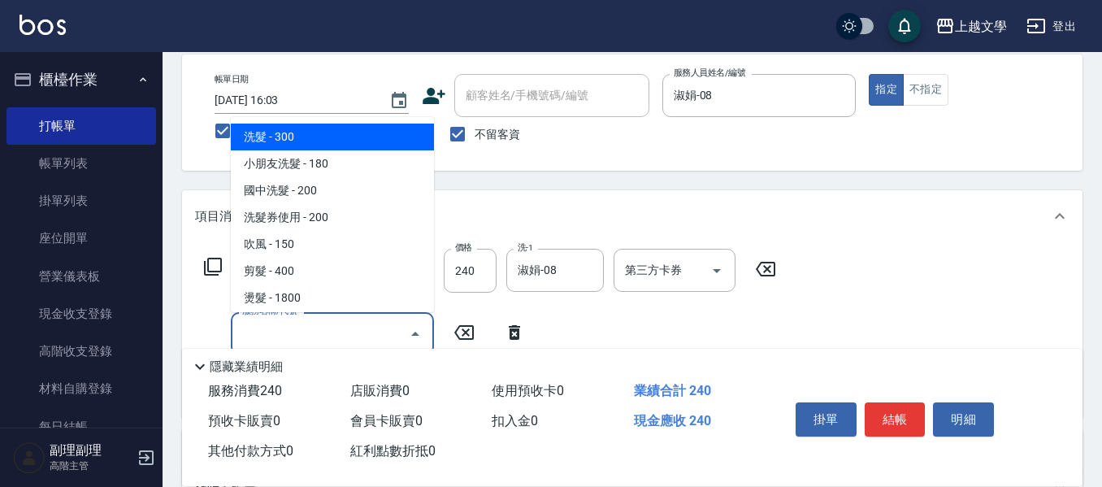
click at [273, 334] on input "服務名稱/代號" at bounding box center [320, 333] width 164 height 28
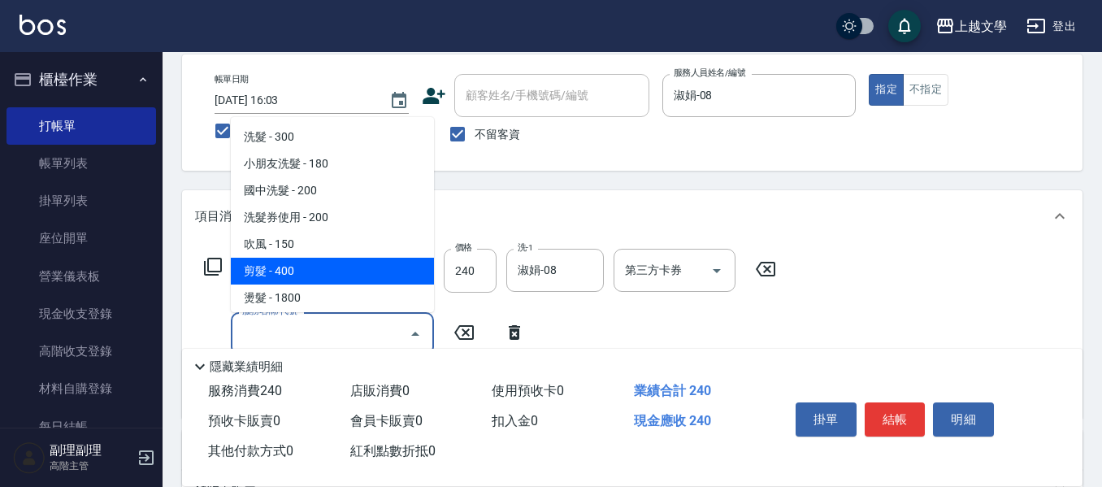
click at [287, 275] on span "剪髮 - 400" at bounding box center [332, 271] width 203 height 27
type input "剪髮(200)"
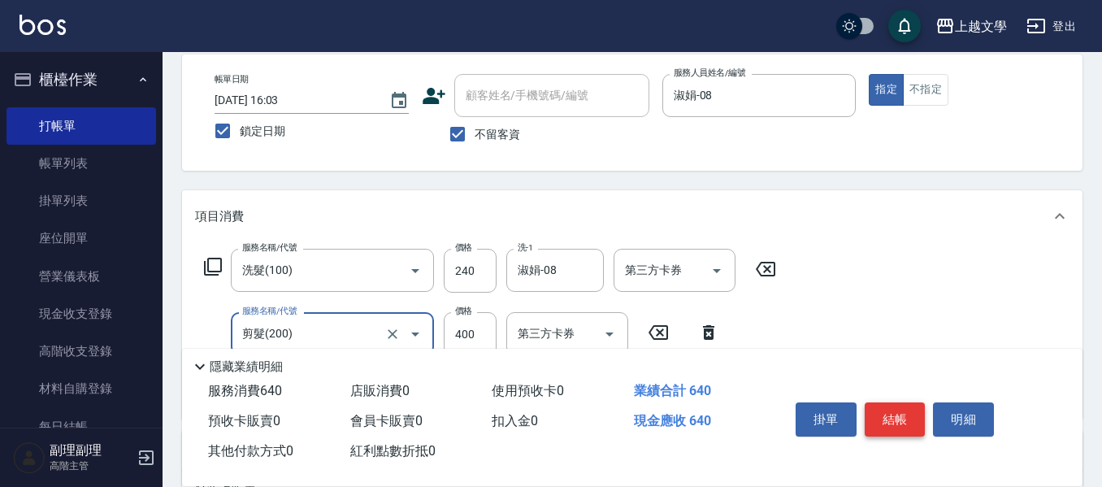
click at [886, 410] on button "結帳" at bounding box center [894, 419] width 61 height 34
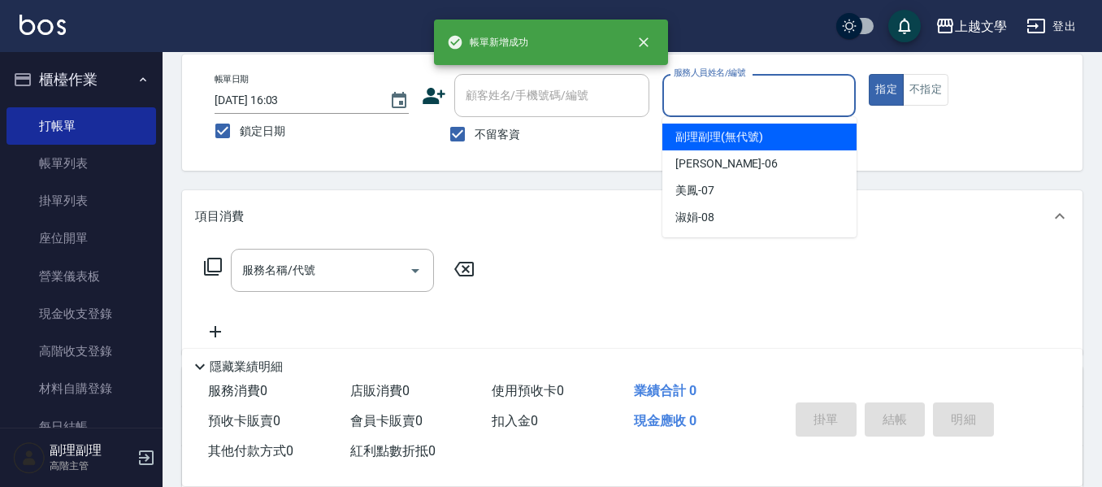
click at [743, 104] on input "服務人員姓名/編號" at bounding box center [759, 95] width 180 height 28
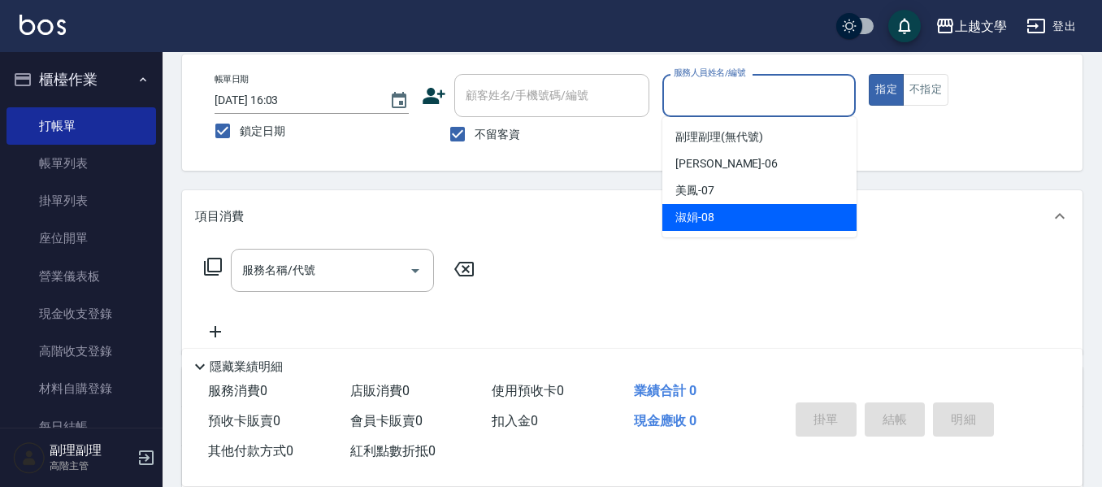
drag, startPoint x: 700, startPoint y: 224, endPoint x: 504, endPoint y: 255, distance: 199.0
click at [699, 223] on span "淑娟 -08" at bounding box center [694, 217] width 39 height 17
type input "淑娟-08"
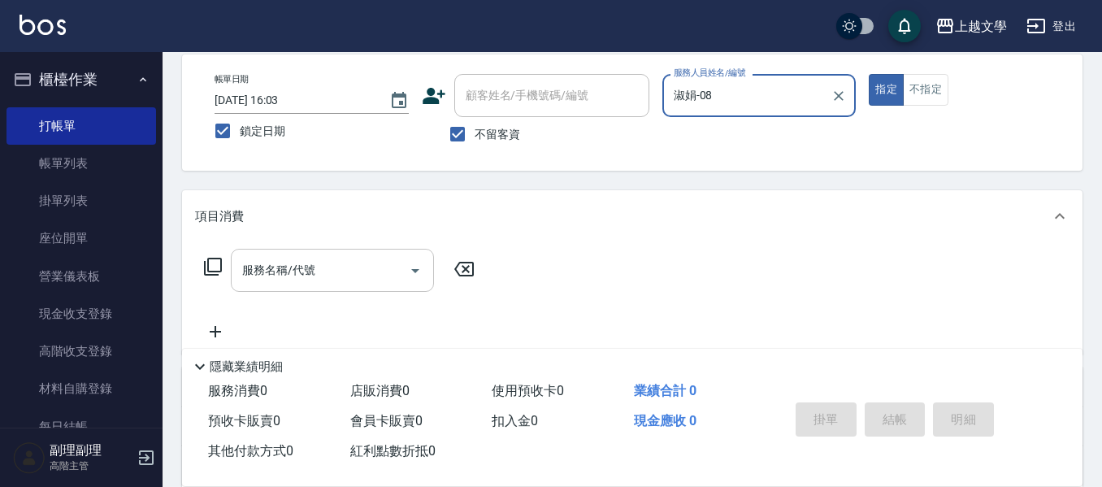
click at [351, 275] on input "服務名稱/代號" at bounding box center [320, 270] width 164 height 28
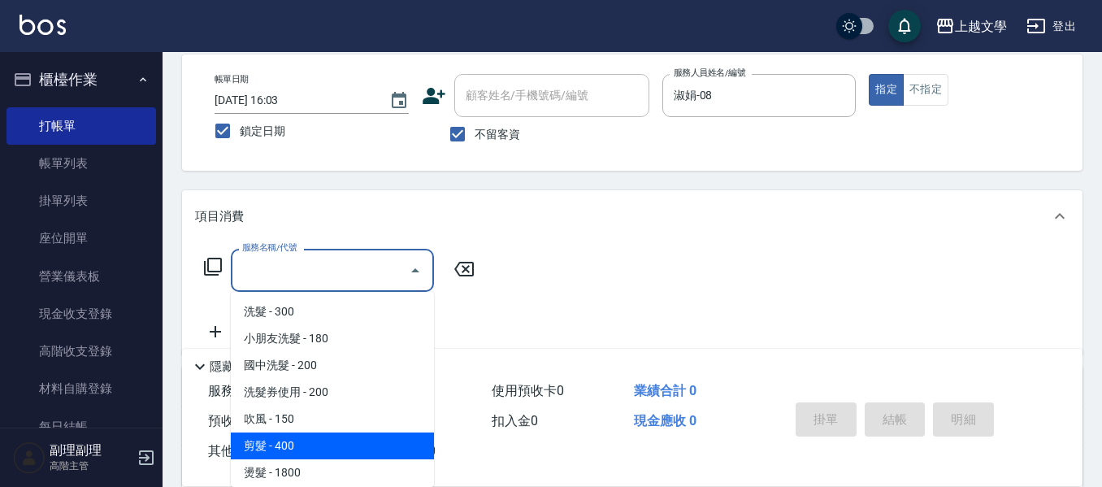
click at [309, 436] on span "剪髮 - 400" at bounding box center [332, 445] width 203 height 27
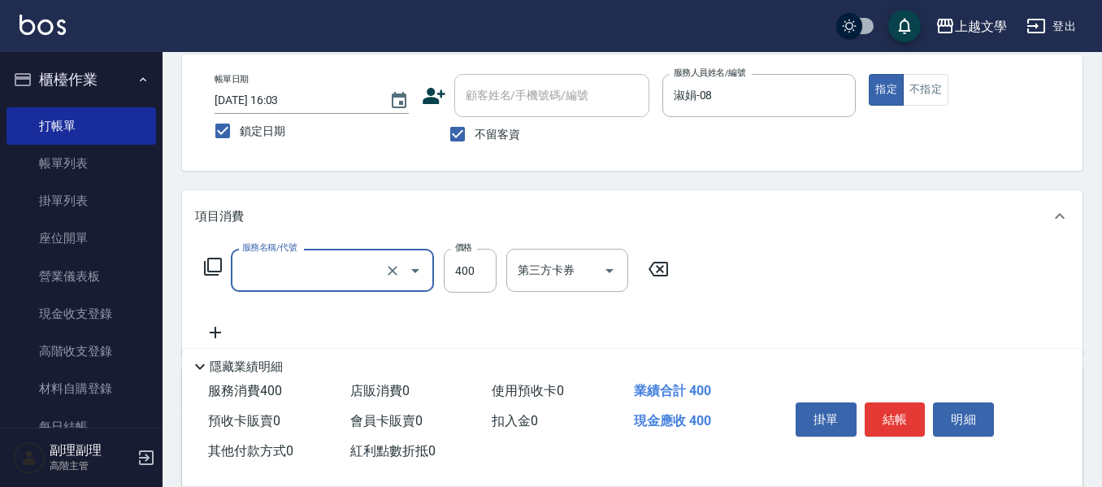
type input "剪髮(200)"
click at [474, 269] on input "400" at bounding box center [470, 271] width 53 height 44
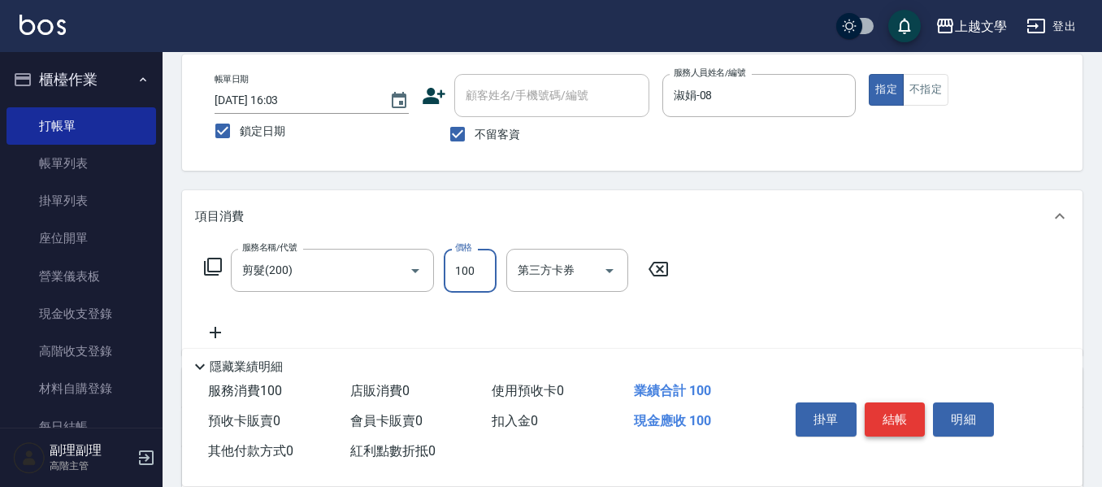
type input "100"
click at [911, 413] on button "結帳" at bounding box center [894, 419] width 61 height 34
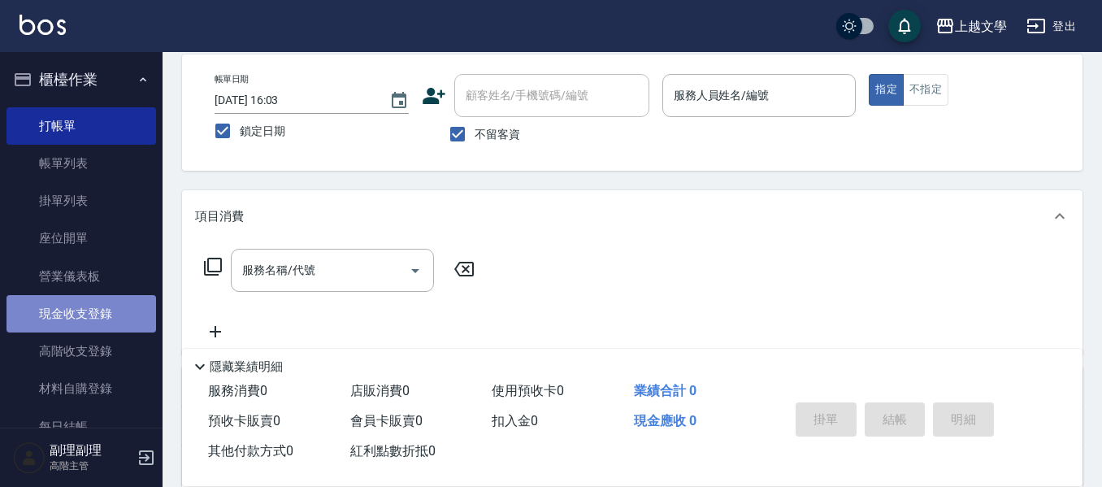
drag, startPoint x: 84, startPoint y: 329, endPoint x: 98, endPoint y: 330, distance: 13.8
click at [84, 329] on link "現金收支登錄" at bounding box center [80, 313] width 149 height 37
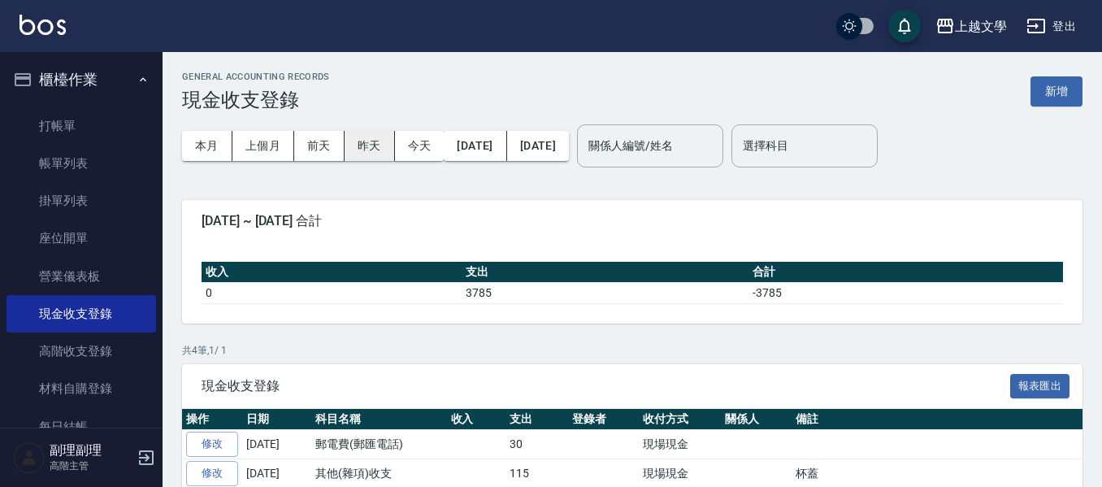
click at [383, 154] on button "昨天" at bounding box center [369, 146] width 50 height 30
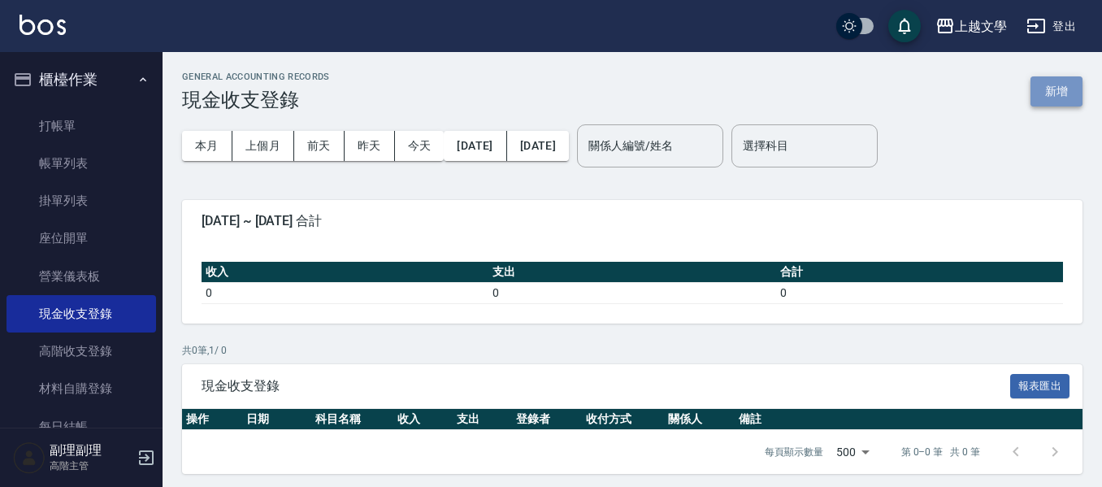
click at [1048, 92] on button "新增" at bounding box center [1056, 91] width 52 height 30
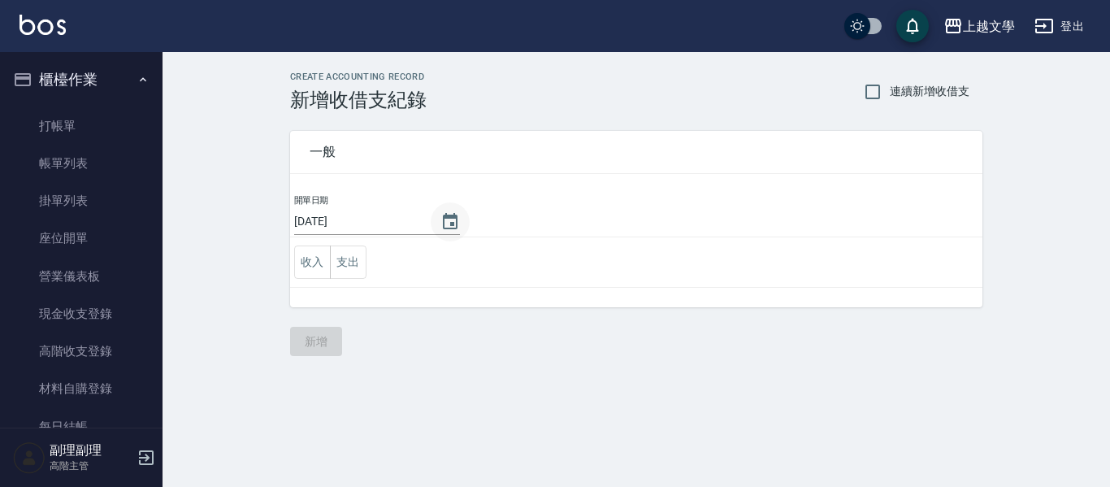
click at [453, 222] on icon "Choose date, selected date is 2025-10-05" at bounding box center [449, 221] width 19 height 19
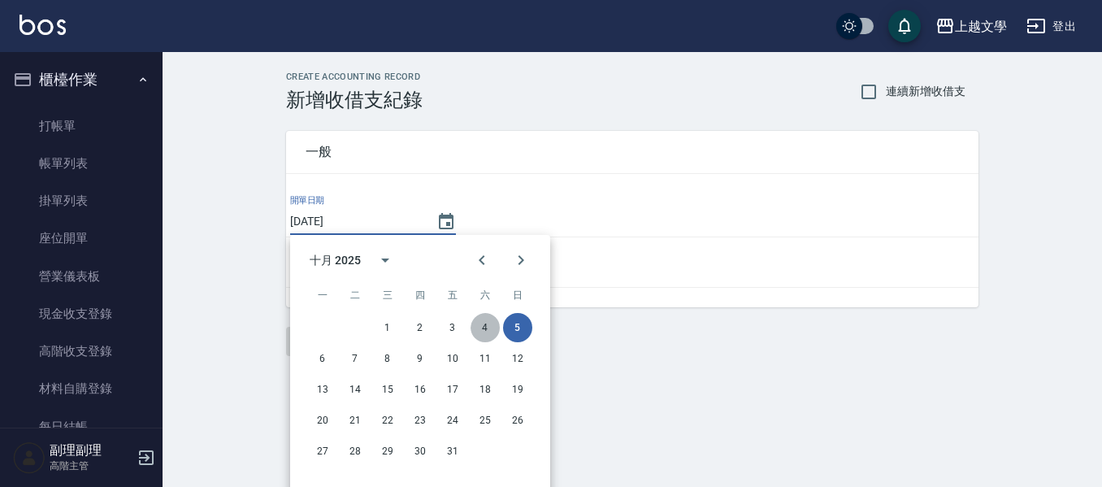
click at [486, 332] on button "4" at bounding box center [484, 327] width 29 height 29
type input "[DATE]"
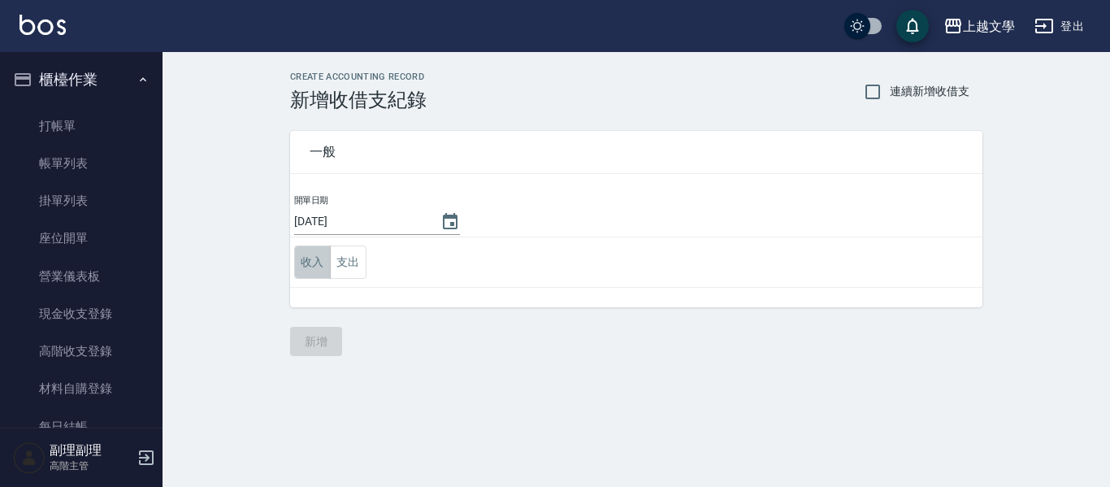
click at [324, 260] on button "收入" at bounding box center [312, 261] width 37 height 33
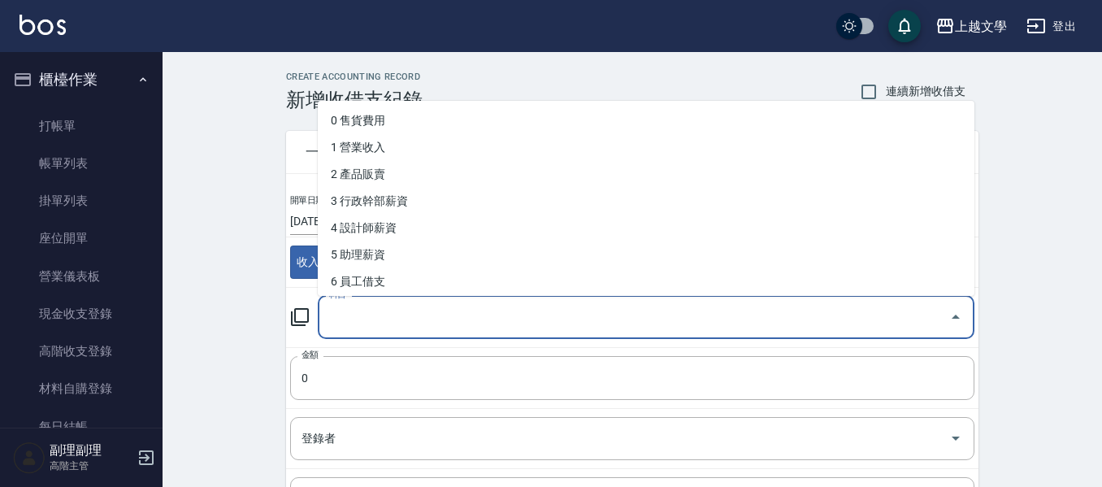
click at [419, 320] on input "科目" at bounding box center [633, 317] width 617 height 28
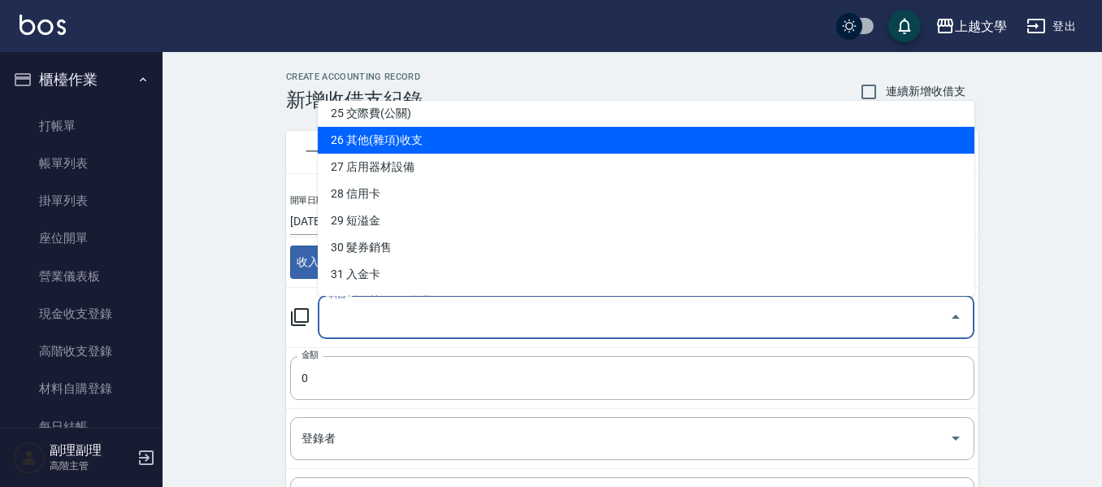
scroll to position [650, 0]
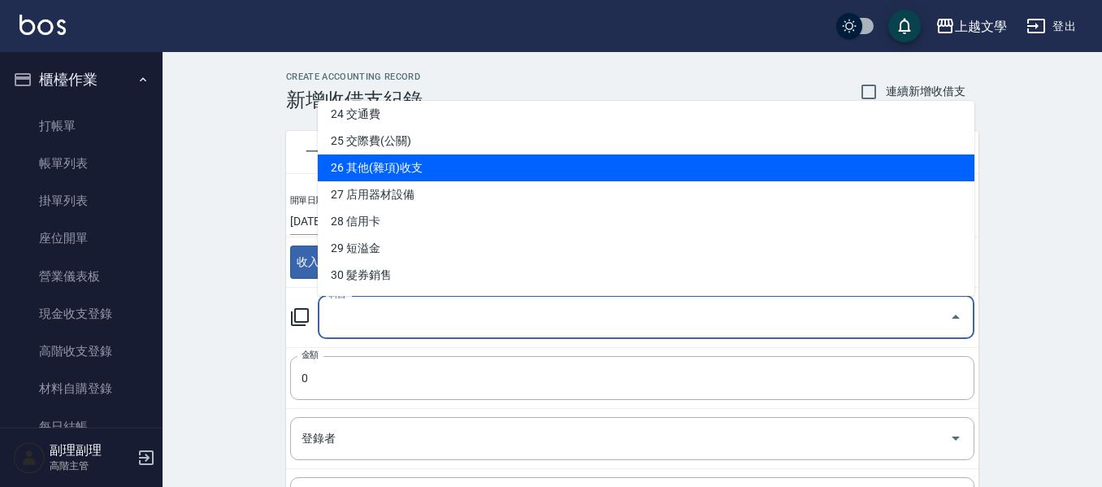
click at [368, 175] on li "26 其他(雜項)收支" at bounding box center [646, 167] width 656 height 27
type input "26 其他(雜項)收支"
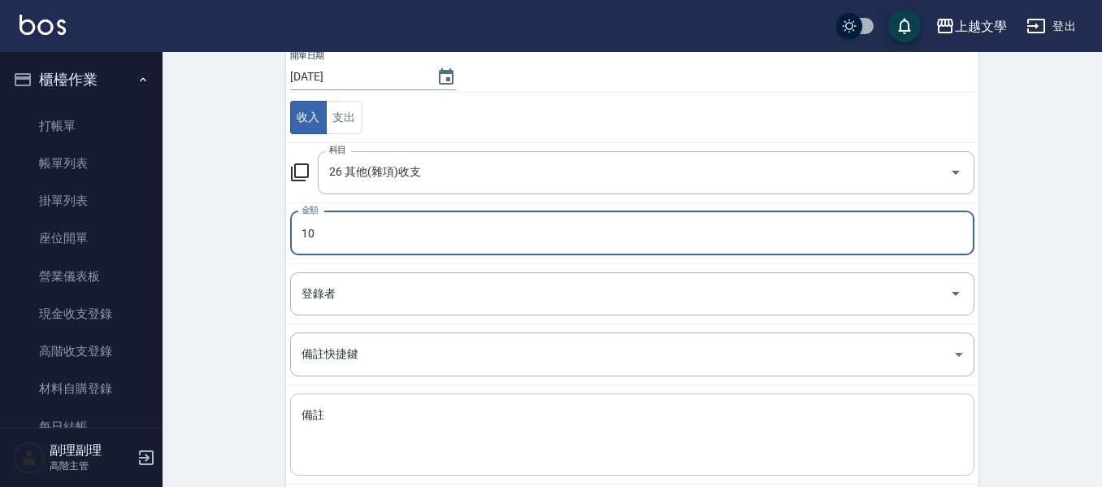
scroll to position [162, 0]
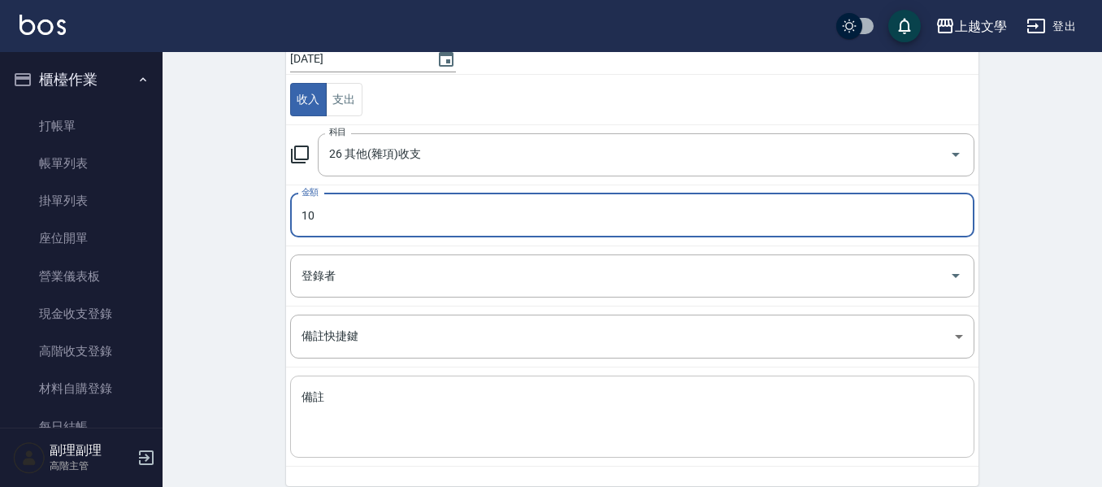
type input "10"
click at [377, 406] on textarea "備註" at bounding box center [631, 416] width 661 height 55
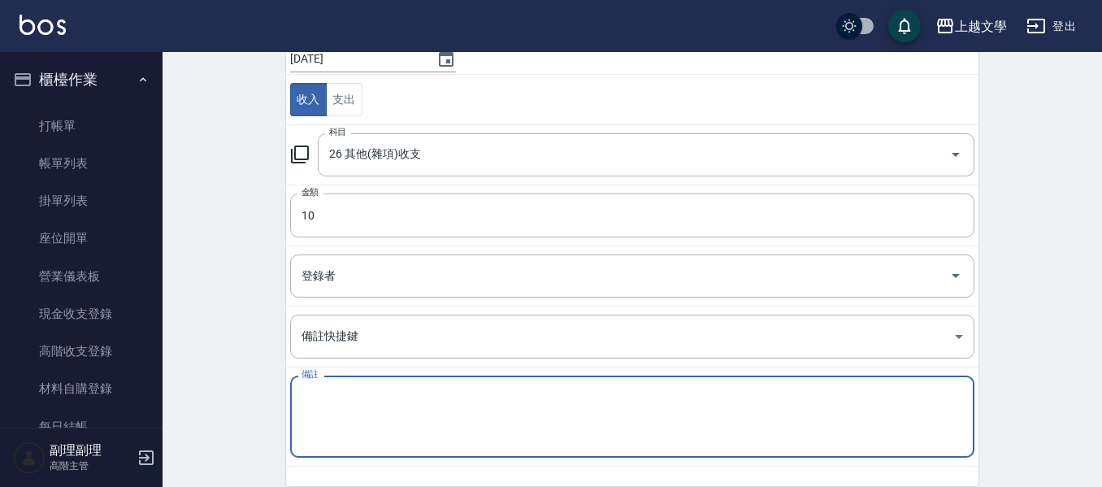
click at [503, 395] on textarea "備註" at bounding box center [631, 416] width 661 height 55
type textarea "修眉"
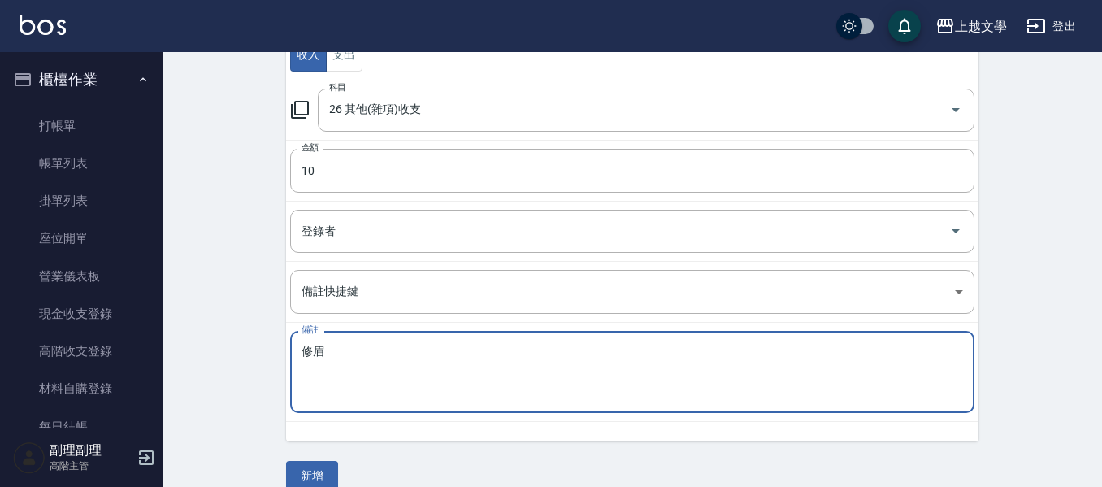
scroll to position [231, 0]
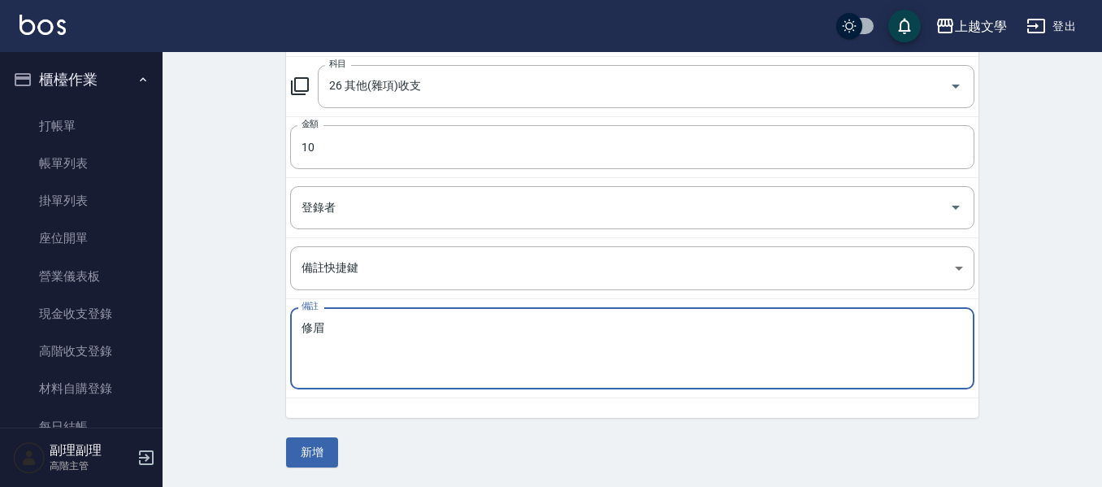
click at [318, 446] on button "新增" at bounding box center [312, 452] width 52 height 30
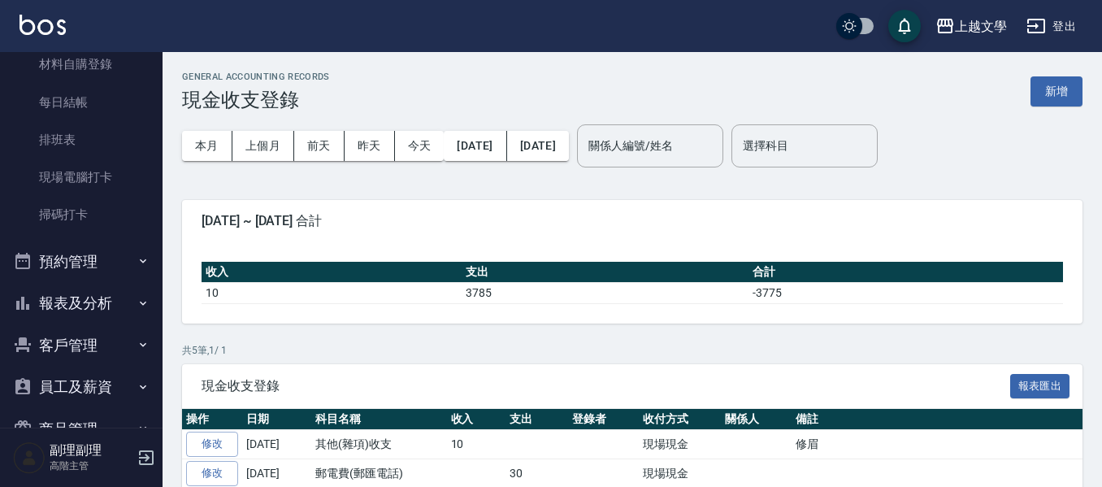
scroll to position [325, 0]
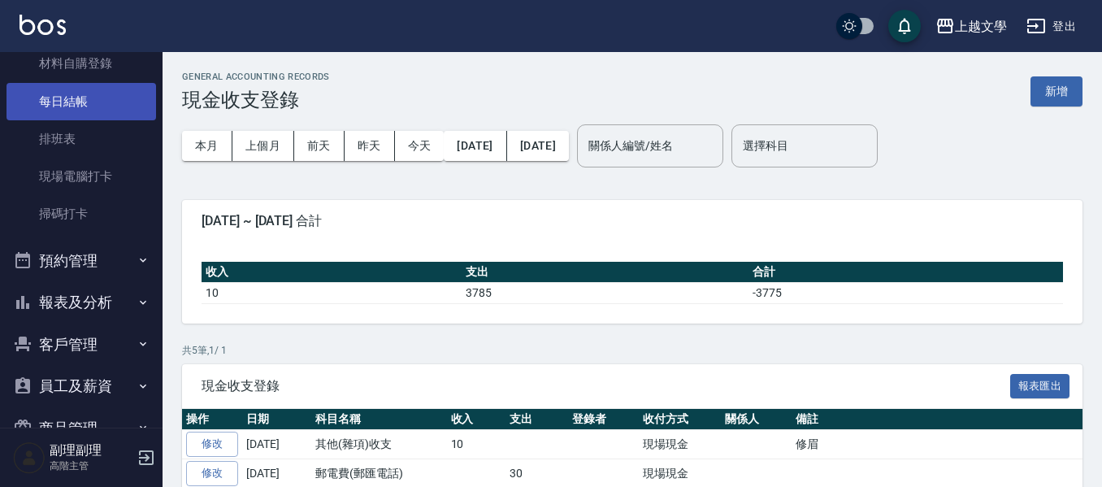
click at [96, 117] on link "每日結帳" at bounding box center [80, 101] width 149 height 37
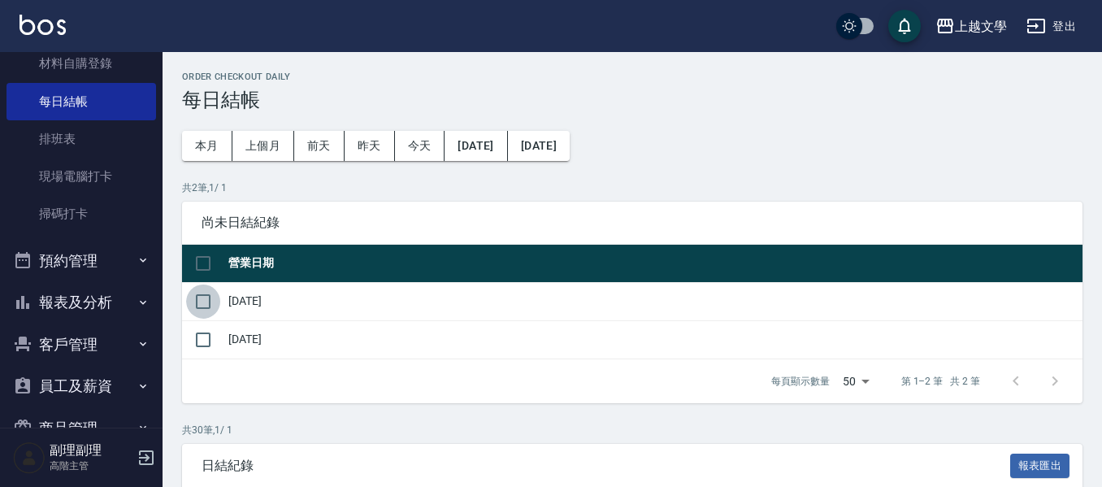
click at [204, 299] on input "checkbox" at bounding box center [203, 301] width 34 height 34
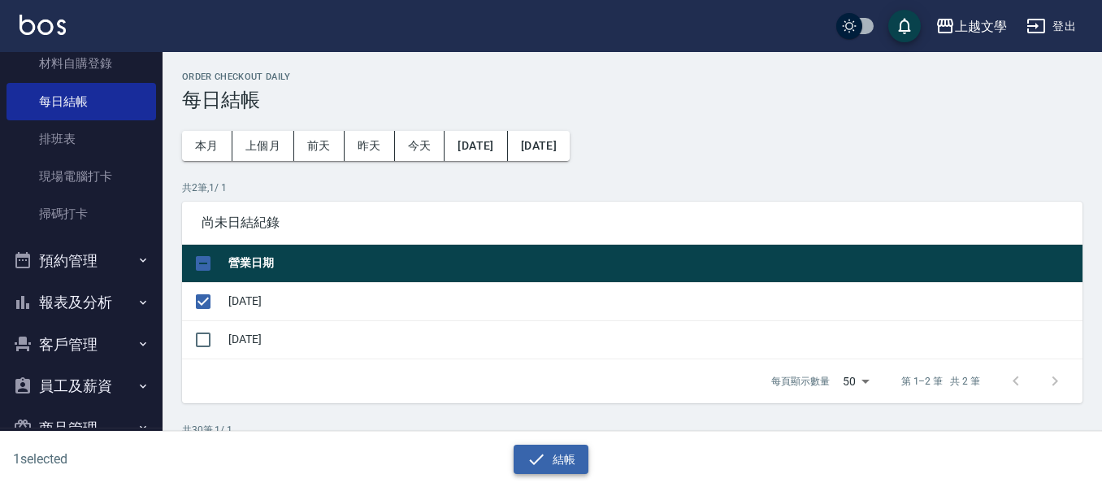
click at [557, 471] on button "結帳" at bounding box center [551, 459] width 76 height 30
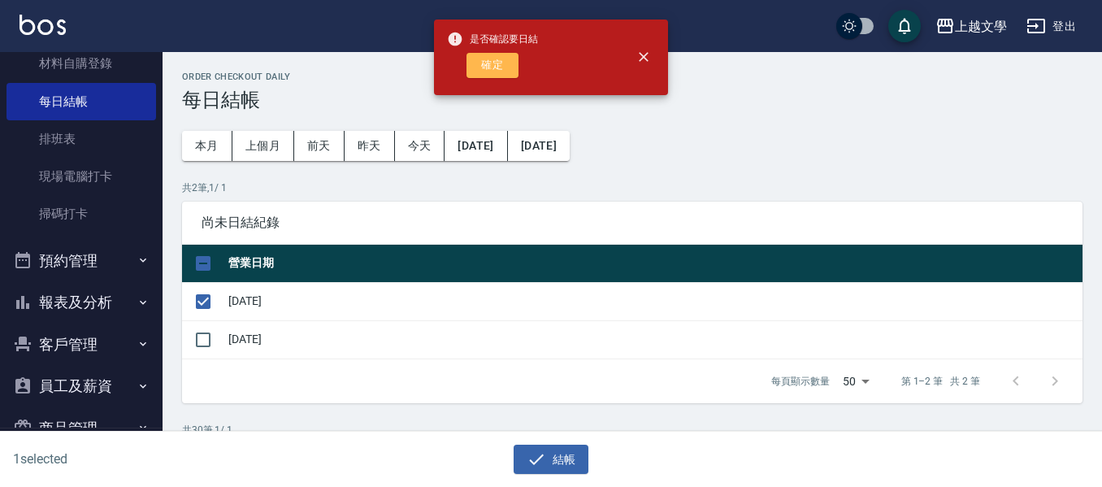
drag, startPoint x: 505, startPoint y: 69, endPoint x: 426, endPoint y: 107, distance: 88.3
click at [504, 70] on button "確定" at bounding box center [492, 65] width 52 height 25
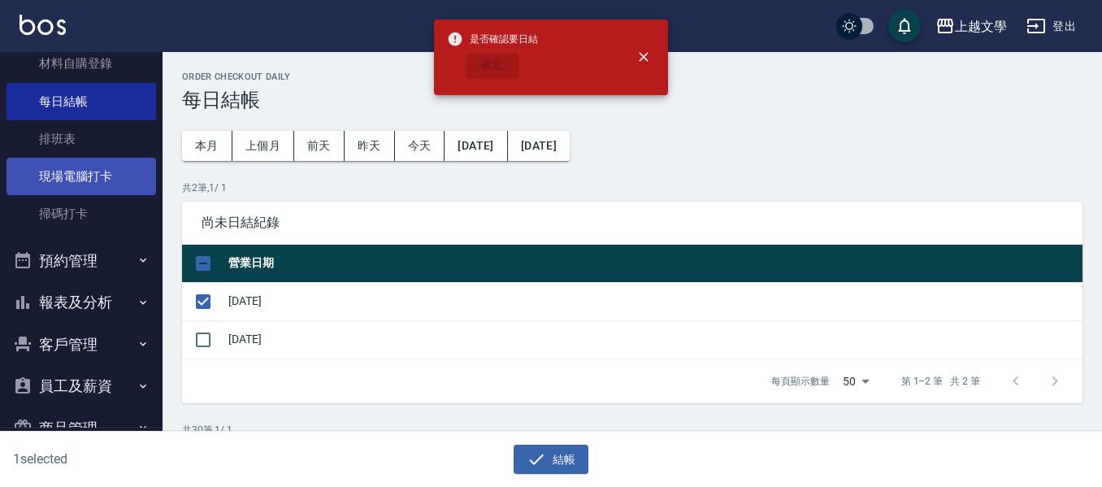
checkbox input "false"
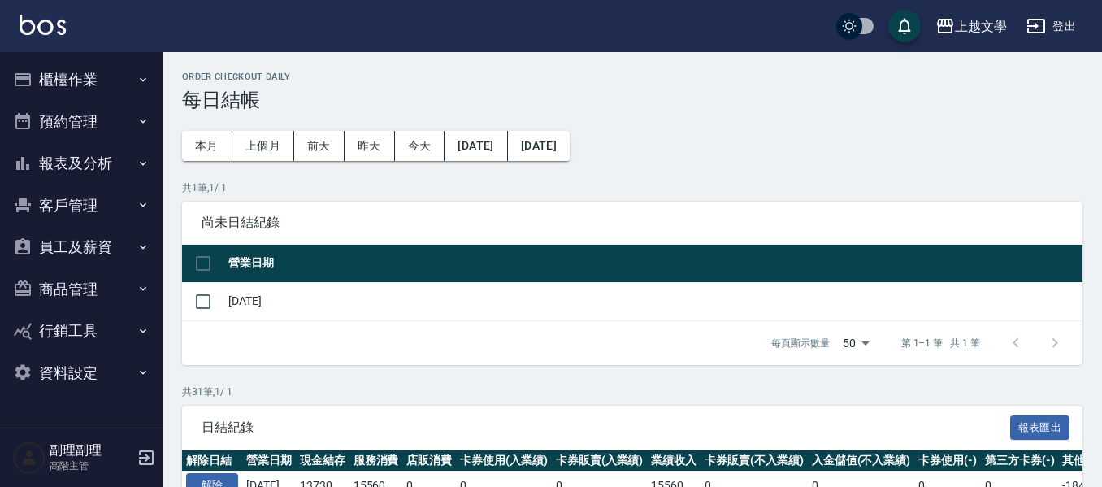
click at [65, 162] on button "報表及分析" at bounding box center [80, 163] width 149 height 42
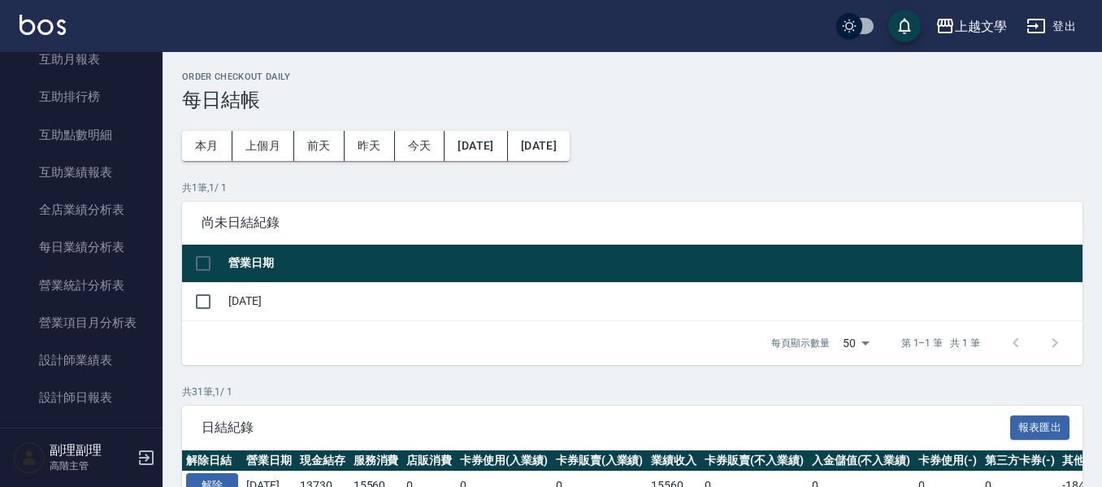
scroll to position [406, 0]
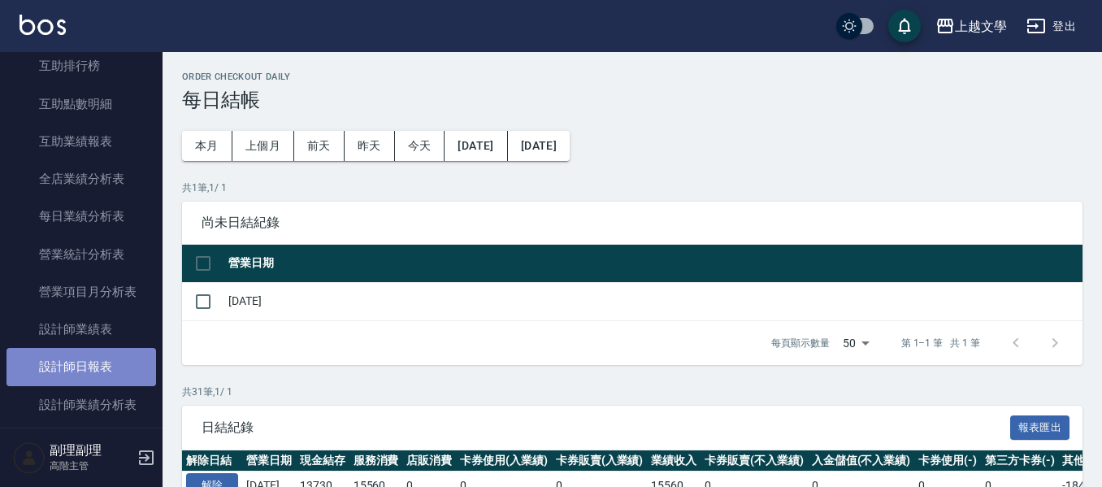
click at [101, 365] on link "設計師日報表" at bounding box center [80, 366] width 149 height 37
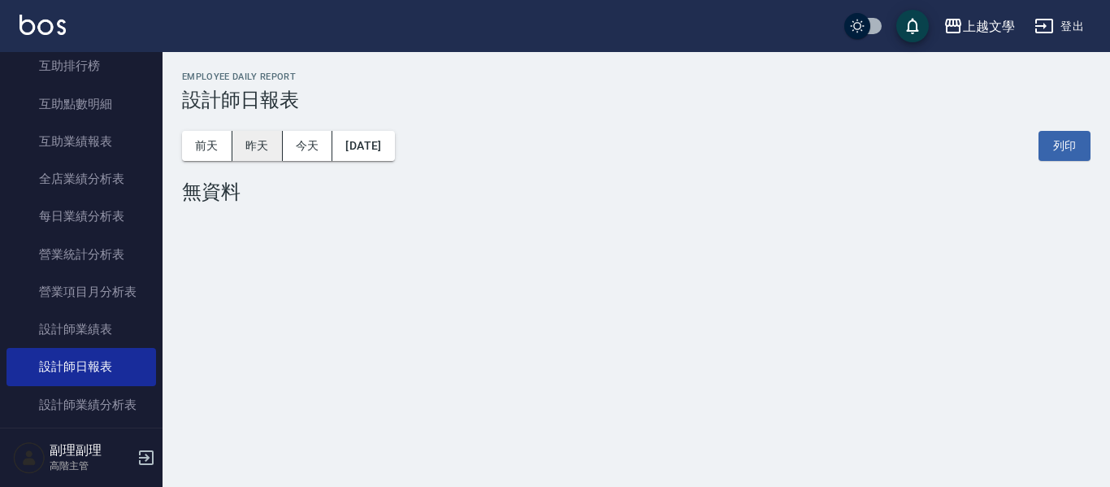
click at [262, 132] on div "前天 昨天 今天 2025/10/05 列印" at bounding box center [636, 145] width 908 height 69
drag, startPoint x: 258, startPoint y: 139, endPoint x: 253, endPoint y: 148, distance: 9.8
click at [254, 141] on button "昨天" at bounding box center [257, 146] width 50 height 30
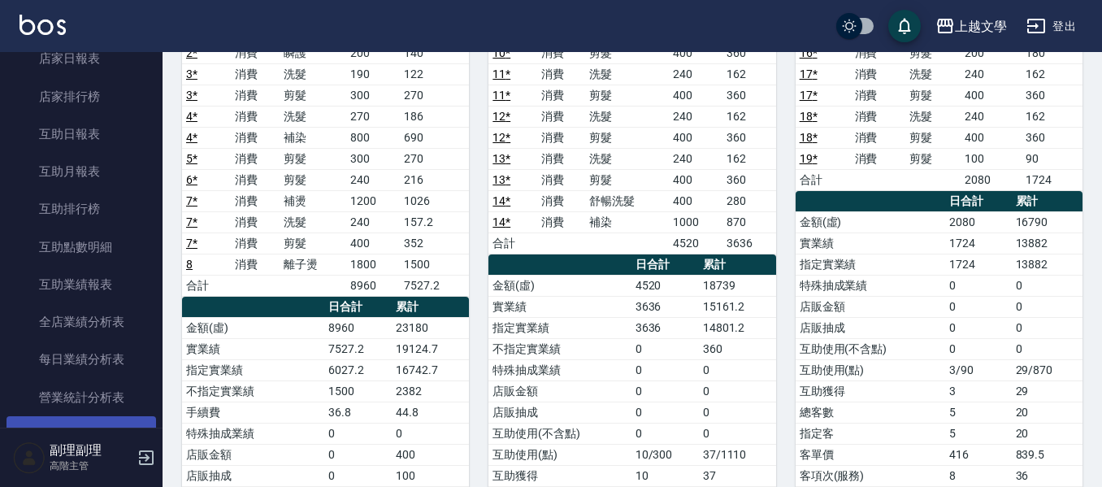
scroll to position [162, 0]
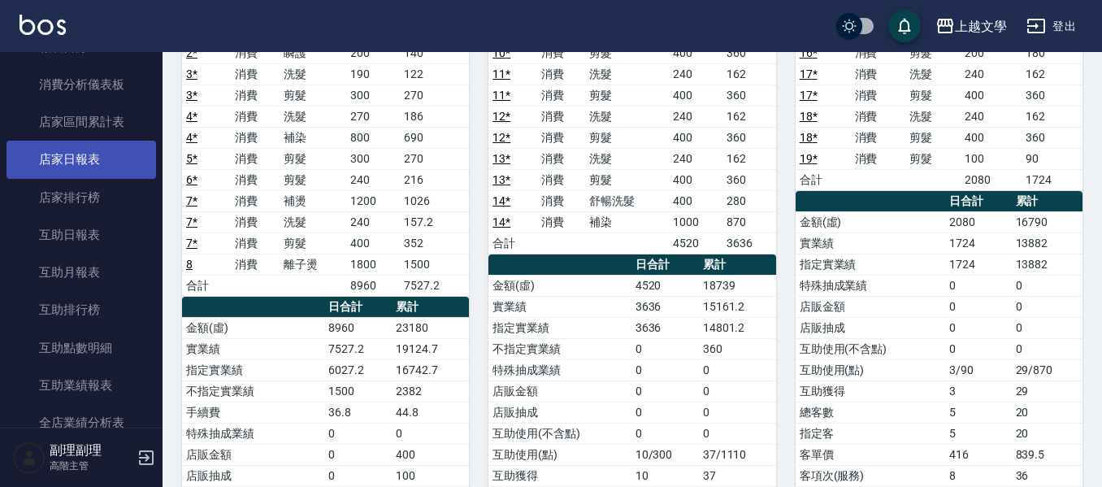
click at [110, 175] on link "店家日報表" at bounding box center [80, 159] width 149 height 37
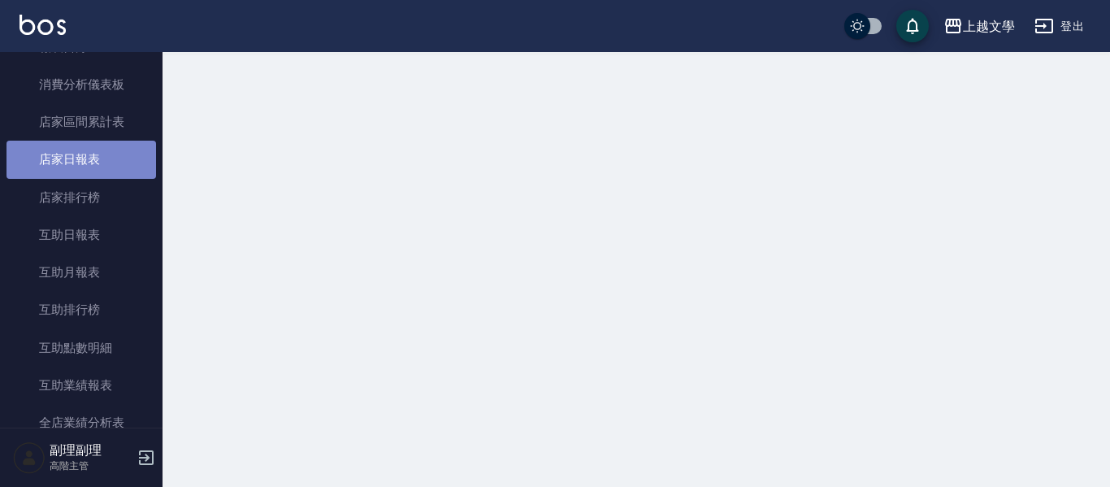
click at [108, 167] on link "店家日報表" at bounding box center [80, 159] width 149 height 37
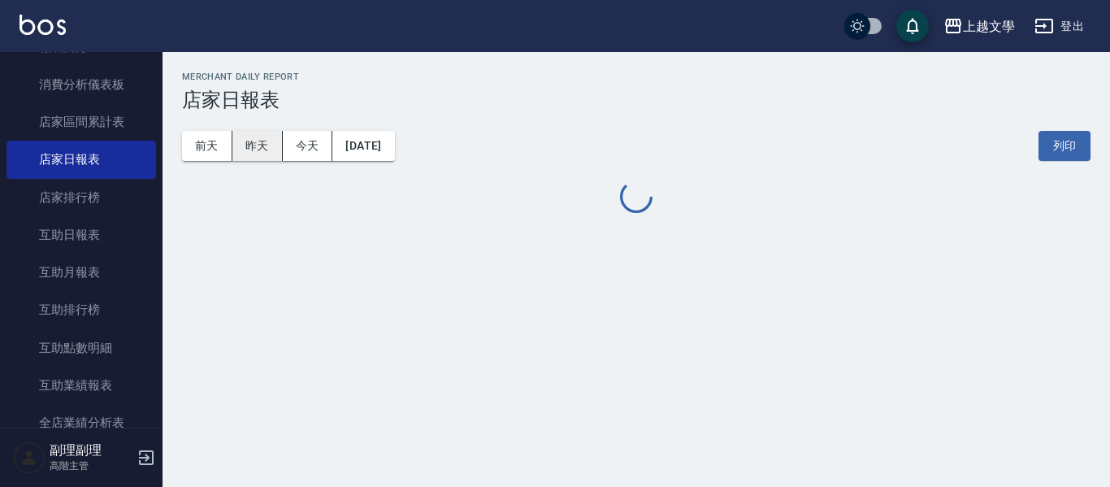
click at [259, 144] on button "昨天" at bounding box center [257, 146] width 50 height 30
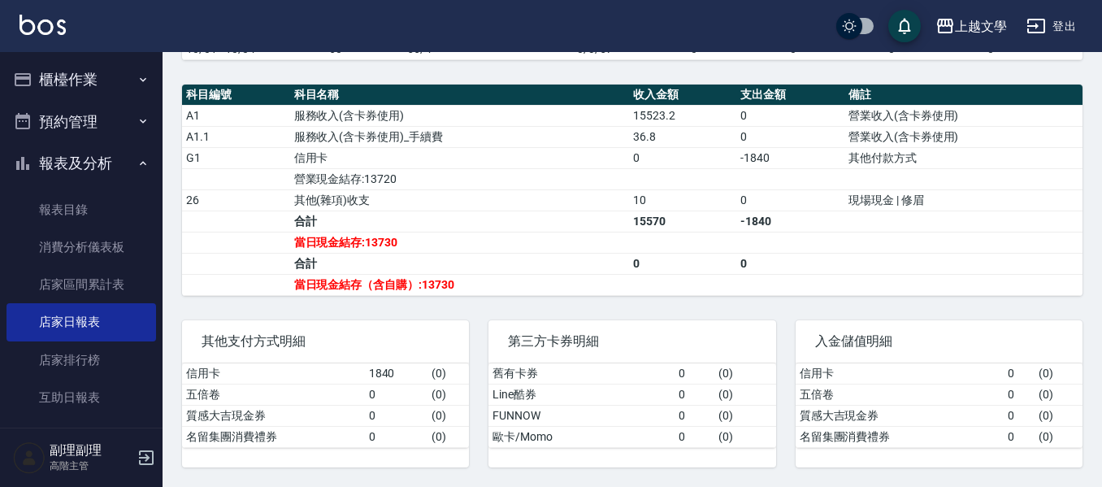
click at [71, 77] on button "櫃檯作業" at bounding box center [80, 79] width 149 height 42
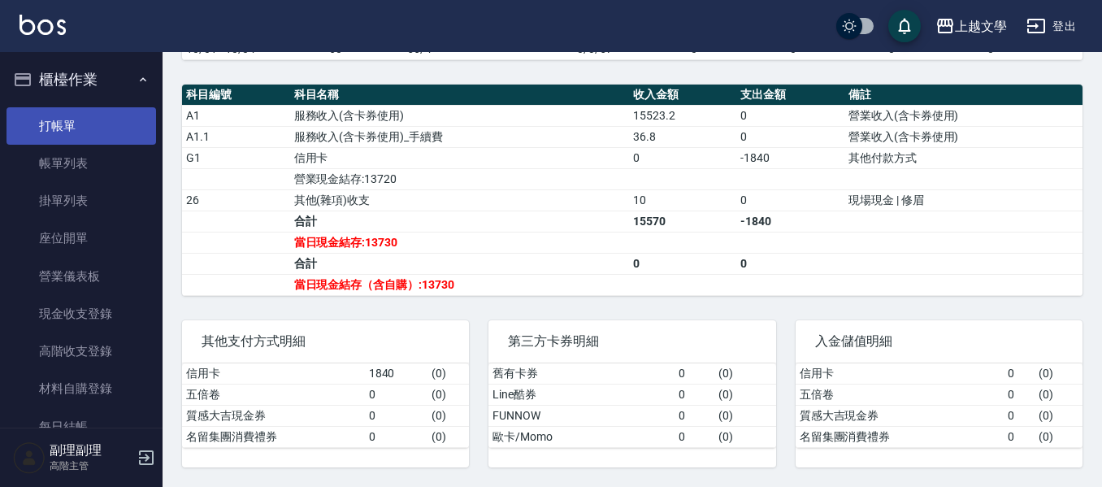
click at [81, 131] on link "打帳單" at bounding box center [80, 125] width 149 height 37
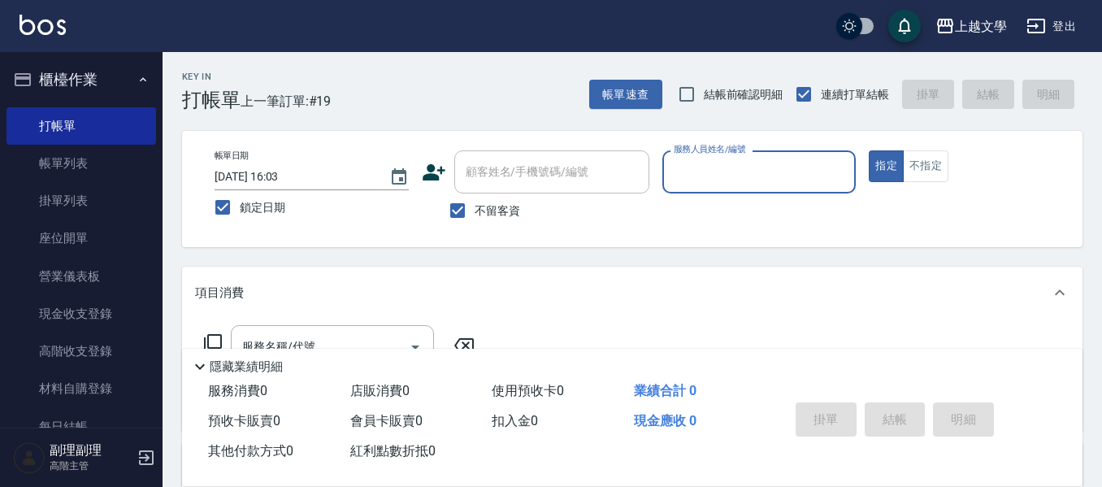
click at [230, 202] on input "鎖定日期" at bounding box center [223, 207] width 34 height 34
checkbox input "false"
type input "2025/10/05 16:15"
click at [402, 171] on icon "Choose date, selected date is 2025-10-05" at bounding box center [399, 176] width 15 height 16
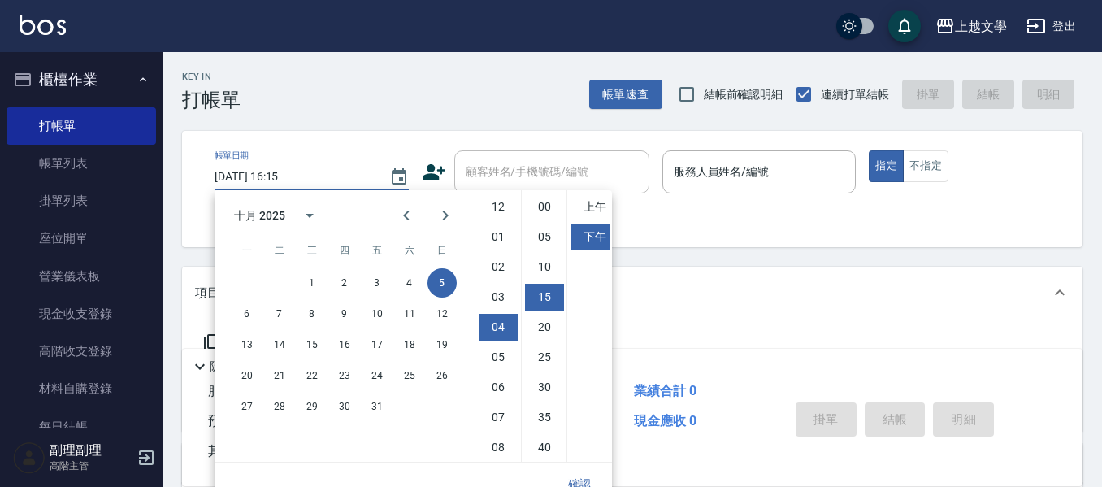
scroll to position [90, 0]
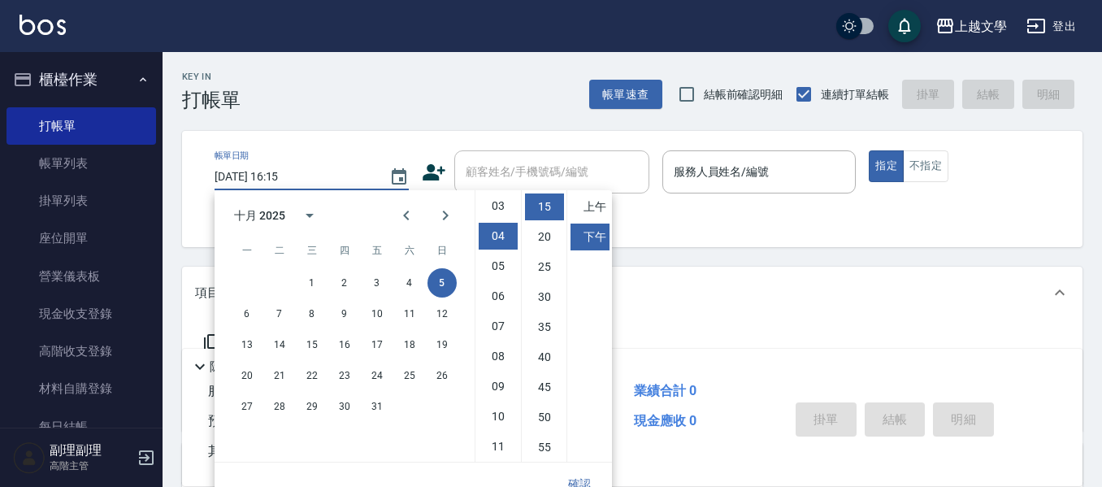
click at [439, 288] on button "5" at bounding box center [441, 282] width 29 height 29
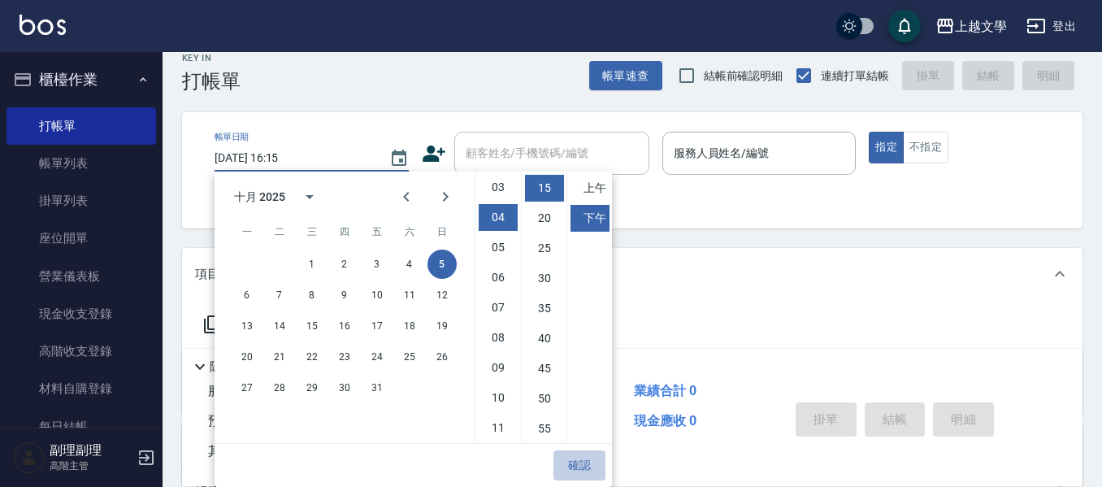
click at [585, 462] on button "確認" at bounding box center [579, 465] width 52 height 30
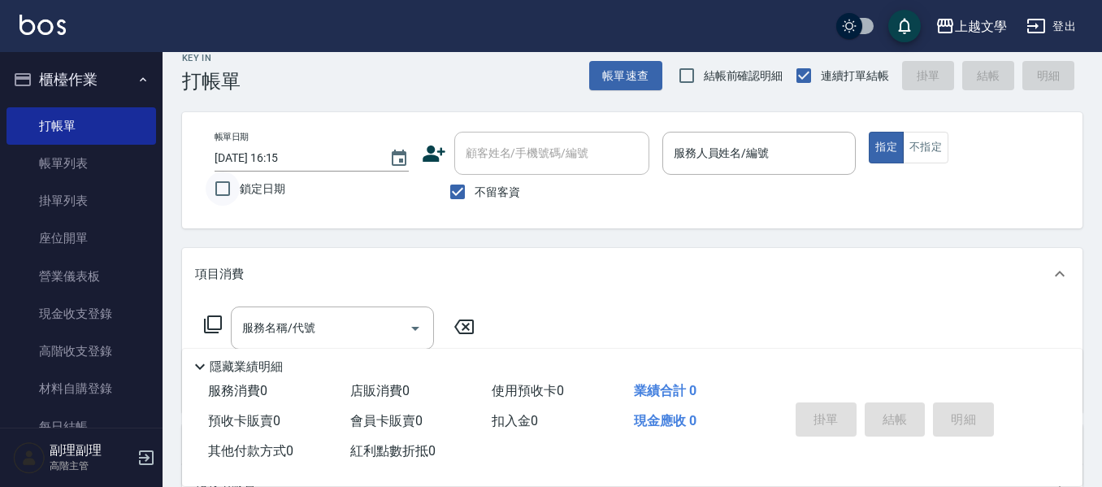
click at [216, 192] on input "鎖定日期" at bounding box center [223, 188] width 34 height 34
checkbox input "true"
type input "2025/10/05 16:16"
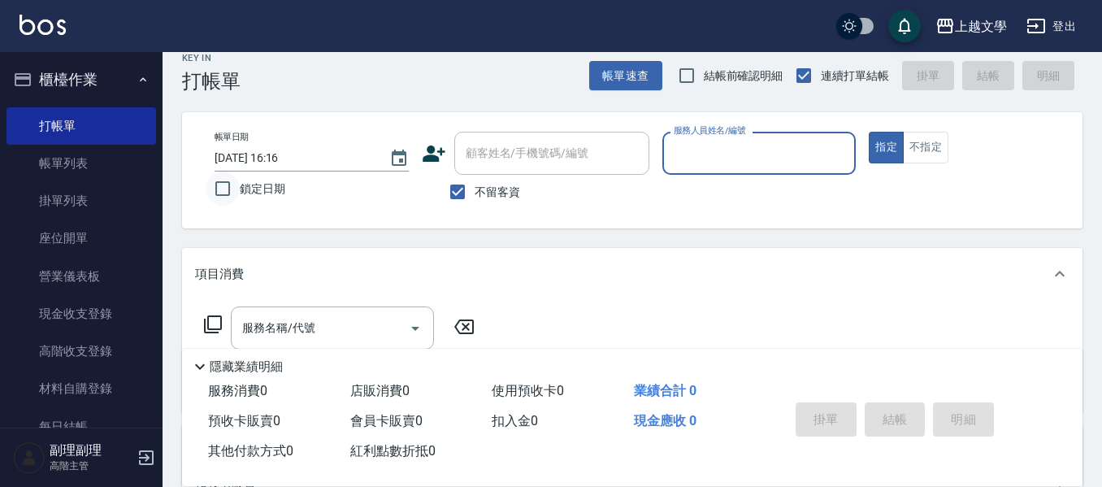
click at [223, 191] on input "鎖定日期" at bounding box center [223, 188] width 34 height 34
checkbox input "true"
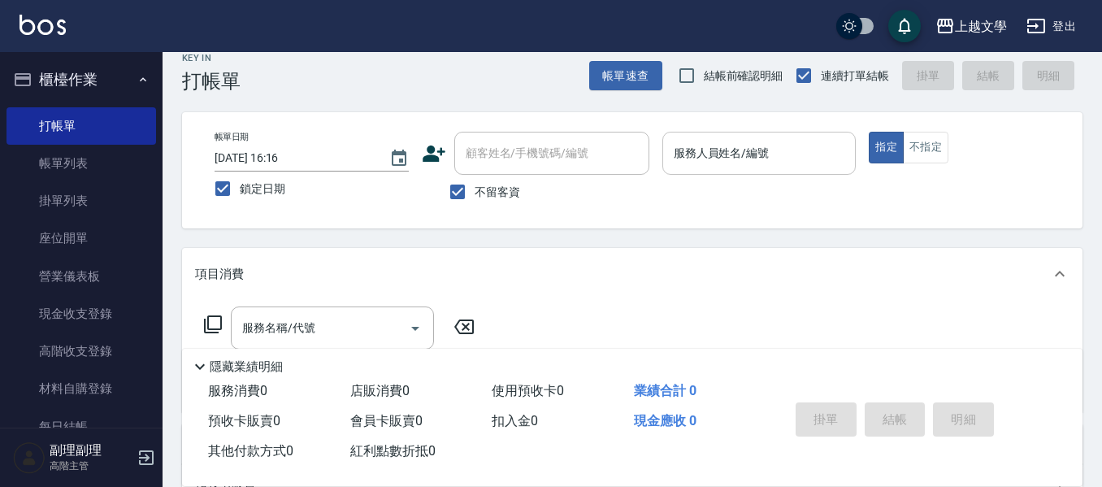
click at [742, 149] on input "服務人員姓名/編號" at bounding box center [759, 153] width 180 height 28
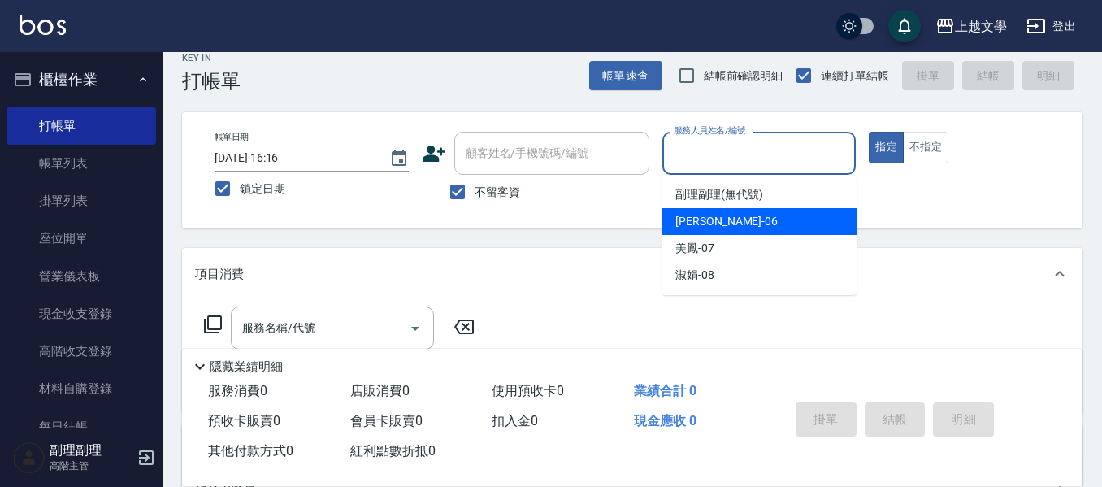
drag, startPoint x: 741, startPoint y: 213, endPoint x: 734, endPoint y: 219, distance: 9.3
click at [739, 215] on div "佳珍 -06" at bounding box center [759, 221] width 194 height 27
type input "佳珍-06"
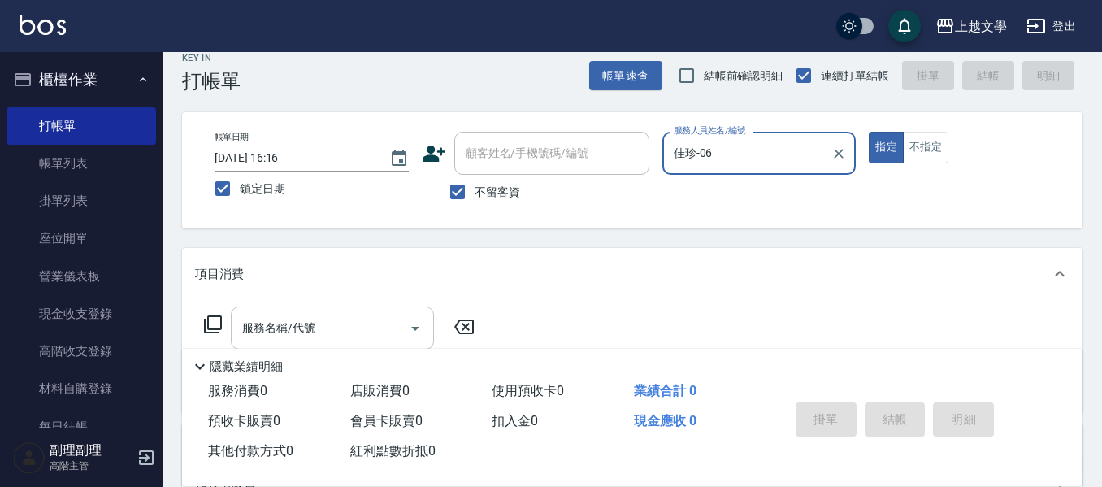
click at [323, 339] on input "服務名稱/代號" at bounding box center [320, 328] width 164 height 28
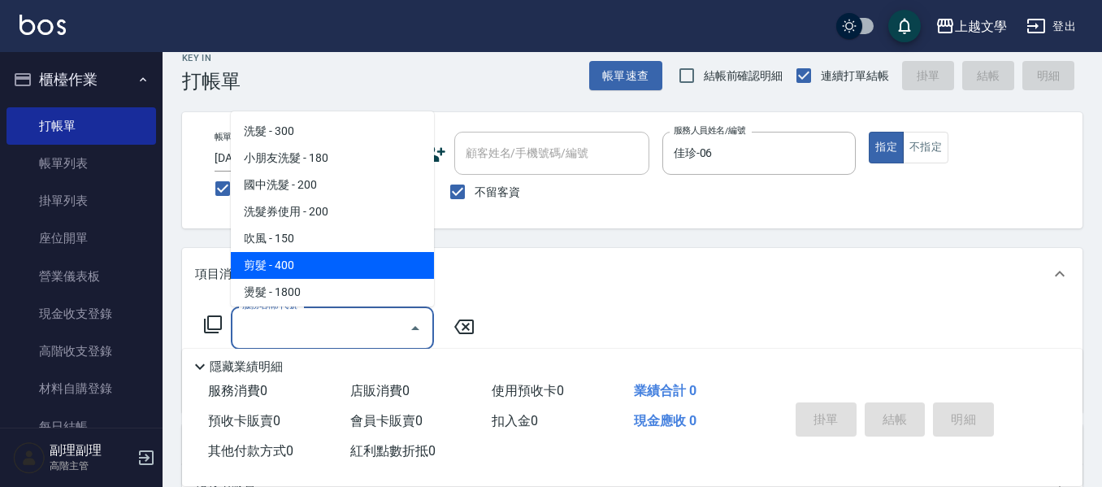
click at [299, 271] on span "剪髮 - 400" at bounding box center [332, 265] width 203 height 27
type input "剪髮(200)"
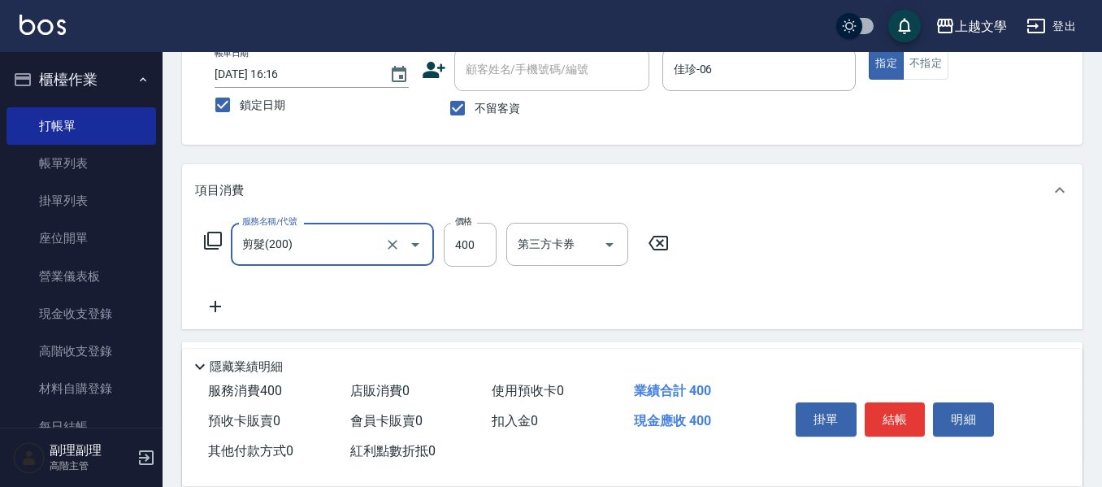
scroll to position [181, 0]
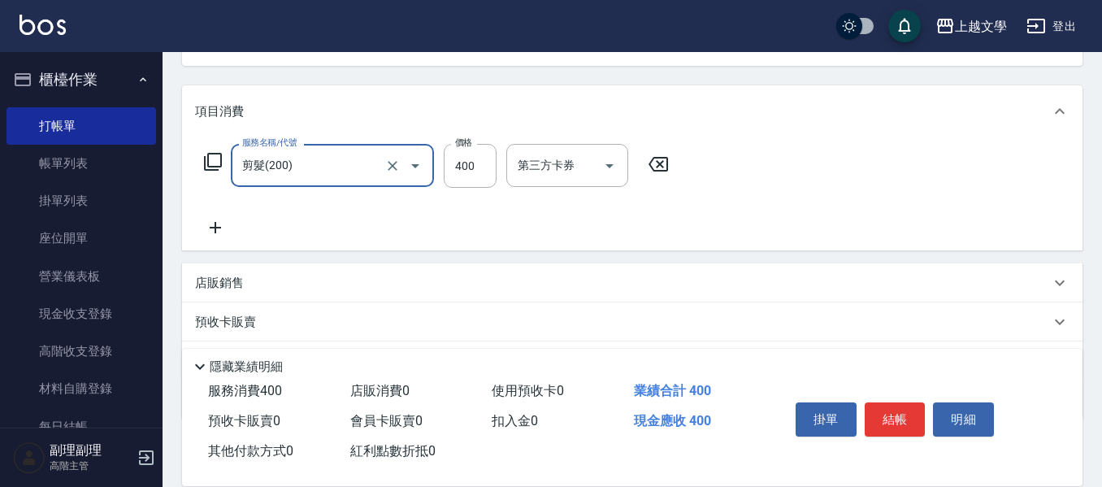
click at [216, 223] on icon at bounding box center [215, 227] width 11 height 11
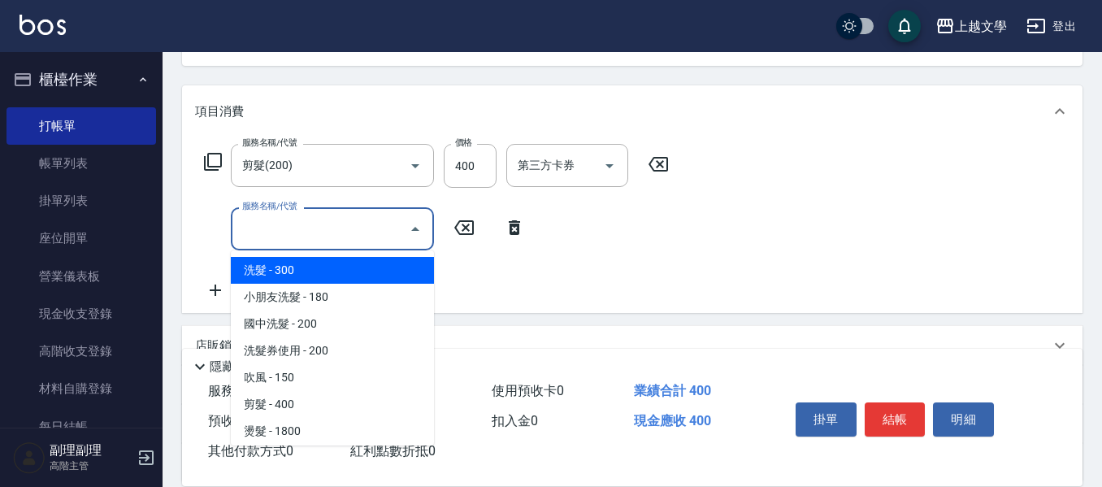
click at [259, 221] on input "服務名稱/代號" at bounding box center [320, 228] width 164 height 28
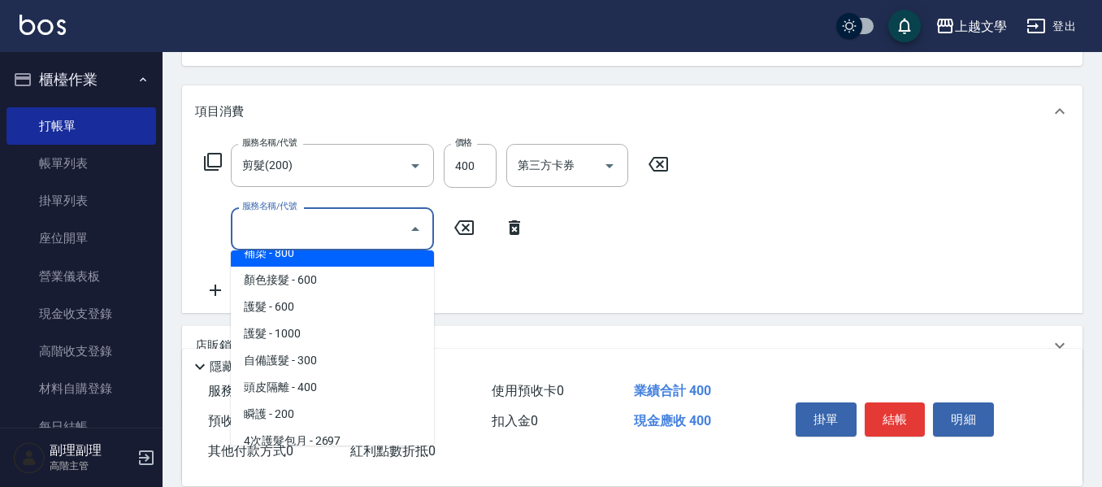
scroll to position [325, 0]
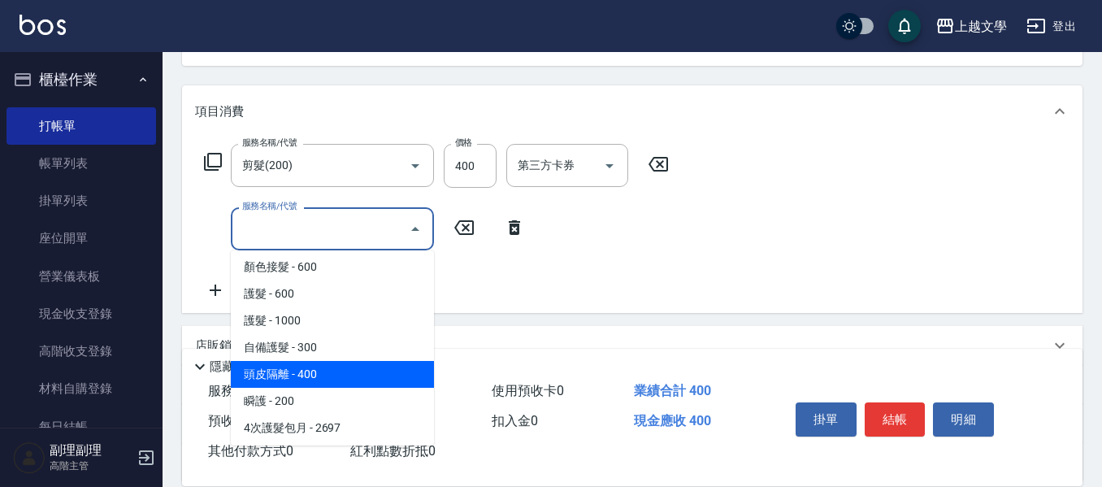
click at [315, 382] on span "頭皮隔離 - 400" at bounding box center [332, 374] width 203 height 27
type input "頭皮隔離(503)"
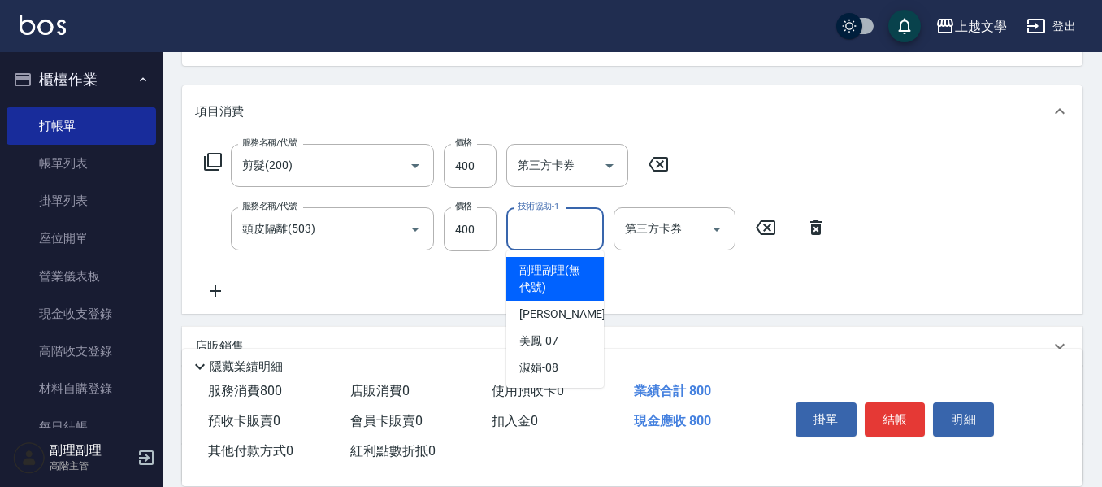
click at [547, 242] on input "技術協助-1" at bounding box center [554, 228] width 83 height 28
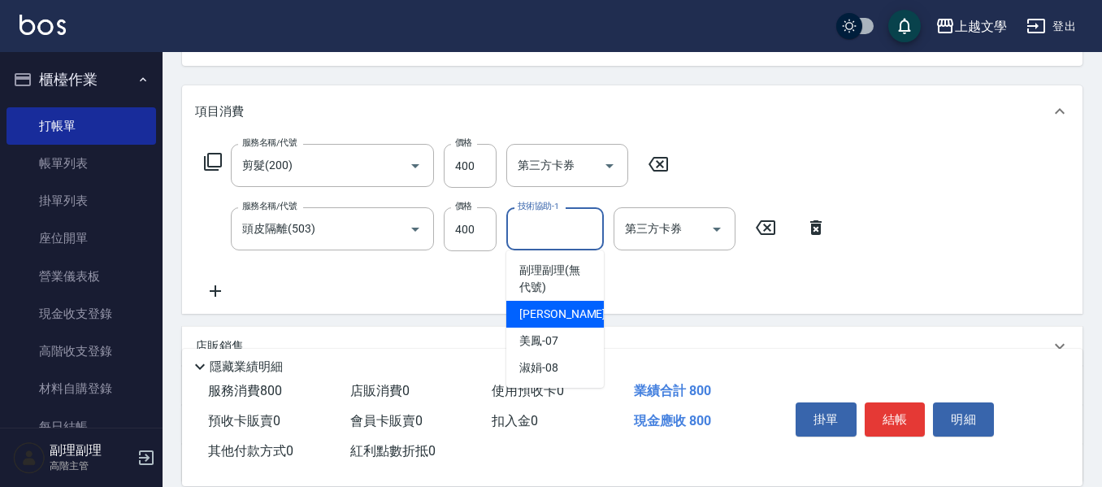
drag, startPoint x: 555, startPoint y: 316, endPoint x: 383, endPoint y: 302, distance: 172.8
click at [550, 317] on span "佳珍 -06" at bounding box center [570, 313] width 102 height 17
type input "佳珍-06"
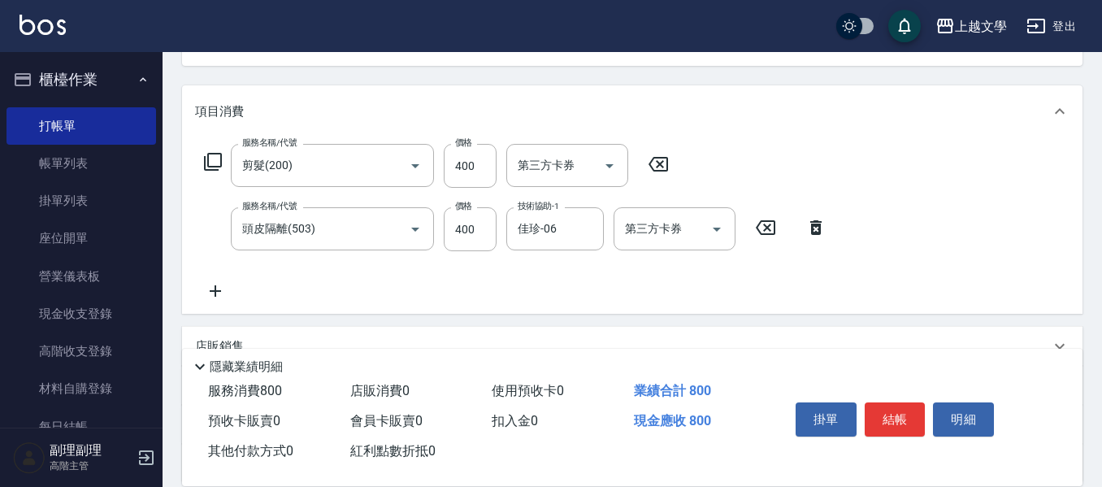
click at [224, 289] on icon at bounding box center [215, 290] width 41 height 19
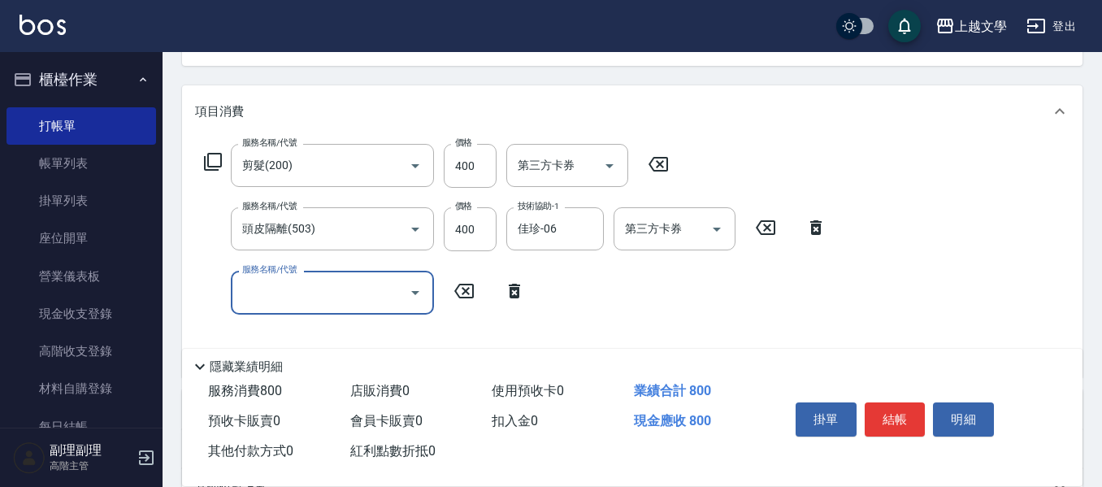
click at [275, 286] on input "服務名稱/代號" at bounding box center [320, 292] width 164 height 28
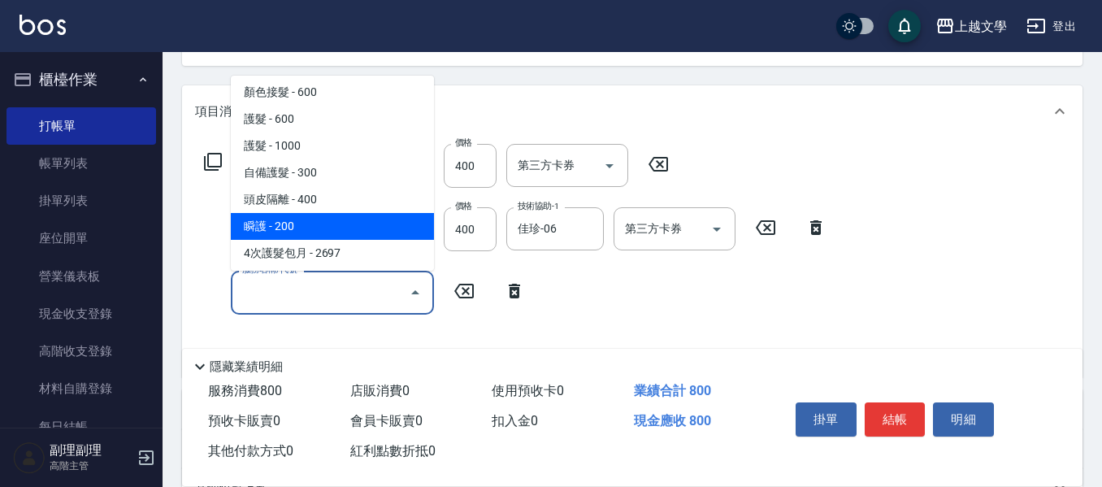
click at [319, 234] on span "瞬護 - 200" at bounding box center [332, 226] width 203 height 27
type input "瞬護(504)"
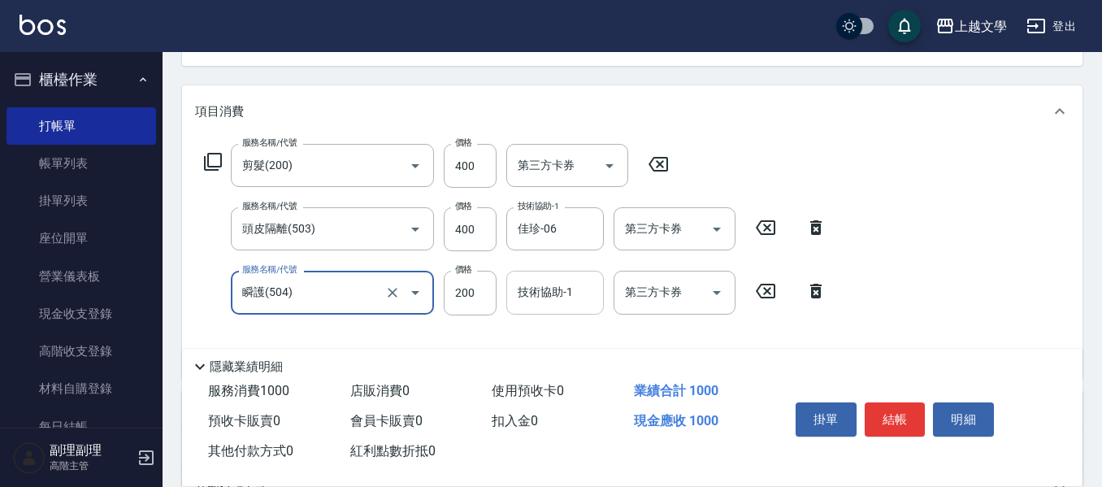
click at [522, 300] on input "技術協助-1" at bounding box center [554, 292] width 83 height 28
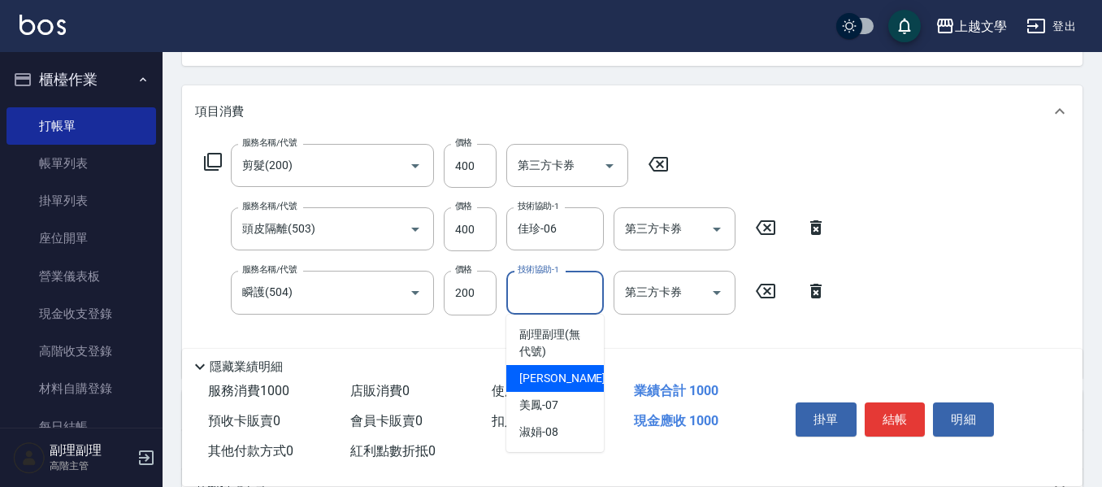
click at [543, 370] on span "佳珍 -06" at bounding box center [570, 378] width 102 height 17
type input "佳珍-06"
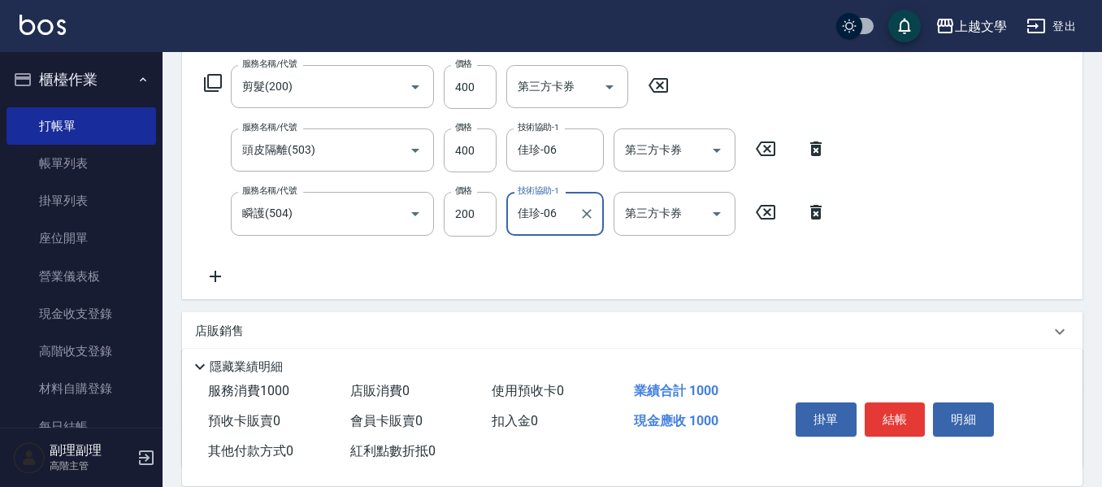
scroll to position [262, 0]
click at [221, 275] on icon at bounding box center [215, 273] width 41 height 19
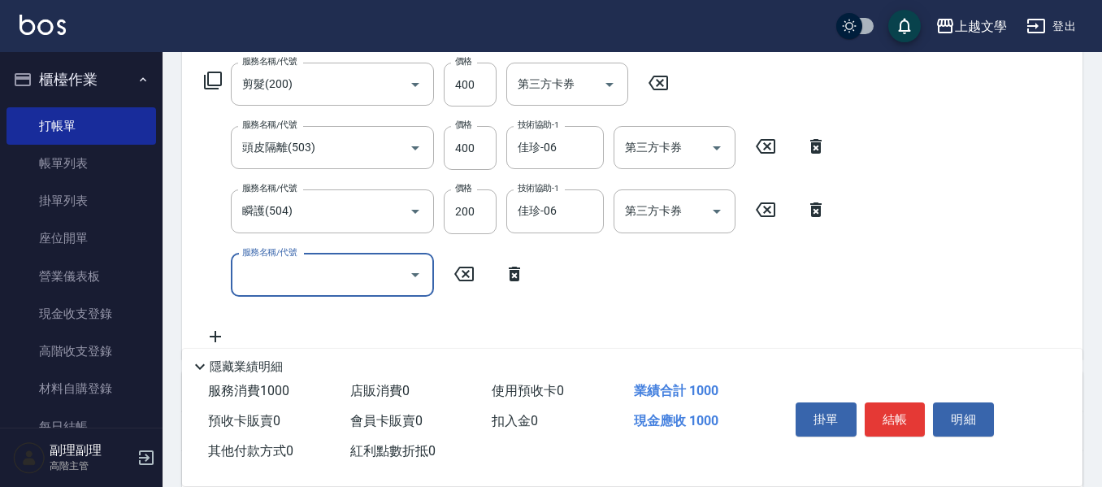
click at [251, 275] on input "服務名稱/代號" at bounding box center [320, 275] width 164 height 28
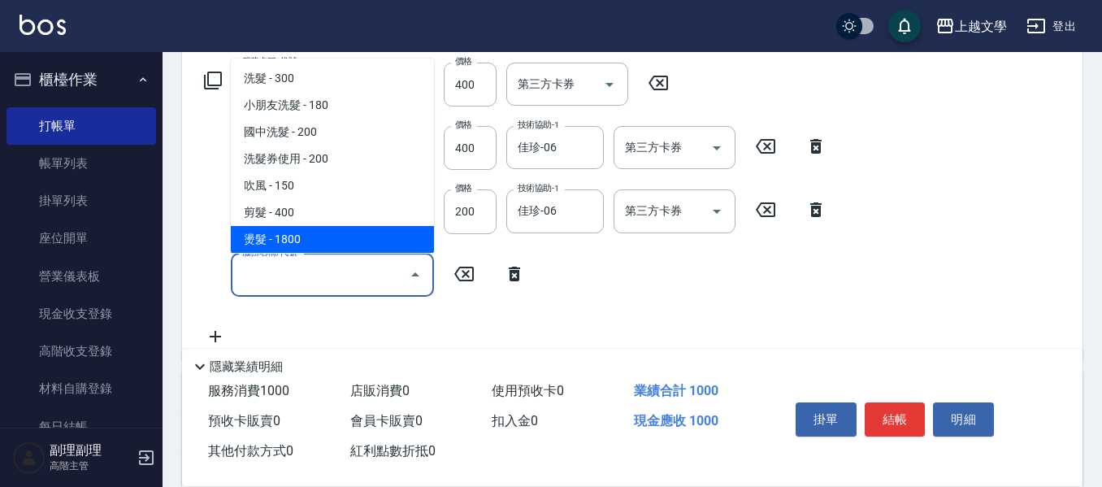
scroll to position [162, 0]
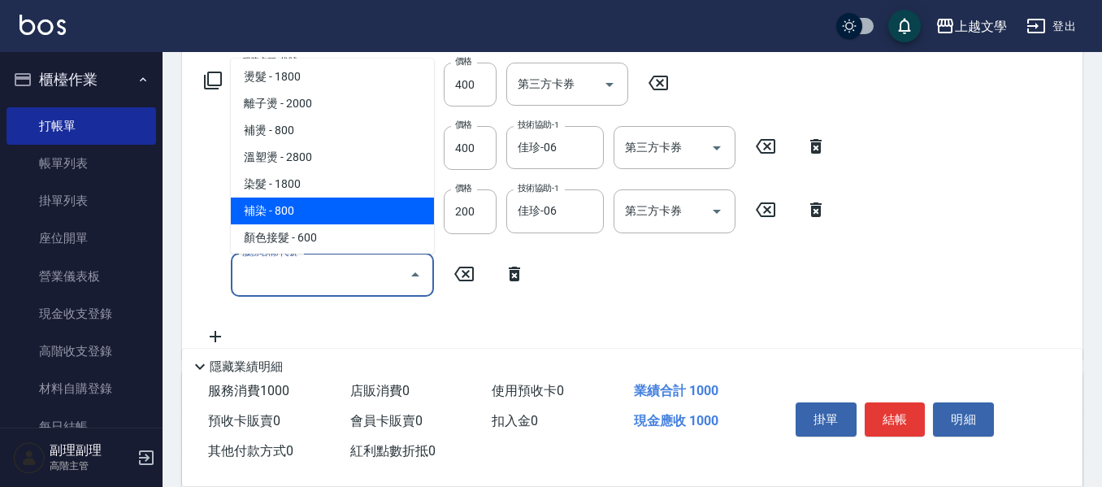
click at [310, 197] on span "補染 - 800" at bounding box center [332, 210] width 203 height 27
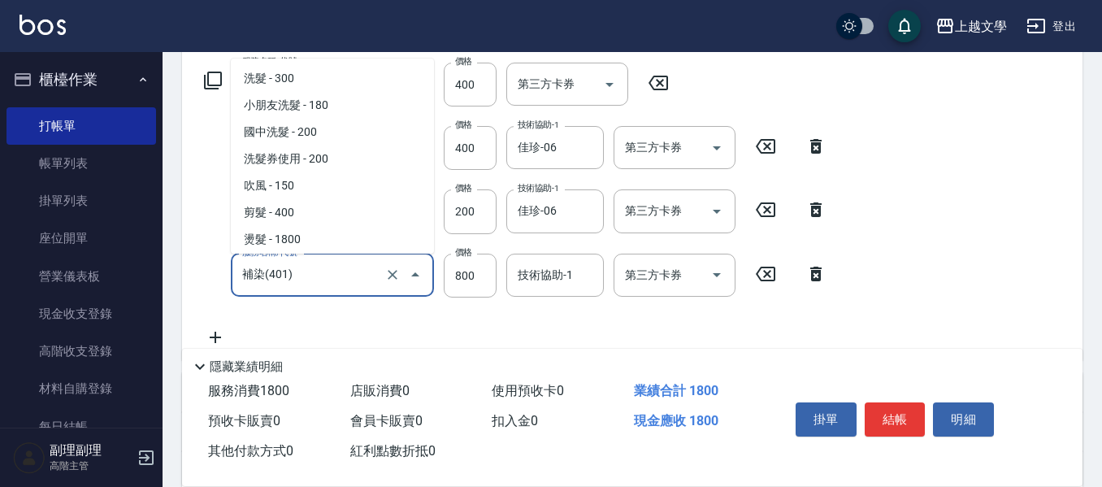
click at [311, 263] on input "補染(401)" at bounding box center [309, 275] width 143 height 28
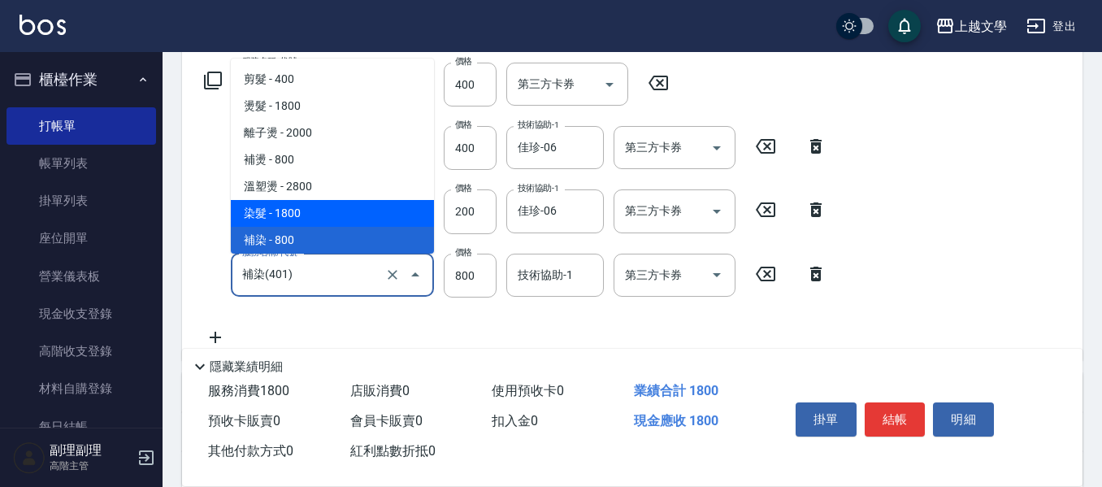
click at [305, 202] on span "染髮 - 1800" at bounding box center [332, 213] width 203 height 27
type input "染髮(400)"
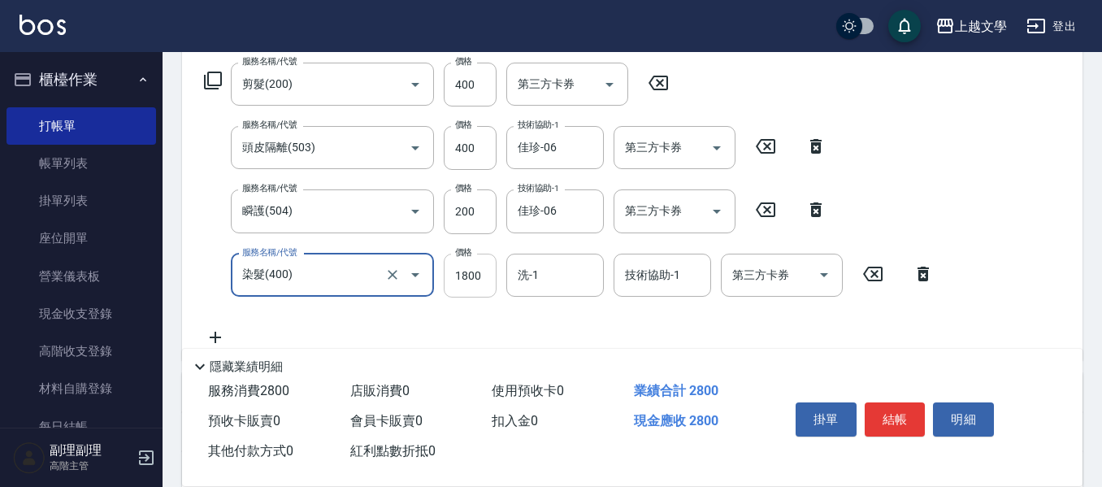
click at [484, 278] on input "1800" at bounding box center [470, 275] width 53 height 44
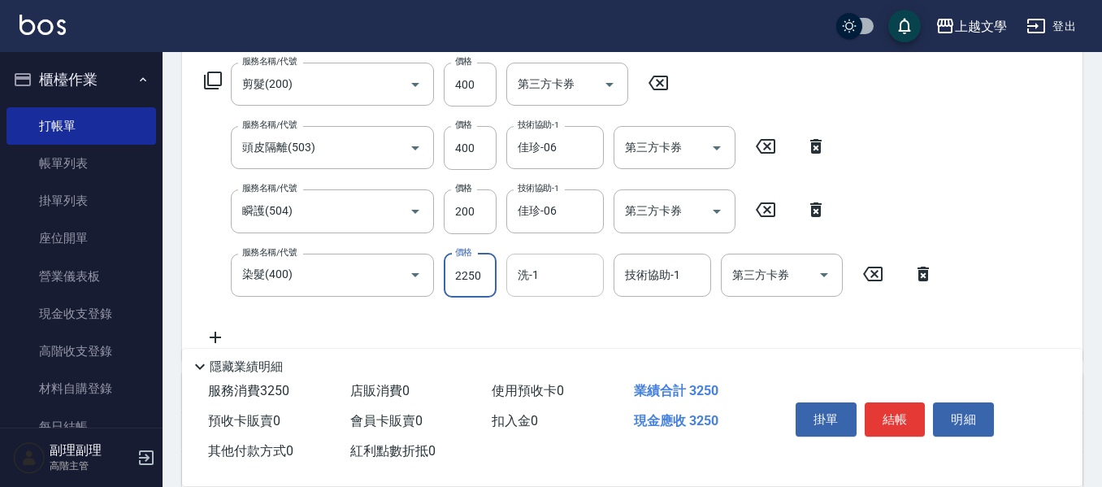
type input "2250"
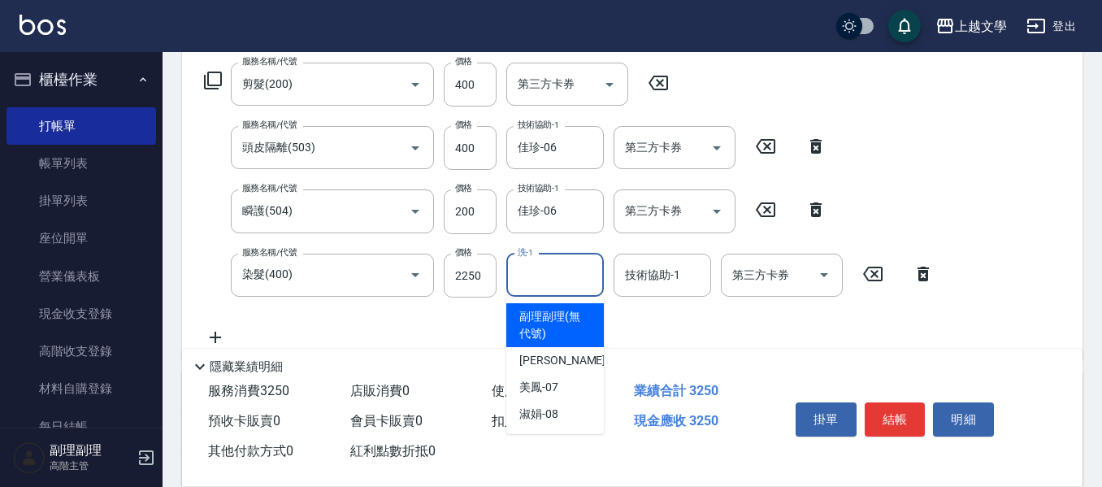
drag, startPoint x: 522, startPoint y: 288, endPoint x: 526, endPoint y: 296, distance: 9.1
click at [526, 287] on input "洗-1" at bounding box center [554, 275] width 83 height 28
click at [543, 353] on div "佳珍 -06" at bounding box center [554, 360] width 97 height 27
type input "佳珍-06"
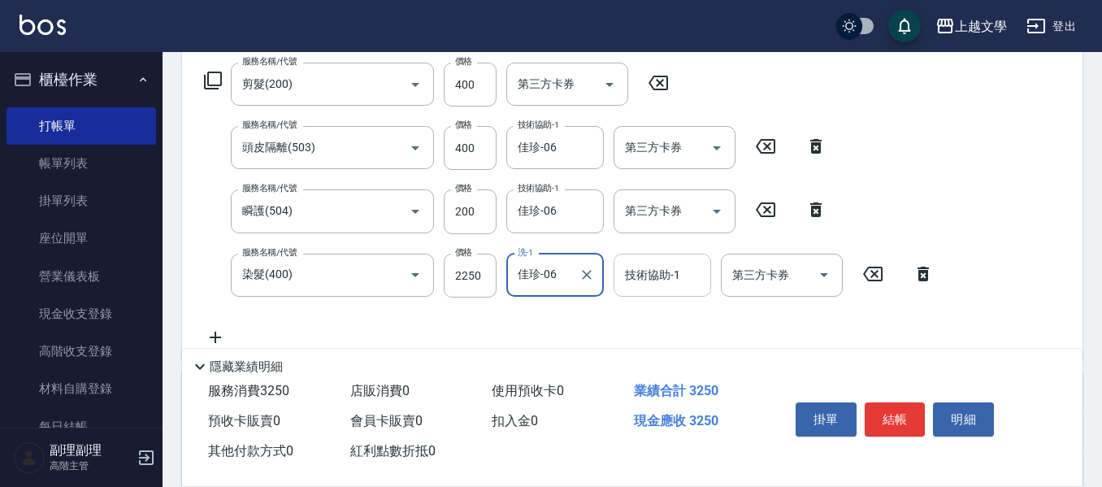
click at [645, 276] on input "技術協助-1" at bounding box center [662, 275] width 83 height 28
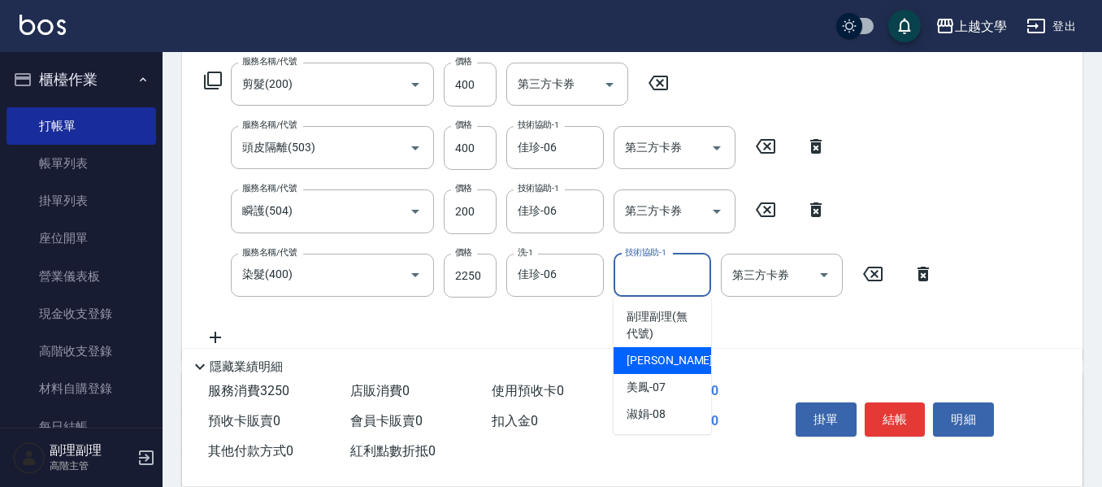
click at [643, 361] on span "佳珍 -06" at bounding box center [677, 360] width 102 height 17
type input "佳珍-06"
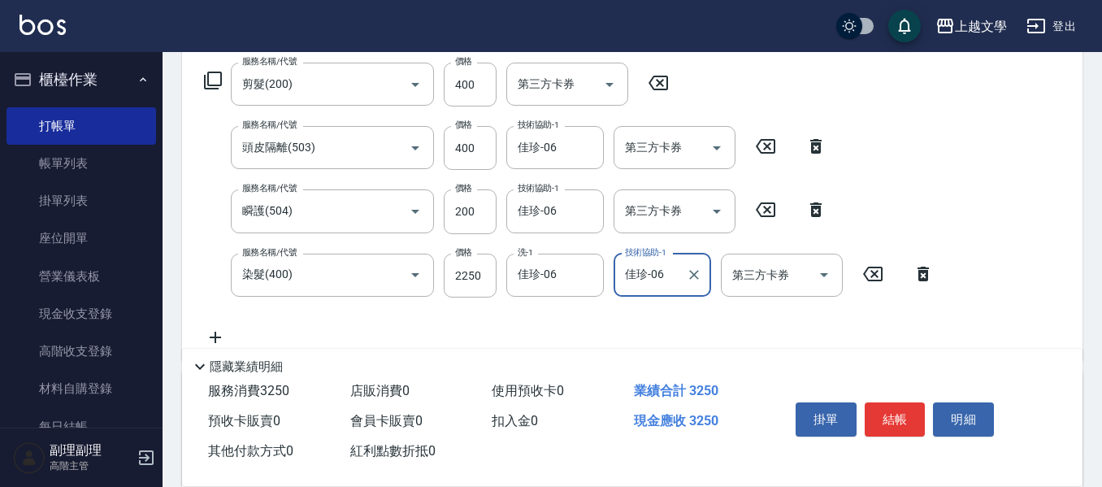
click at [896, 414] on button "結帳" at bounding box center [894, 419] width 61 height 34
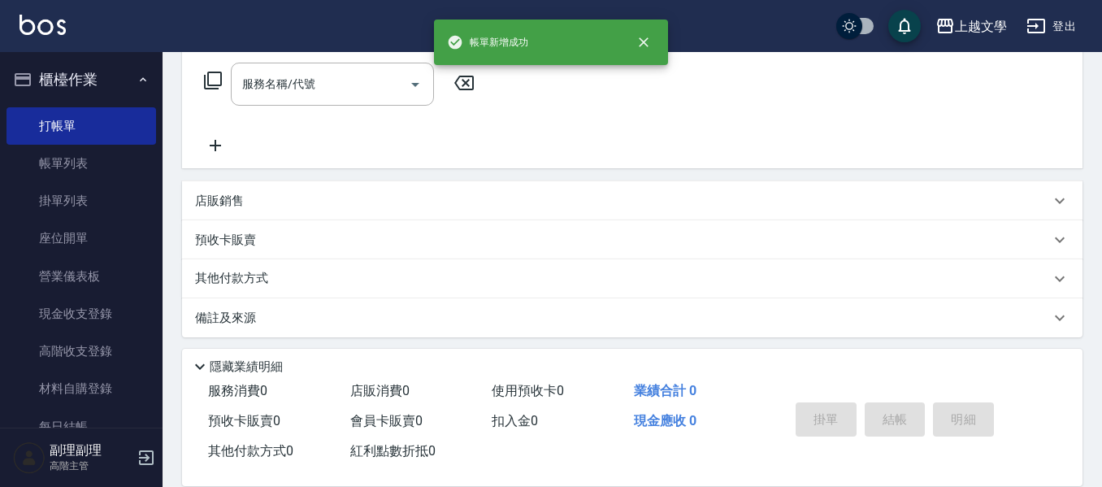
scroll to position [0, 0]
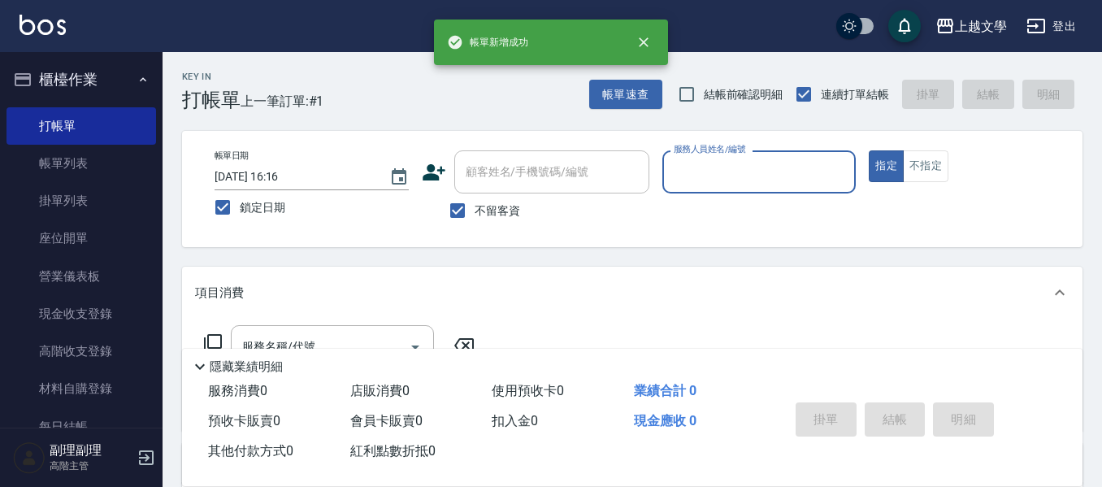
click at [751, 173] on input "服務人員姓名/編號" at bounding box center [759, 172] width 180 height 28
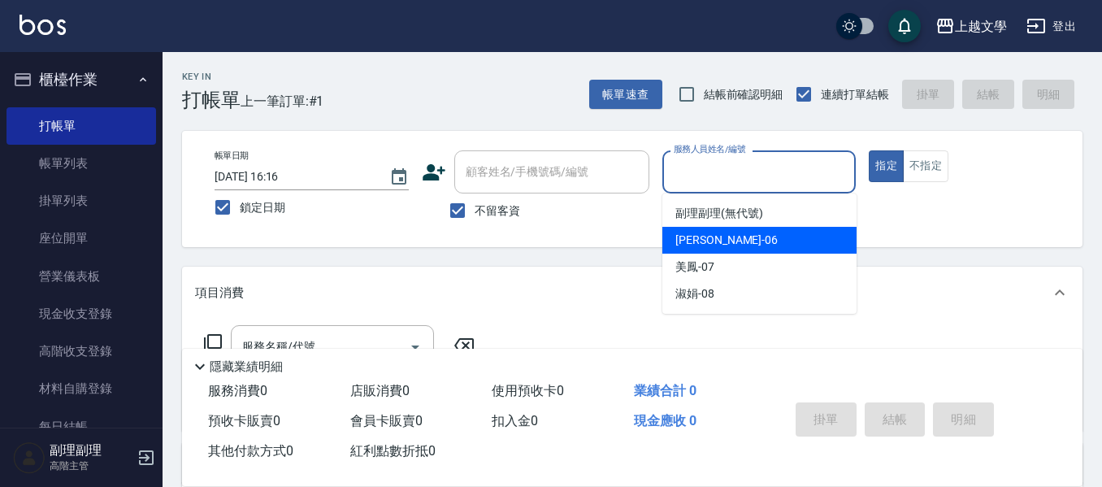
click at [718, 243] on div "佳珍 -06" at bounding box center [759, 240] width 194 height 27
type input "佳珍-06"
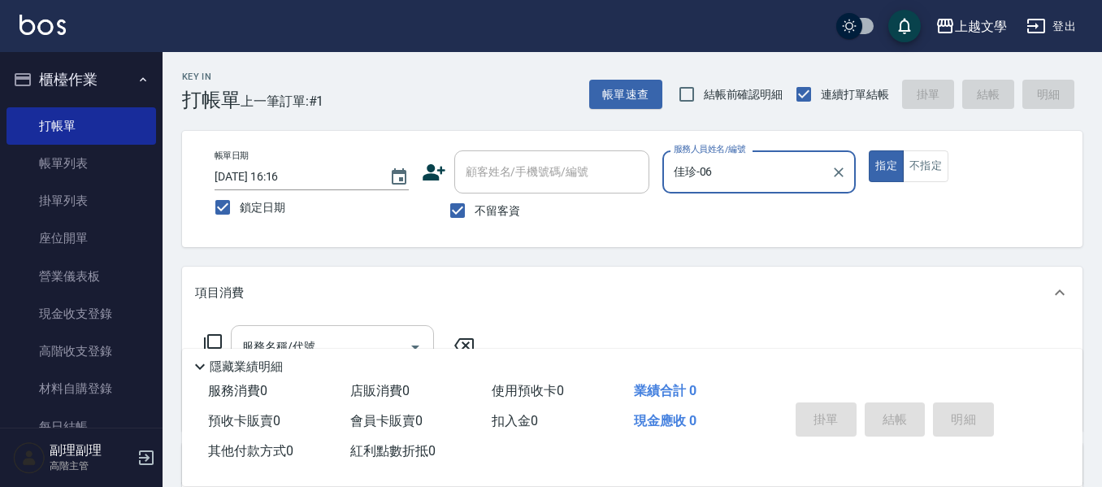
click at [362, 332] on input "服務名稱/代號" at bounding box center [320, 346] width 164 height 28
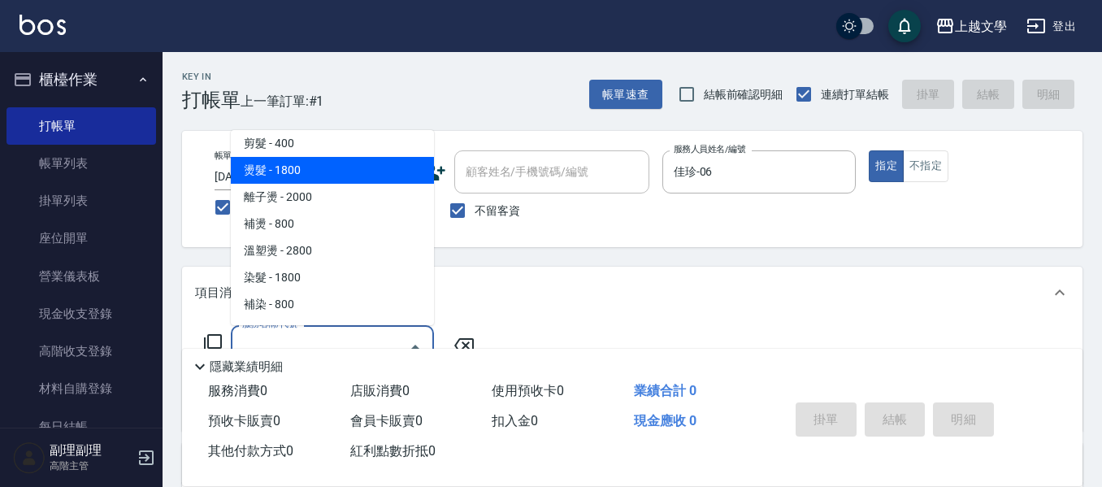
scroll to position [162, 0]
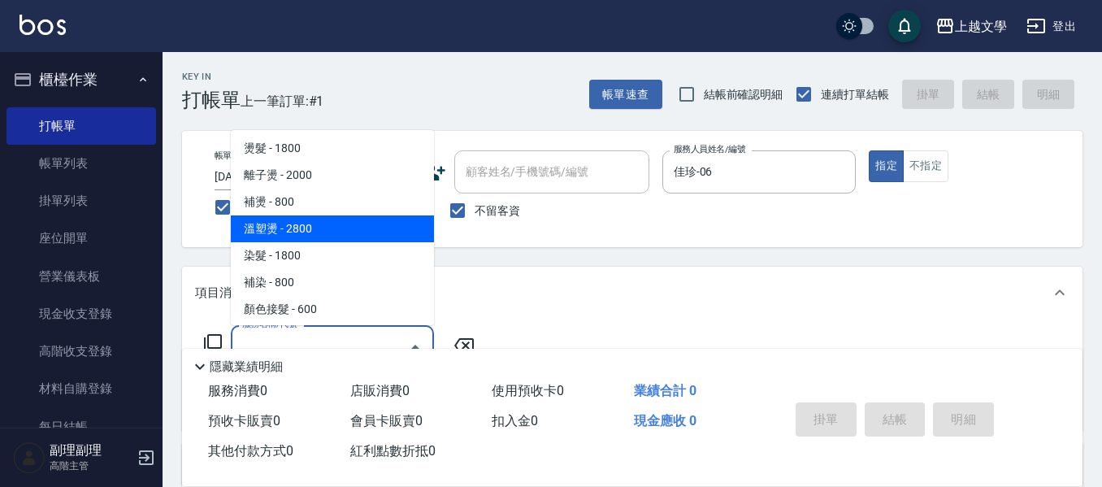
click at [301, 228] on span "溫塑燙 - 2800" at bounding box center [332, 228] width 203 height 27
type input "溫塑燙(303)"
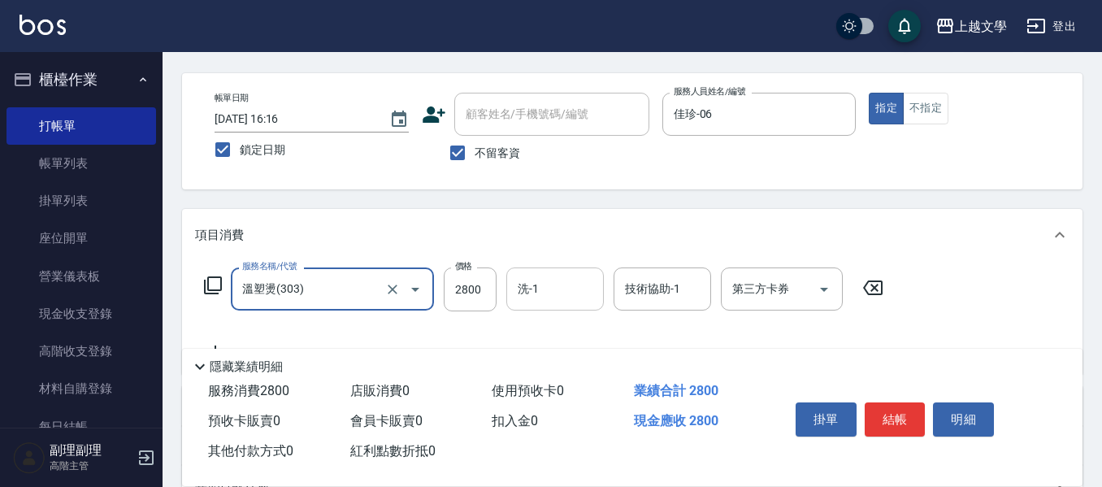
scroll to position [81, 0]
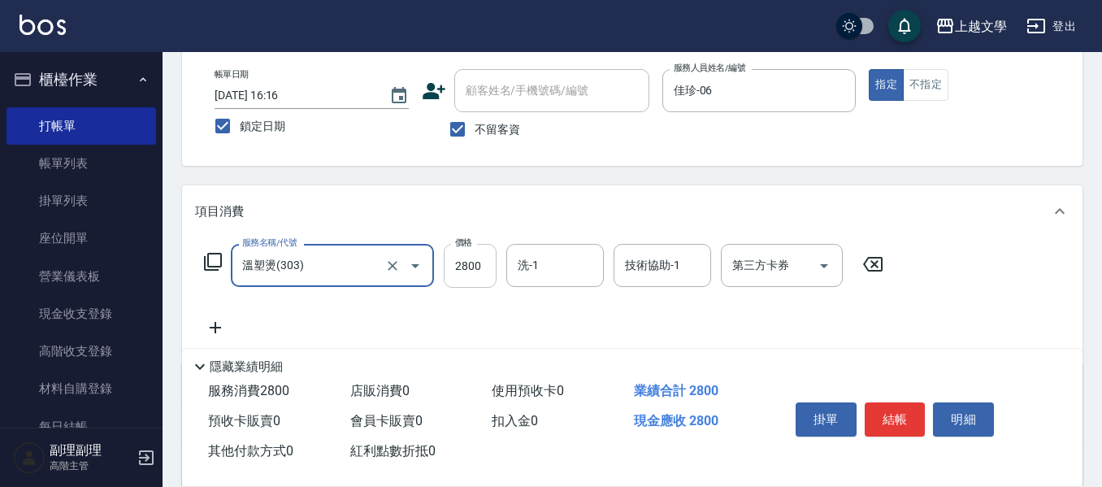
click at [466, 271] on input "2800" at bounding box center [470, 266] width 53 height 44
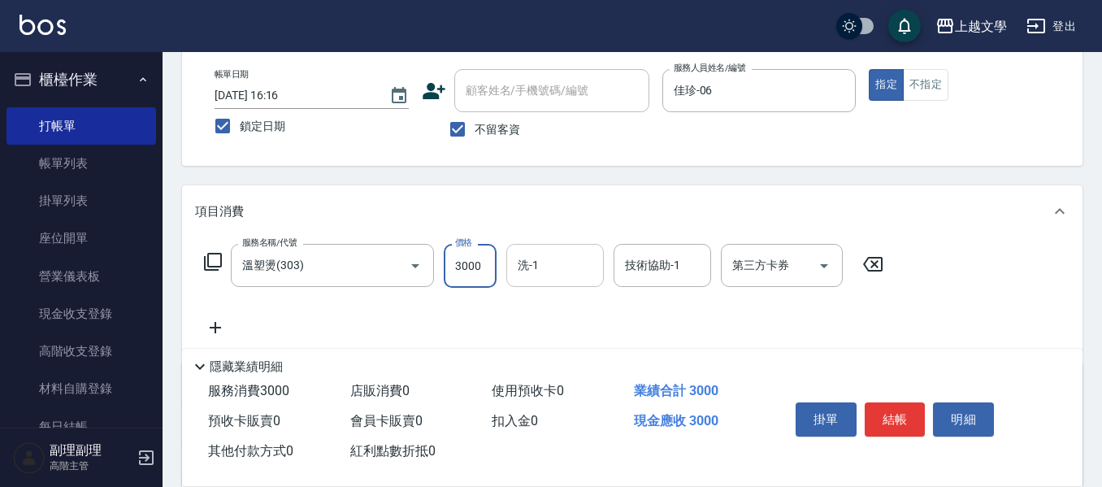
type input "3000"
click at [556, 268] on input "洗-1" at bounding box center [554, 265] width 83 height 28
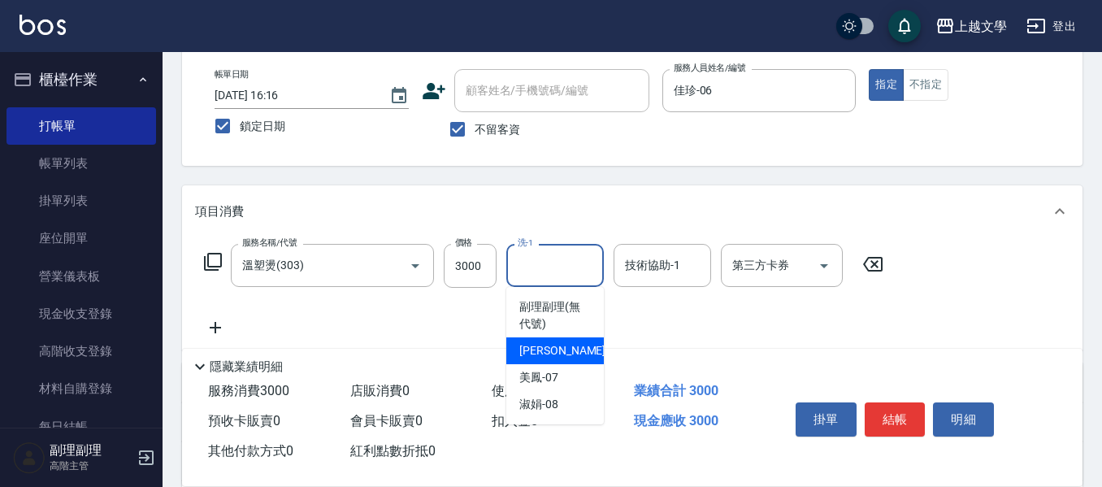
click at [556, 352] on span "佳珍 -06" at bounding box center [570, 350] width 102 height 17
type input "佳珍-06"
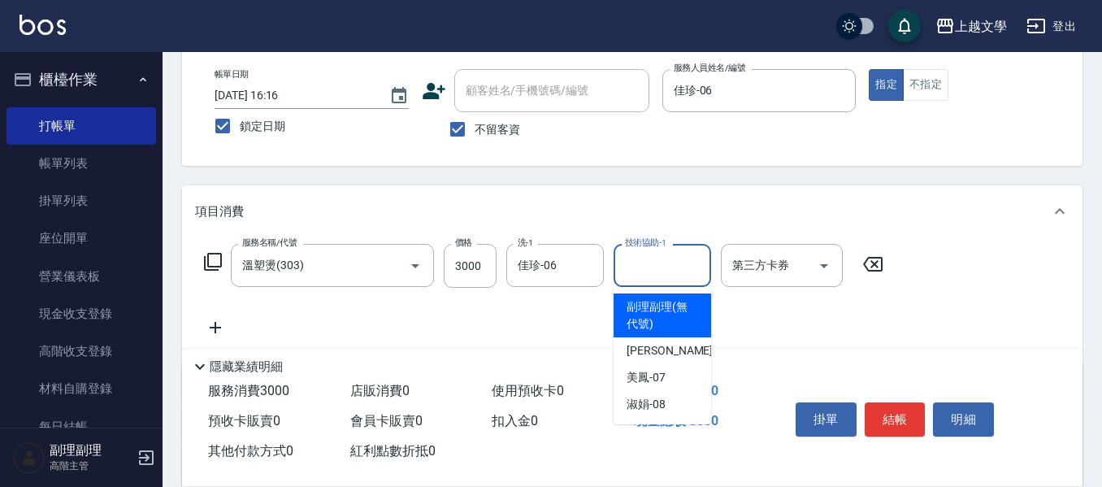
click at [632, 279] on input "技術協助-1" at bounding box center [662, 265] width 83 height 28
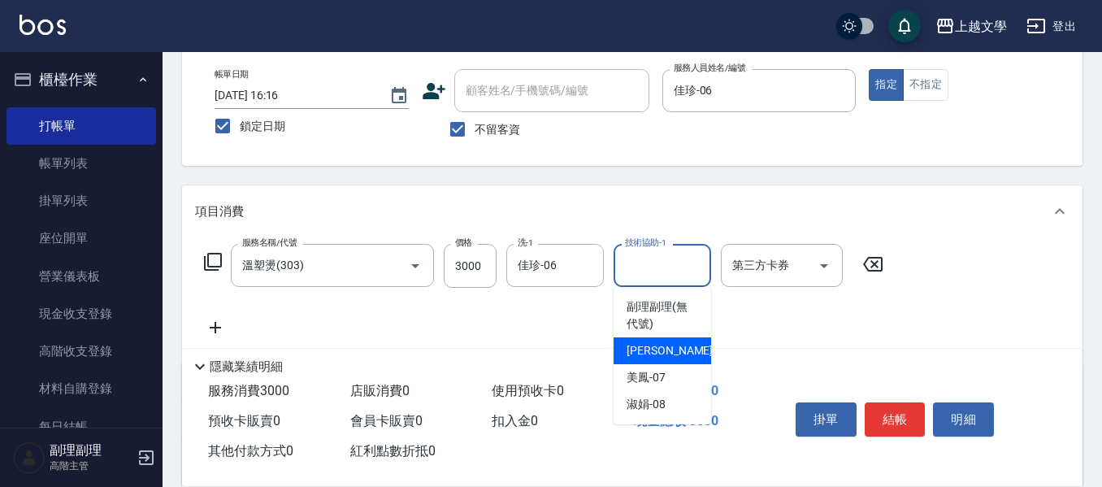
drag, startPoint x: 646, startPoint y: 356, endPoint x: 398, endPoint y: 327, distance: 249.5
click at [637, 355] on span "佳珍 -06" at bounding box center [677, 350] width 102 height 17
type input "佳珍-06"
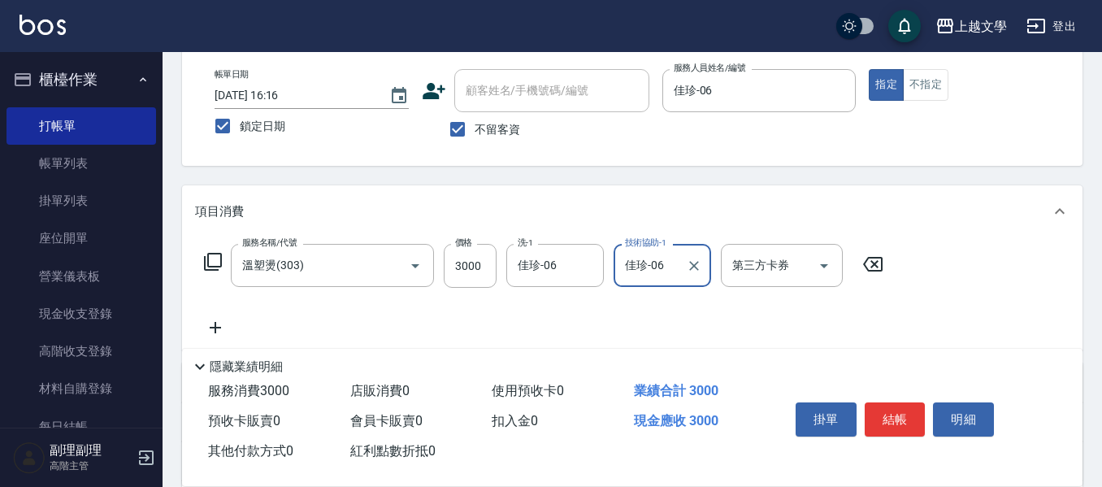
click at [211, 331] on icon at bounding box center [215, 327] width 41 height 19
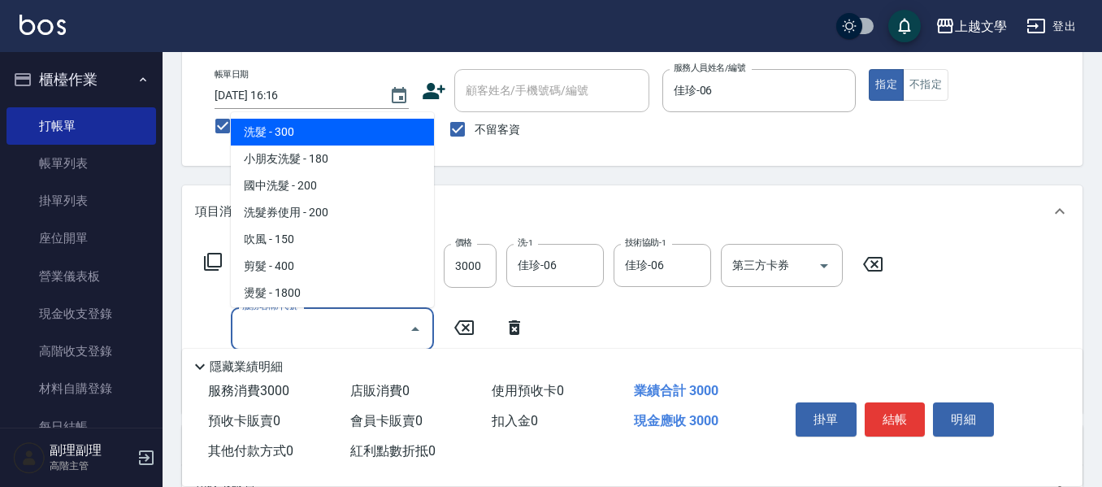
click at [272, 317] on input "服務名稱/代號" at bounding box center [320, 328] width 164 height 28
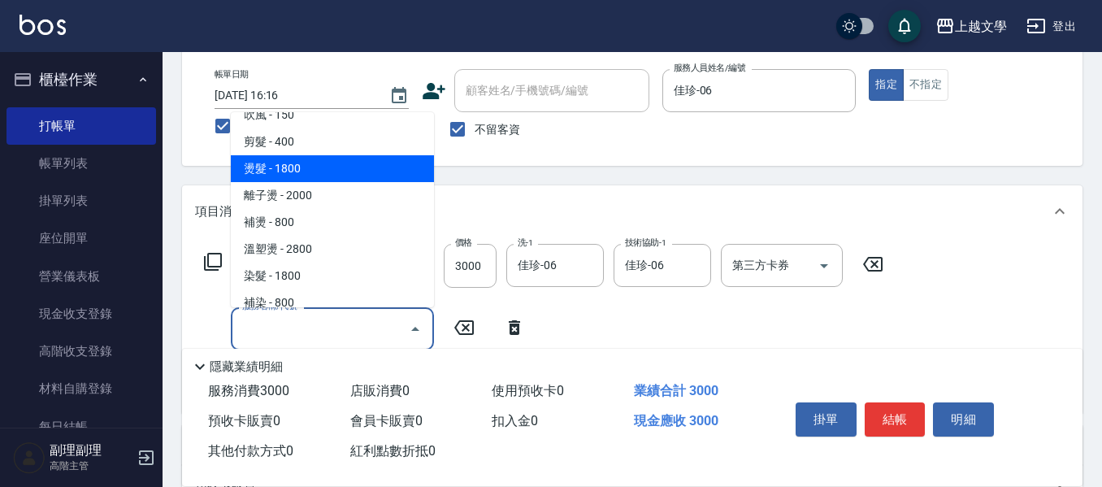
scroll to position [162, 0]
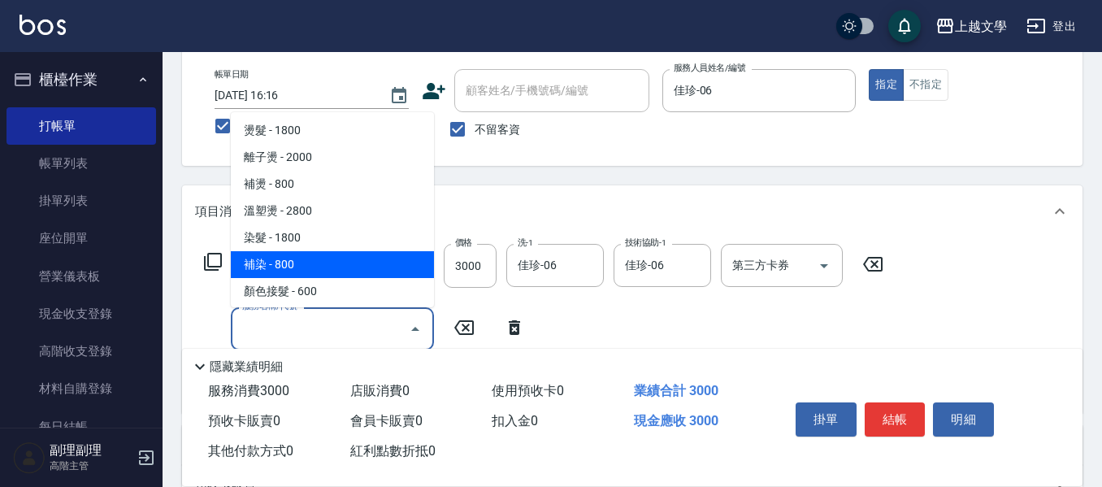
click at [292, 267] on span "補染 - 800" at bounding box center [332, 264] width 203 height 27
type input "補染(401)"
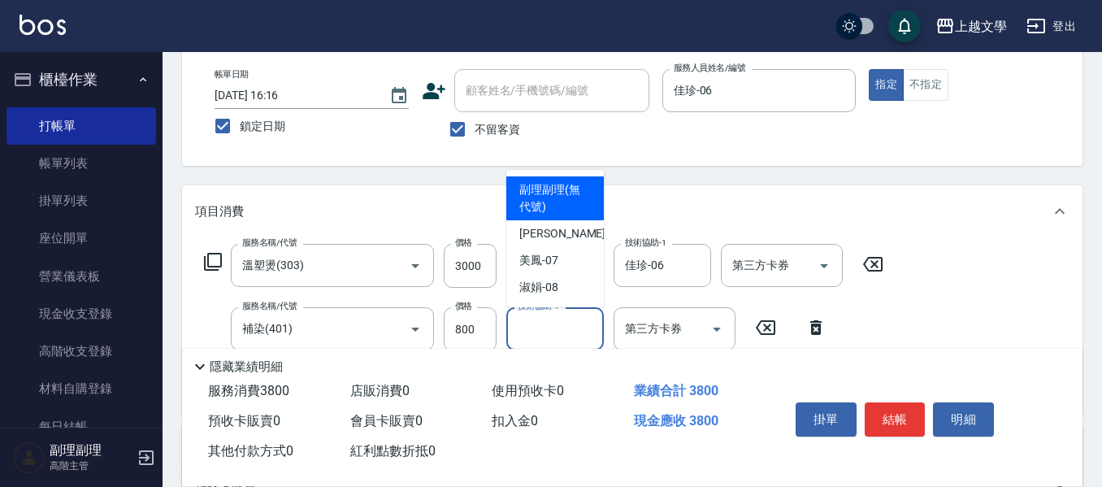
click at [541, 327] on input "技術協助-1" at bounding box center [554, 328] width 83 height 28
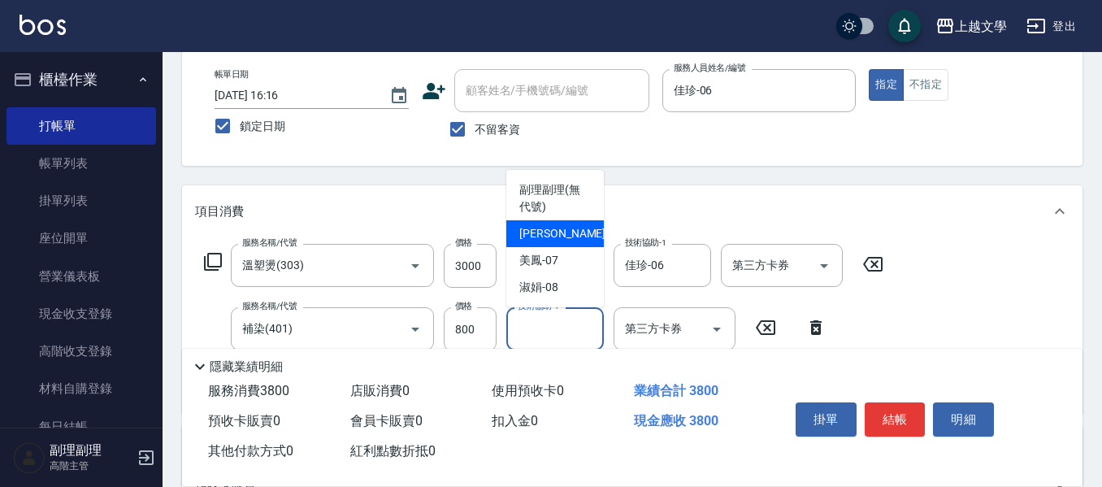
click at [550, 237] on span "佳珍 -06" at bounding box center [570, 233] width 102 height 17
type input "佳珍-06"
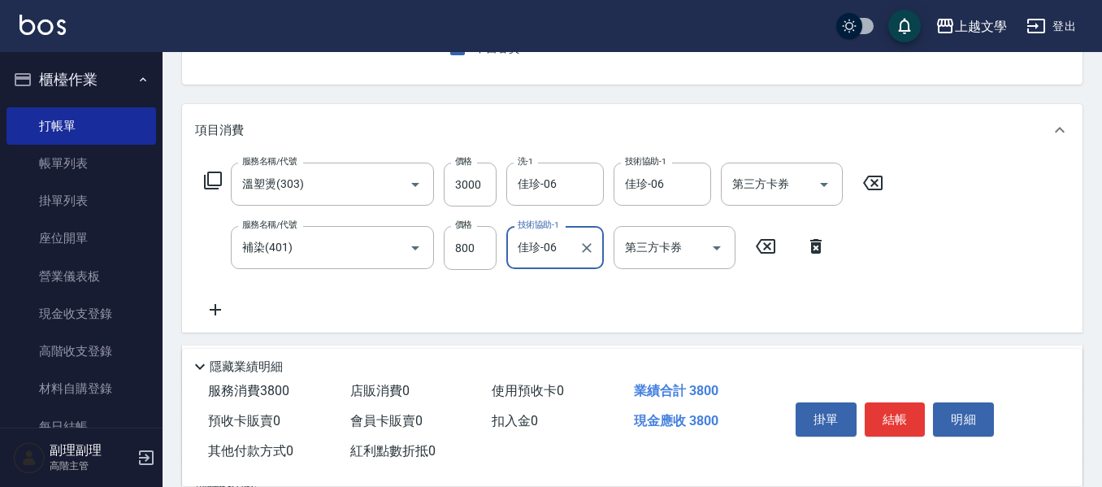
click at [229, 301] on icon at bounding box center [215, 309] width 41 height 19
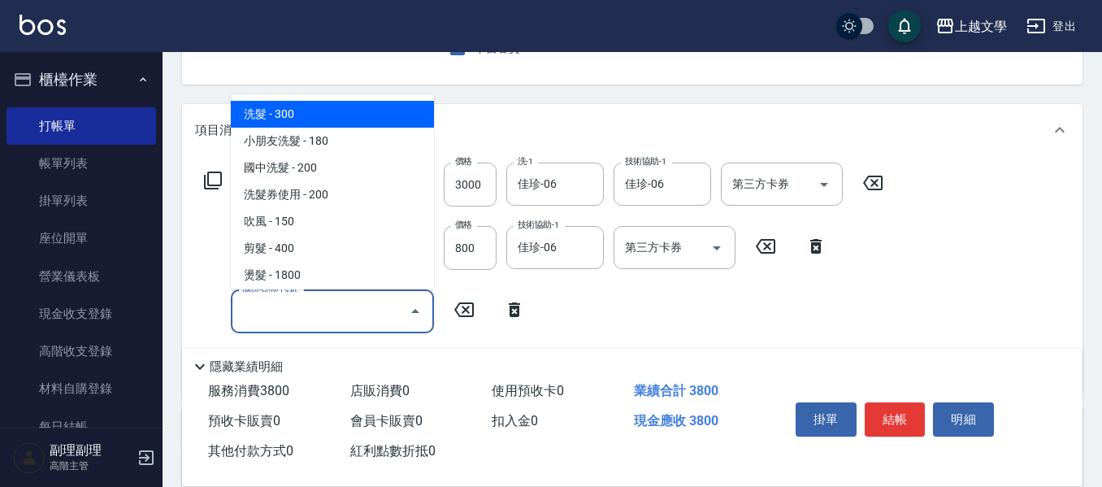
click at [263, 301] on input "服務名稱/代號" at bounding box center [320, 311] width 164 height 28
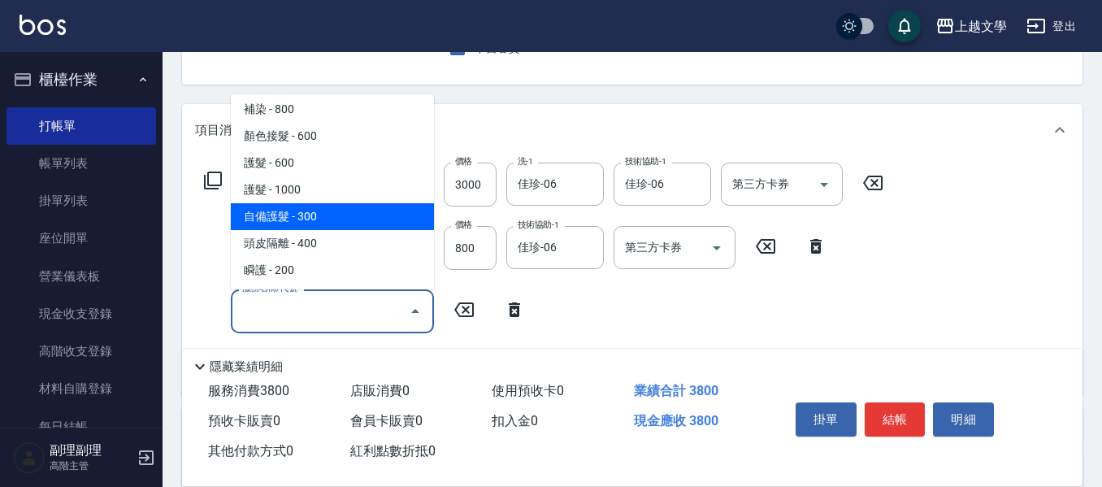
scroll to position [325, 0]
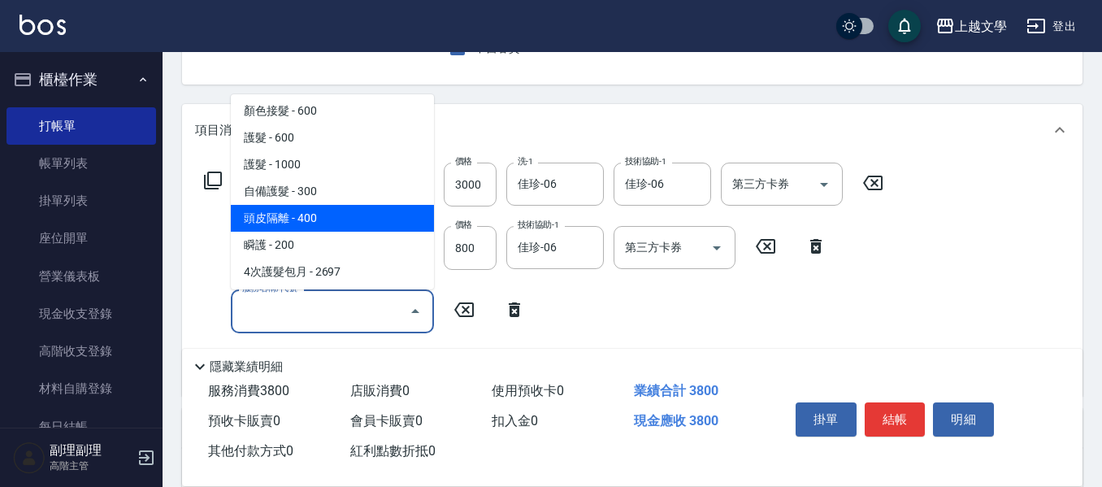
click at [303, 231] on span "頭皮隔離 - 400" at bounding box center [332, 218] width 203 height 27
type input "頭皮隔離(503)"
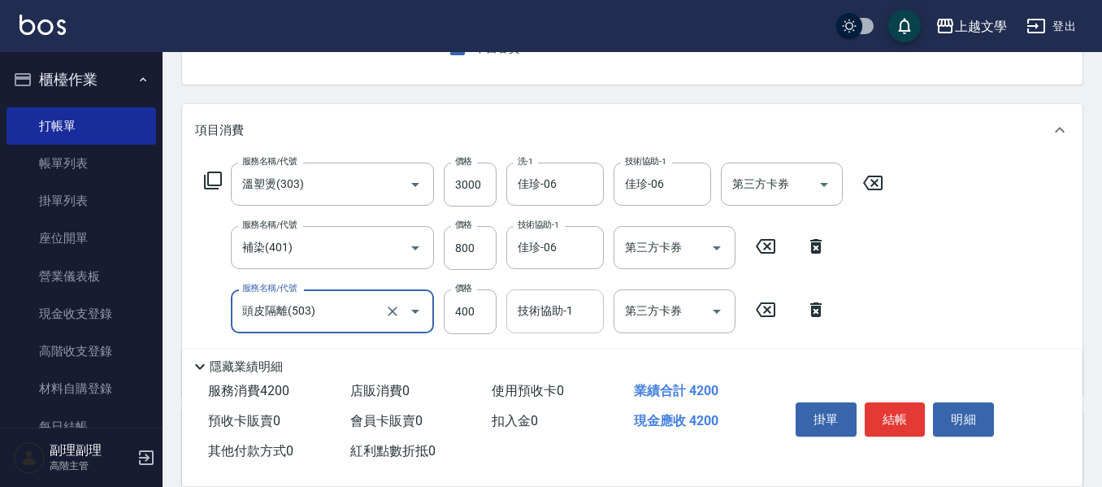
drag, startPoint x: 545, startPoint y: 321, endPoint x: 546, endPoint y: 329, distance: 8.2
click at [546, 320] on input "技術協助-1" at bounding box center [554, 311] width 83 height 28
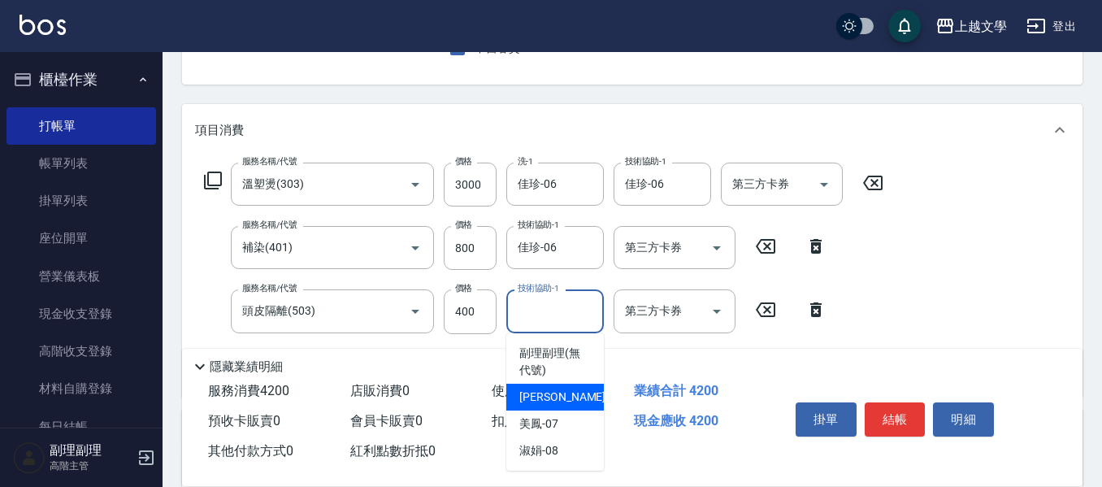
drag, startPoint x: 544, startPoint y: 396, endPoint x: 497, endPoint y: 380, distance: 49.6
click at [544, 396] on span "佳珍 -06" at bounding box center [570, 396] width 102 height 17
type input "佳珍-06"
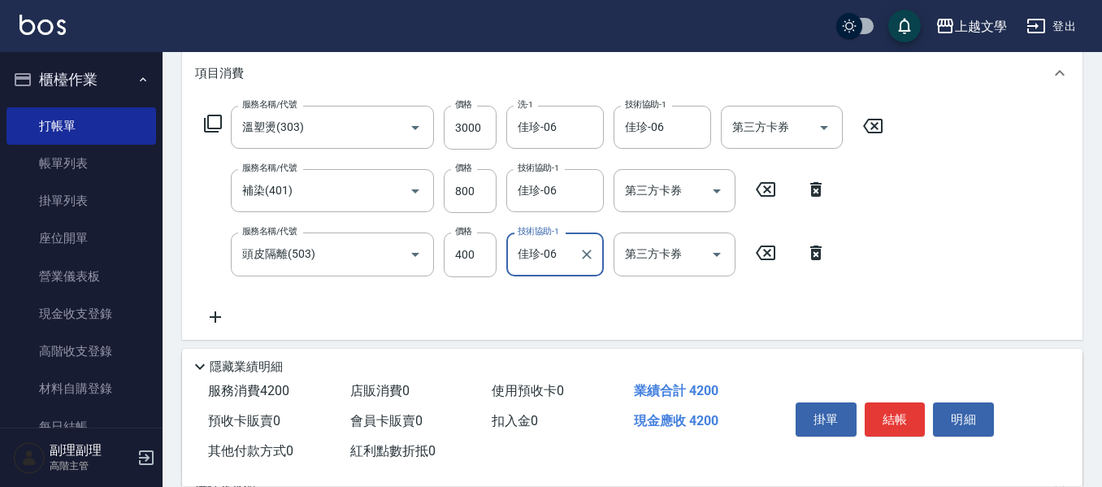
scroll to position [244, 0]
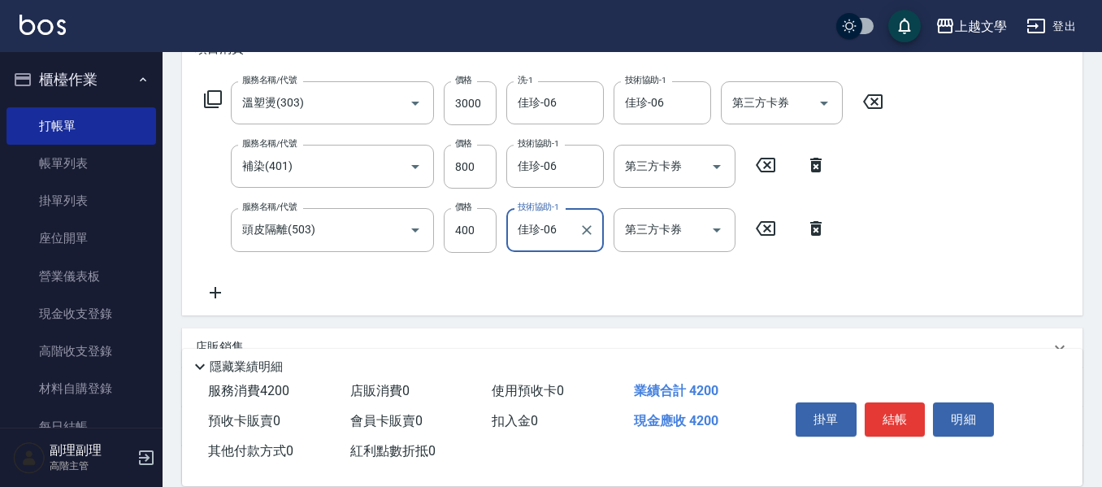
click at [218, 292] on icon at bounding box center [215, 292] width 41 height 19
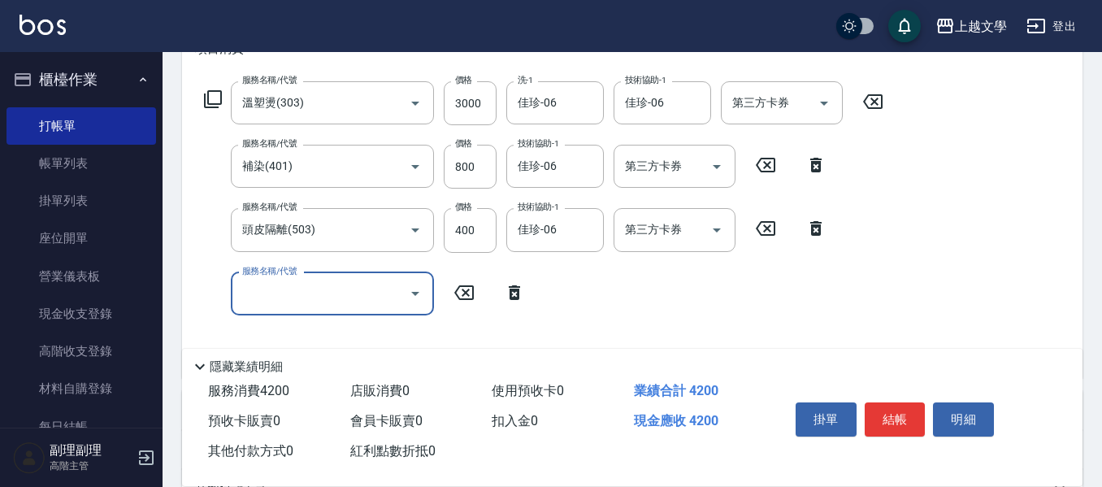
click at [262, 283] on input "服務名稱/代號" at bounding box center [320, 293] width 164 height 28
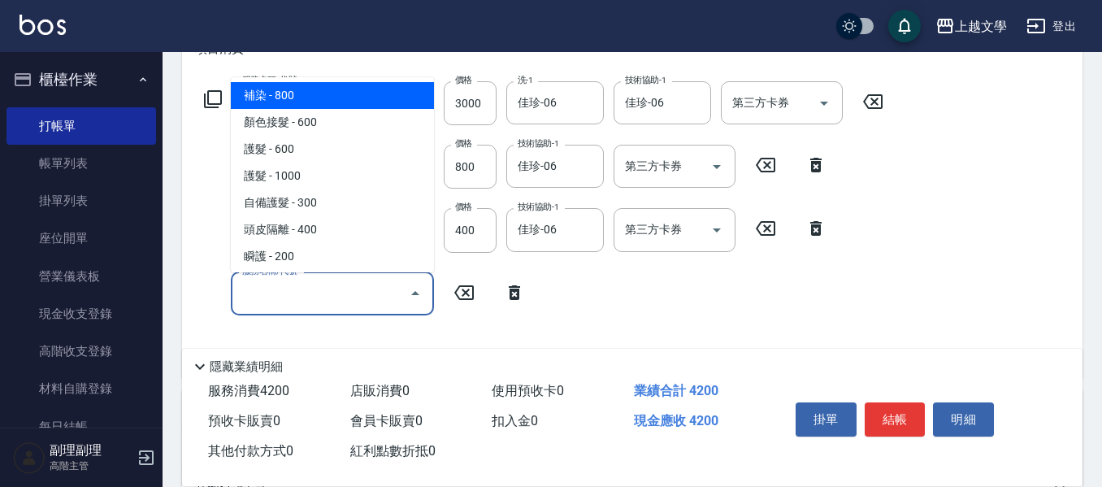
scroll to position [325, 0]
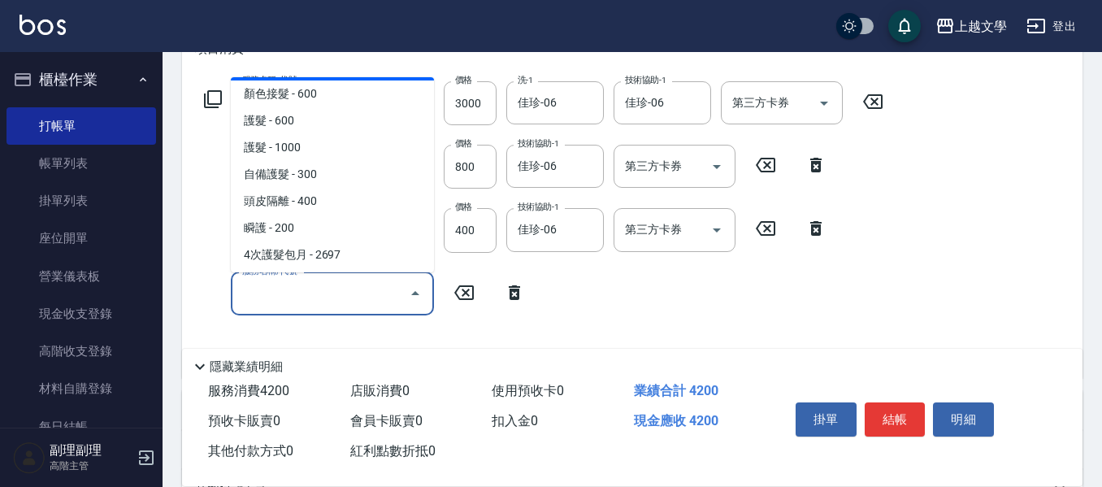
click at [316, 231] on span "瞬護 - 200" at bounding box center [332, 227] width 203 height 27
type input "瞬護(504)"
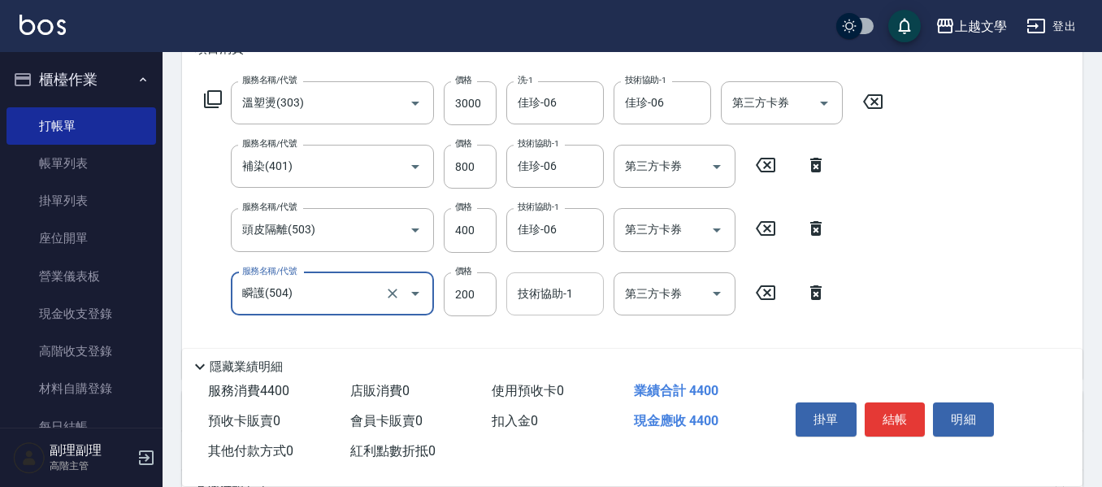
click at [560, 298] on input "技術協助-1" at bounding box center [554, 293] width 83 height 28
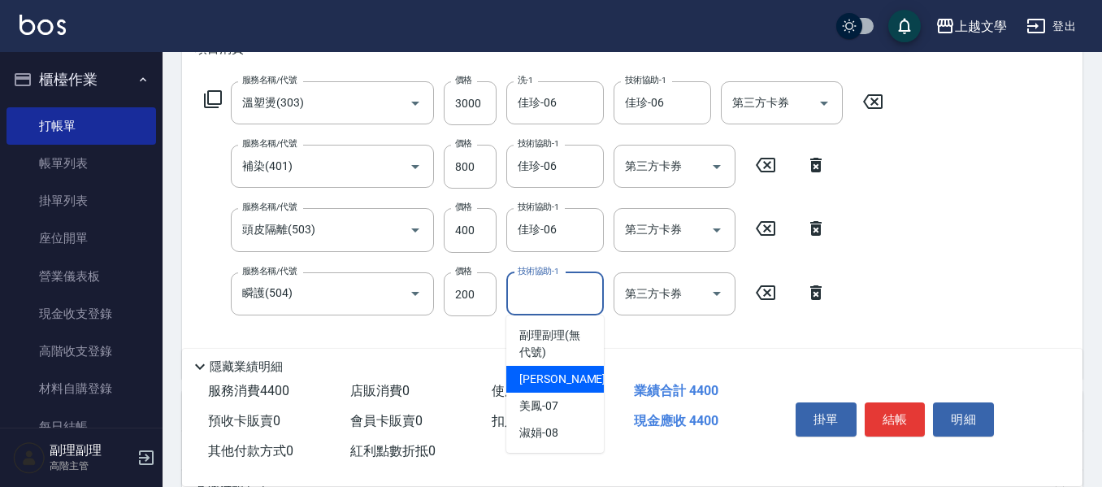
click at [554, 375] on span "佳珍 -06" at bounding box center [570, 378] width 102 height 17
type input "佳珍-06"
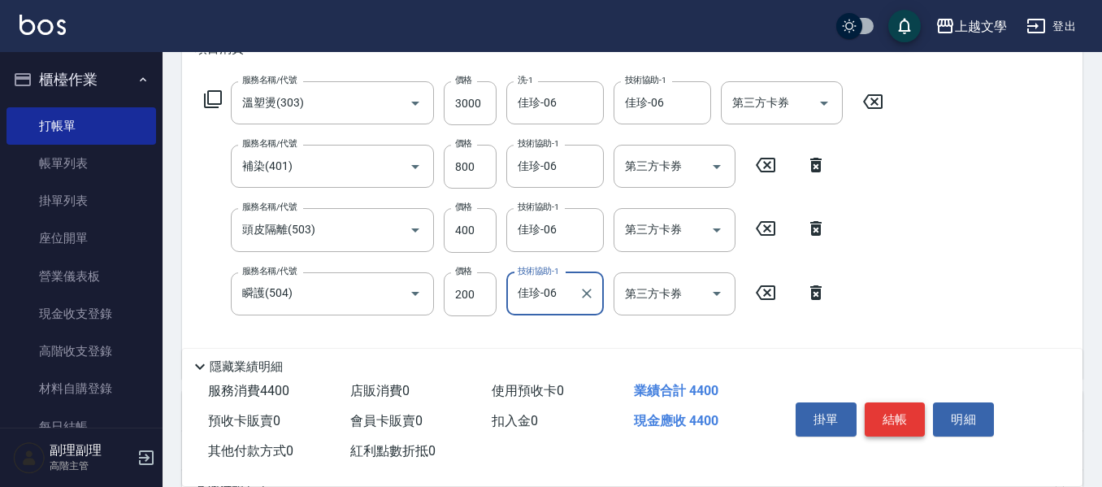
click at [888, 412] on button "結帳" at bounding box center [894, 419] width 61 height 34
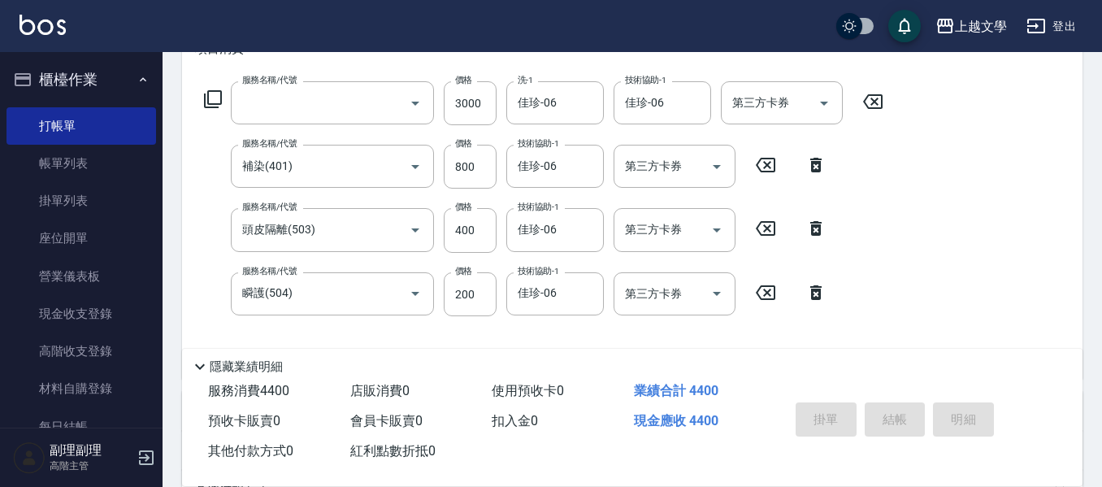
scroll to position [0, 0]
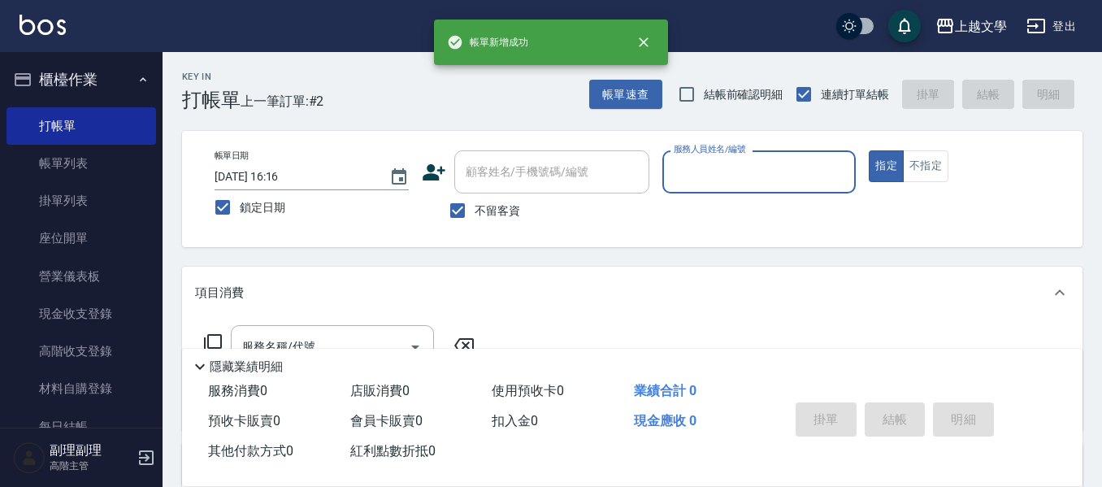
click at [695, 184] on input "服務人員姓名/編號" at bounding box center [759, 172] width 180 height 28
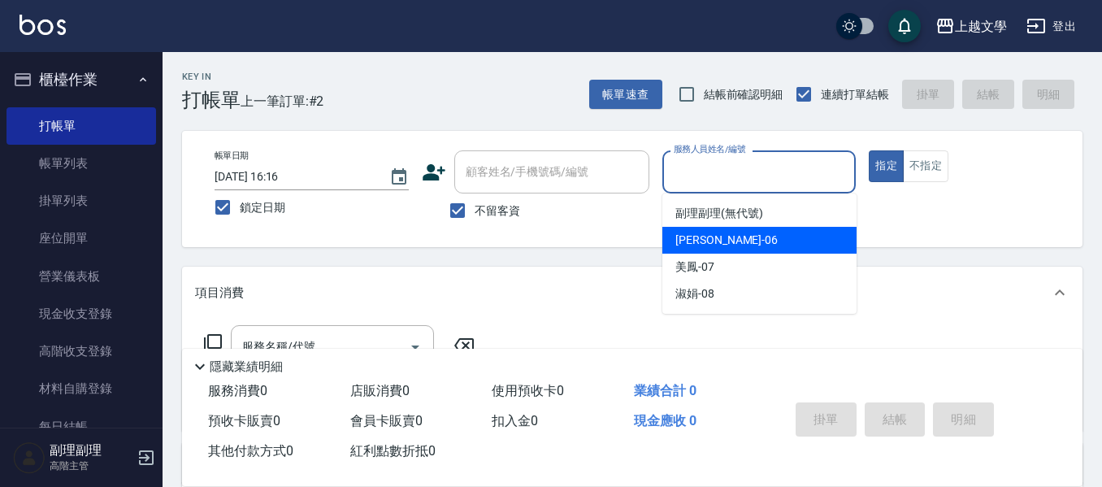
drag, startPoint x: 713, startPoint y: 239, endPoint x: 662, endPoint y: 243, distance: 51.3
click at [712, 241] on span "佳珍 -06" at bounding box center [726, 240] width 102 height 17
type input "佳珍-06"
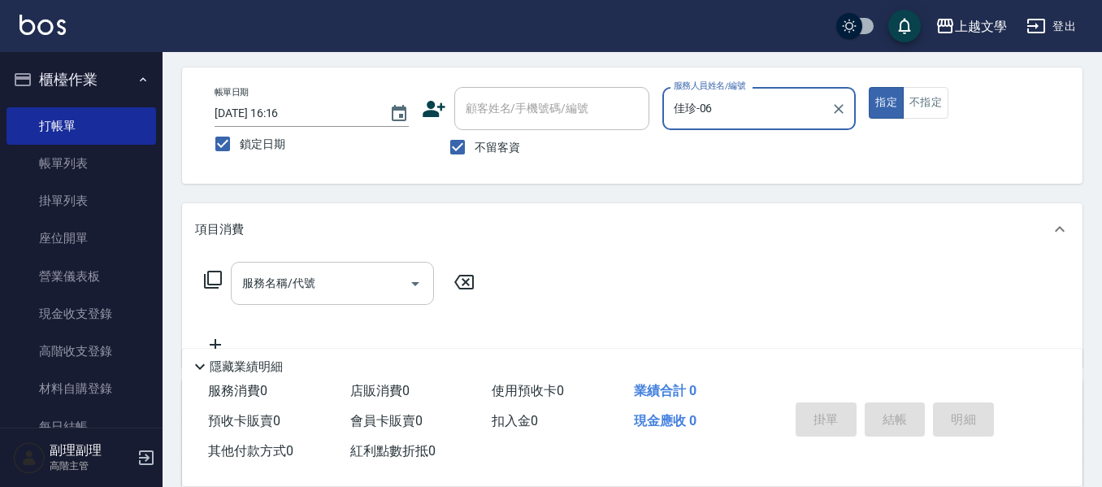
scroll to position [81, 0]
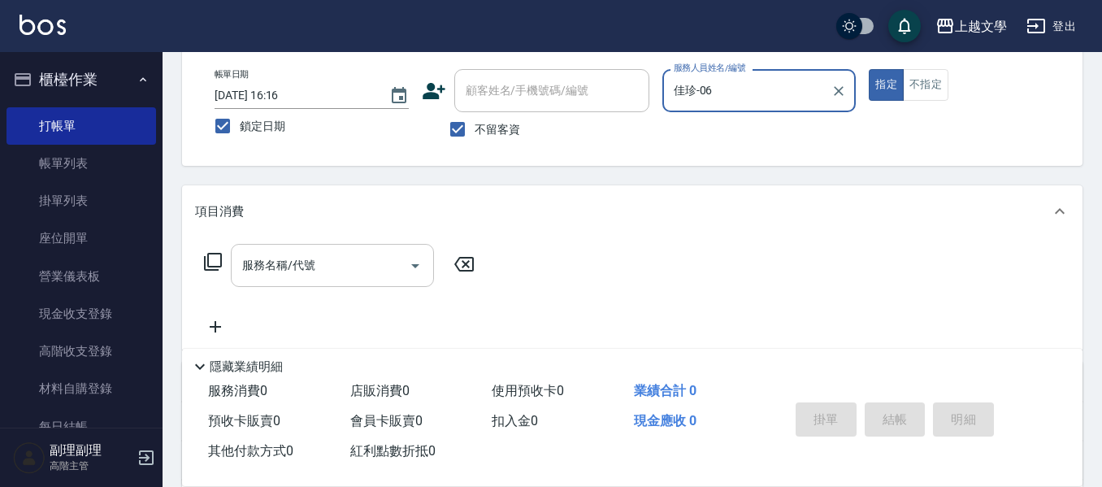
click at [339, 265] on input "服務名稱/代號" at bounding box center [320, 265] width 164 height 28
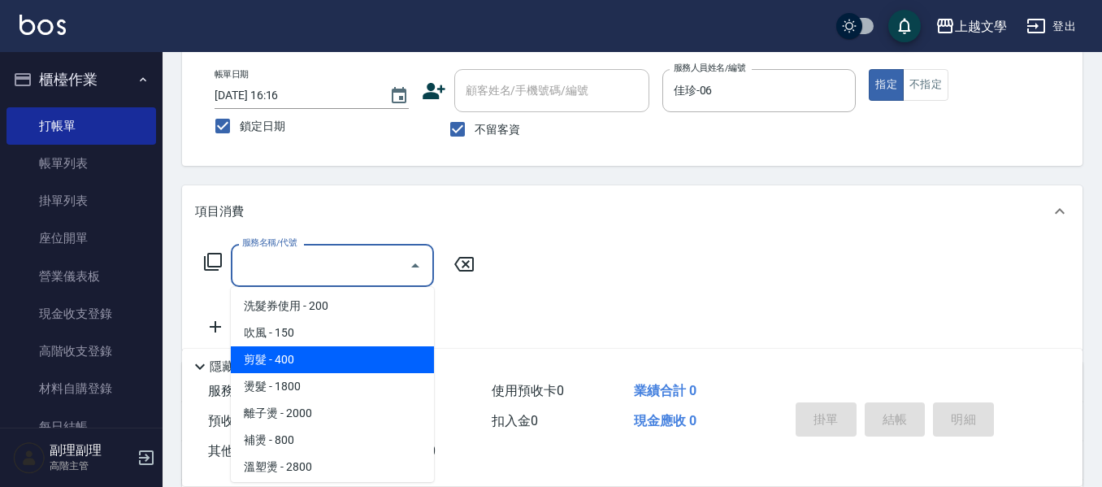
click at [303, 357] on span "剪髮 - 400" at bounding box center [332, 359] width 203 height 27
type input "剪髮(200)"
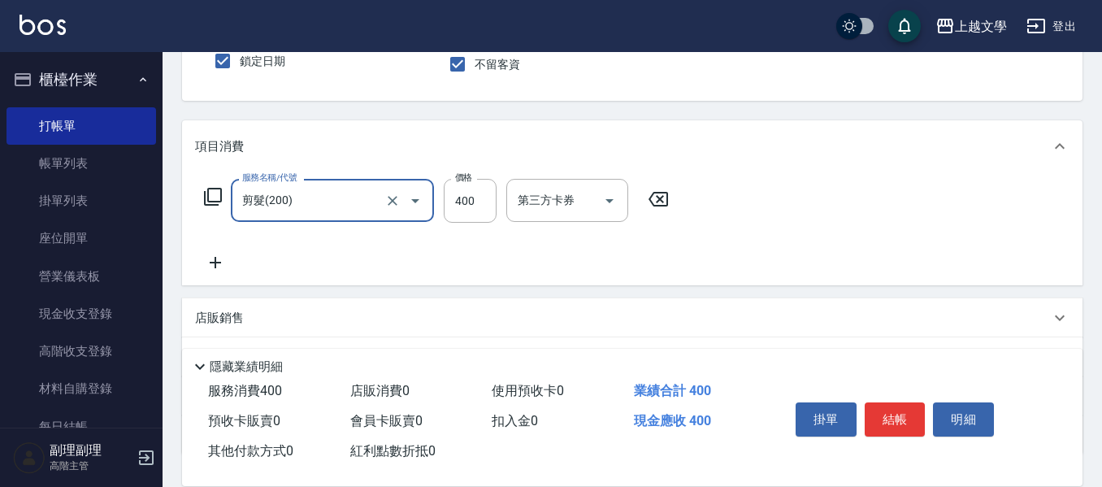
scroll to position [244, 0]
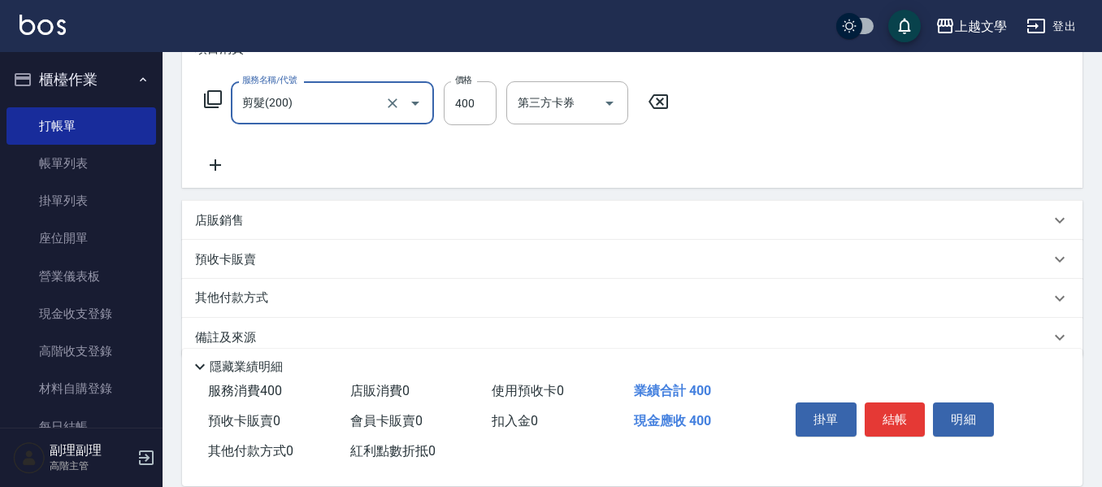
click at [249, 304] on p "其他付款方式" at bounding box center [235, 298] width 81 height 18
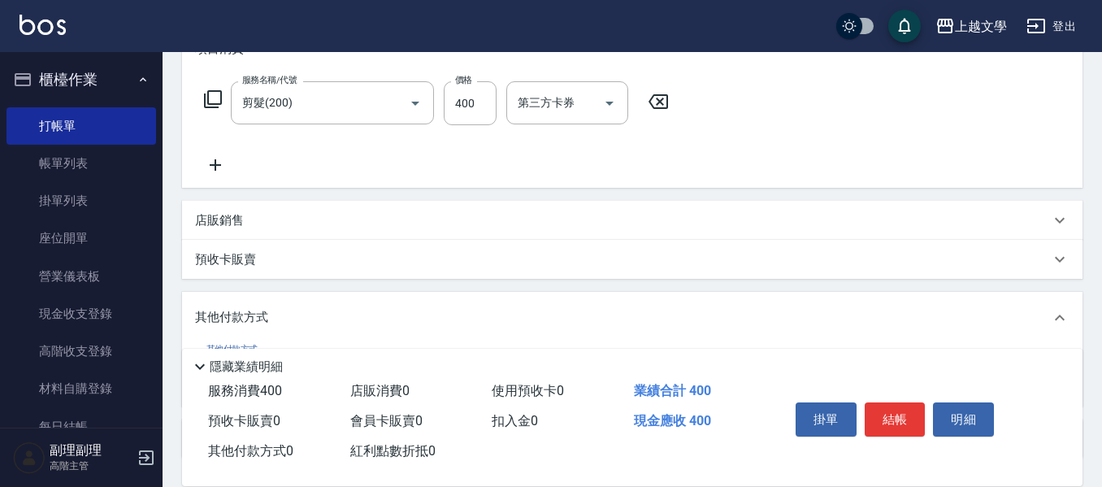
scroll to position [0, 0]
click at [273, 314] on p "其他付款方式" at bounding box center [235, 318] width 81 height 18
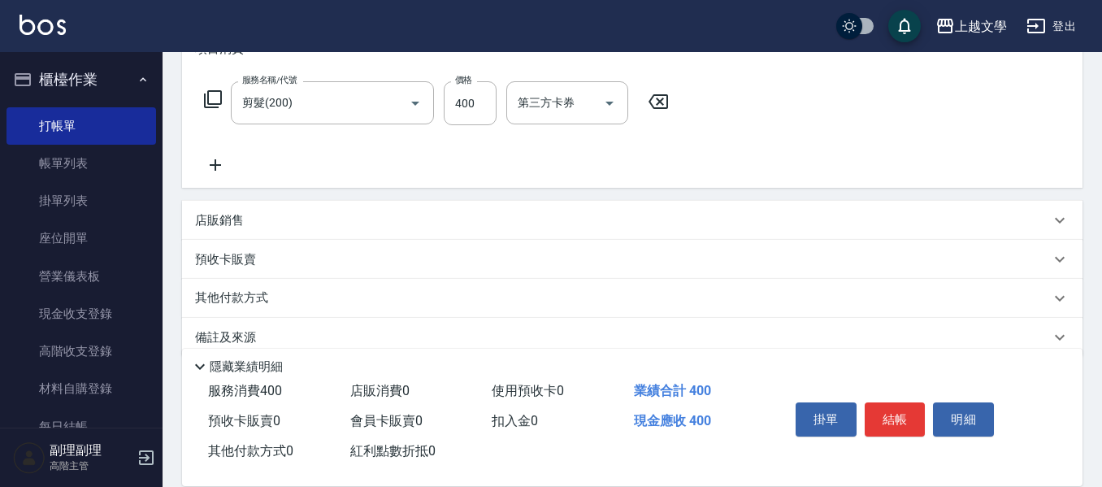
click at [283, 290] on div "其他付款方式" at bounding box center [622, 298] width 855 height 18
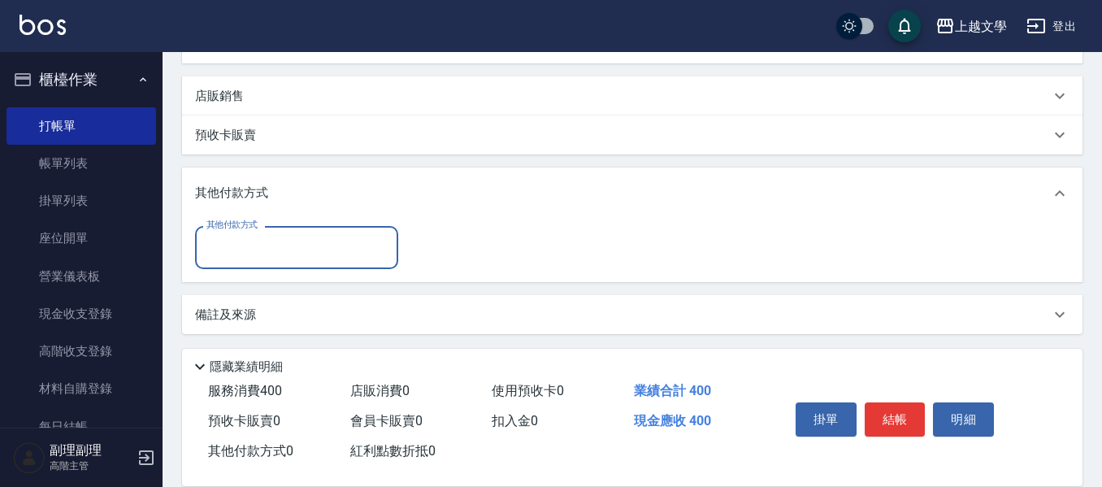
scroll to position [371, 0]
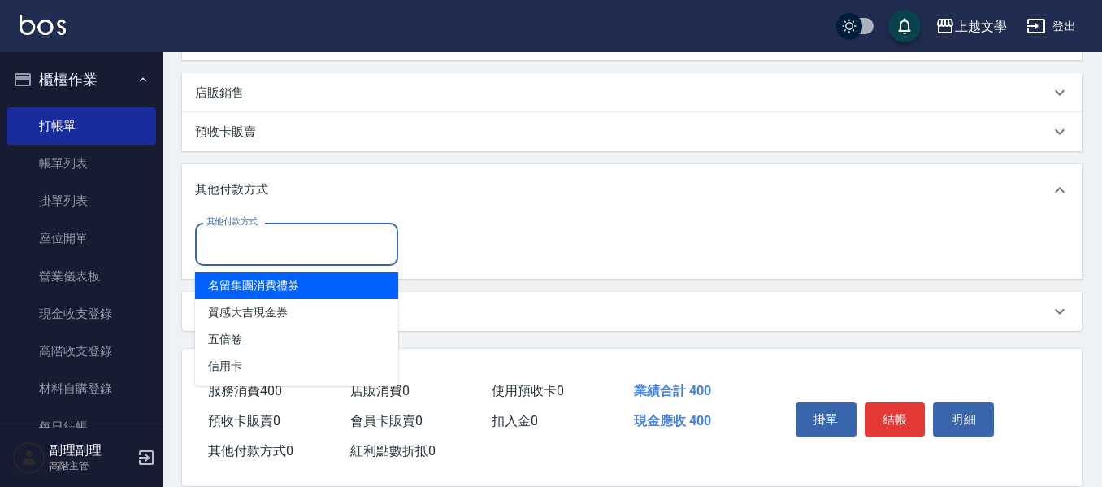
click at [270, 250] on input "其他付款方式" at bounding box center [296, 244] width 188 height 28
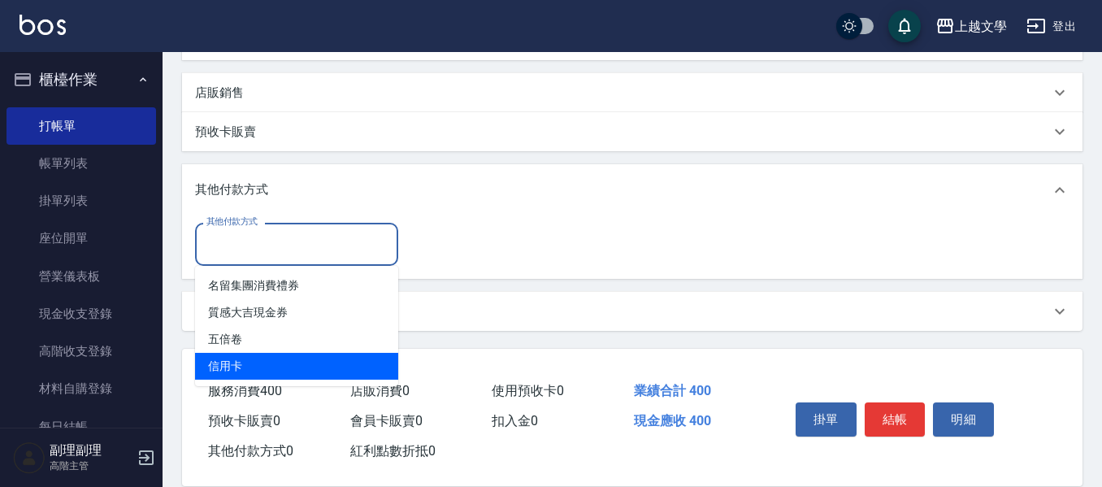
drag, startPoint x: 274, startPoint y: 362, endPoint x: 396, endPoint y: 303, distance: 135.5
click at [275, 362] on span "信用卡" at bounding box center [296, 366] width 203 height 27
type input "信用卡"
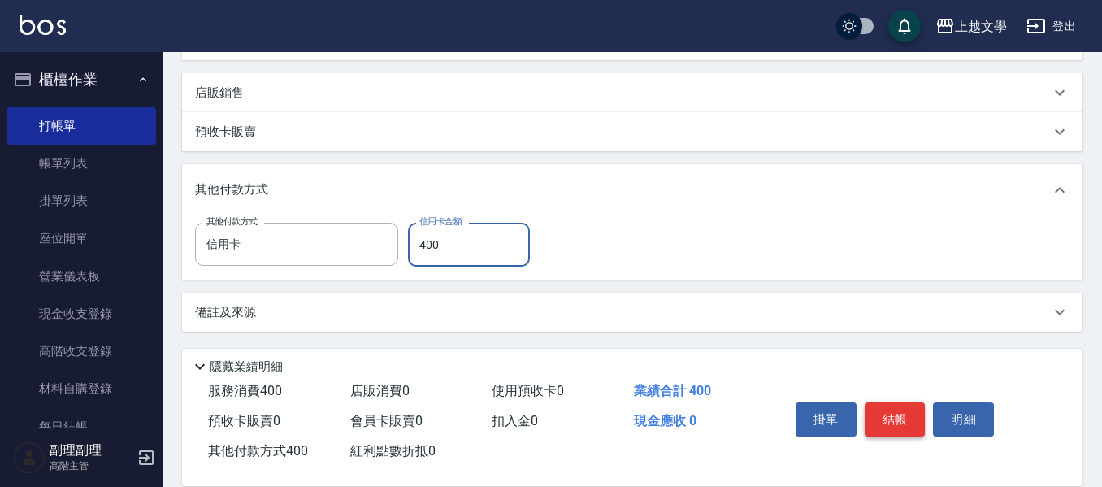
type input "400"
click at [903, 414] on button "結帳" at bounding box center [894, 419] width 61 height 34
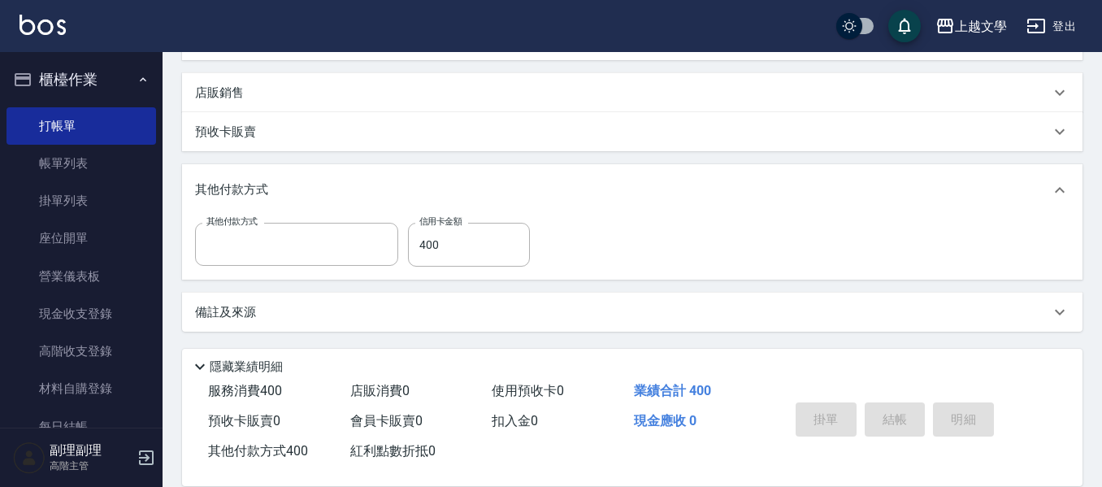
scroll to position [0, 0]
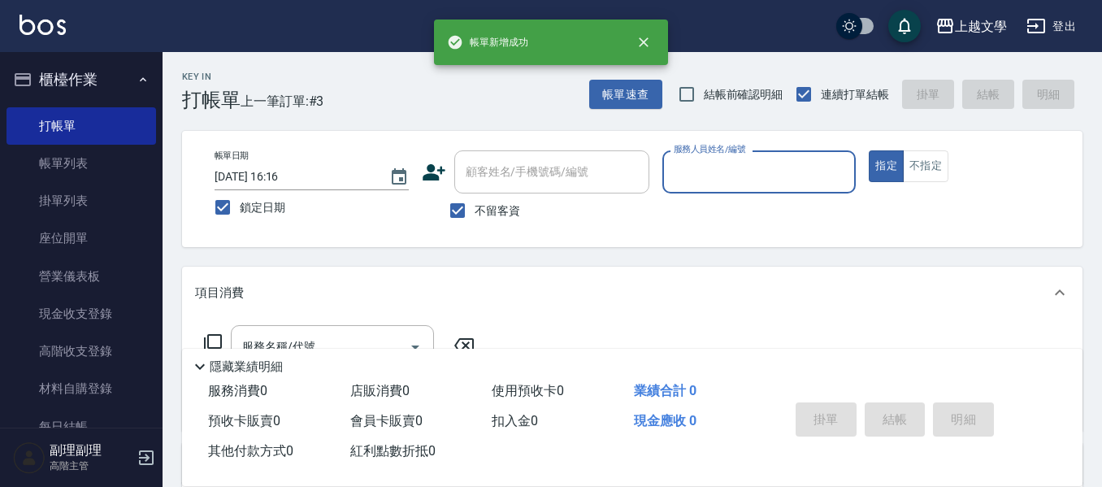
click at [773, 179] on input "服務人員姓名/編號" at bounding box center [759, 172] width 180 height 28
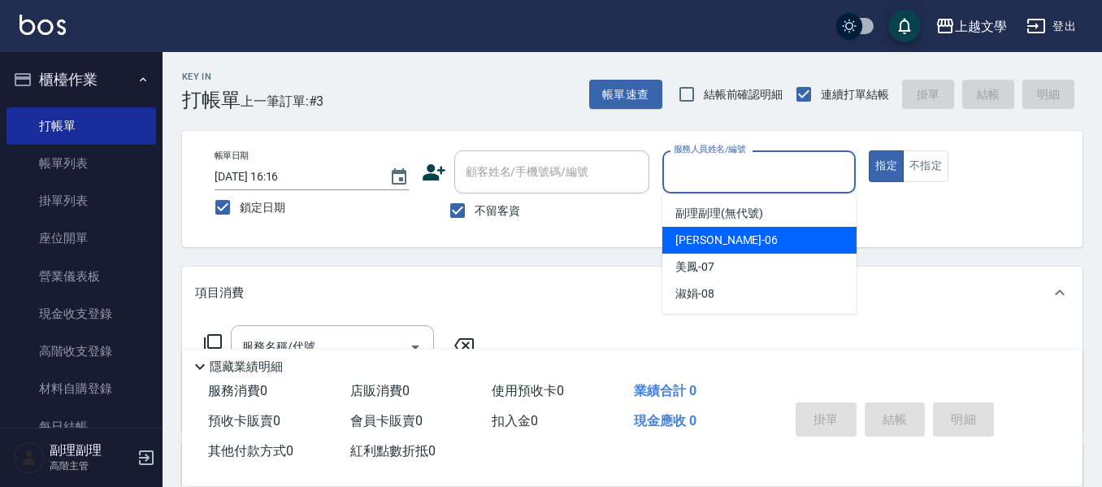
click at [743, 237] on div "佳珍 -06" at bounding box center [759, 240] width 194 height 27
type input "佳珍-06"
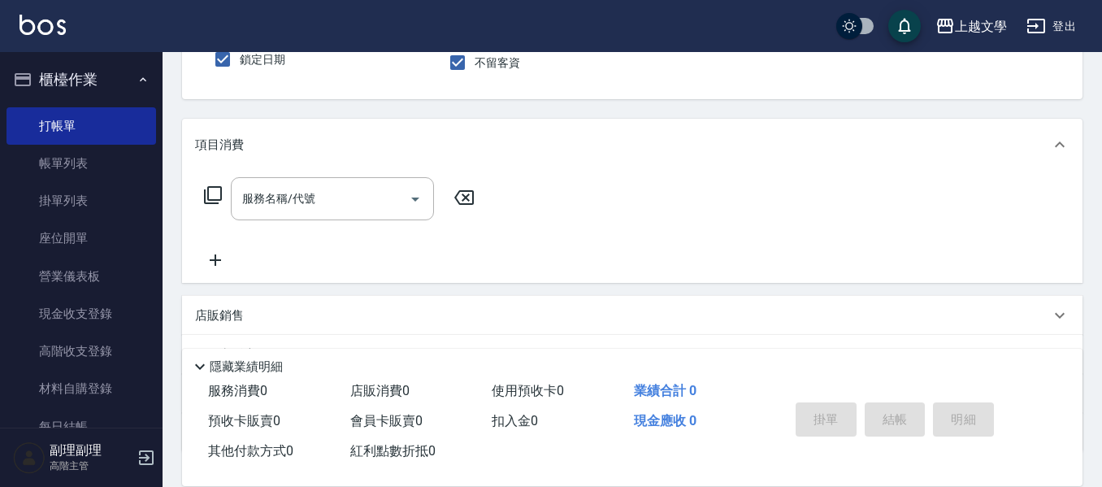
scroll to position [162, 0]
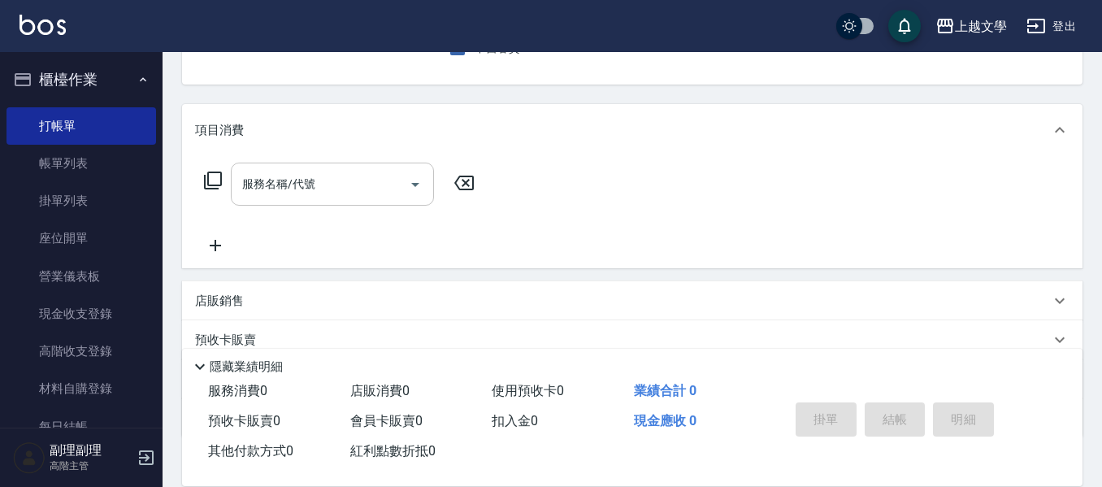
click at [370, 200] on div "服務名稱/代號" at bounding box center [332, 183] width 203 height 43
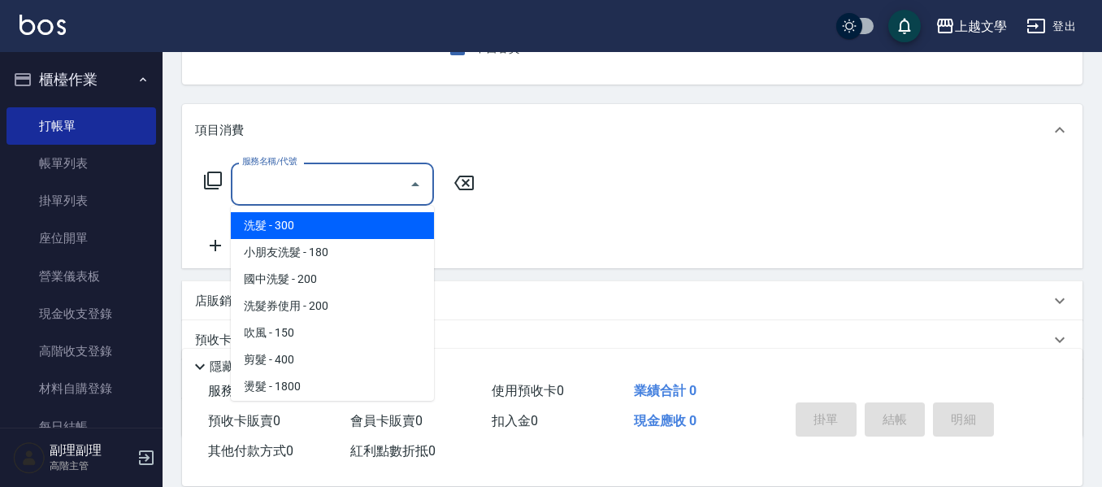
click at [324, 214] on span "洗髮 - 300" at bounding box center [332, 225] width 203 height 27
type input "洗髮(100)"
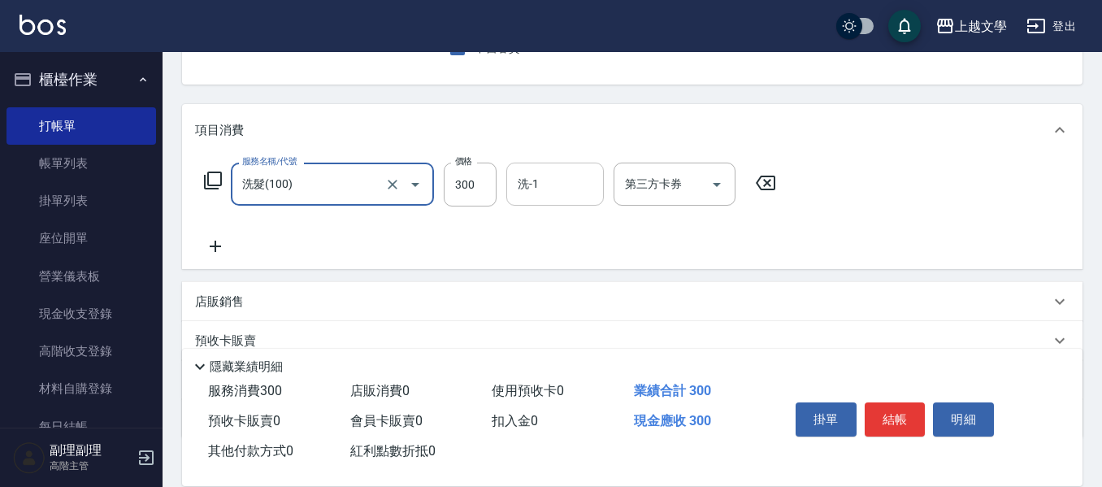
click at [527, 189] on input "洗-1" at bounding box center [554, 184] width 83 height 28
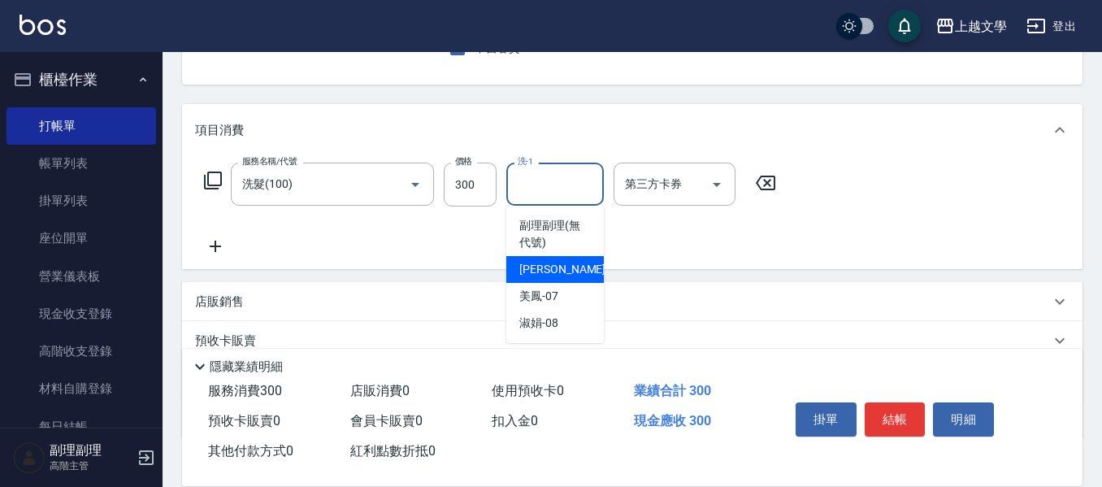
click at [526, 263] on span "佳珍 -06" at bounding box center [570, 269] width 102 height 17
type input "佳珍-06"
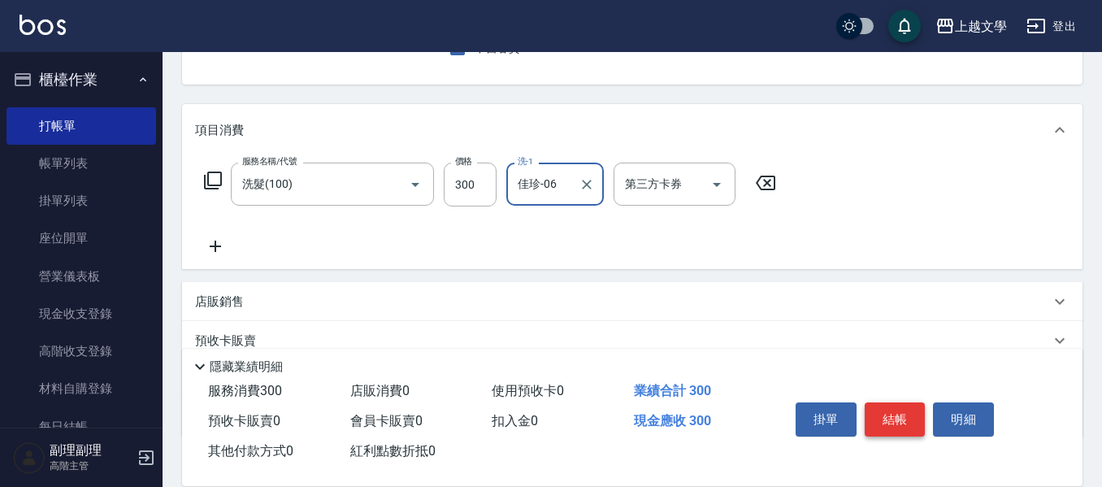
click at [903, 416] on button "結帳" at bounding box center [894, 419] width 61 height 34
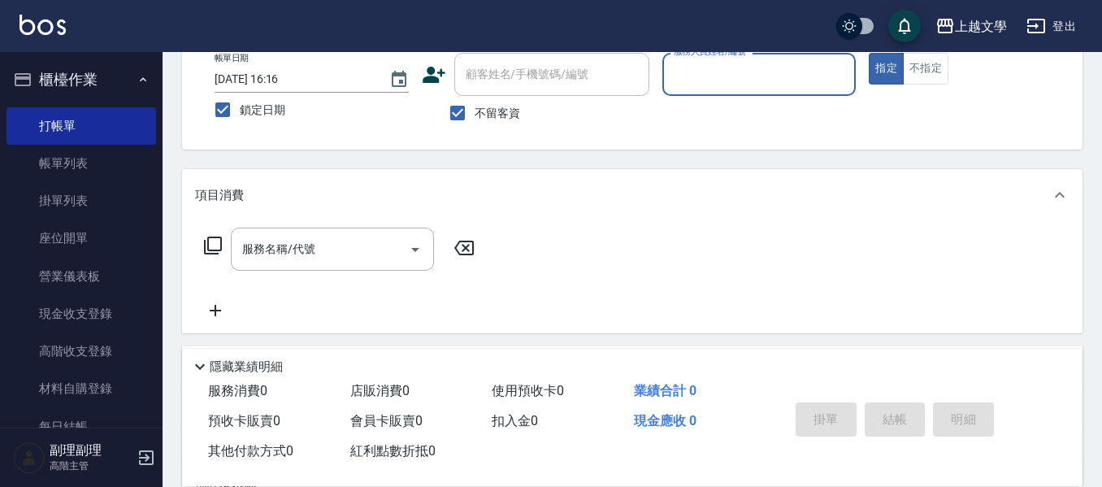
scroll to position [0, 0]
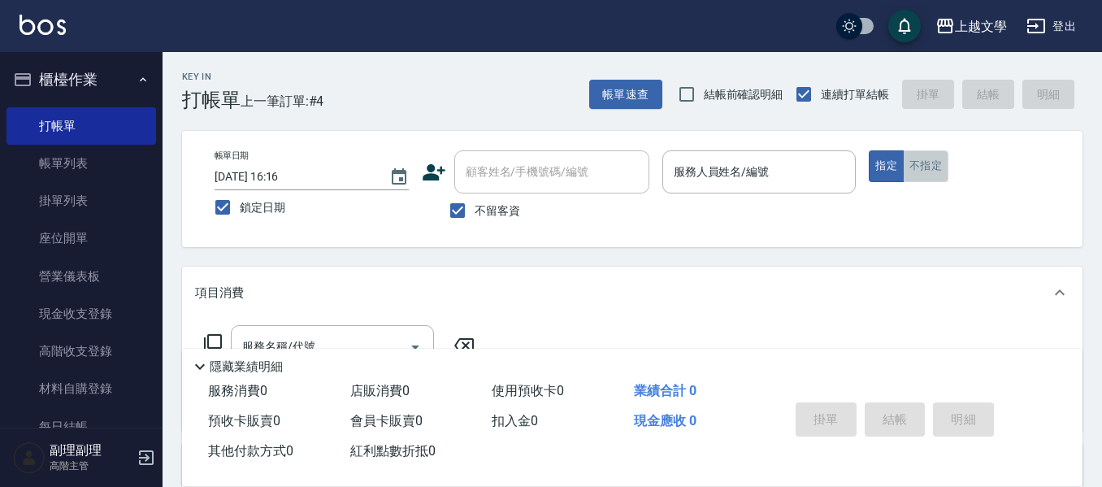
click at [935, 172] on button "不指定" at bounding box center [925, 166] width 45 height 32
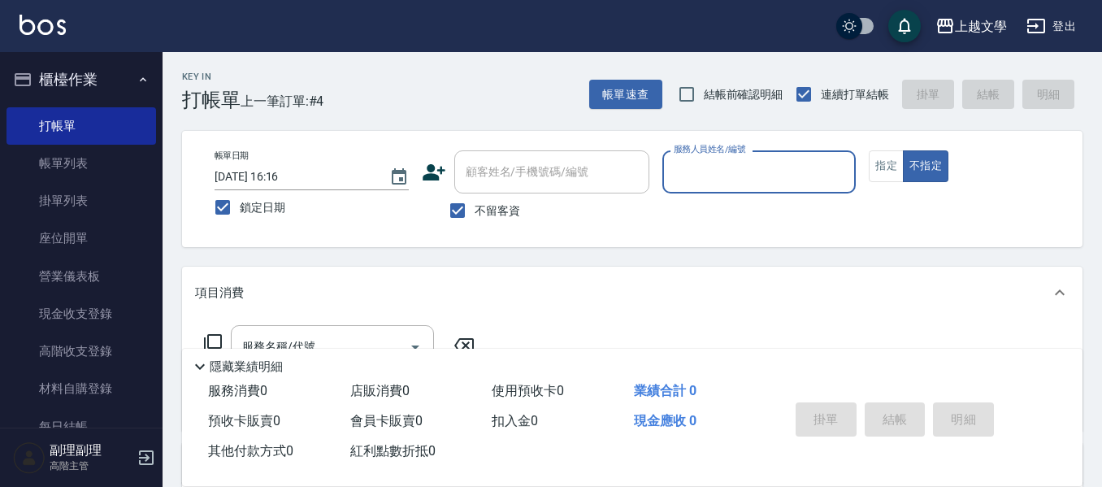
click at [764, 159] on input "服務人員姓名/編號" at bounding box center [759, 172] width 180 height 28
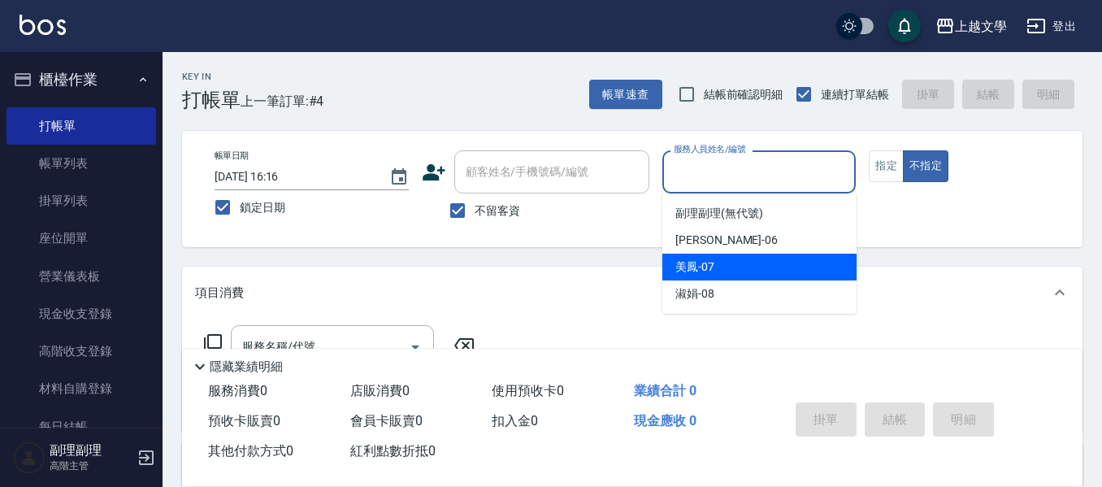
click at [725, 267] on div "美鳳 -07" at bounding box center [759, 266] width 194 height 27
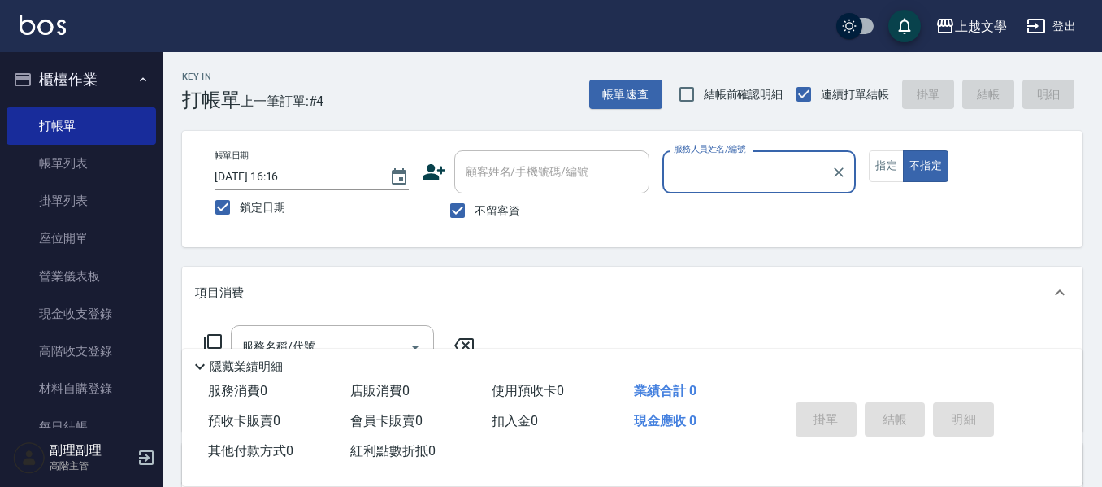
type input "美鳳-07"
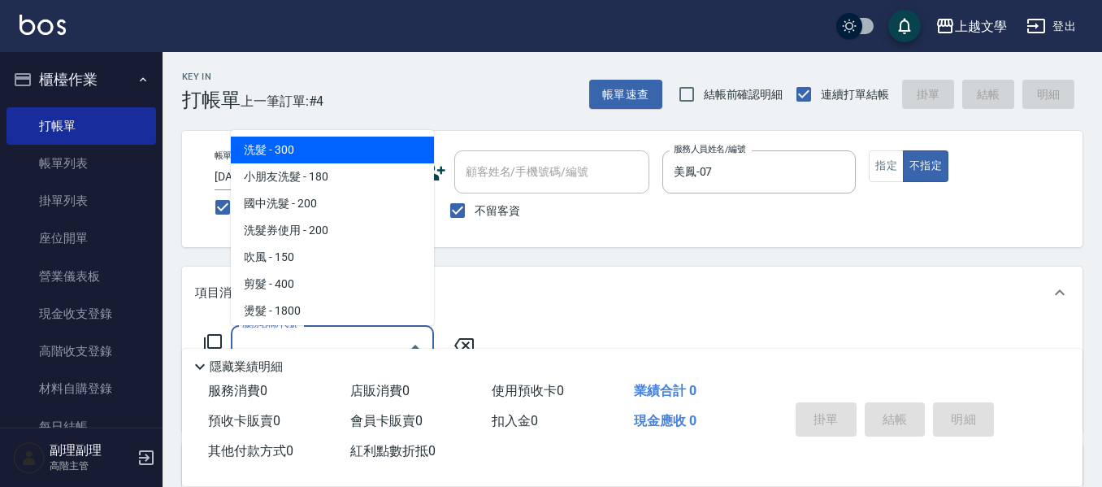
drag, startPoint x: 300, startPoint y: 333, endPoint x: 306, endPoint y: 316, distance: 18.3
click at [300, 332] on div "服務名稱/代號 服務名稱/代號" at bounding box center [332, 346] width 203 height 43
click at [330, 139] on span "洗髮 - 300" at bounding box center [332, 149] width 203 height 27
type input "洗髮(100)"
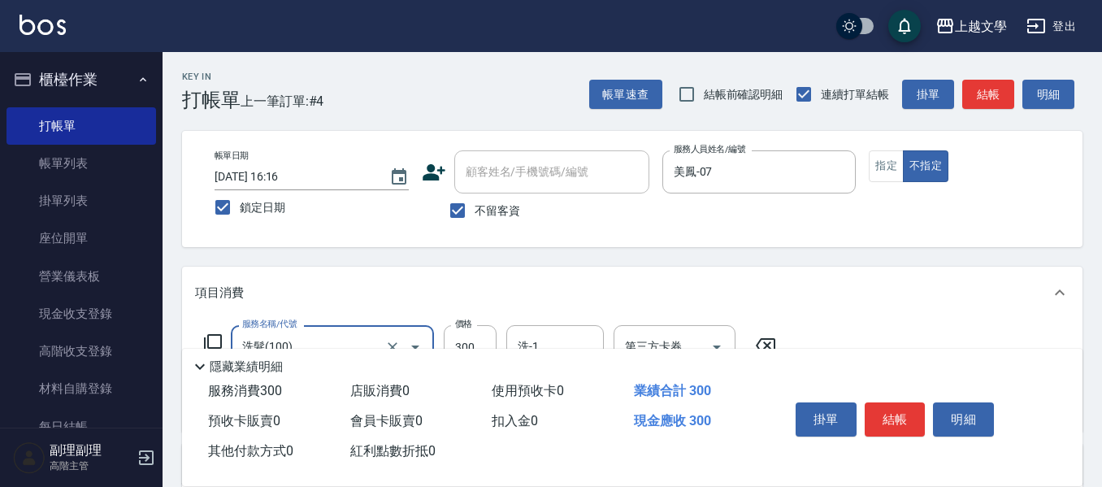
drag, startPoint x: 459, startPoint y: 324, endPoint x: 479, endPoint y: 321, distance: 19.8
click at [464, 325] on label "價格" at bounding box center [463, 324] width 17 height 12
click at [464, 325] on input "300" at bounding box center [470, 347] width 53 height 44
click at [478, 332] on input "300" at bounding box center [470, 347] width 53 height 44
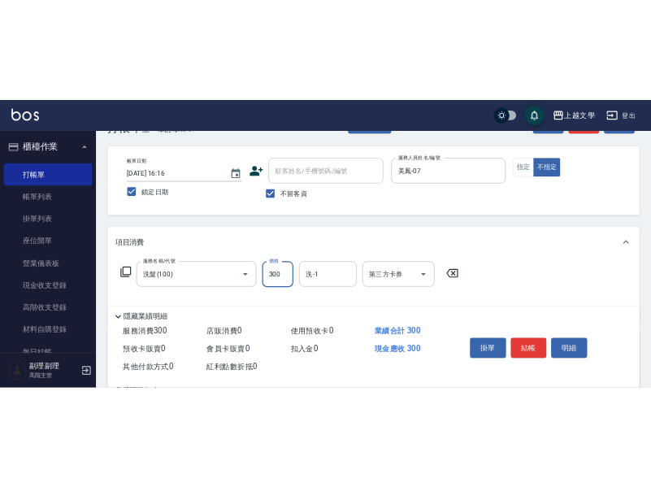
scroll to position [81, 0]
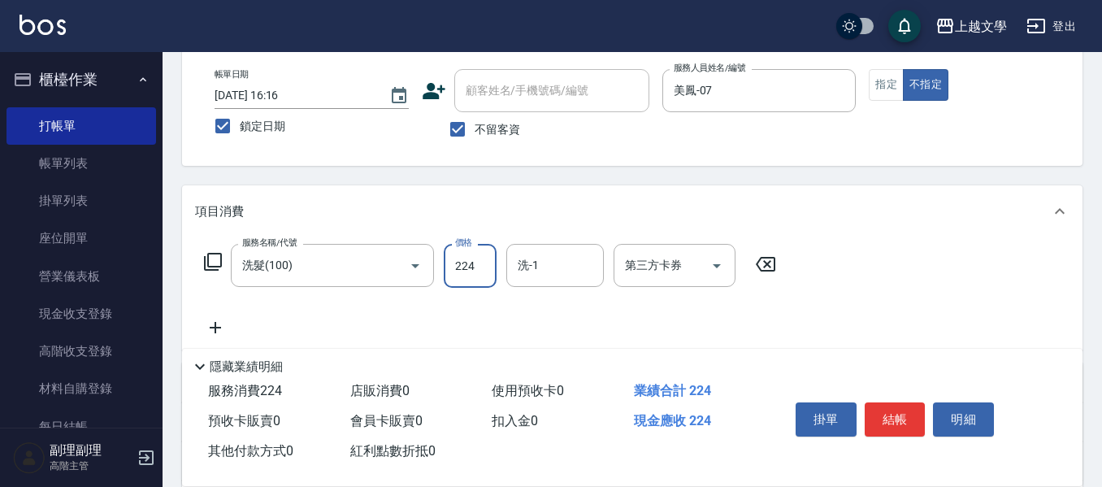
type input "224"
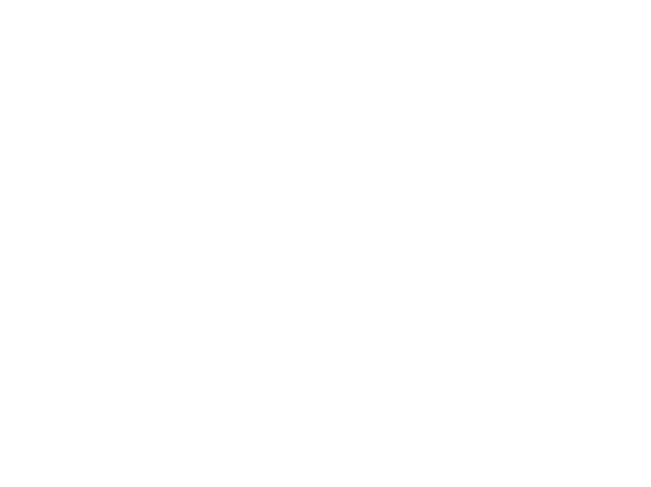
scroll to position [0, 0]
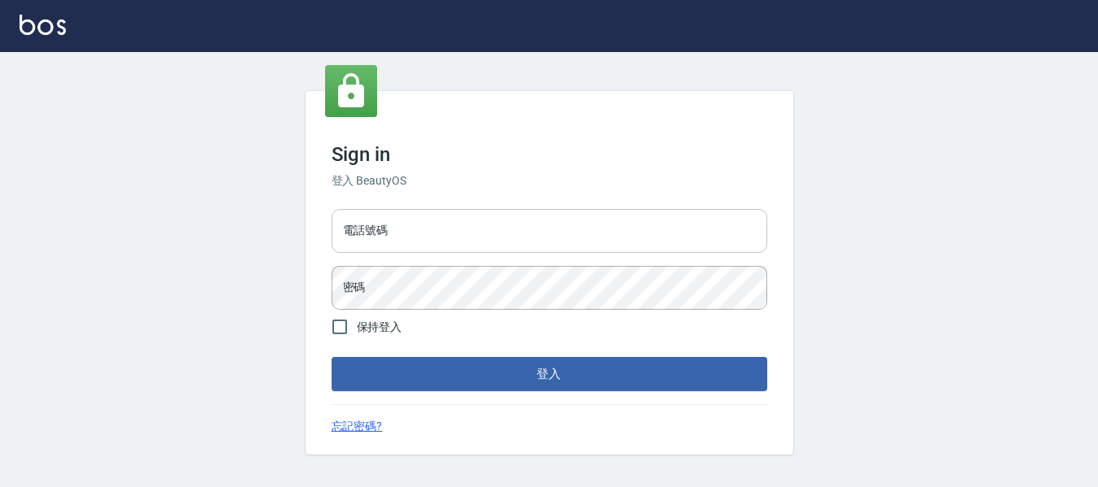
drag, startPoint x: 384, startPoint y: 237, endPoint x: 406, endPoint y: 250, distance: 25.5
click at [384, 237] on input "電話號碼" at bounding box center [548, 231] width 435 height 44
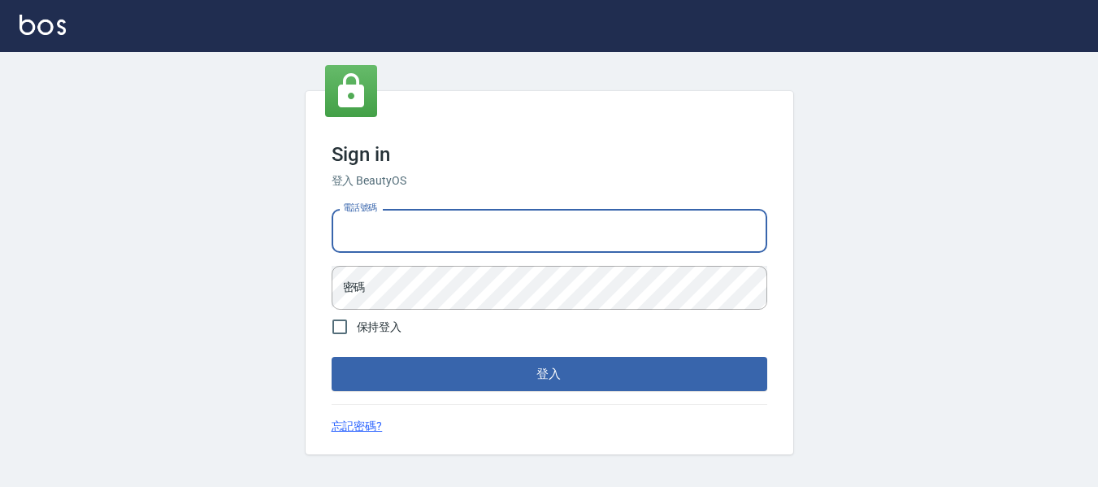
type input "82951313"
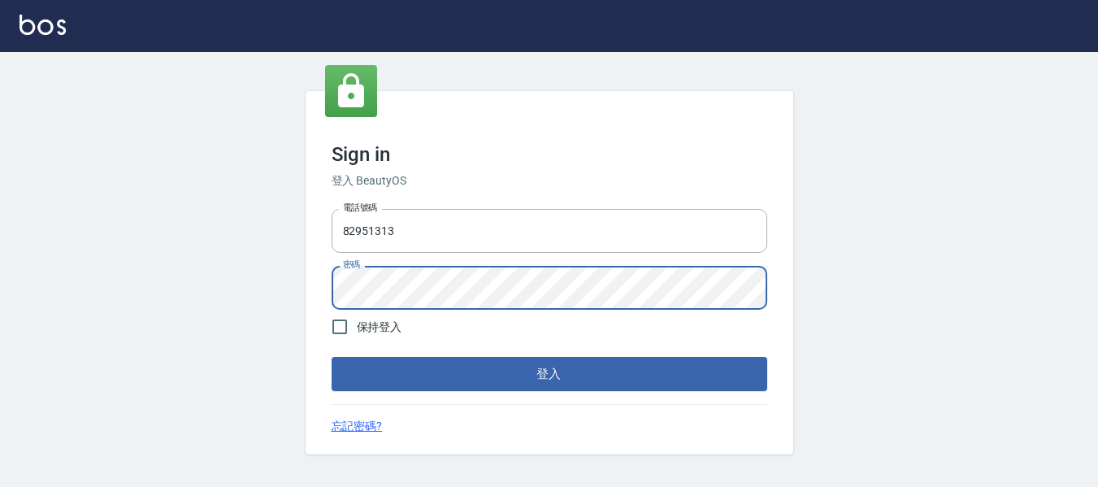
click at [331, 357] on button "登入" at bounding box center [548, 374] width 435 height 34
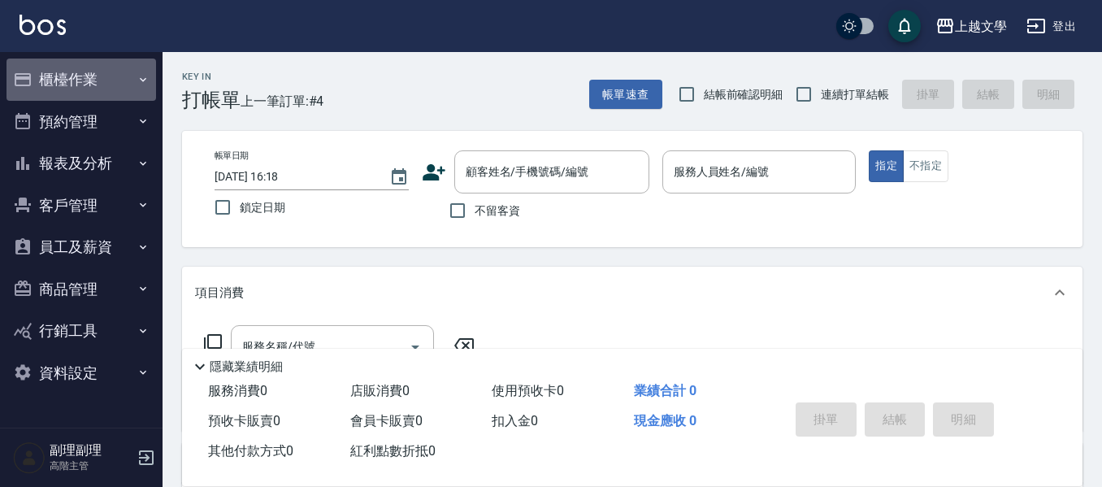
drag, startPoint x: 63, startPoint y: 67, endPoint x: 63, endPoint y: 79, distance: 12.2
click at [63, 69] on button "櫃檯作業" at bounding box center [80, 79] width 149 height 42
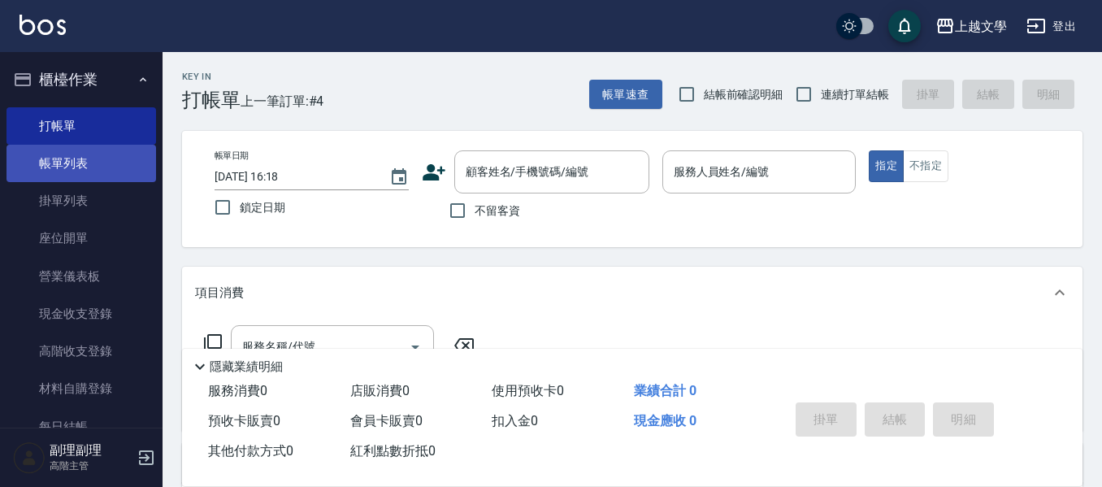
click at [67, 162] on link "帳單列表" at bounding box center [80, 163] width 149 height 37
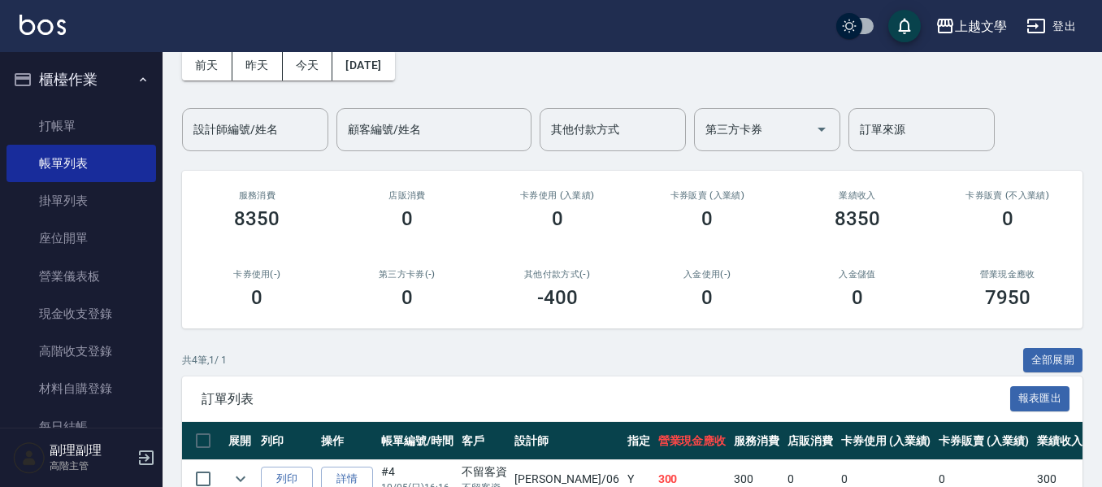
scroll to position [285, 0]
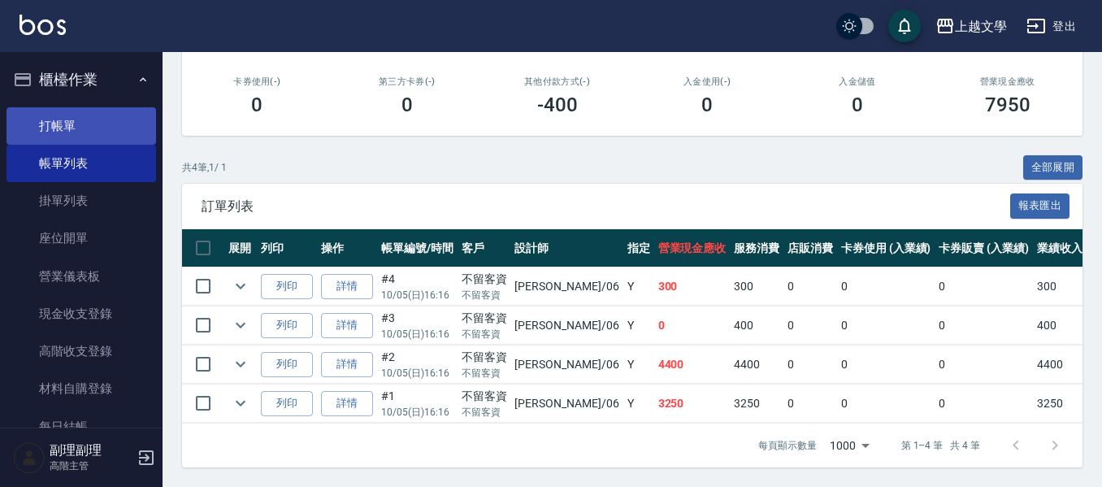
click at [112, 128] on link "打帳單" at bounding box center [80, 125] width 149 height 37
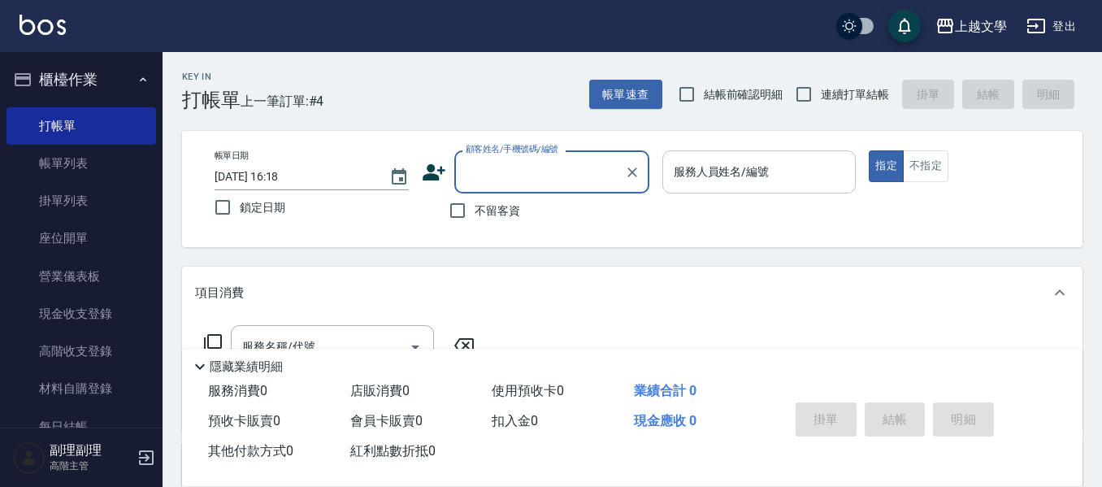
click at [716, 165] on input "服務人員姓名/編號" at bounding box center [759, 172] width 180 height 28
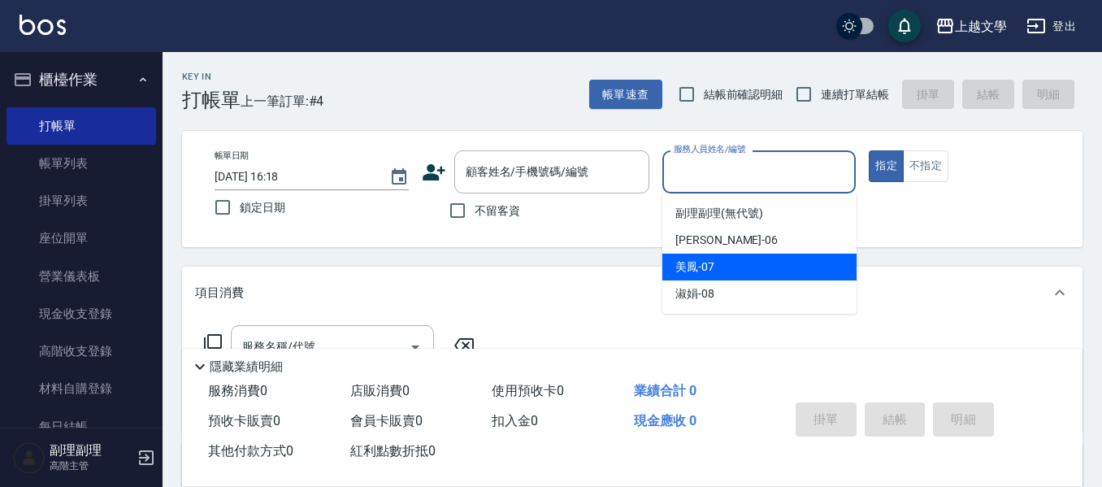
click at [721, 258] on div "美鳳 -07" at bounding box center [759, 266] width 194 height 27
type input "美鳳-07"
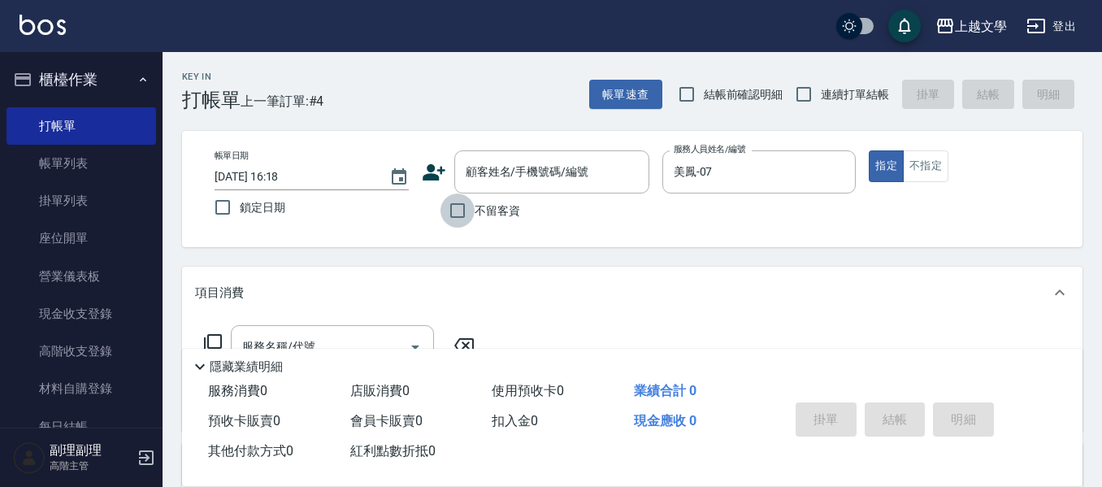
click at [461, 215] on input "不留客資" at bounding box center [457, 210] width 34 height 34
checkbox input "true"
click at [810, 93] on input "連續打單結帳" at bounding box center [803, 94] width 34 height 34
checkbox input "true"
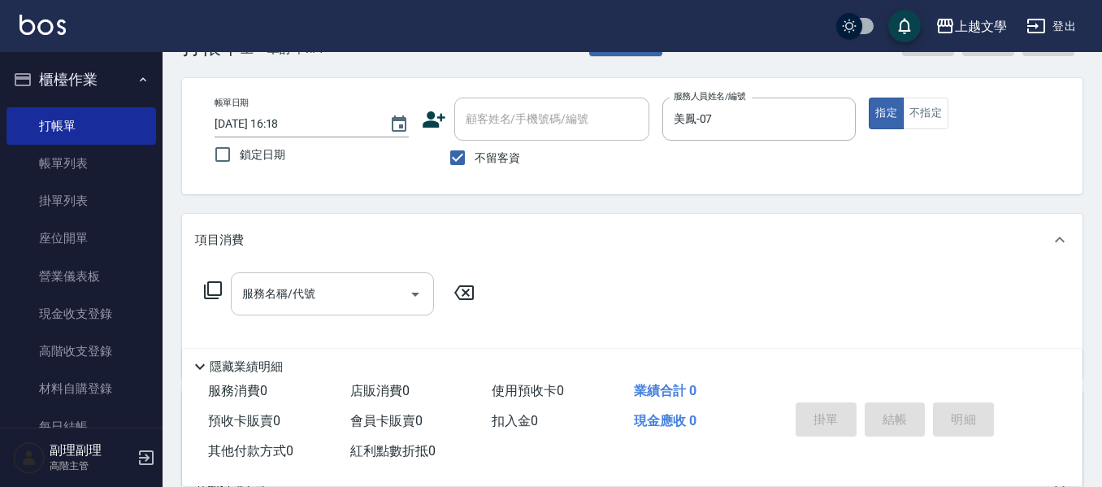
scroll to position [81, 0]
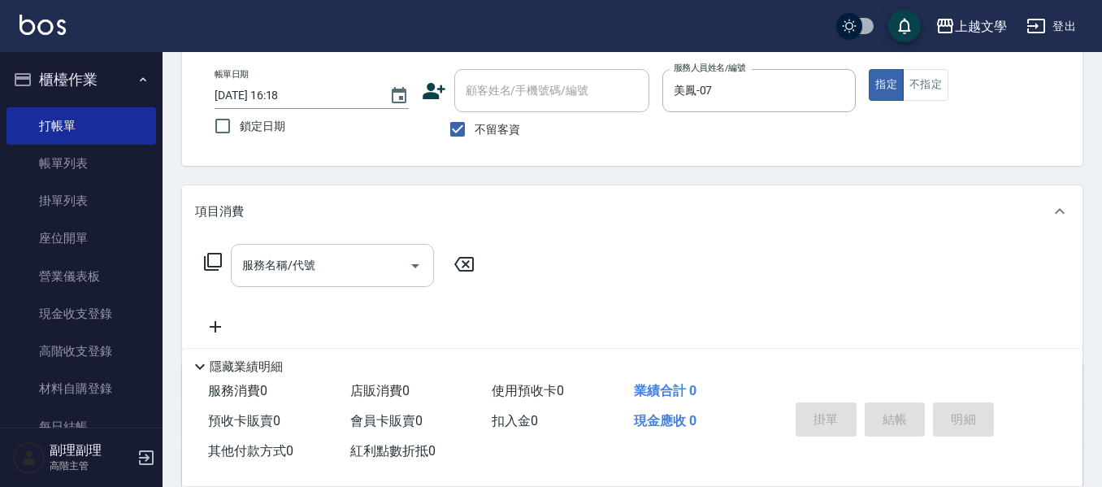
click at [347, 284] on div "服務名稱/代號" at bounding box center [332, 265] width 203 height 43
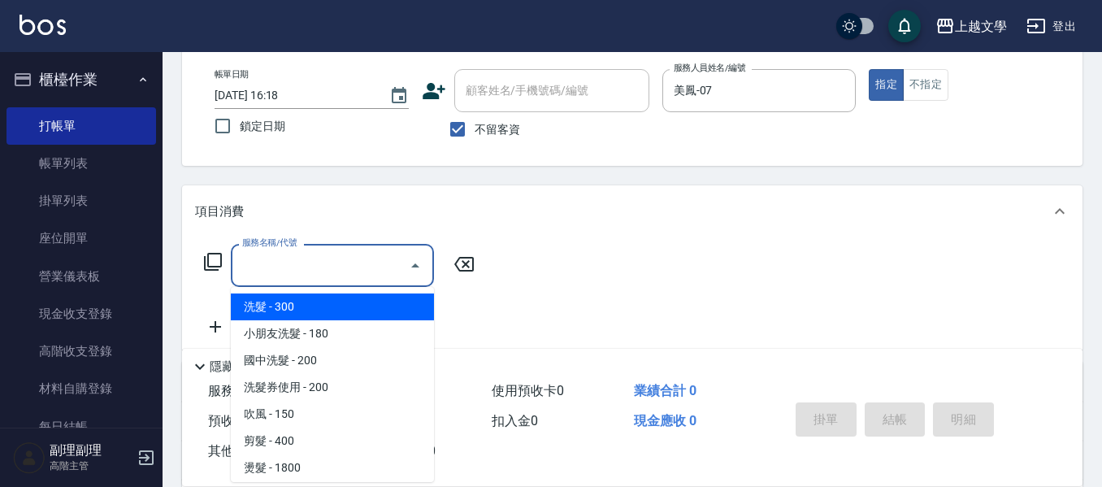
drag, startPoint x: 336, startPoint y: 309, endPoint x: 375, endPoint y: 306, distance: 39.9
click at [339, 308] on span "洗髮 - 300" at bounding box center [332, 306] width 203 height 27
type input "洗髮(100)"
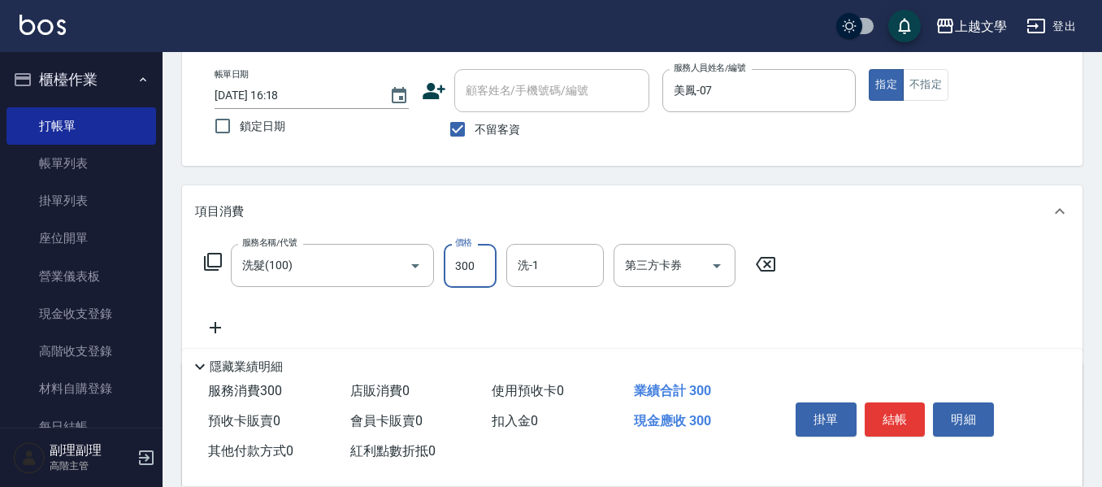
click at [470, 262] on input "300" at bounding box center [470, 266] width 53 height 44
type input "240"
click at [520, 261] on input "洗-1" at bounding box center [554, 265] width 83 height 28
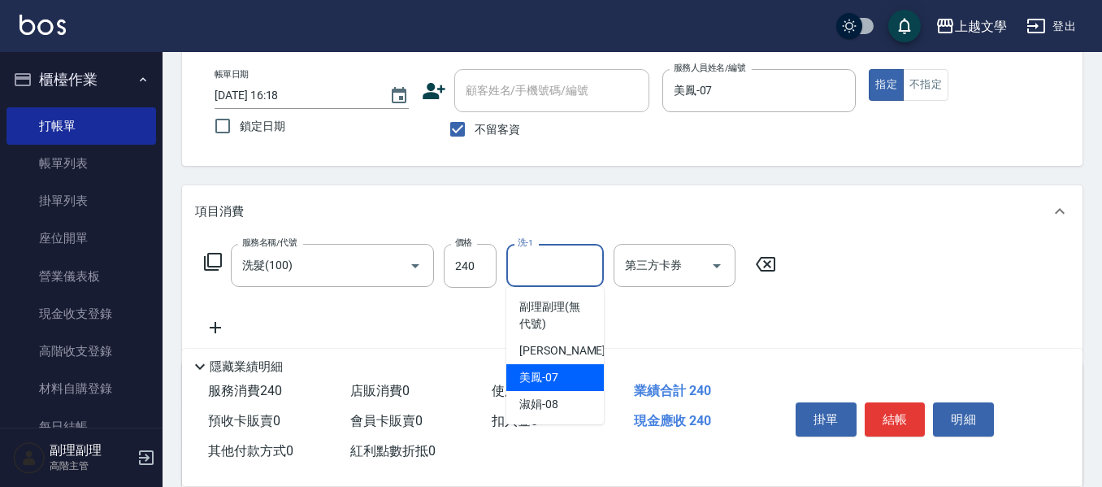
click at [531, 383] on span "美鳳 -07" at bounding box center [538, 377] width 39 height 17
type input "美鳳-07"
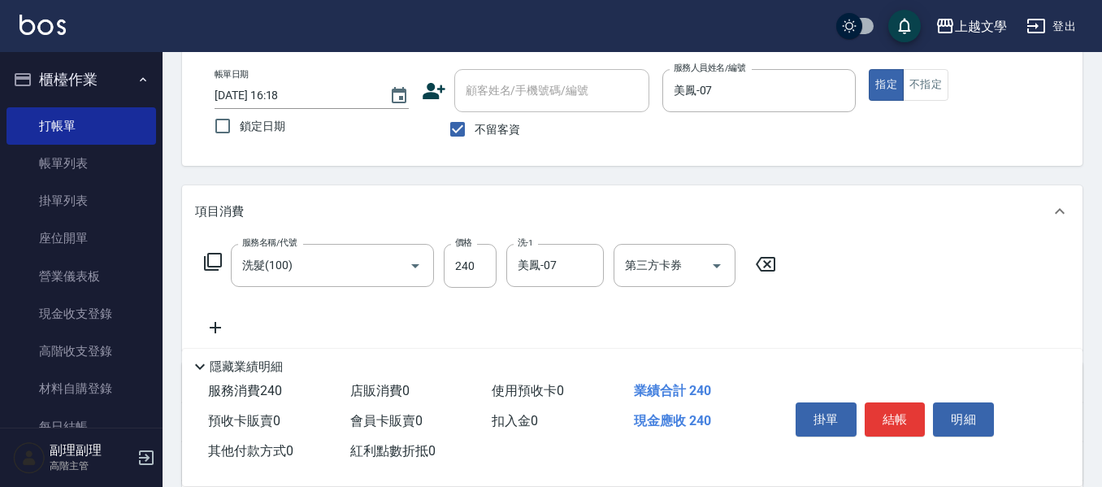
click at [219, 321] on icon at bounding box center [215, 327] width 41 height 19
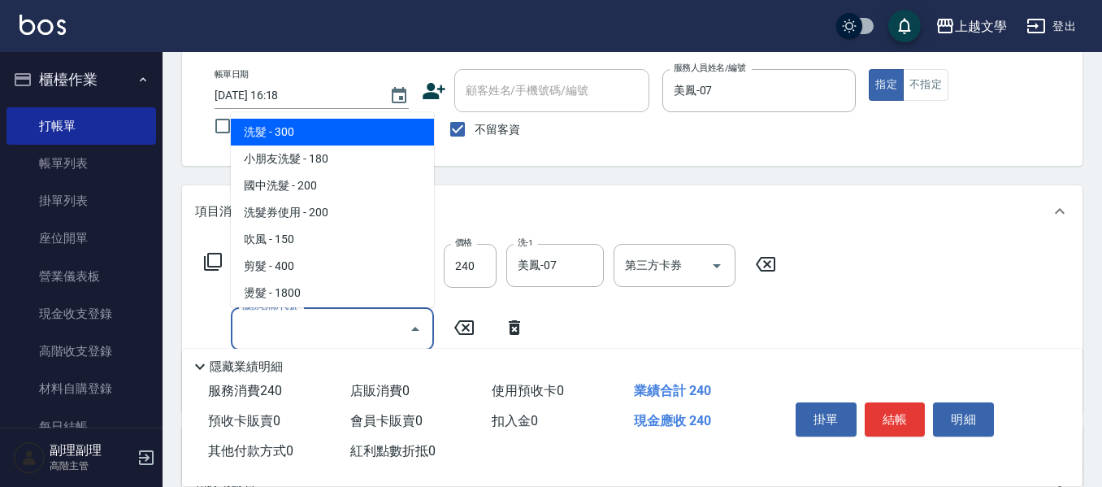
click at [246, 316] on input "服務名稱/代號" at bounding box center [320, 328] width 164 height 28
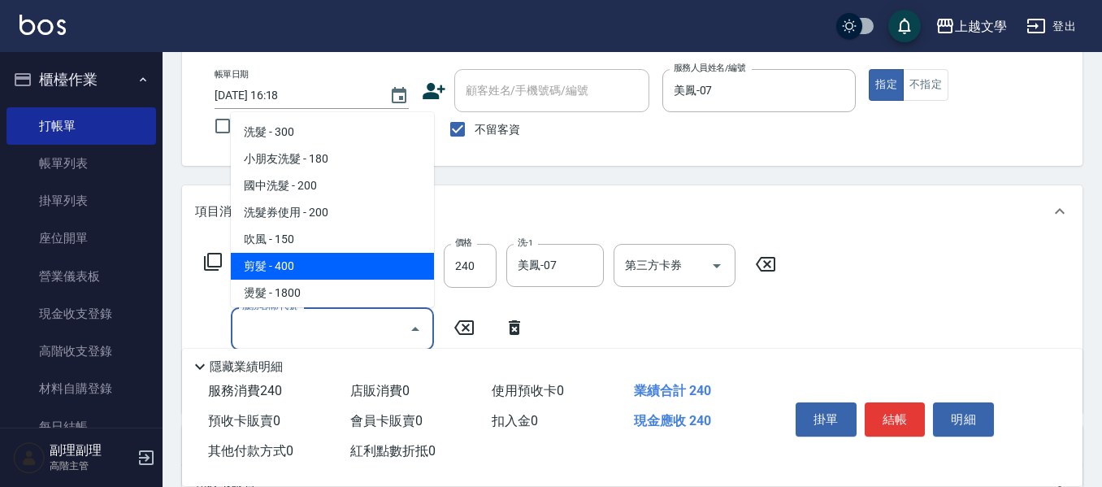
click at [276, 262] on span "剪髮 - 400" at bounding box center [332, 266] width 203 height 27
type input "剪髮(200)"
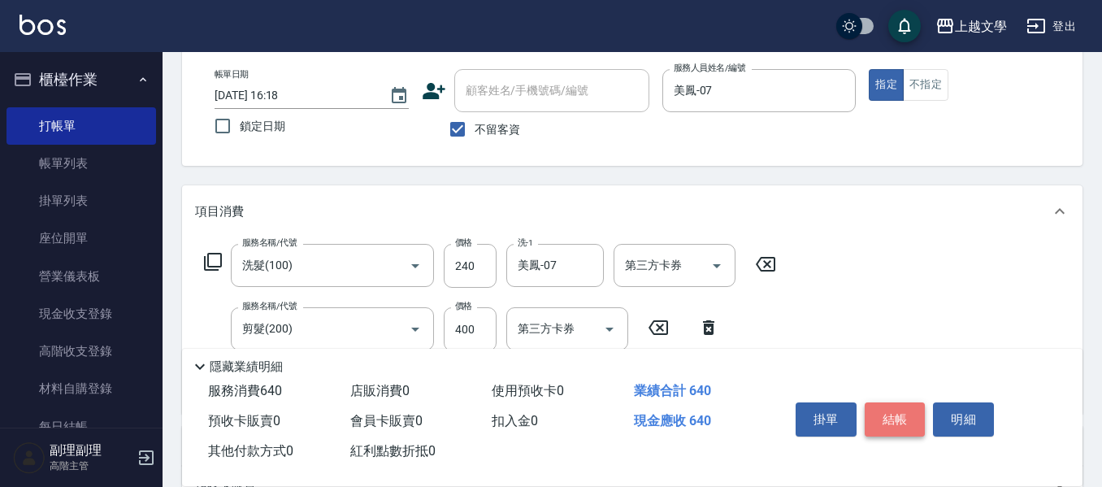
click at [903, 406] on button "結帳" at bounding box center [894, 419] width 61 height 34
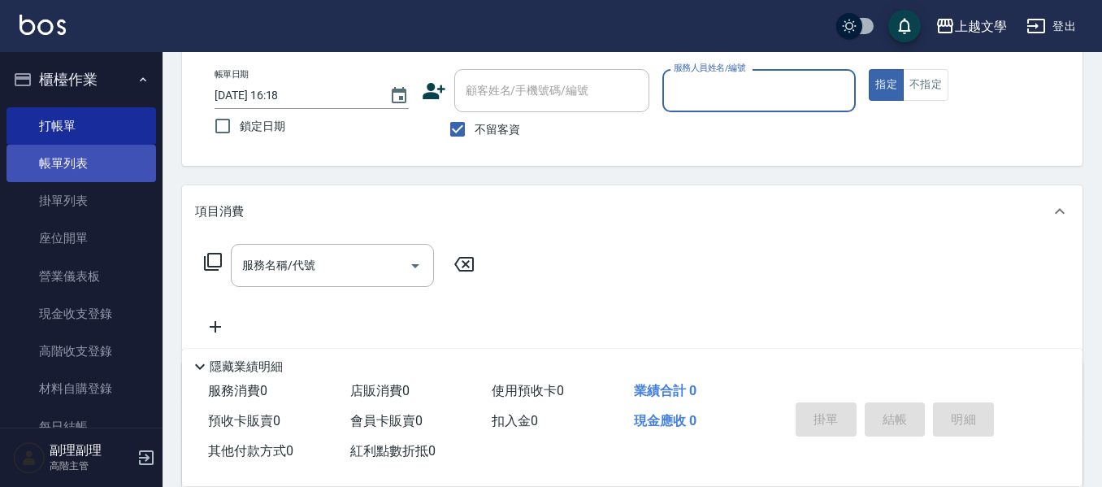
click at [90, 152] on link "帳單列表" at bounding box center [80, 163] width 149 height 37
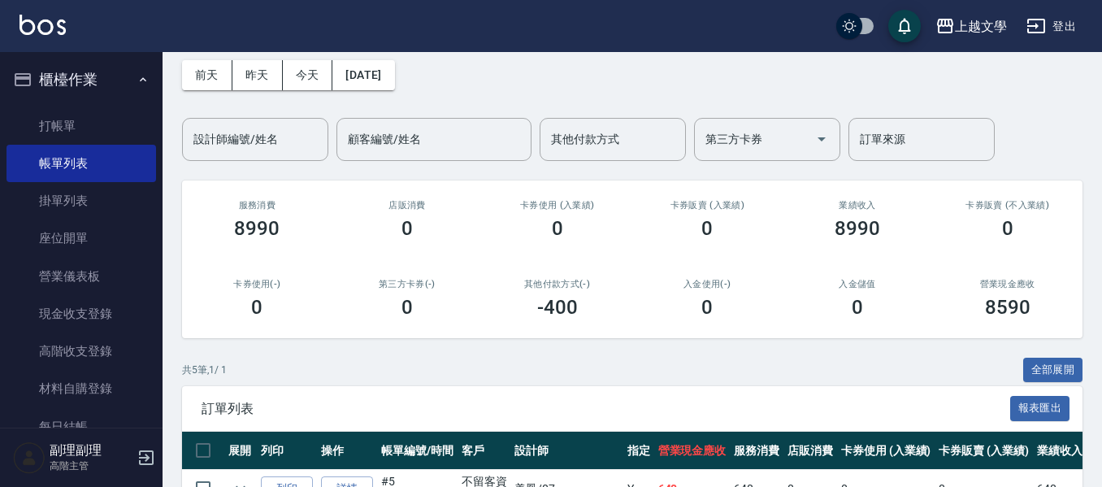
scroll to position [244, 0]
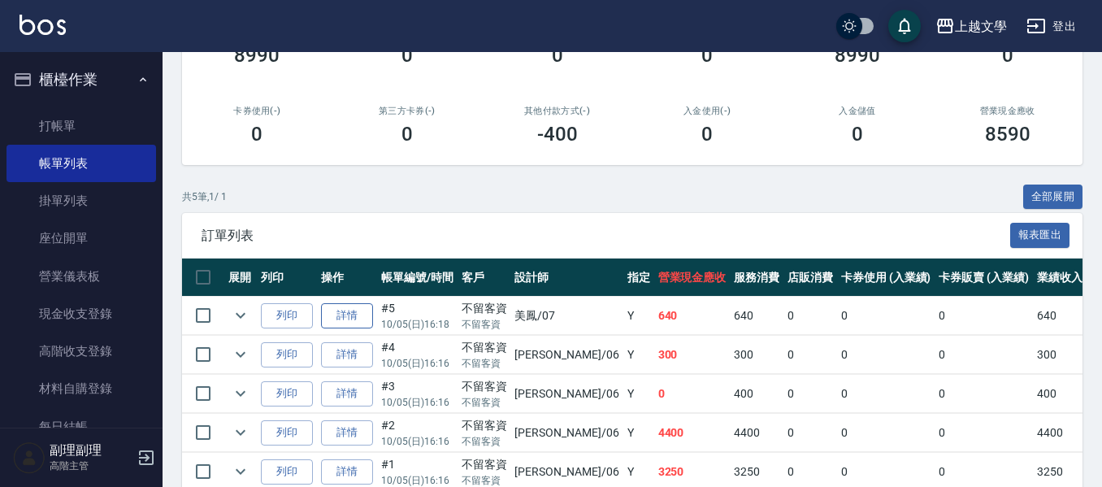
click at [355, 314] on link "詳情" at bounding box center [347, 315] width 52 height 25
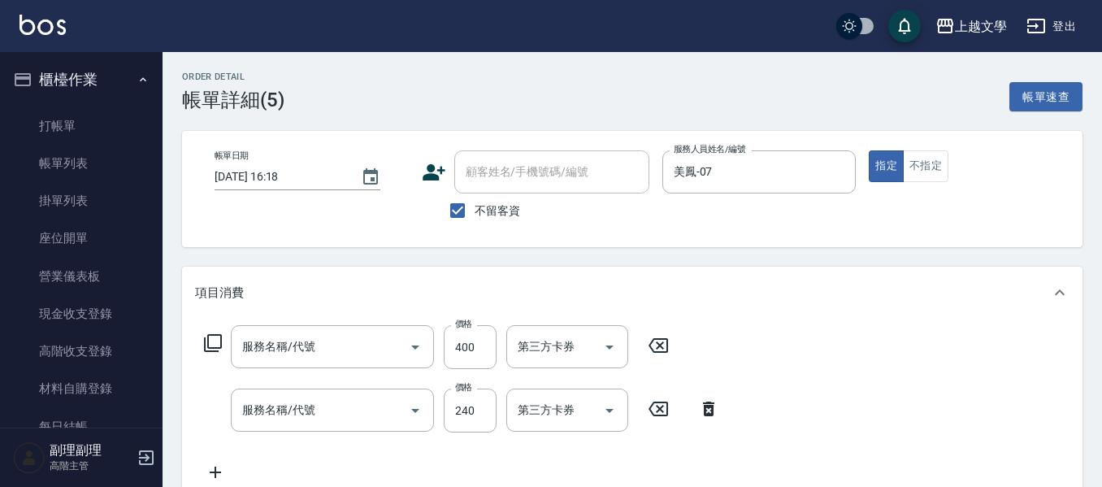
checkbox input "true"
type input "美鳳-07"
type input "剪髮(200)"
type input "洗髮(100)"
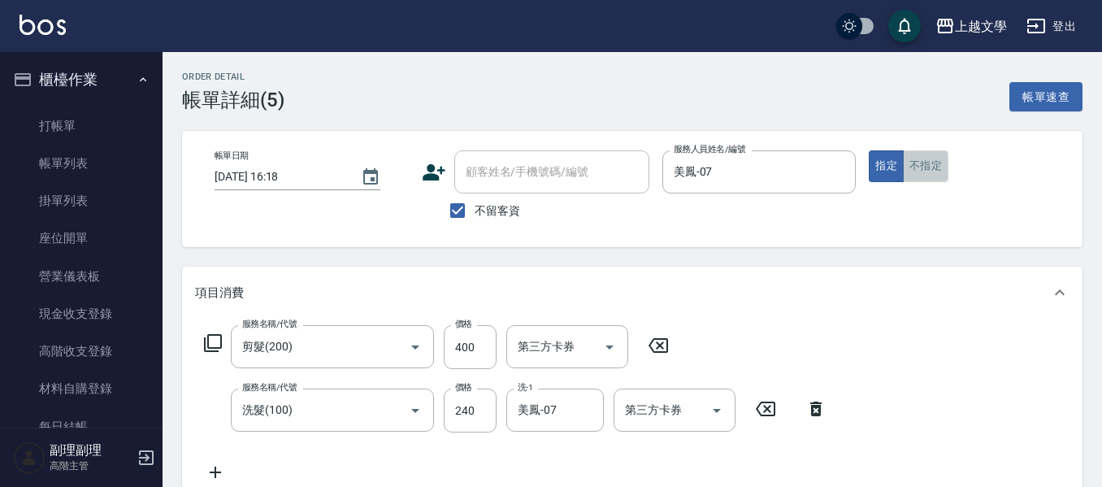
click at [920, 165] on button "不指定" at bounding box center [925, 166] width 45 height 32
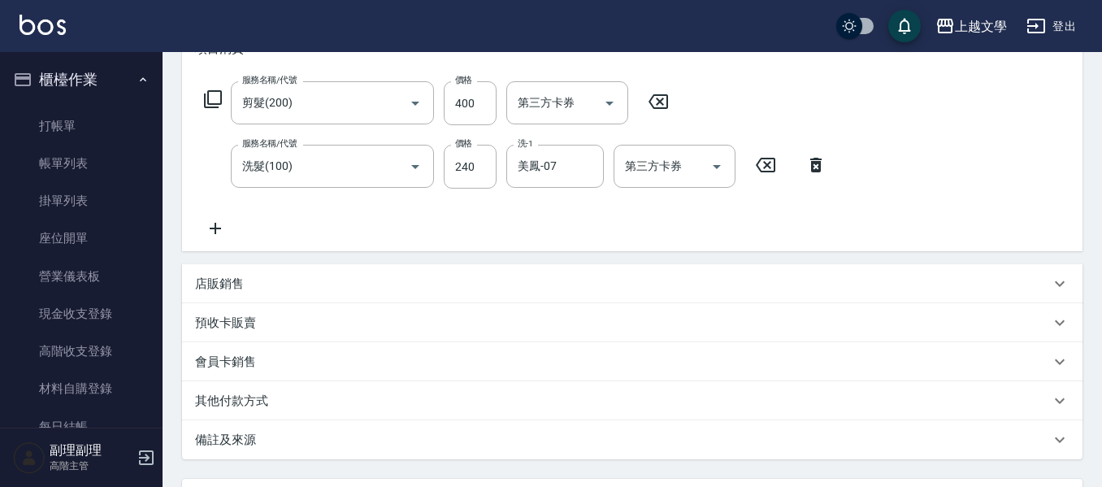
scroll to position [392, 0]
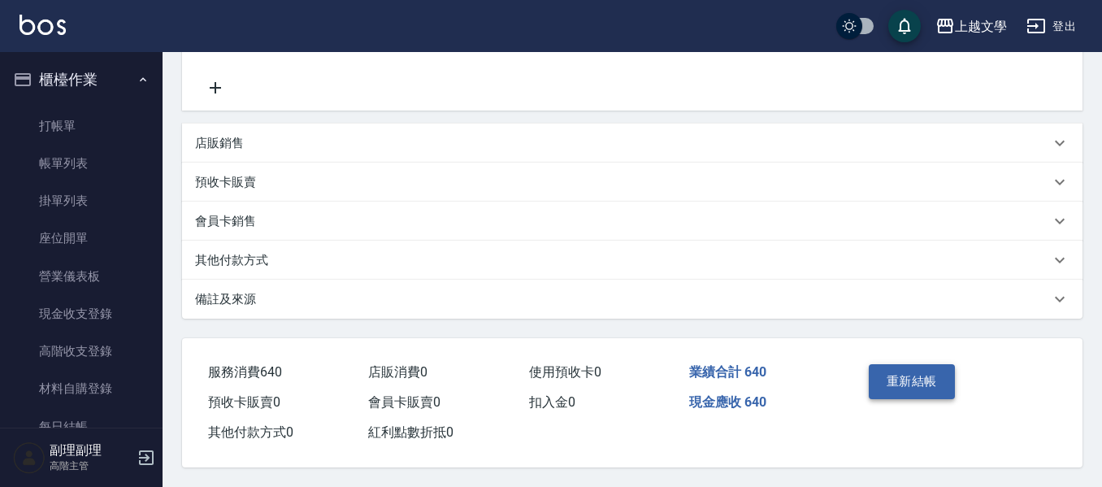
click at [894, 365] on button "重新結帳" at bounding box center [911, 381] width 86 height 34
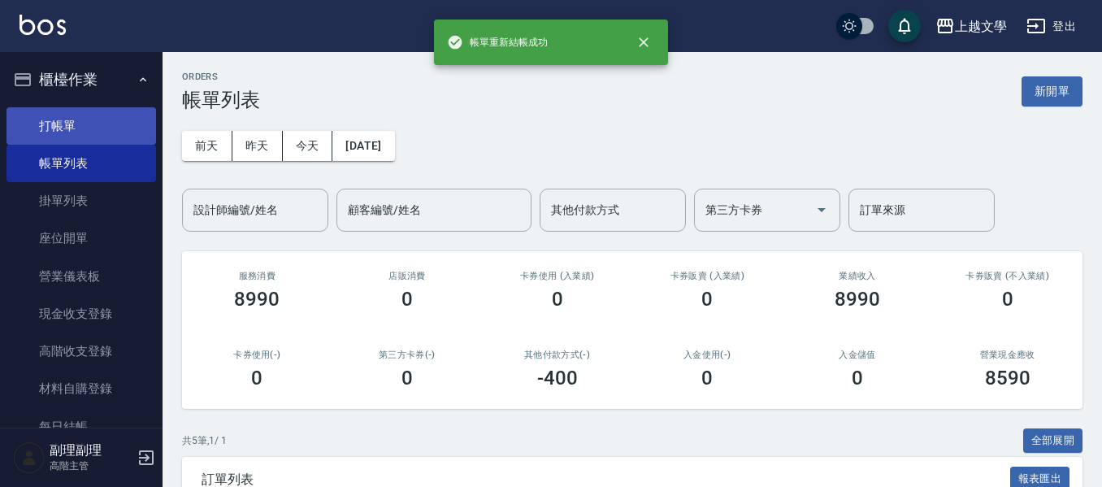
click at [93, 131] on link "打帳單" at bounding box center [80, 125] width 149 height 37
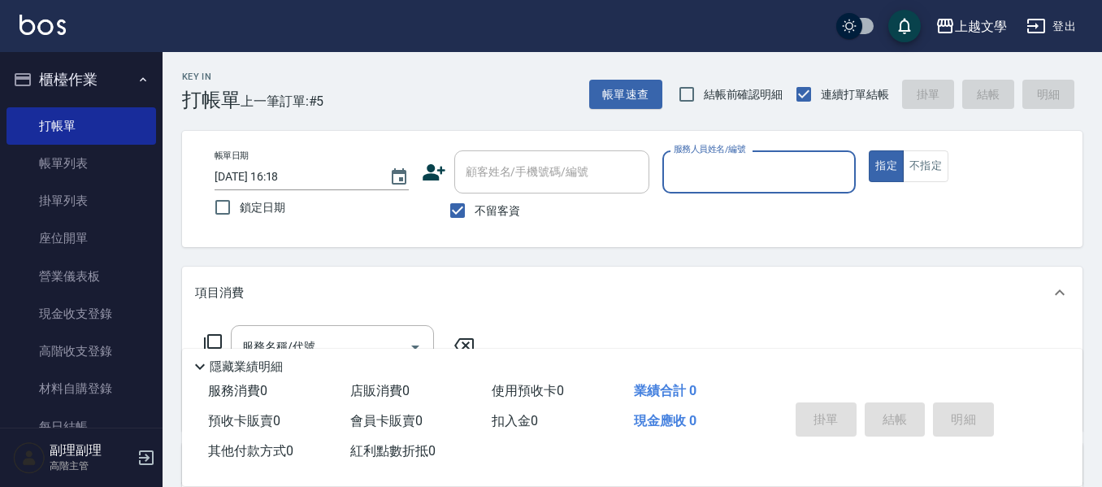
click at [677, 179] on input "服務人員姓名/編號" at bounding box center [759, 172] width 180 height 28
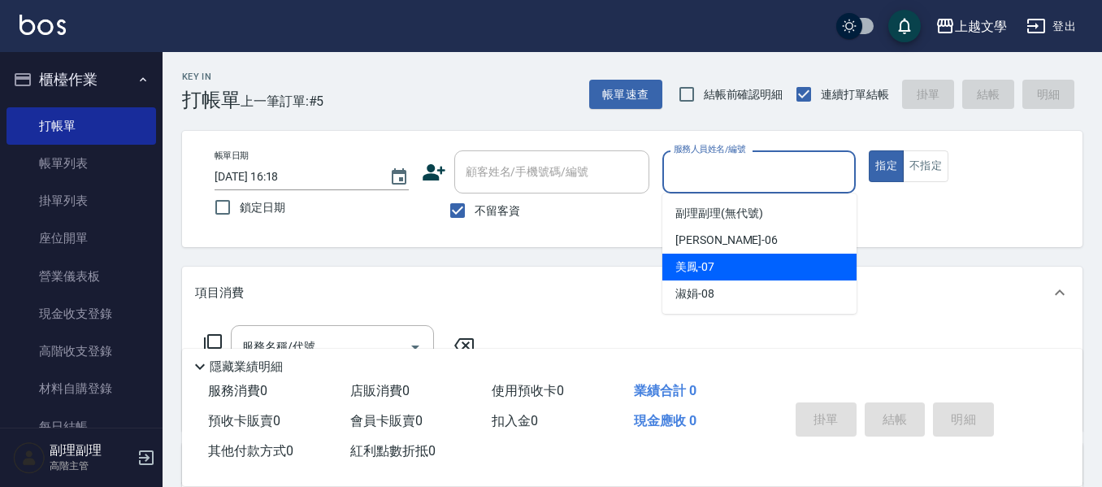
click at [717, 269] on div "美鳳 -07" at bounding box center [759, 266] width 194 height 27
type input "美鳳-07"
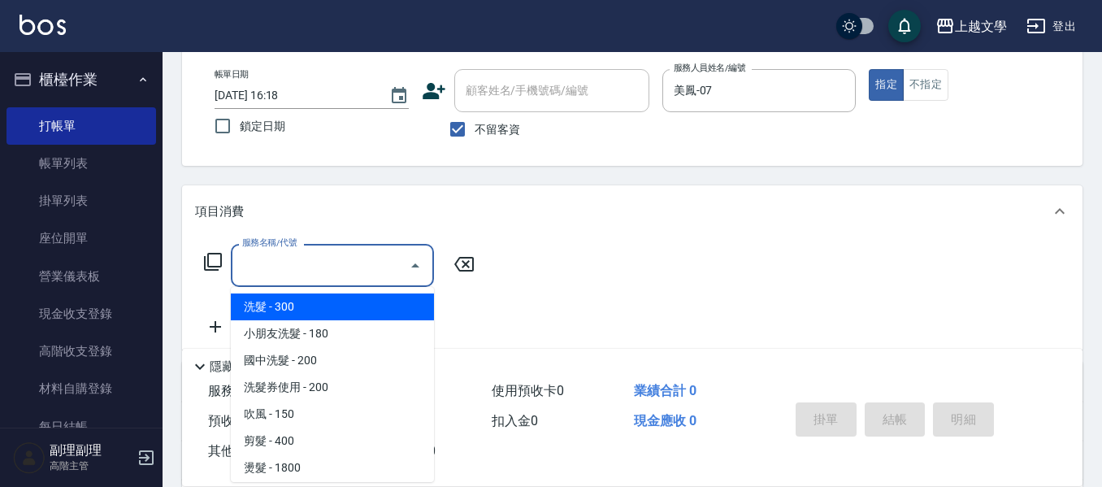
click at [307, 266] on input "服務名稱/代號" at bounding box center [320, 265] width 164 height 28
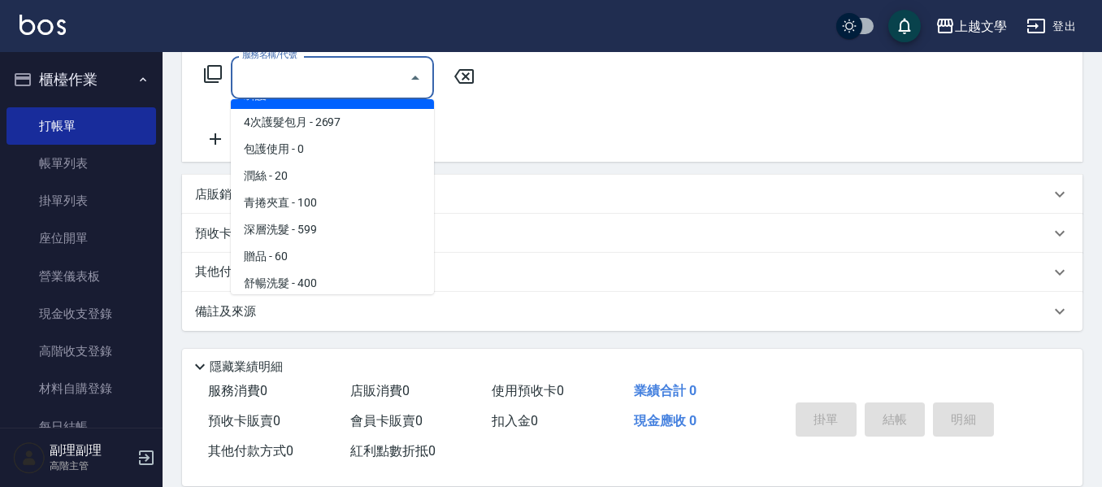
scroll to position [488, 0]
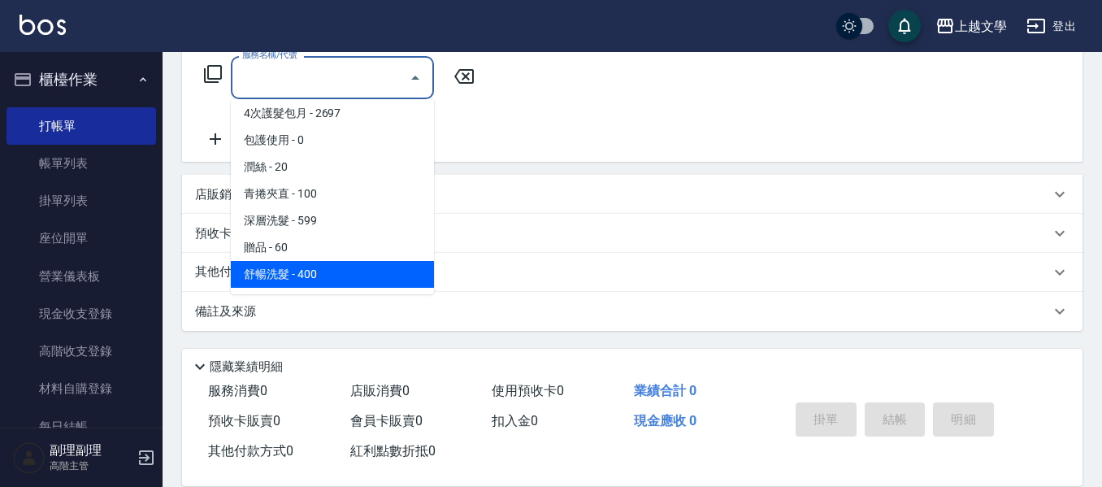
click at [365, 273] on span "舒暢洗髮 - 400" at bounding box center [332, 274] width 203 height 27
type input "舒暢洗髮(10333)"
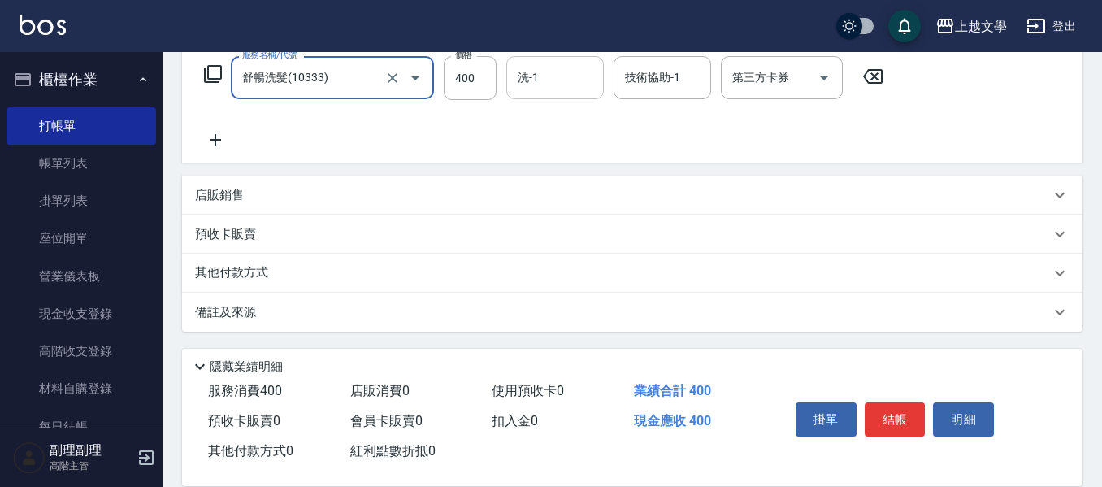
click at [559, 87] on input "洗-1" at bounding box center [554, 77] width 83 height 28
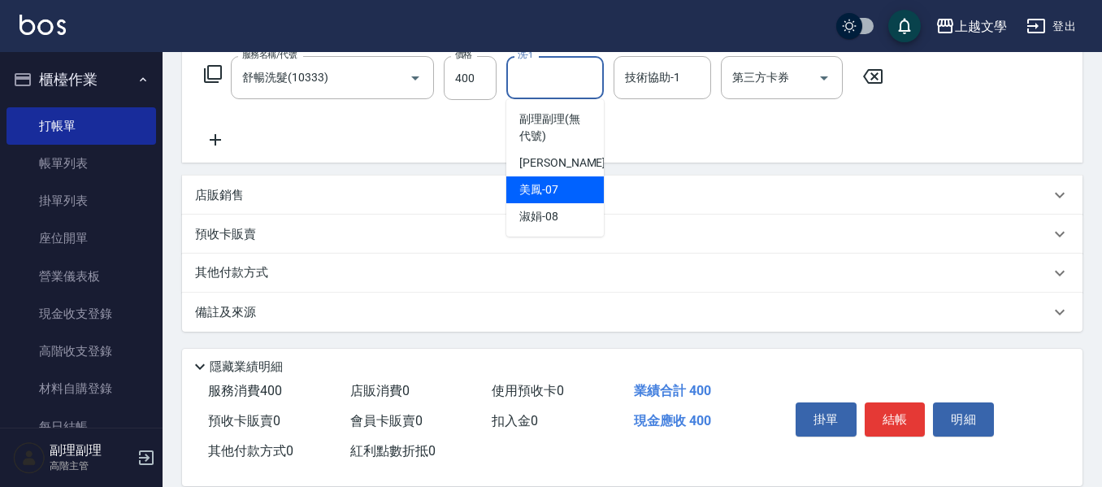
drag, startPoint x: 560, startPoint y: 194, endPoint x: 574, endPoint y: 191, distance: 15.0
click at [561, 194] on div "美鳳 -07" at bounding box center [554, 189] width 97 height 27
type input "美鳳-07"
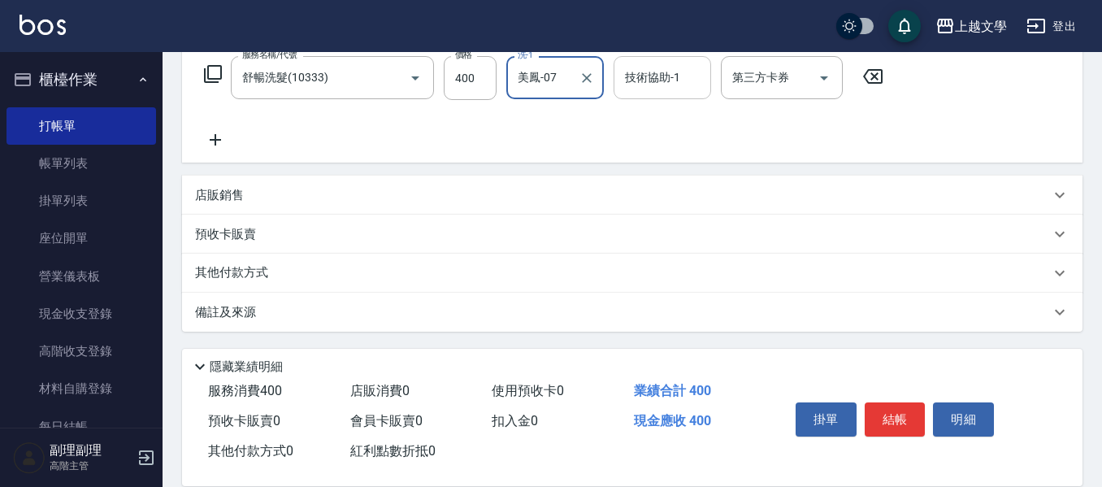
click at [655, 91] on input "技術協助-1" at bounding box center [662, 77] width 83 height 28
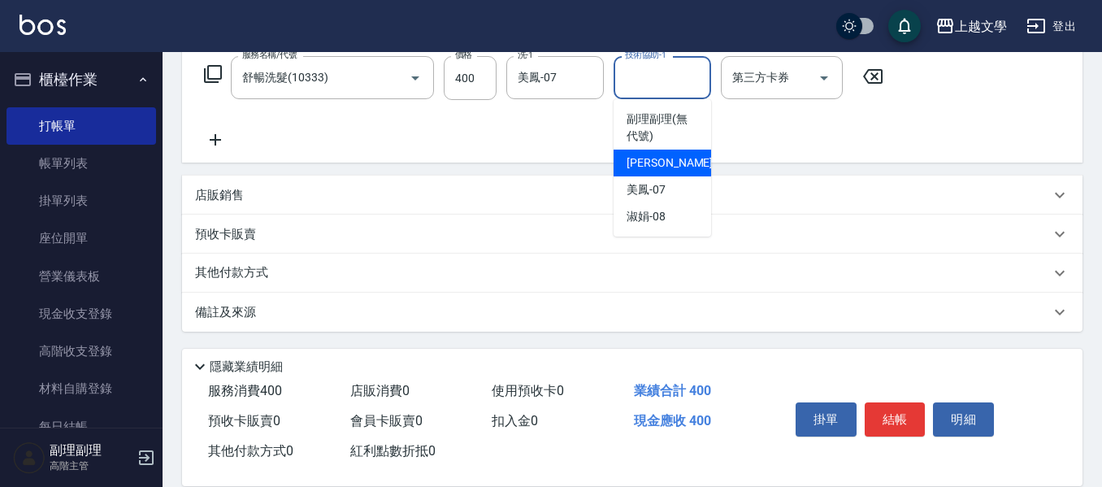
drag, startPoint x: 653, startPoint y: 170, endPoint x: 715, endPoint y: 196, distance: 67.0
click at [656, 171] on span "佳珍 -06" at bounding box center [677, 162] width 102 height 17
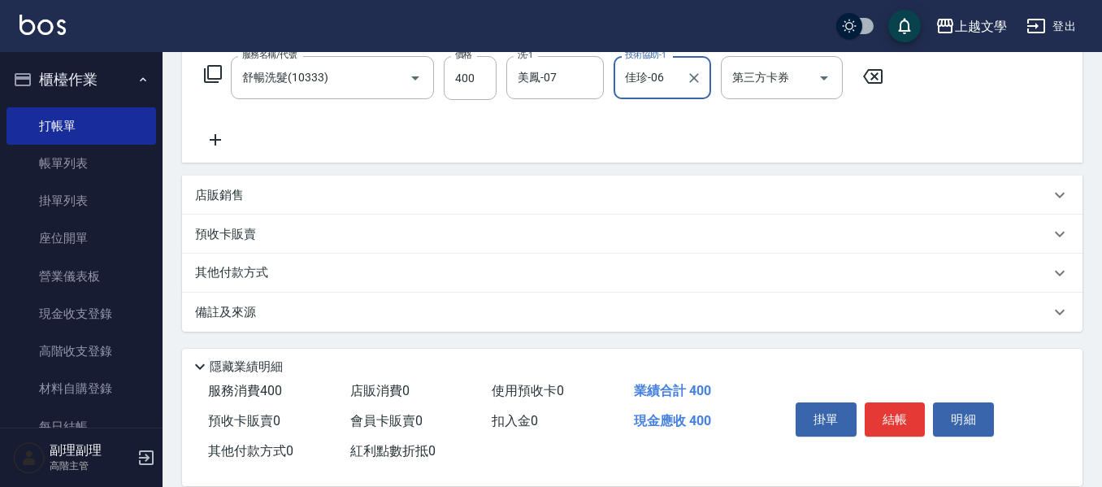
drag, startPoint x: 624, startPoint y: 87, endPoint x: 632, endPoint y: 93, distance: 9.9
click at [625, 87] on input "佳珍-06" at bounding box center [650, 77] width 58 height 28
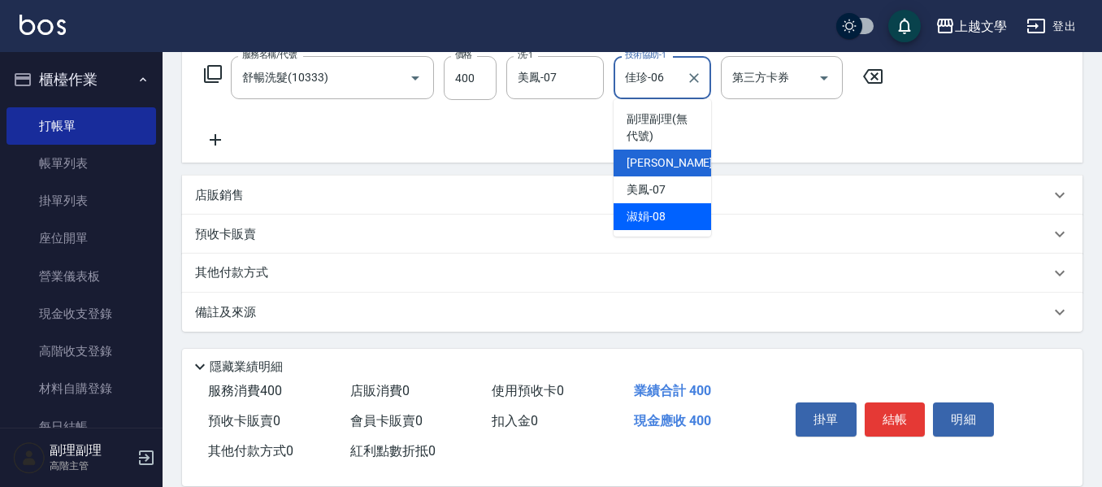
click at [658, 205] on div "淑娟 -08" at bounding box center [661, 216] width 97 height 27
click at [658, 81] on input "淑娟-08" at bounding box center [650, 77] width 58 height 28
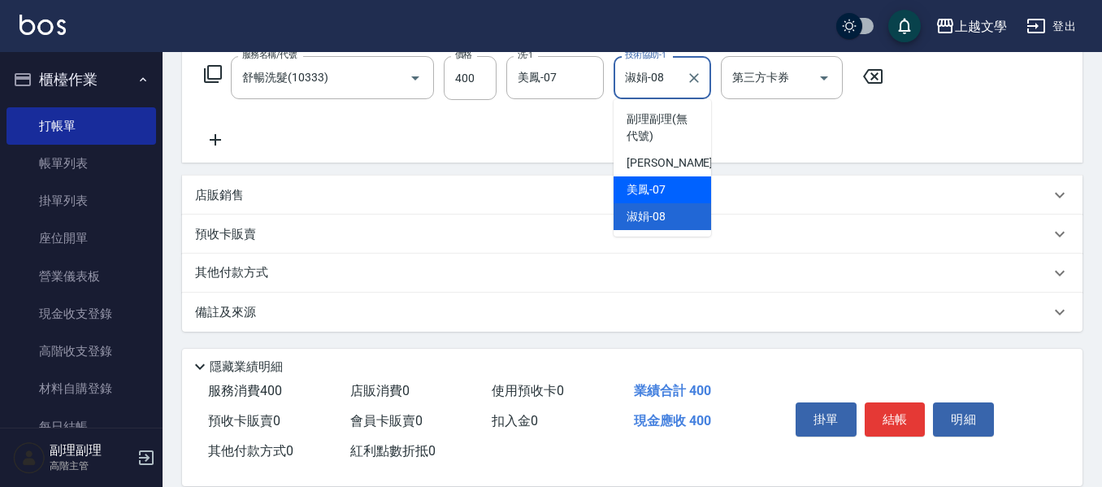
click at [663, 177] on ul "副理副理 (無代號) 佳珍 -06 美鳳 -07 淑娟 -08" at bounding box center [661, 167] width 97 height 137
click at [663, 177] on div "美鳳 -07" at bounding box center [661, 189] width 97 height 27
type input "美鳳-07"
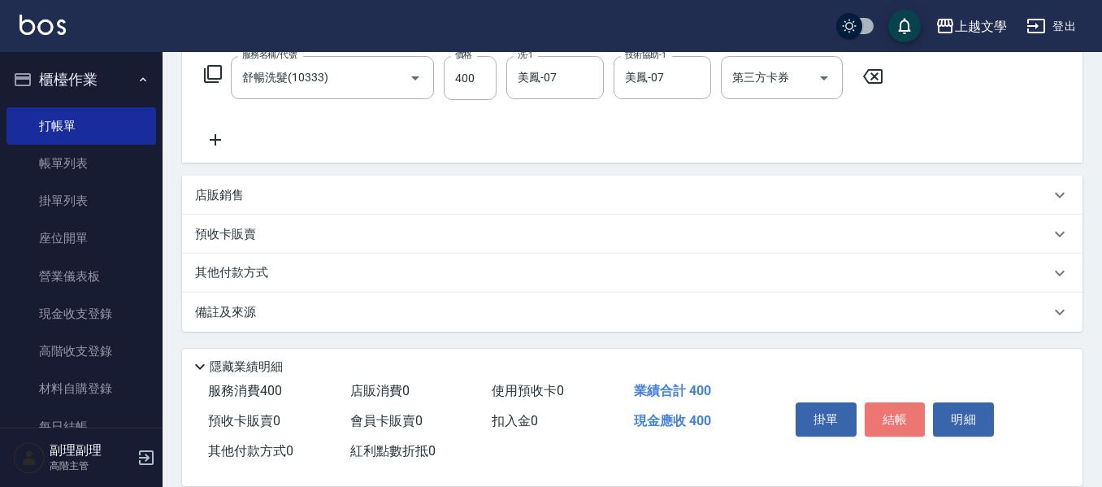
click at [893, 424] on button "結帳" at bounding box center [894, 419] width 61 height 34
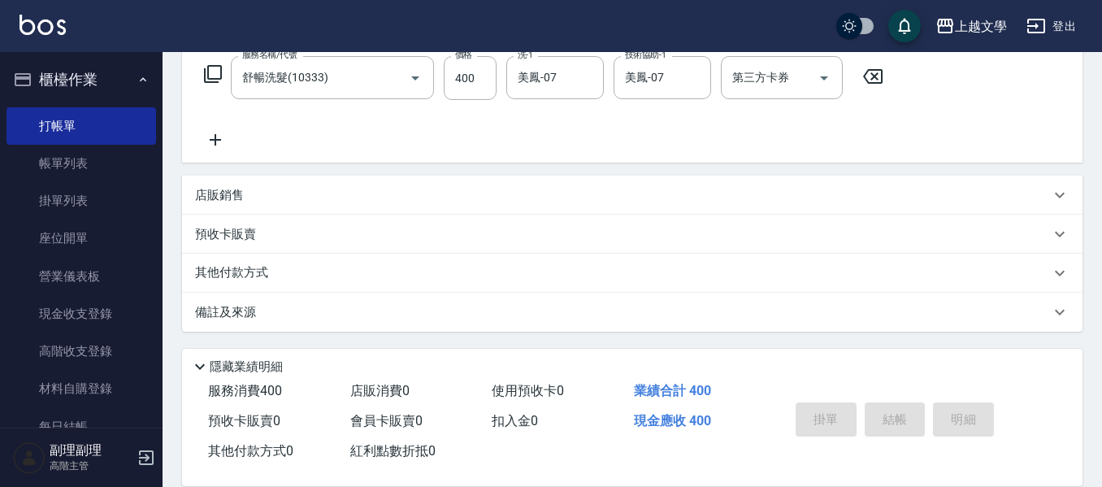
type input "2025/10/05 16:19"
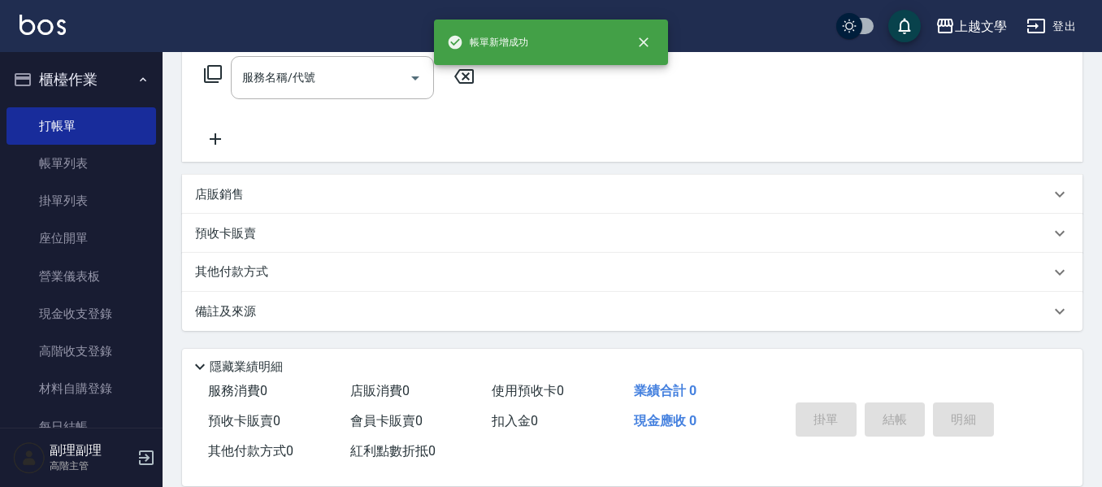
scroll to position [0, 0]
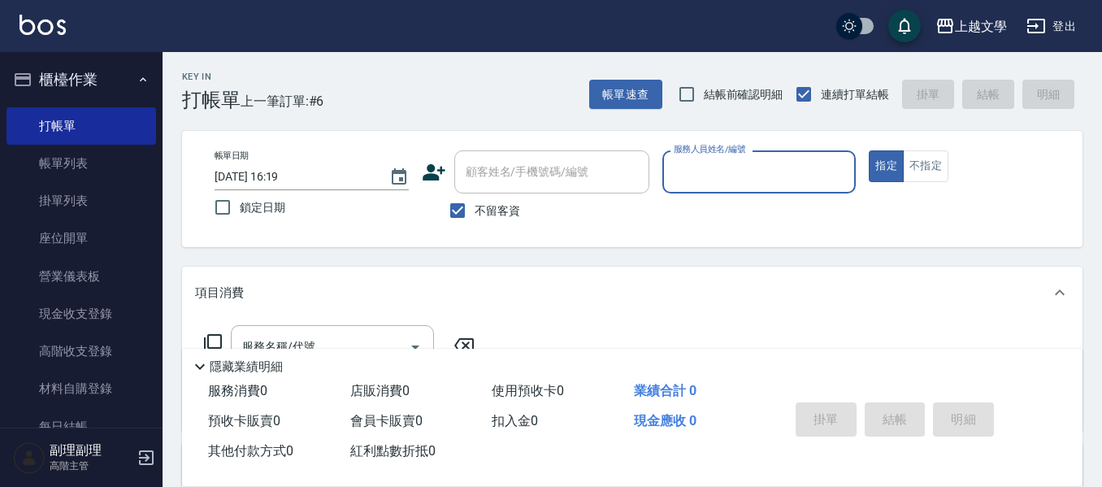
click at [813, 176] on input "服務人員姓名/編號" at bounding box center [759, 172] width 180 height 28
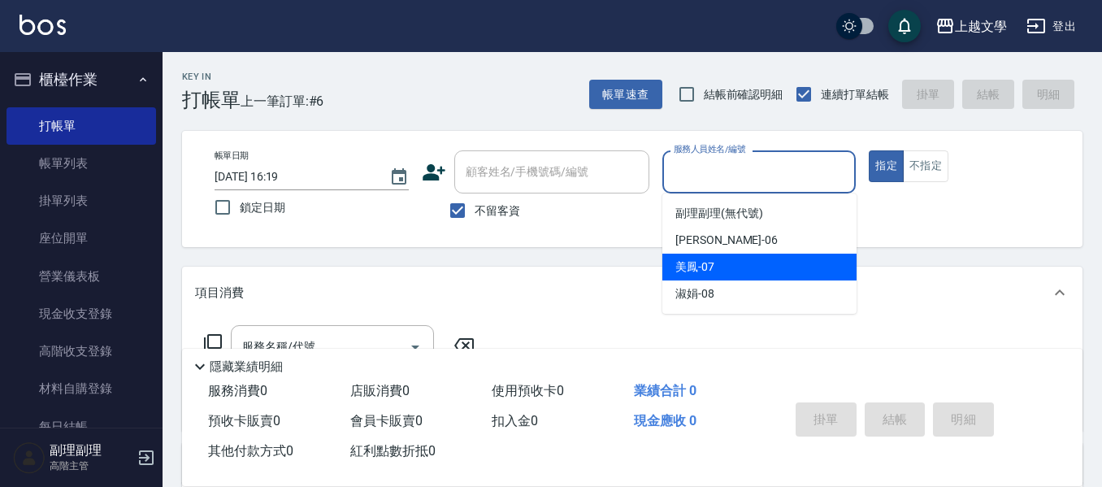
drag, startPoint x: 776, startPoint y: 279, endPoint x: 743, endPoint y: 279, distance: 32.5
click at [763, 279] on div "美鳳 -07" at bounding box center [759, 266] width 194 height 27
type input "美鳳-07"
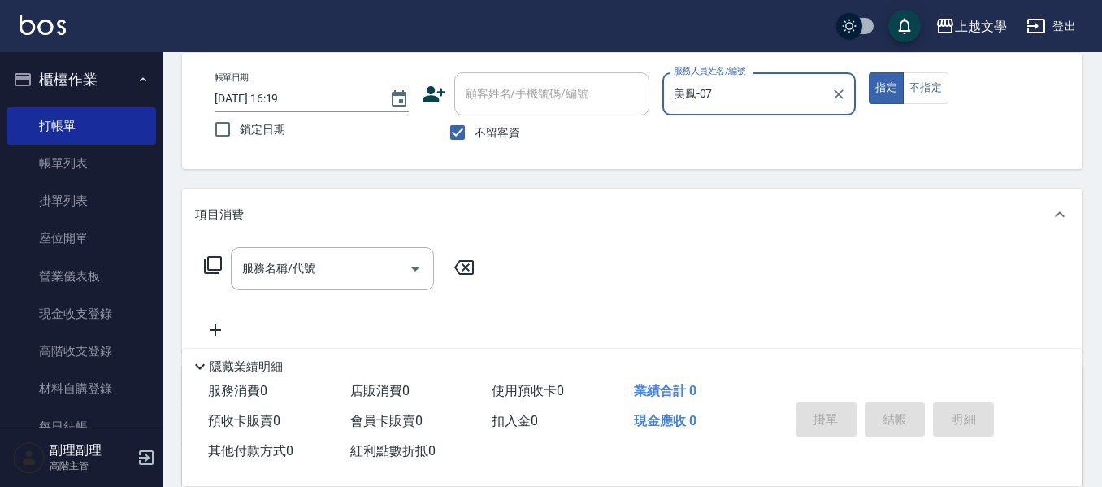
scroll to position [81, 0]
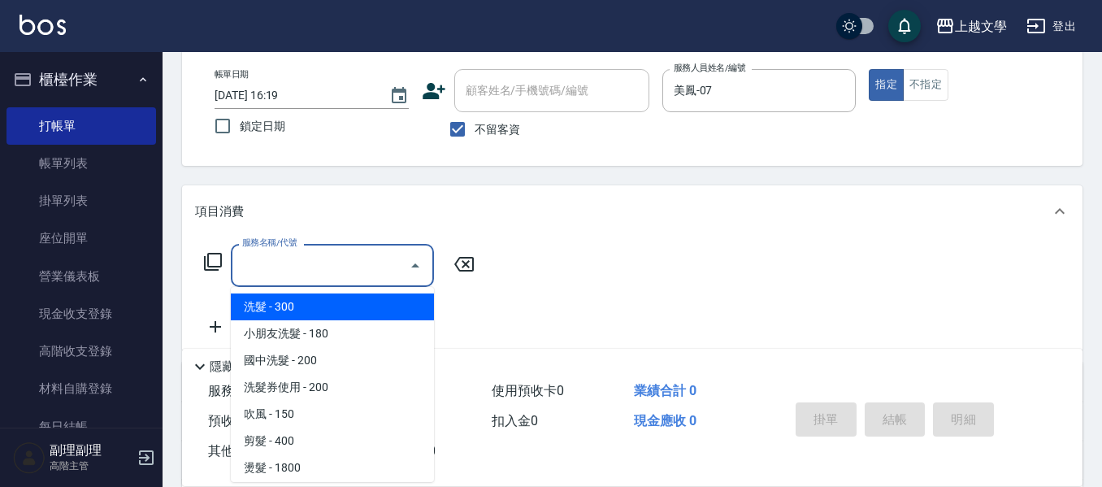
click at [340, 259] on input "服務名稱/代號" at bounding box center [320, 265] width 164 height 28
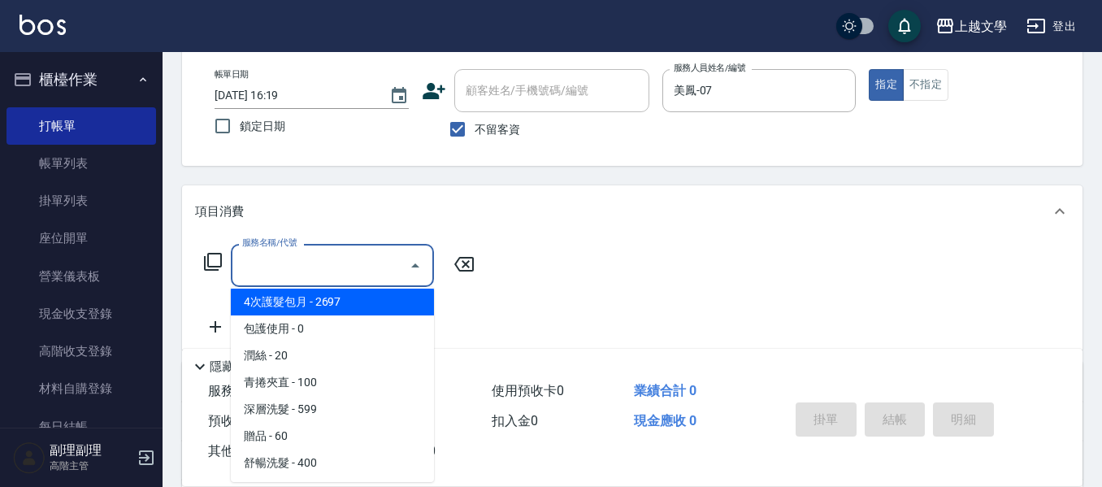
scroll to position [488, 0]
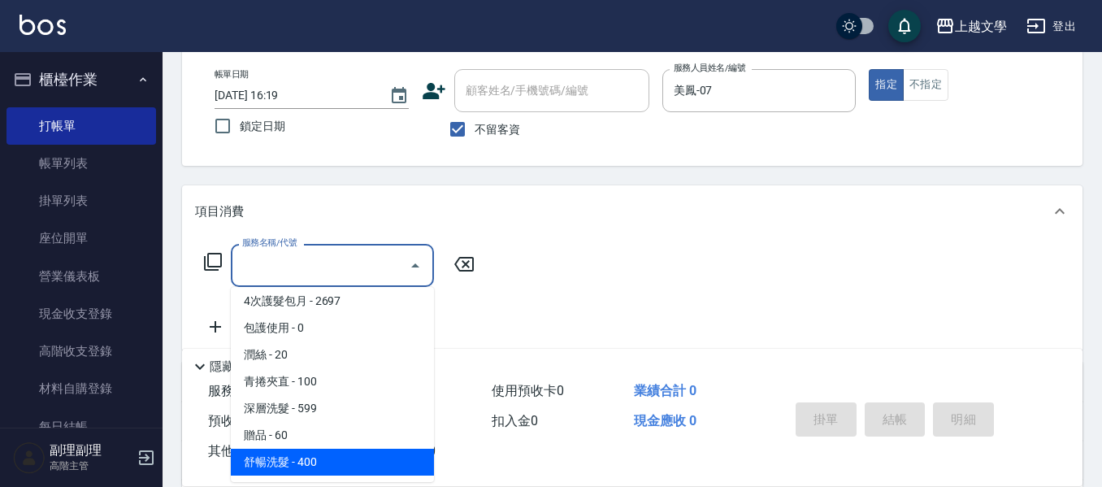
drag, startPoint x: 346, startPoint y: 457, endPoint x: 498, endPoint y: 370, distance: 175.4
click at [348, 458] on span "舒暢洗髮 - 400" at bounding box center [332, 461] width 203 height 27
type input "舒暢洗髮(10333)"
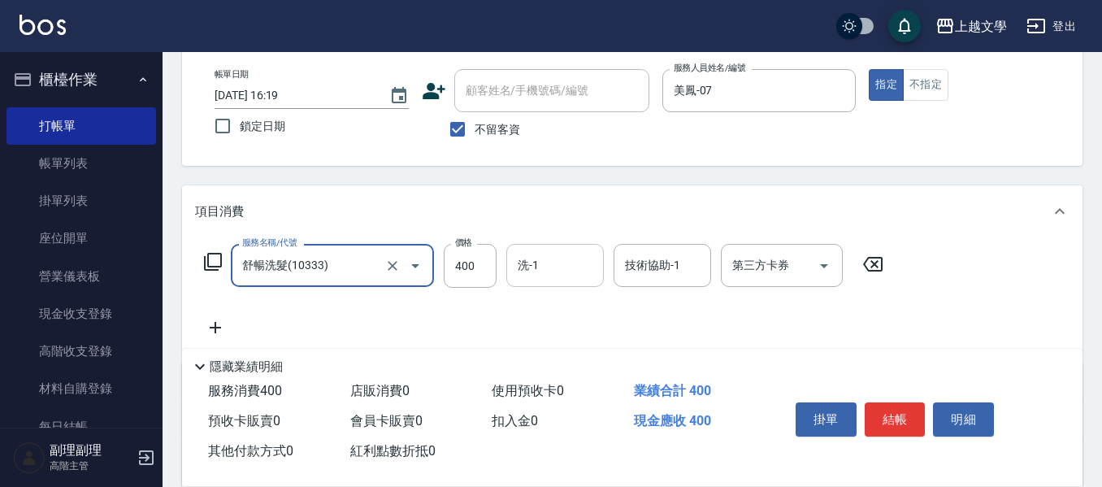
click at [569, 263] on input "洗-1" at bounding box center [554, 265] width 83 height 28
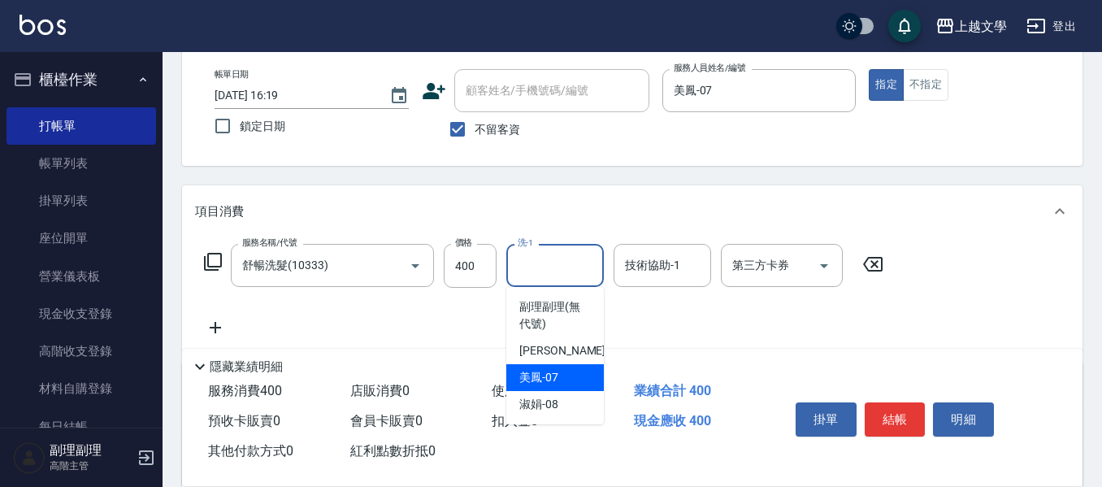
drag, startPoint x: 560, startPoint y: 383, endPoint x: 655, endPoint y: 315, distance: 116.5
click at [570, 377] on div "美鳳 -07" at bounding box center [554, 377] width 97 height 27
type input "美鳳-07"
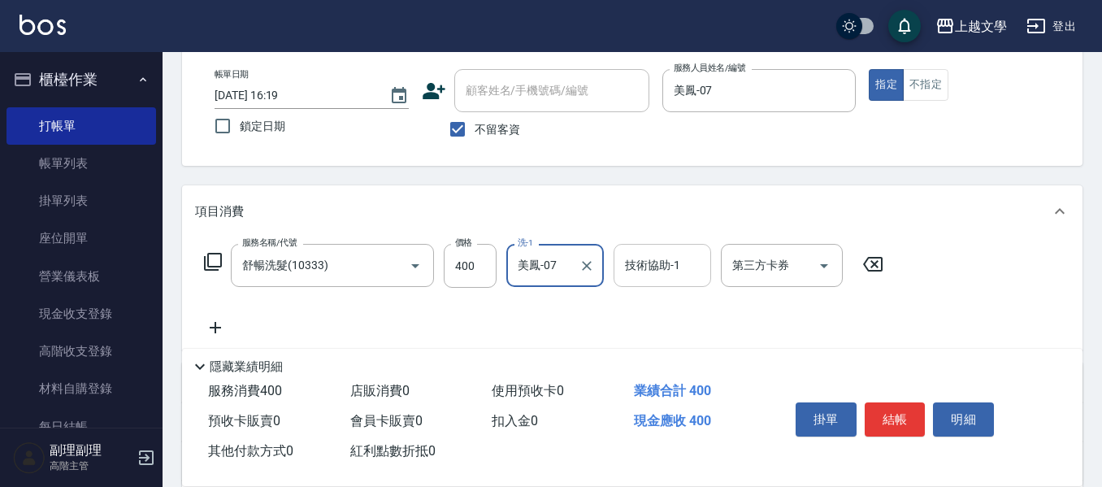
drag, startPoint x: 661, startPoint y: 272, endPoint x: 661, endPoint y: 282, distance: 9.7
click at [661, 274] on input "技術協助-1" at bounding box center [662, 265] width 83 height 28
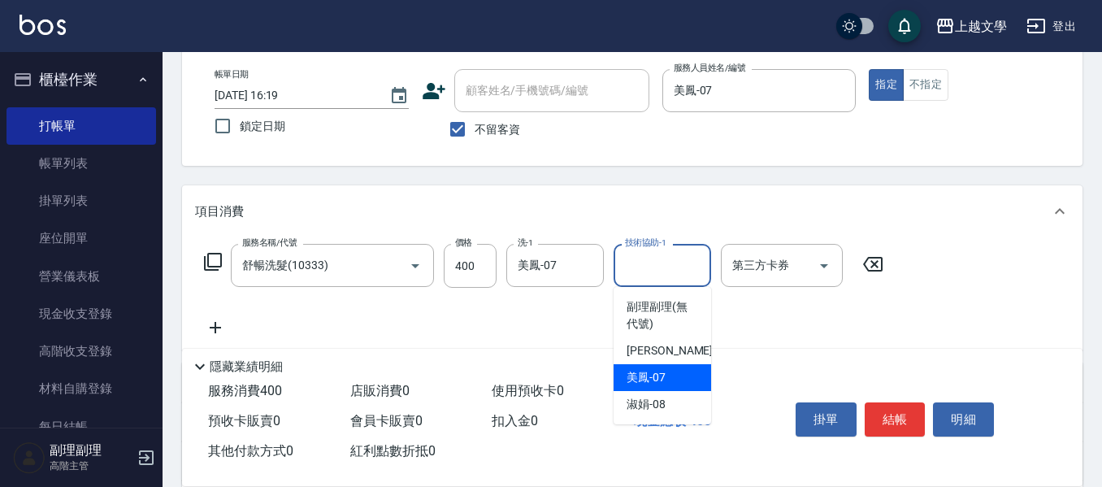
click at [648, 371] on span "美鳳 -07" at bounding box center [645, 377] width 39 height 17
type input "美鳳-07"
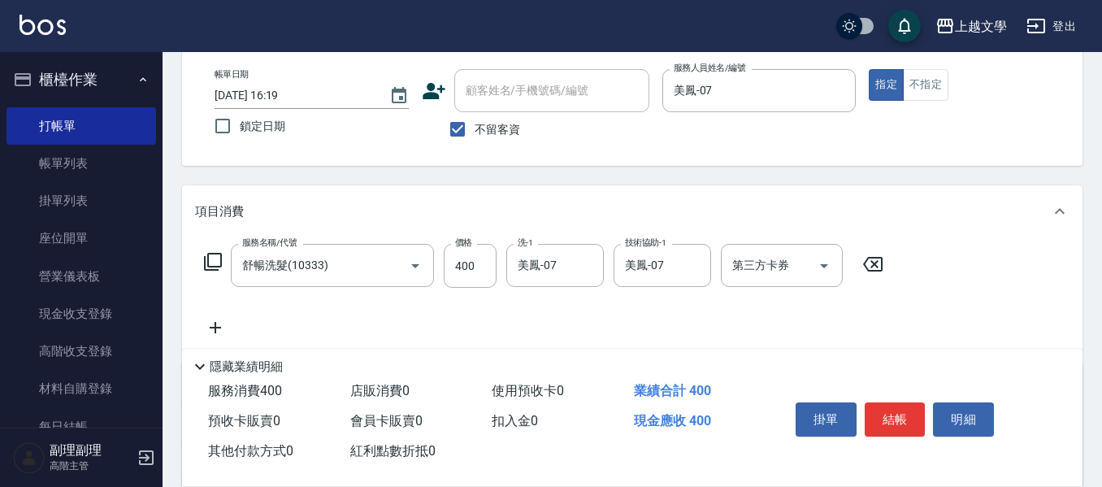
click at [229, 326] on icon at bounding box center [215, 327] width 41 height 19
click at [281, 319] on input "服務名稱/代號" at bounding box center [320, 328] width 164 height 28
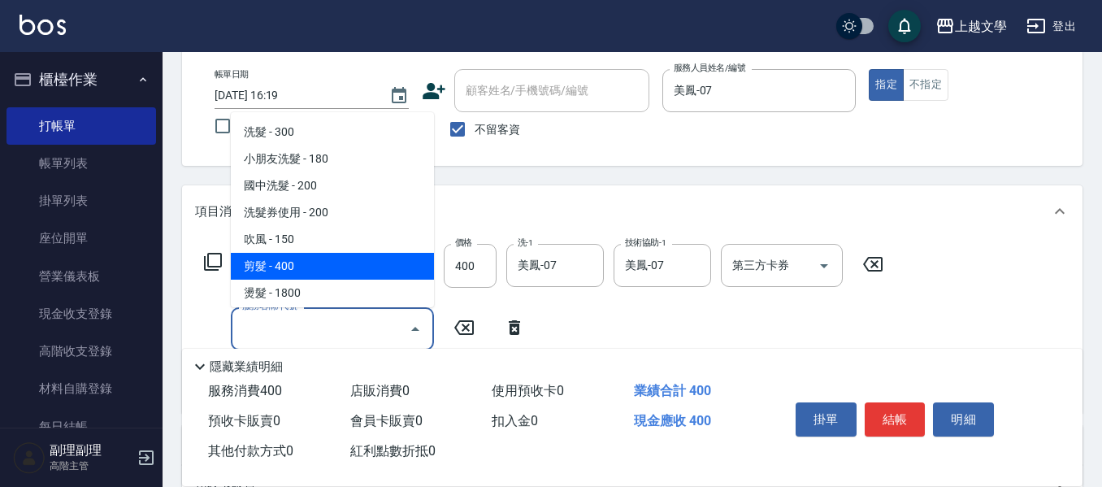
drag, startPoint x: 301, startPoint y: 268, endPoint x: 344, endPoint y: 273, distance: 43.3
click at [305, 268] on span "剪髮 - 400" at bounding box center [332, 266] width 203 height 27
type input "剪髮(200)"
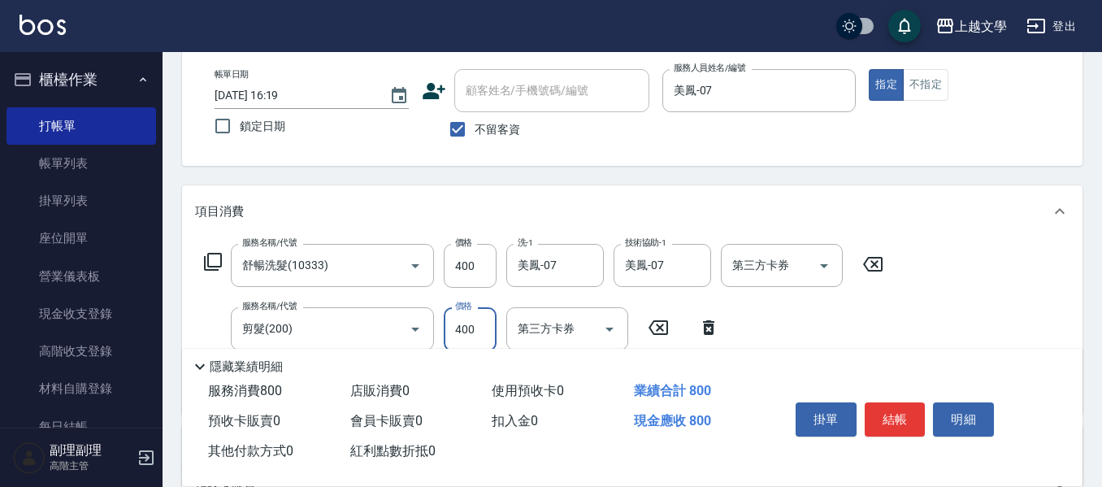
click at [479, 332] on input "400" at bounding box center [470, 329] width 53 height 44
type input "320"
click at [892, 408] on button "結帳" at bounding box center [894, 419] width 61 height 34
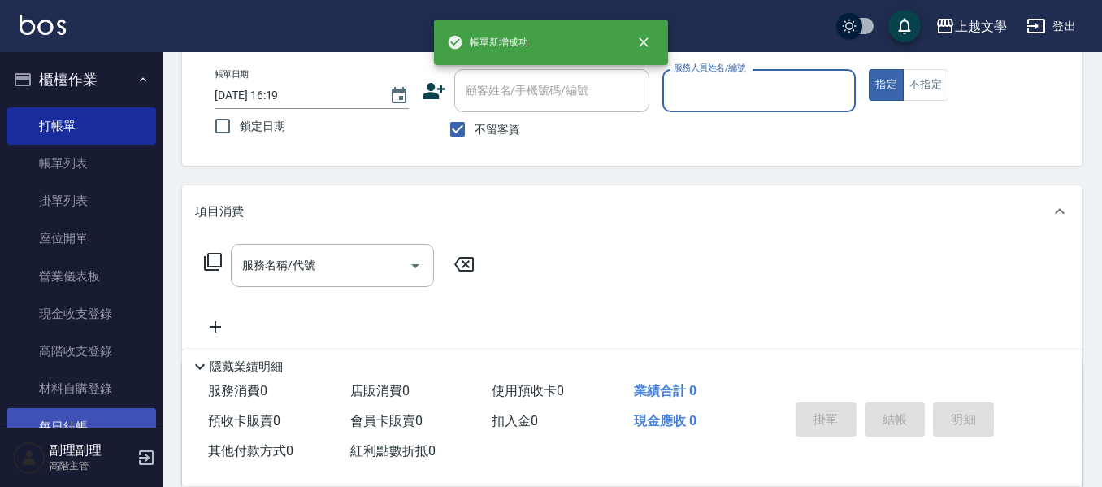
click at [64, 418] on link "每日結帳" at bounding box center [80, 426] width 149 height 37
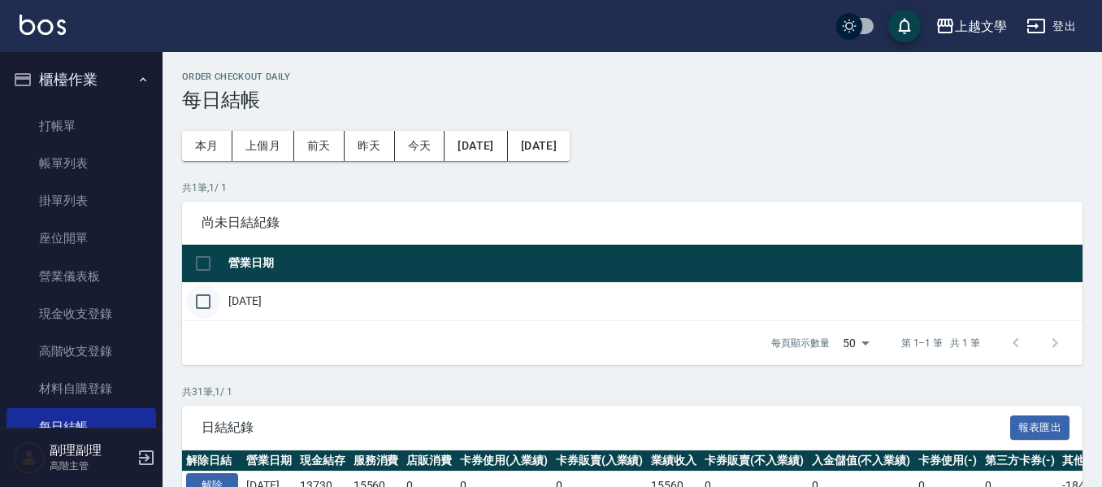
click at [206, 307] on input "checkbox" at bounding box center [203, 301] width 34 height 34
checkbox input "true"
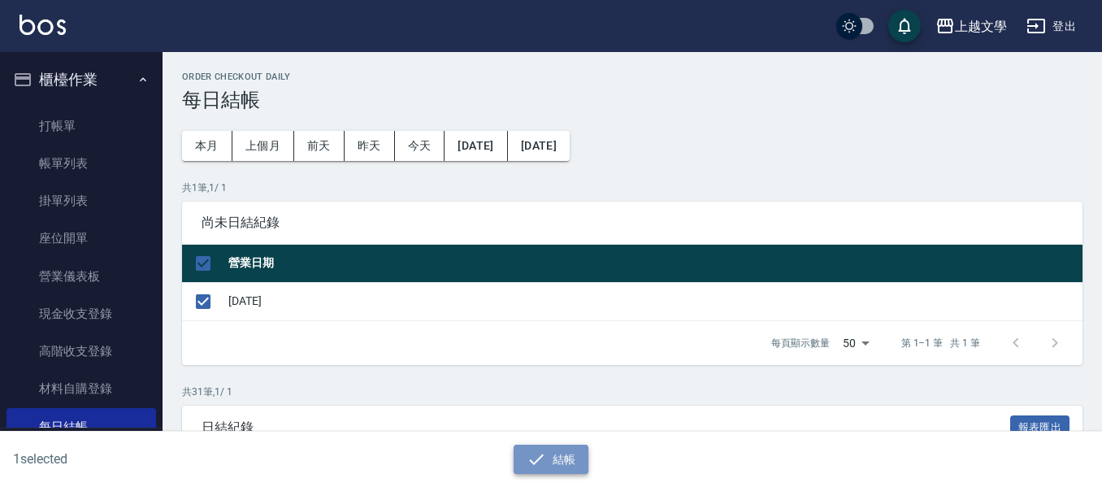
click at [536, 452] on icon "button" at bounding box center [535, 458] width 19 height 19
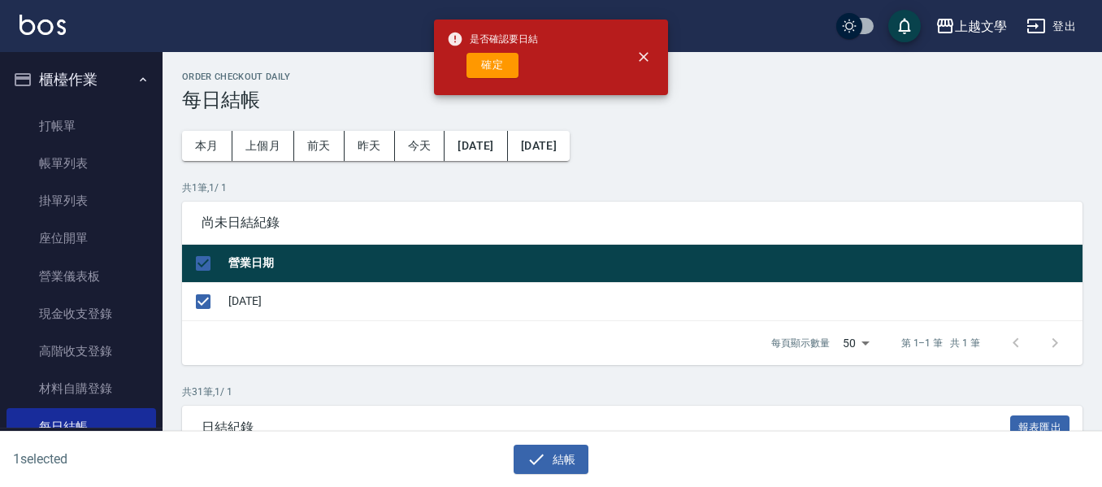
click at [497, 79] on div "是否確認要日結 確定" at bounding box center [492, 57] width 91 height 66
click at [496, 67] on button "確定" at bounding box center [492, 65] width 52 height 25
checkbox input "false"
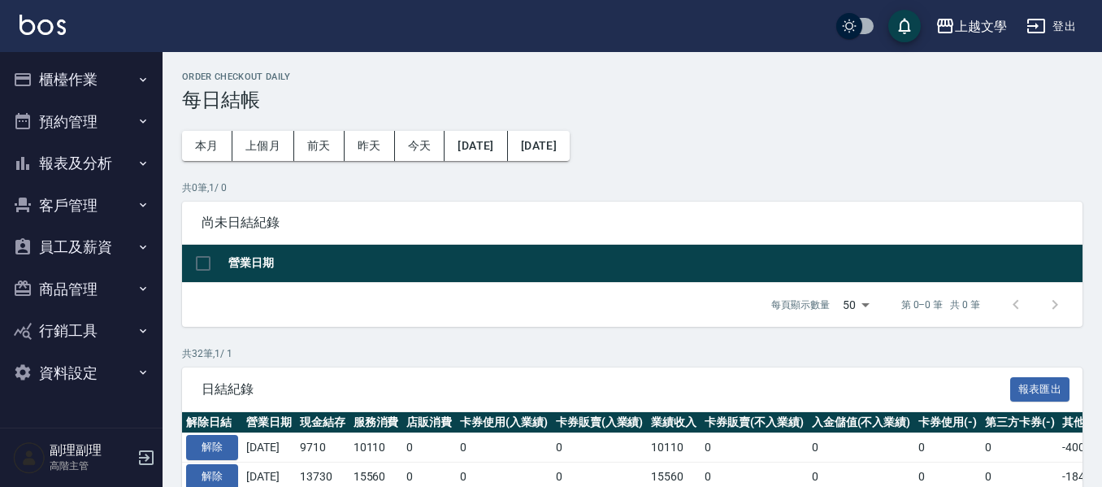
click at [65, 171] on button "報表及分析" at bounding box center [80, 163] width 149 height 42
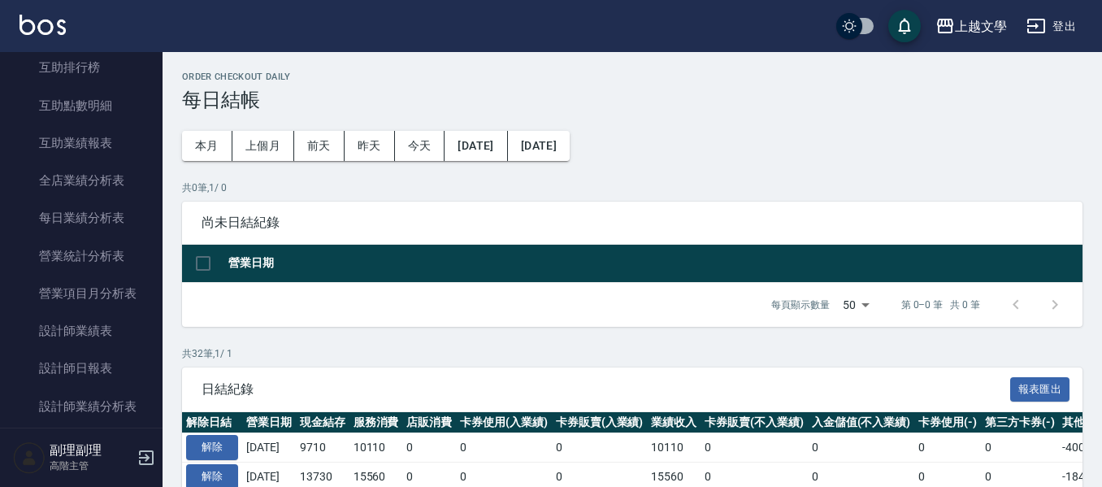
scroll to position [406, 0]
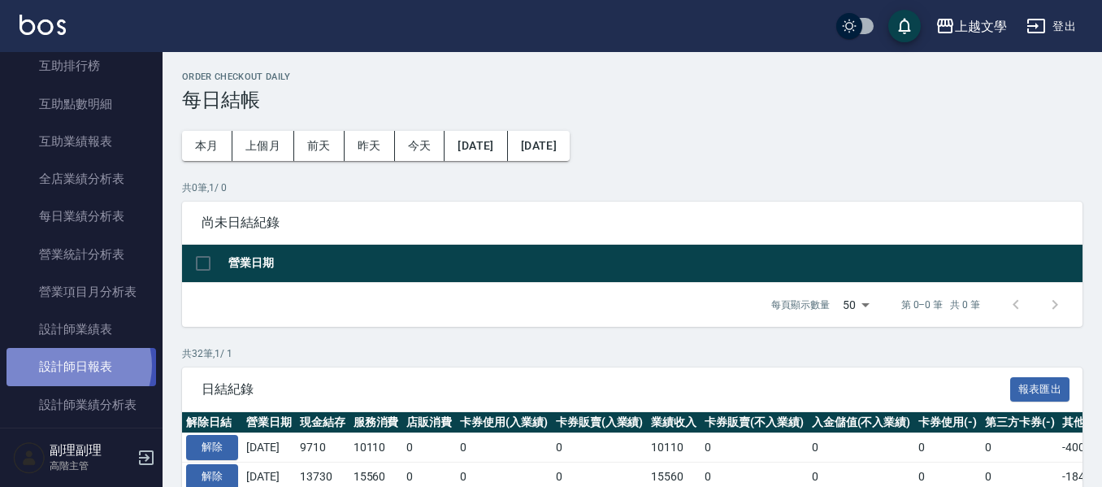
click at [73, 365] on link "設計師日報表" at bounding box center [80, 366] width 149 height 37
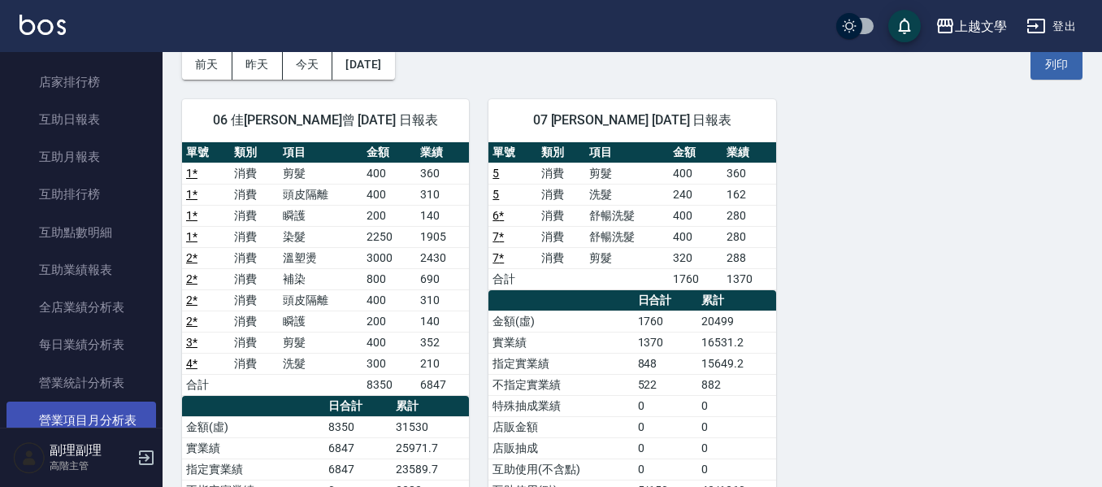
scroll to position [244, 0]
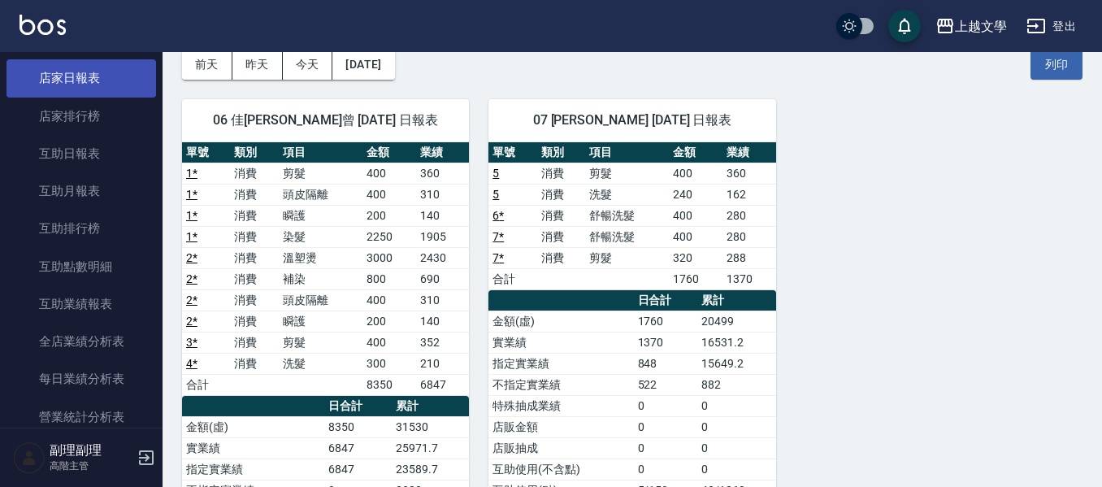
click at [97, 82] on link "店家日報表" at bounding box center [80, 77] width 149 height 37
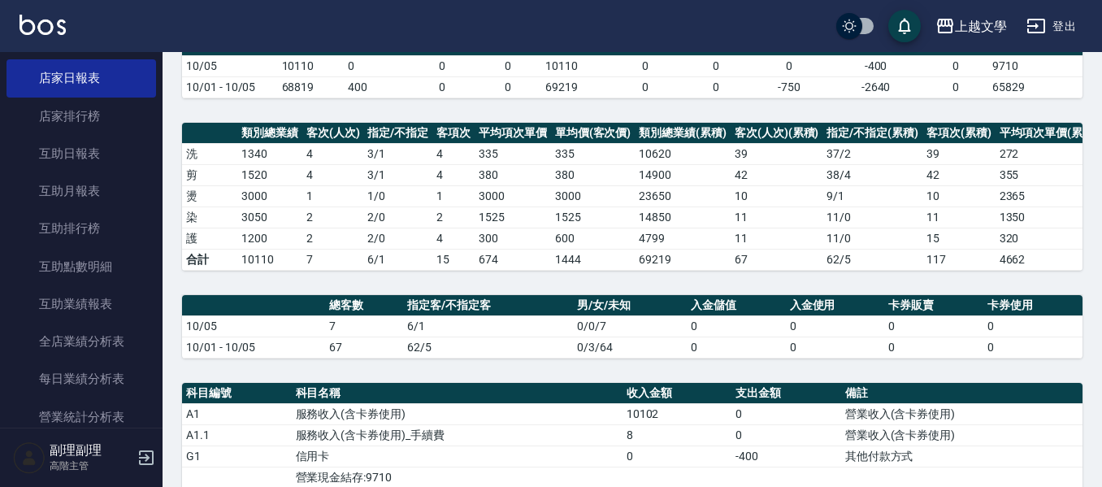
scroll to position [452, 0]
